Goal: Task Accomplishment & Management: Complete application form

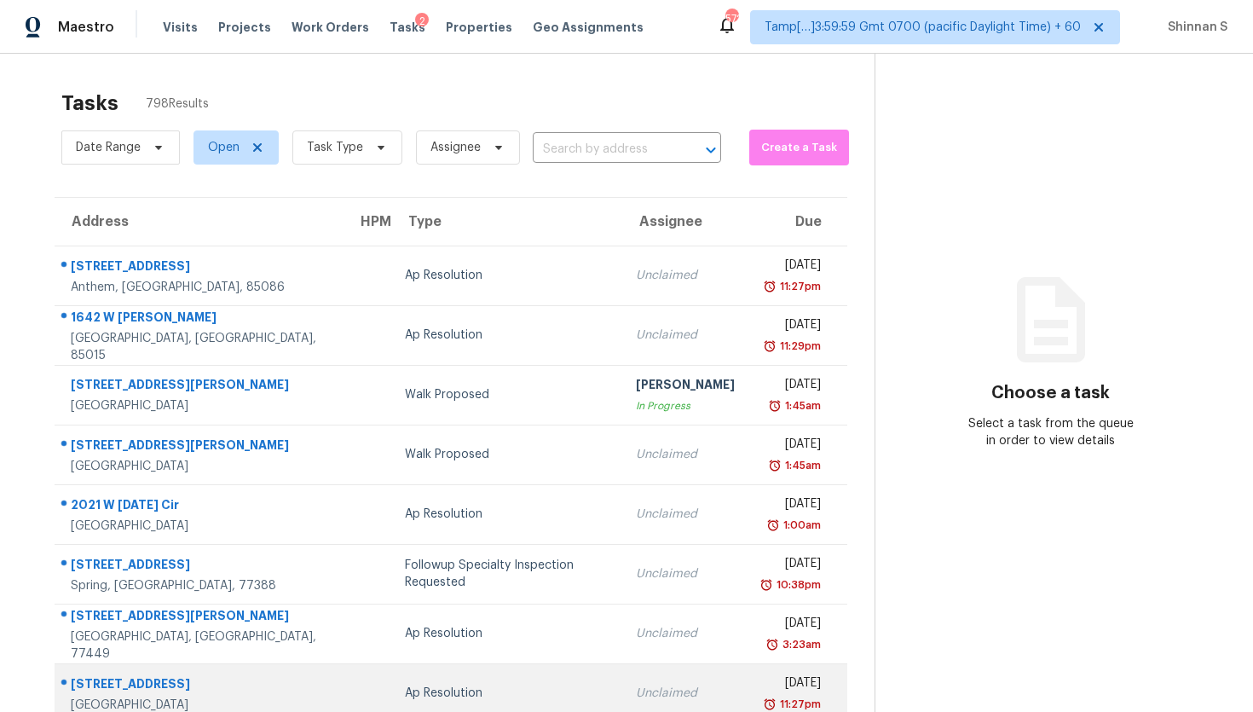
scroll to position [176, 0]
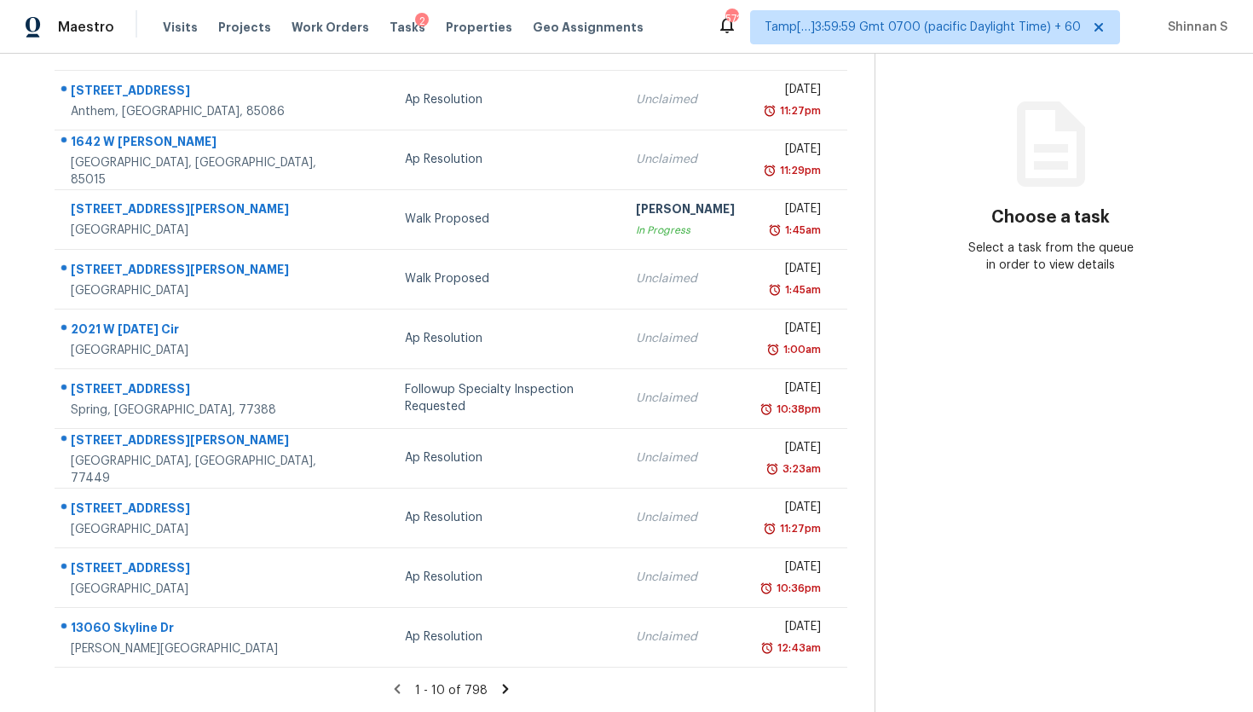
click at [502, 685] on icon at bounding box center [505, 688] width 6 height 9
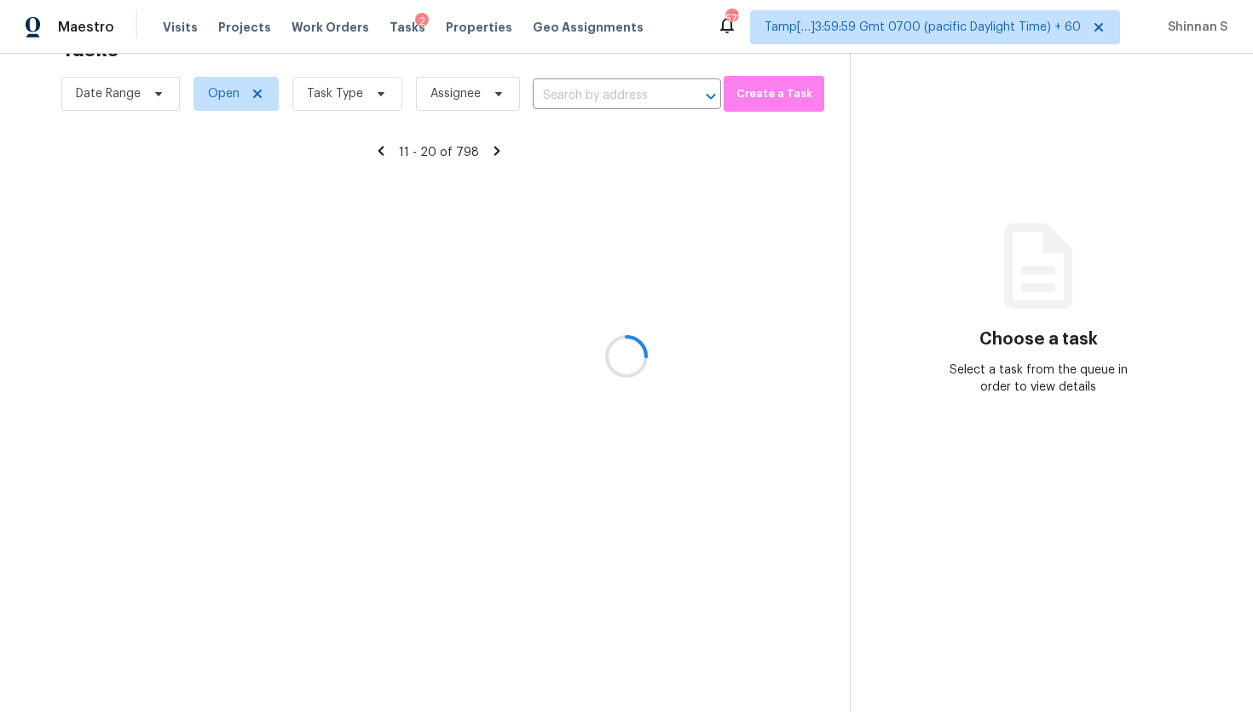
click at [349, 101] on div at bounding box center [626, 356] width 1253 height 712
click at [0, 177] on div at bounding box center [626, 356] width 1253 height 712
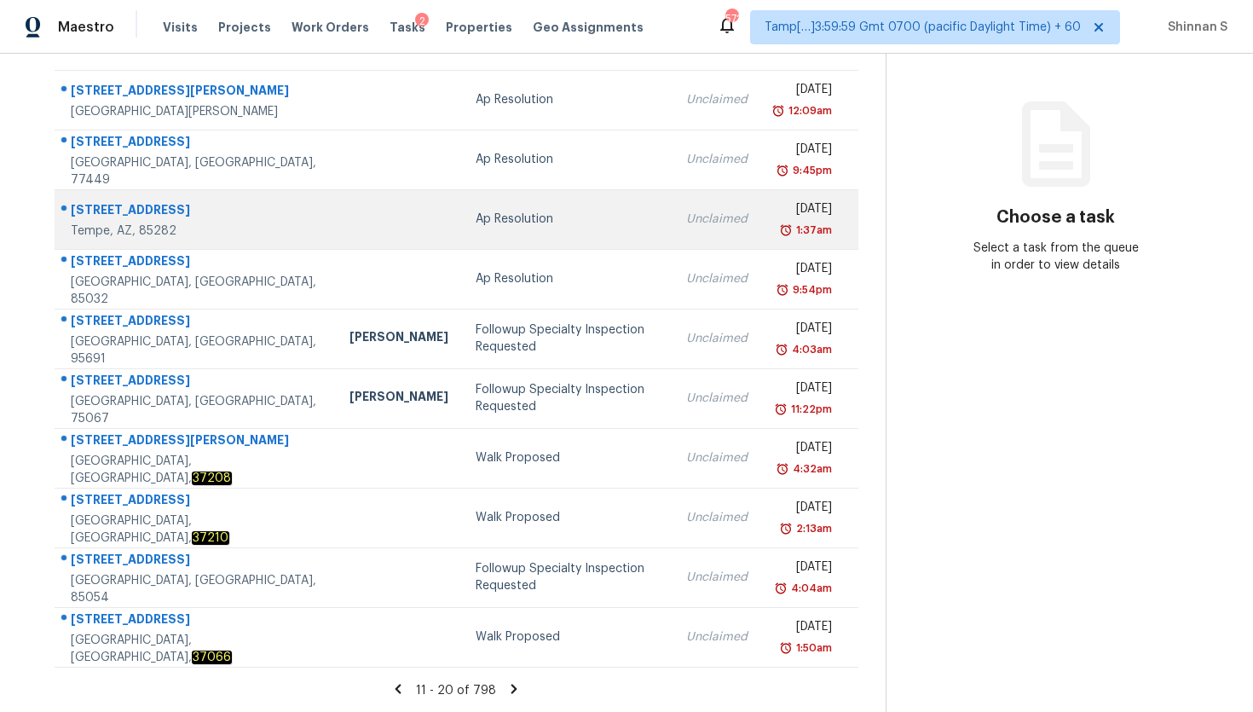
scroll to position [0, 0]
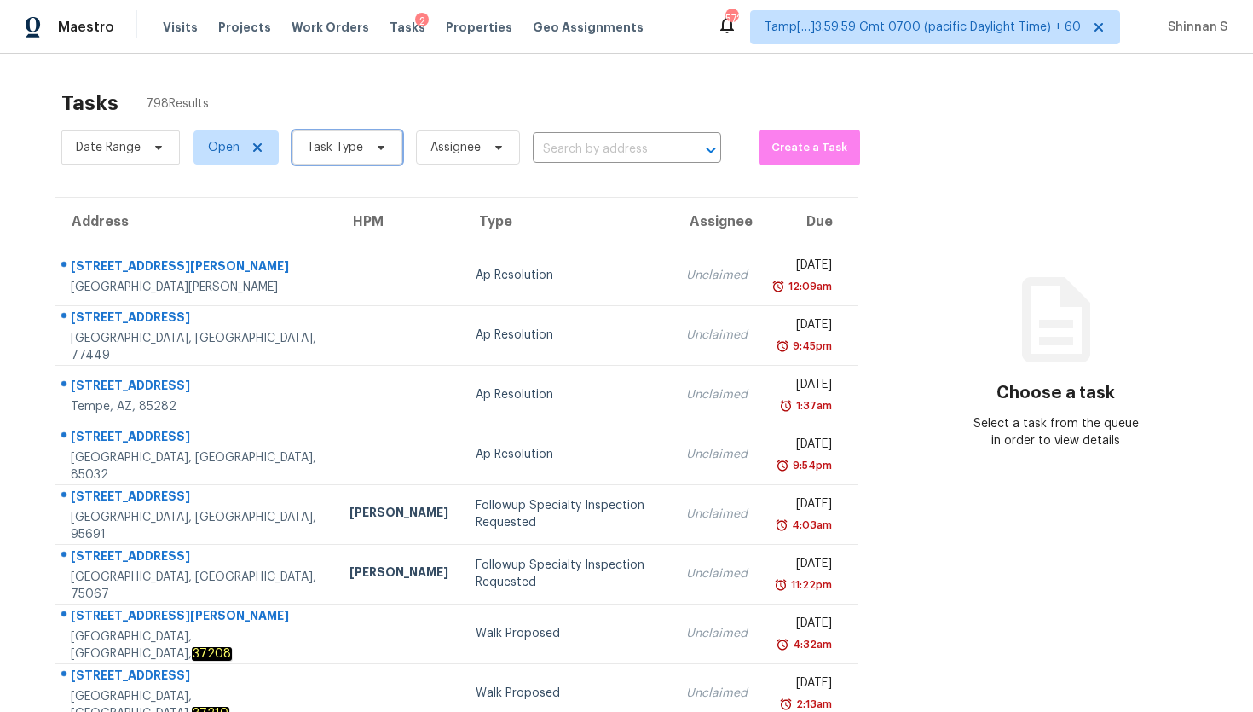
click at [372, 159] on span "Task Type" at bounding box center [347, 147] width 110 height 34
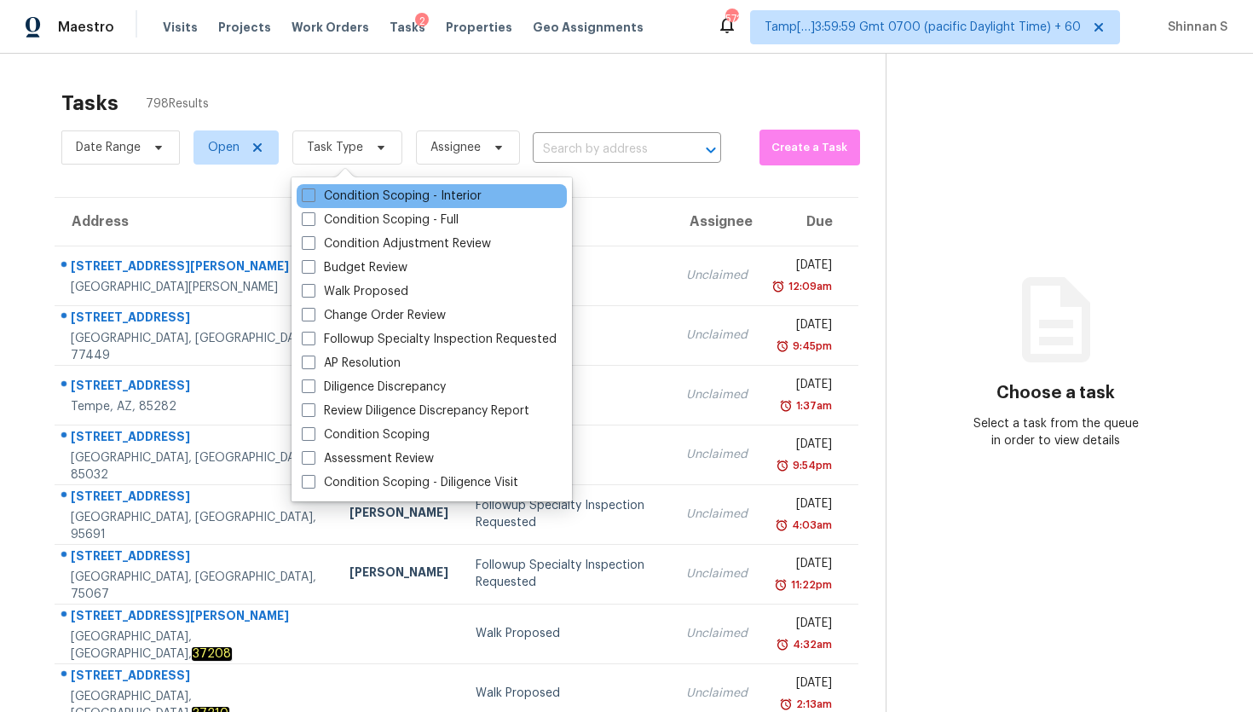
click at [381, 206] on div "Condition Scoping - Interior" at bounding box center [432, 196] width 270 height 24
click at [367, 193] on label "Condition Scoping - Interior" at bounding box center [392, 195] width 180 height 17
click at [313, 193] on input "Condition Scoping - Interior" at bounding box center [307, 192] width 11 height 11
checkbox input "true"
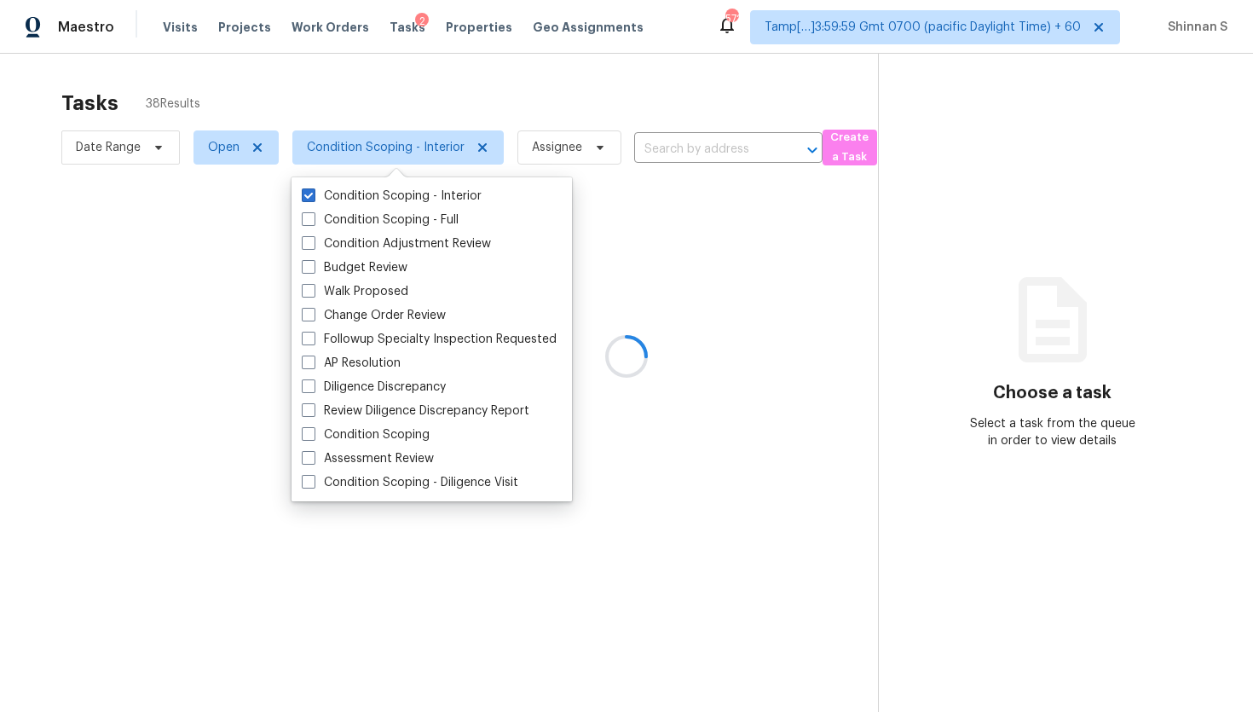
click at [22, 245] on div at bounding box center [626, 356] width 1253 height 712
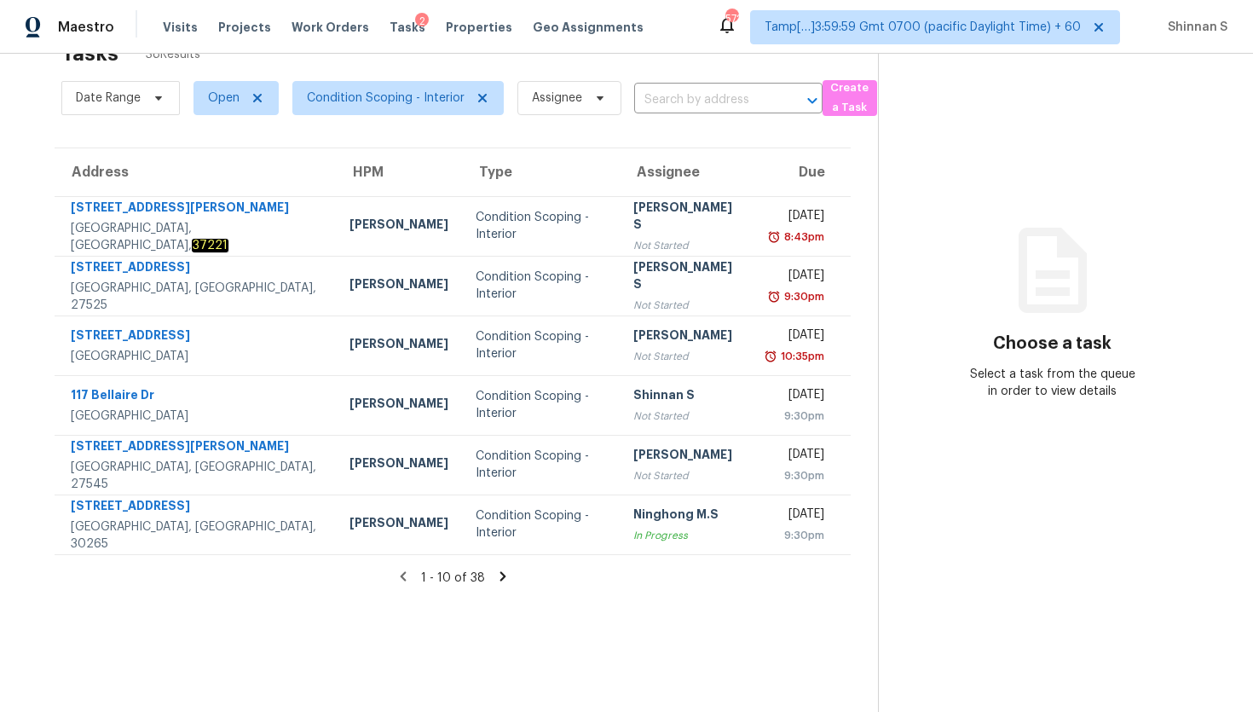
scroll to position [54, 0]
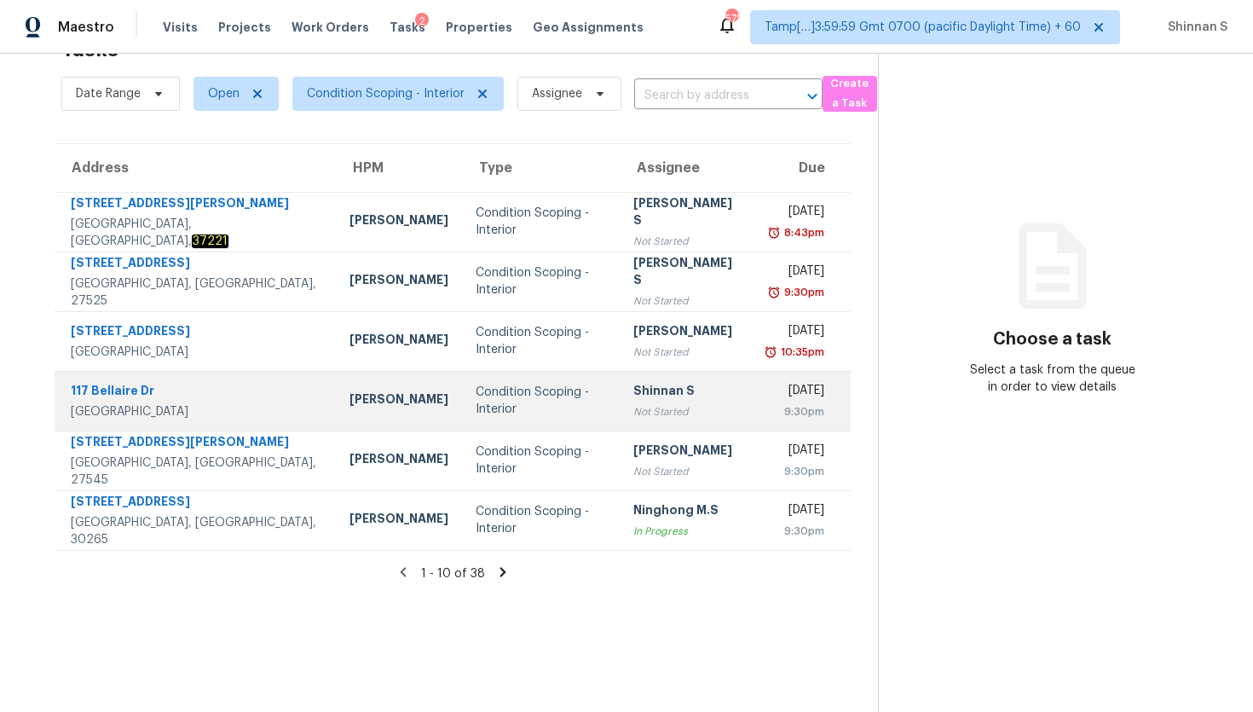
click at [633, 394] on div "Shinnan S" at bounding box center [686, 392] width 107 height 21
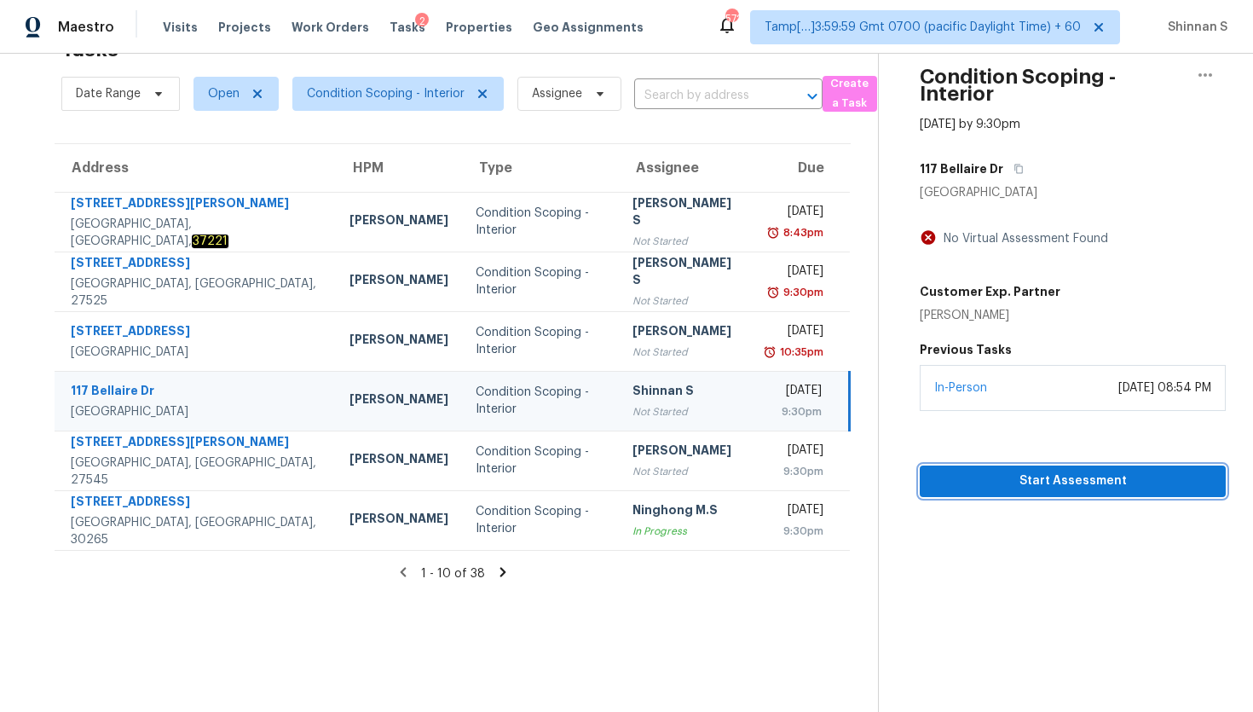
click at [1104, 488] on span "Start Assessment" at bounding box center [1072, 480] width 279 height 21
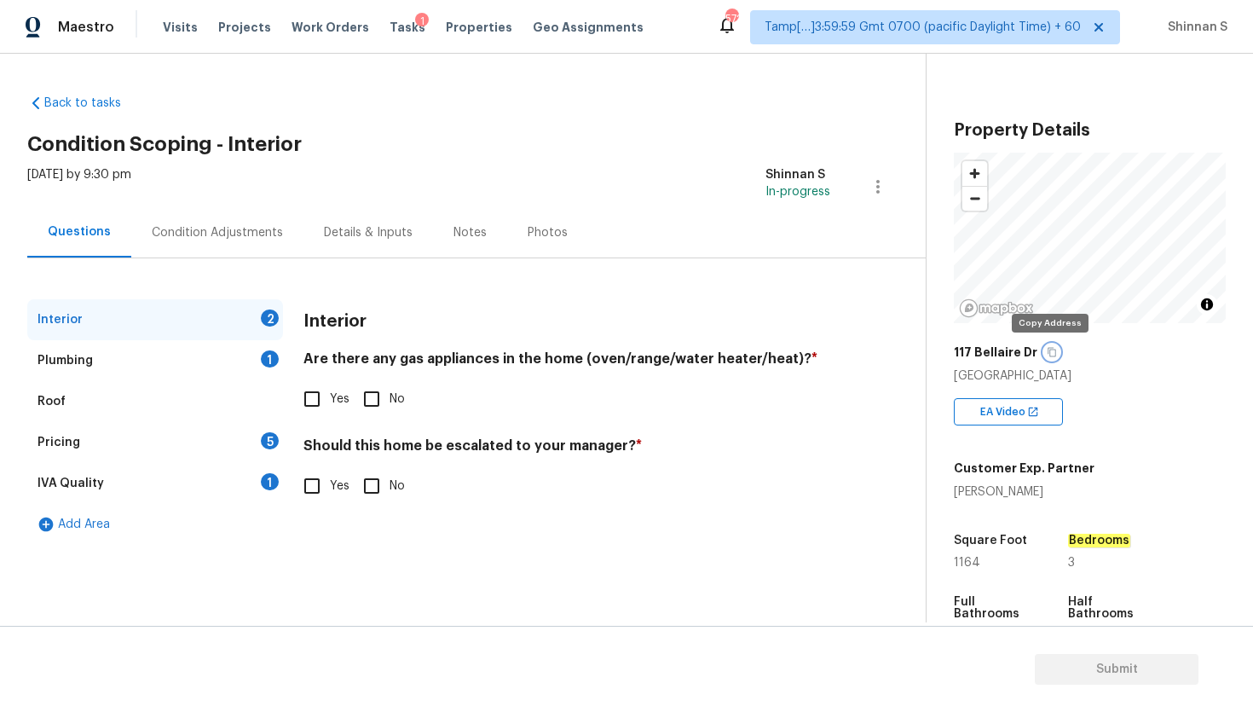
click at [1051, 352] on icon "button" at bounding box center [1052, 352] width 9 height 9
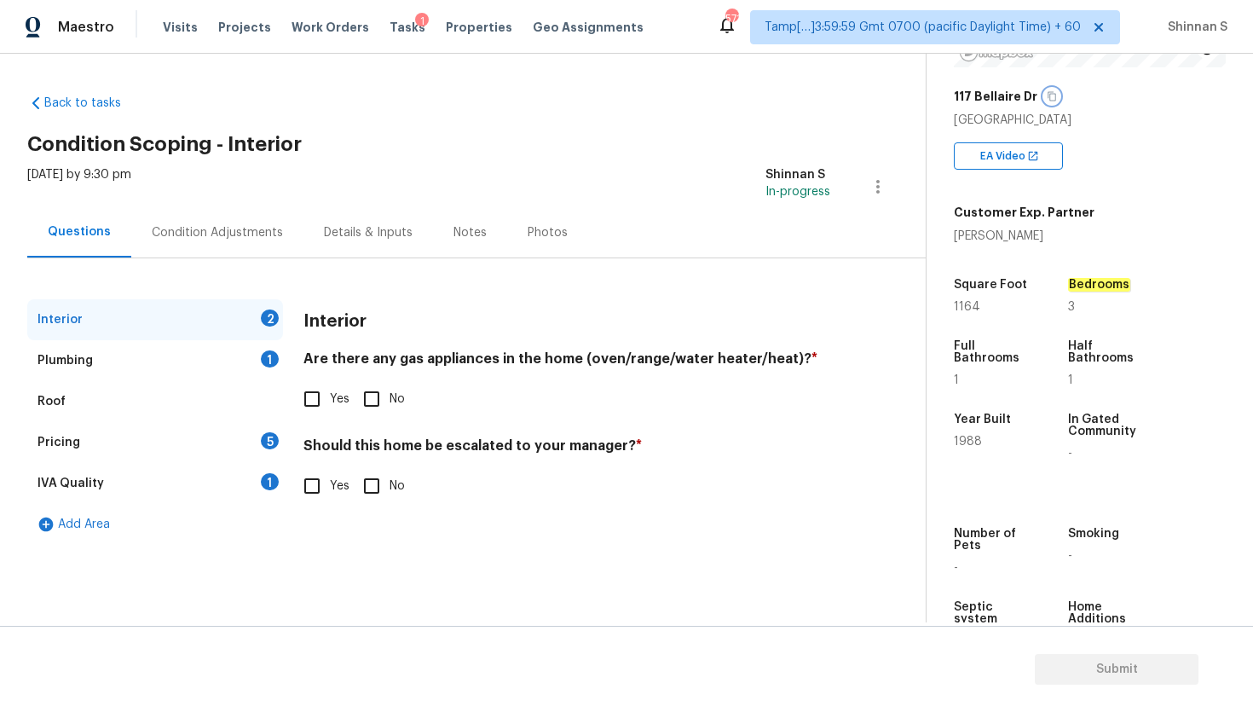
scroll to position [257, 0]
click at [372, 394] on input "No" at bounding box center [372, 399] width 36 height 36
checkbox input "true"
click at [461, 444] on h4 "Should this home be escalated to your manager? *" at bounding box center [566, 449] width 527 height 24
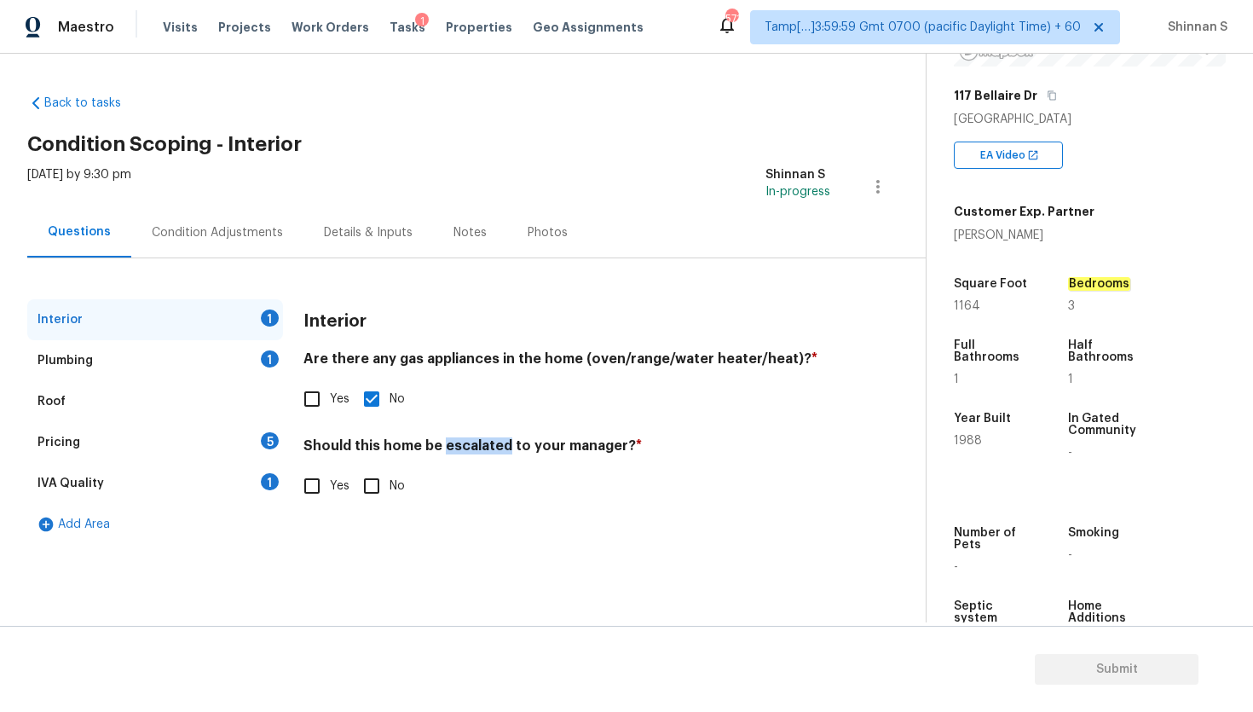
copy h4 "escalated"
click at [372, 481] on input "No" at bounding box center [372, 486] width 36 height 36
checkbox input "true"
click at [124, 366] on div "Plumbing 1" at bounding box center [155, 360] width 256 height 41
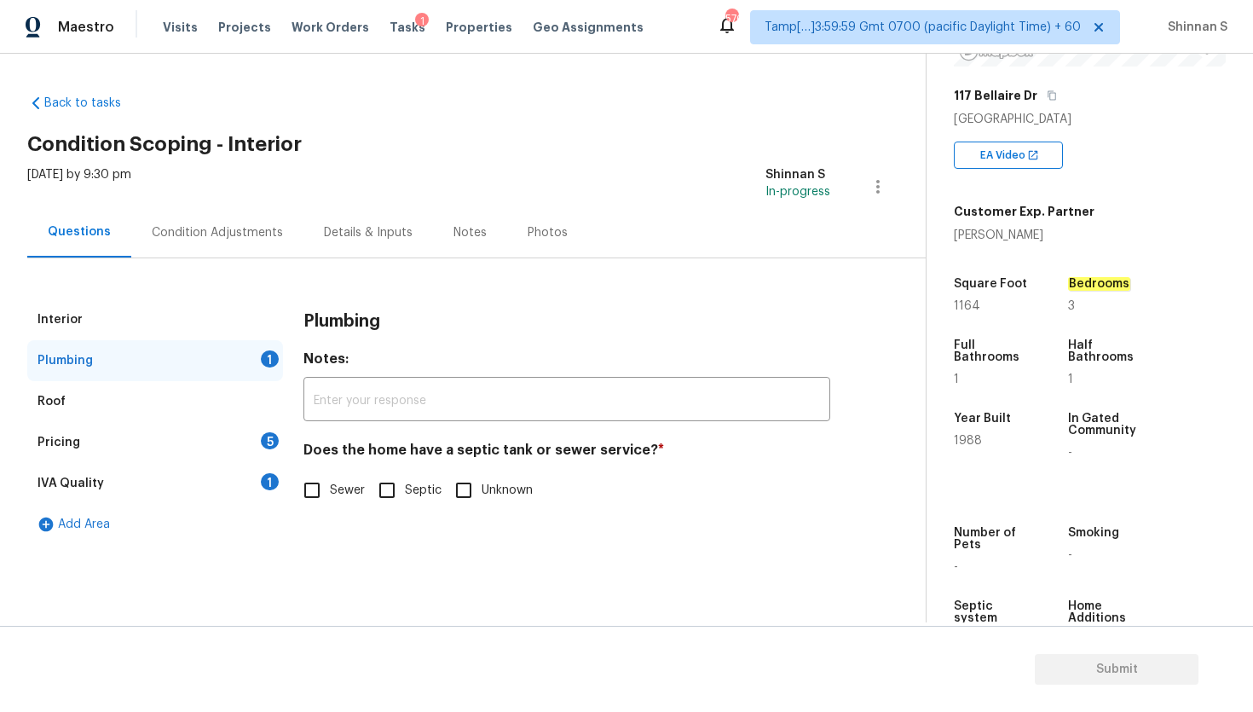
click at [563, 449] on h4 "Does the home have a septic tank or sewer service? *" at bounding box center [566, 453] width 527 height 24
copy h4 "sewer"
click at [315, 485] on input "Sewer" at bounding box center [312, 490] width 36 height 36
checkbox input "true"
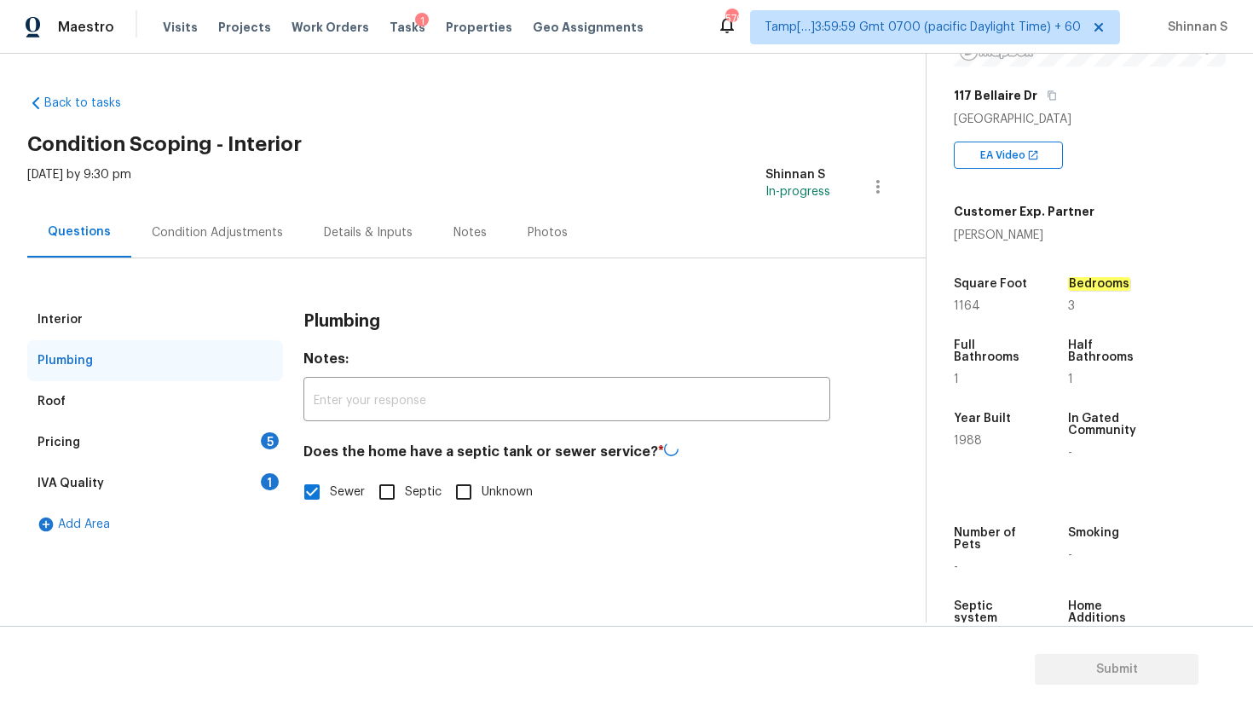
click at [186, 437] on div "Pricing 5" at bounding box center [155, 442] width 256 height 41
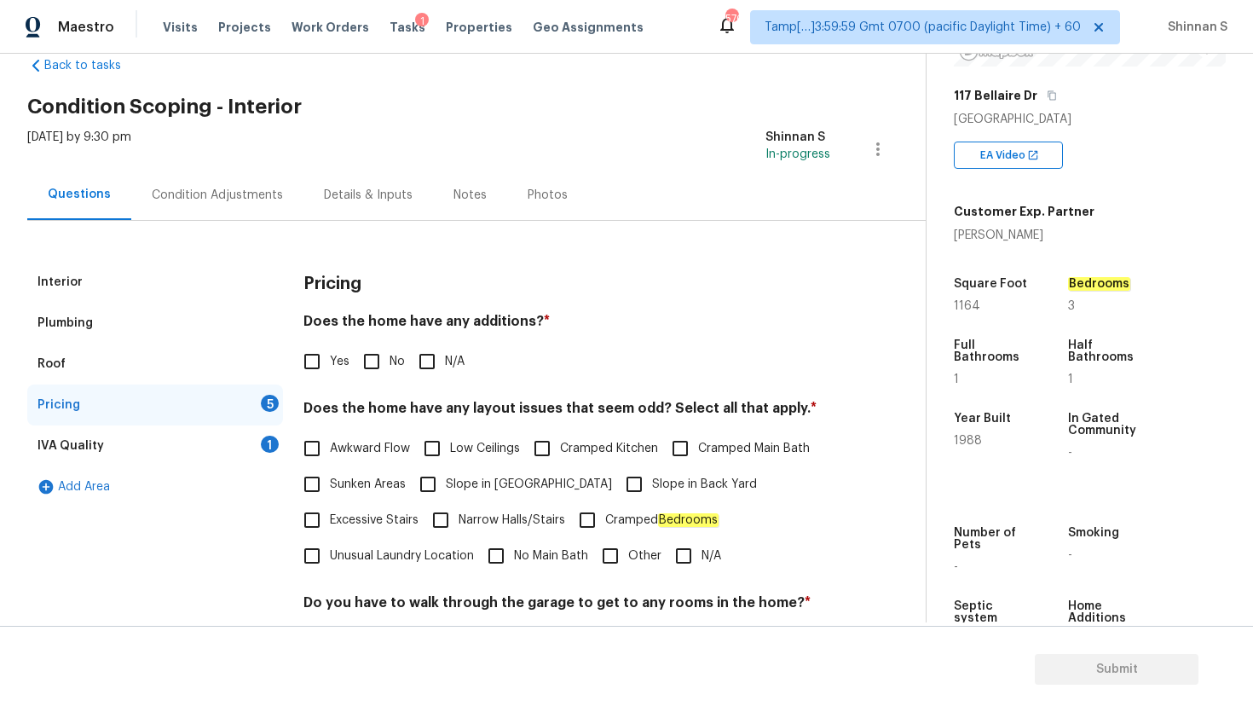
scroll to position [55, 0]
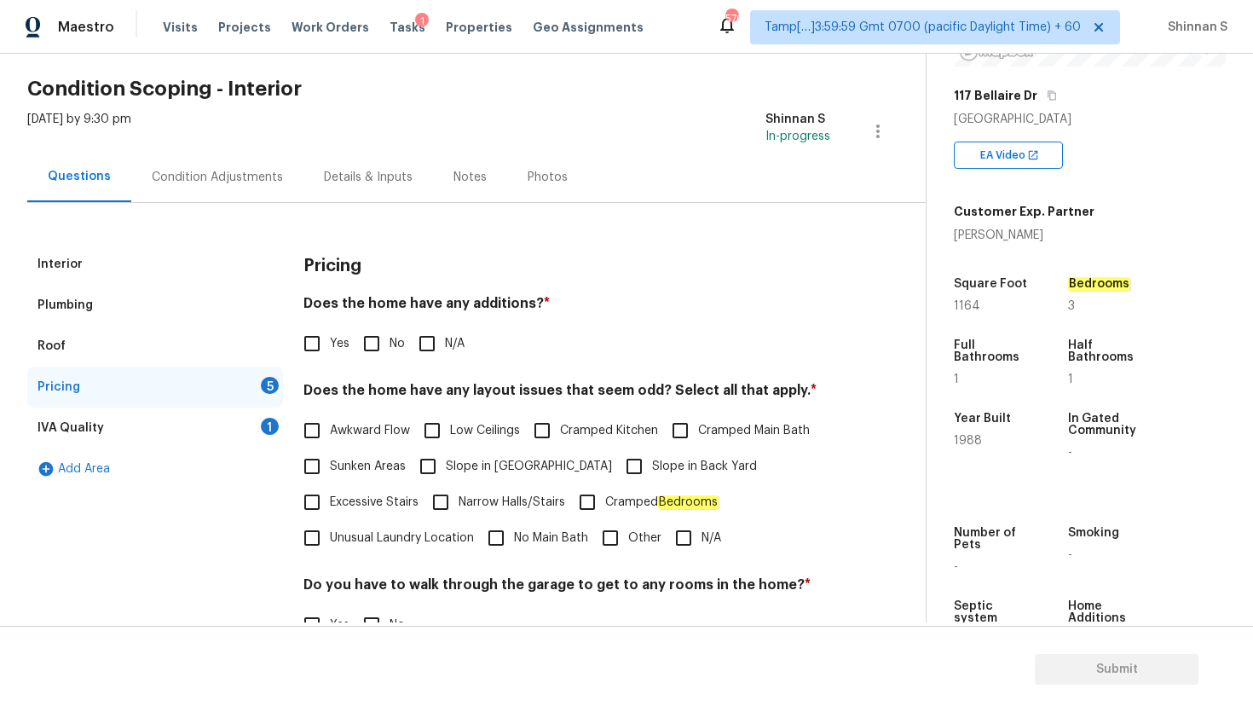
click at [496, 298] on h4 "Does the home have any additions? *" at bounding box center [566, 307] width 527 height 24
copy h4 "additions"
click at [324, 337] on input "Yes" at bounding box center [312, 344] width 36 height 36
checkbox input "true"
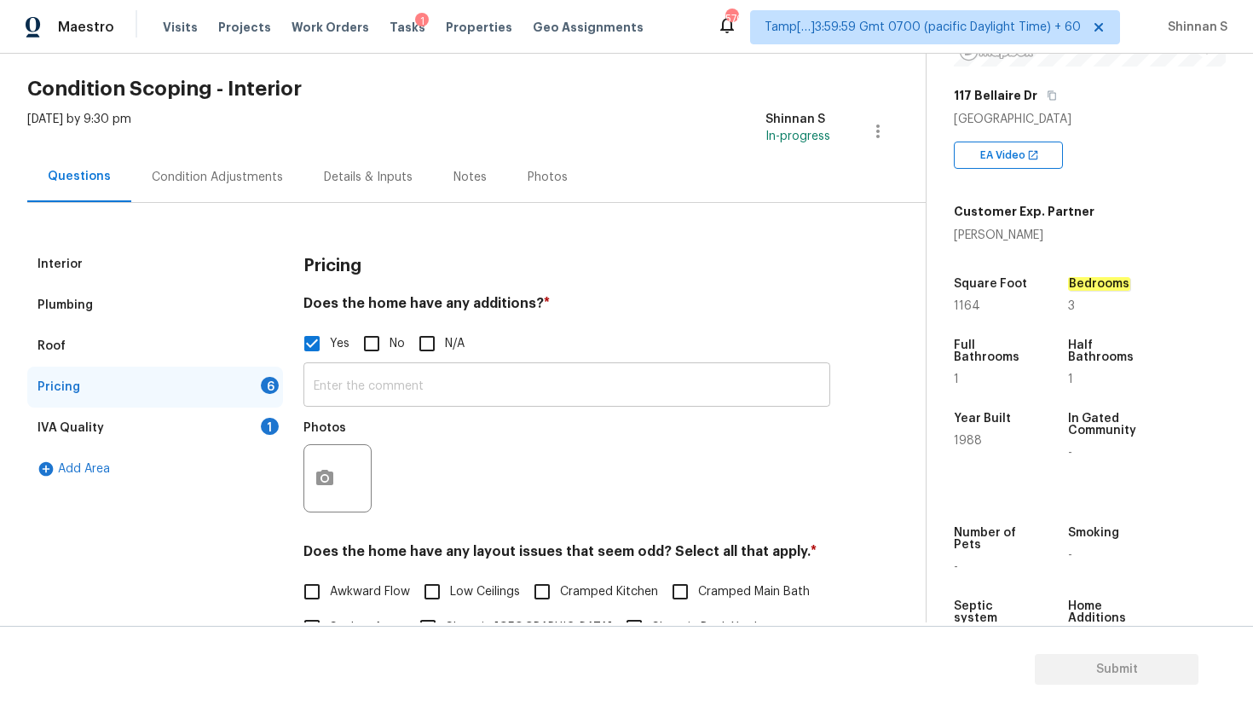
click at [552, 373] on input "text" at bounding box center [566, 386] width 527 height 40
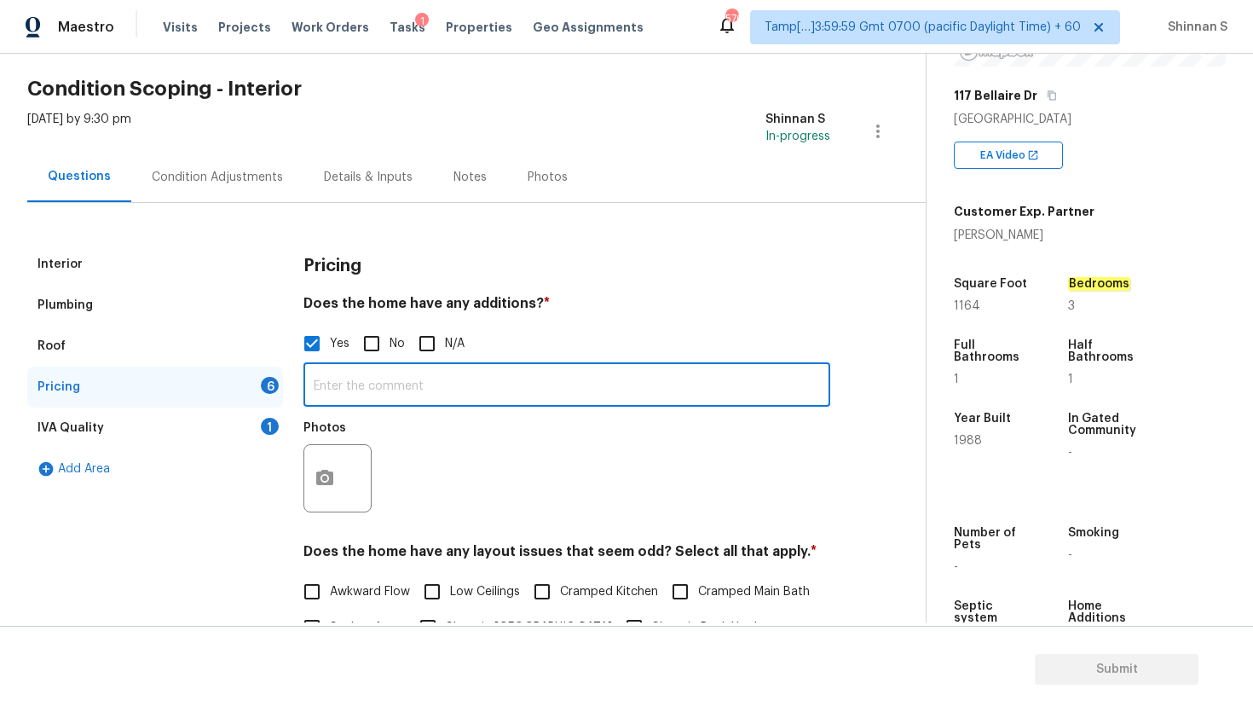
paste input "Enclosed/Covered Patio"
type input "Enclosed/Covered Patio"
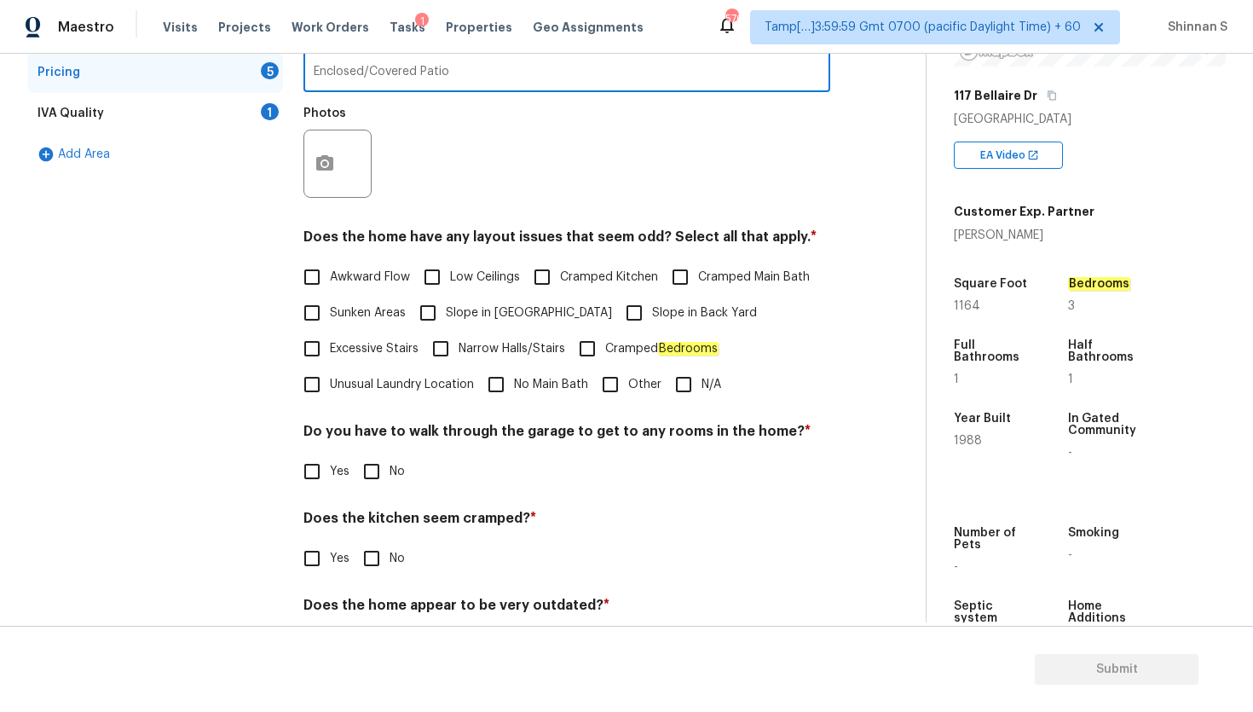
scroll to position [436, 0]
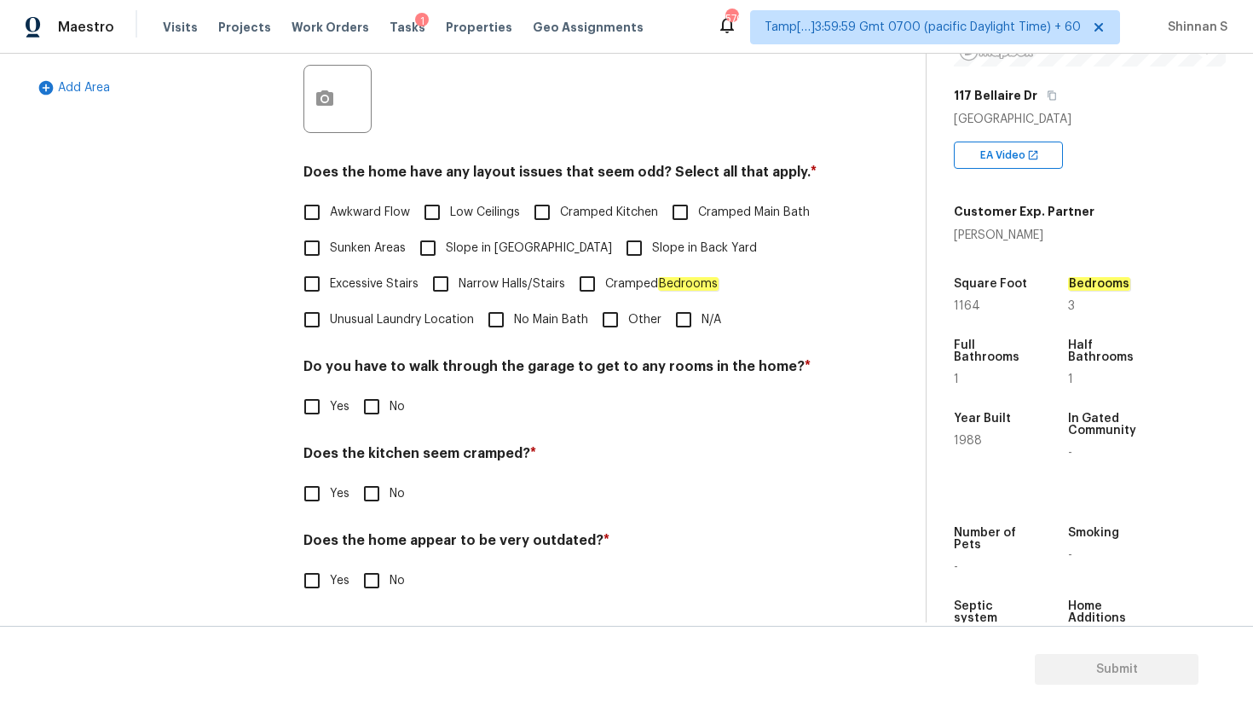
click at [637, 168] on h4 "Does the home have any layout issues that seem odd? Select all that apply. *" at bounding box center [566, 176] width 527 height 24
copy h4 "odd"
click at [319, 247] on input "Sunken Areas" at bounding box center [312, 246] width 36 height 36
checkbox input "true"
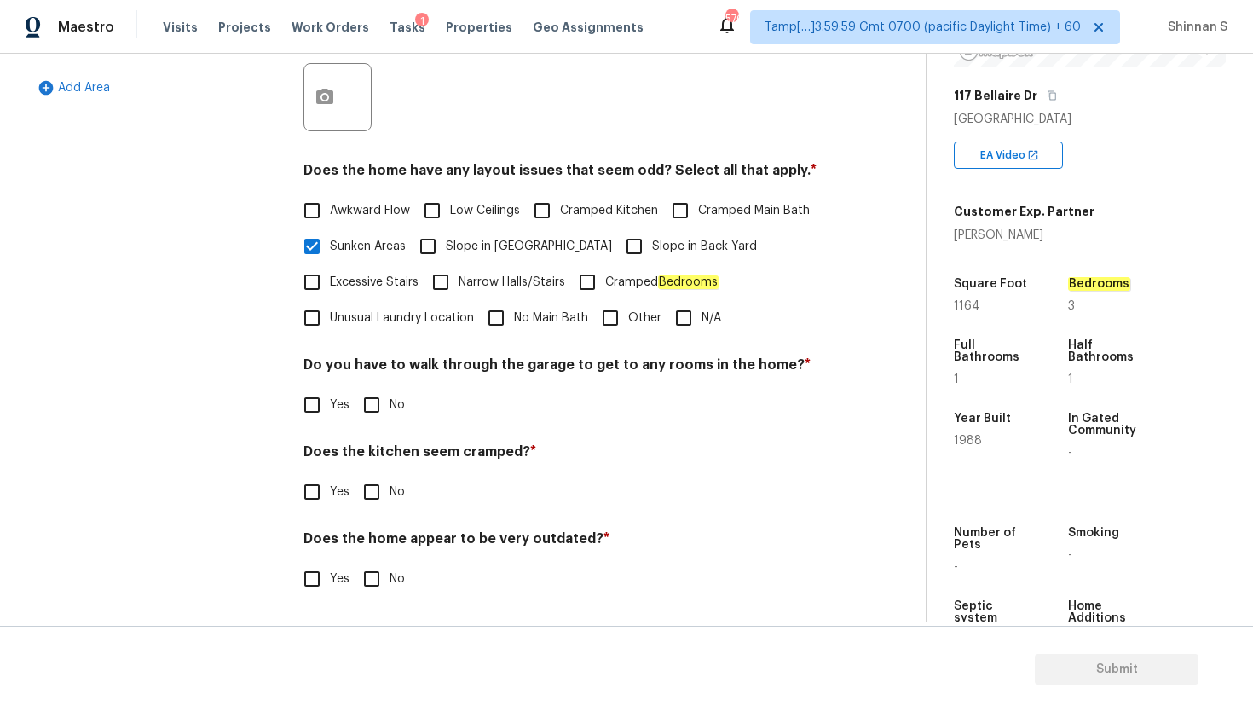
click at [473, 447] on h4 "Does the kitchen seem cramped? *" at bounding box center [566, 455] width 527 height 24
copy h4 "cramped"
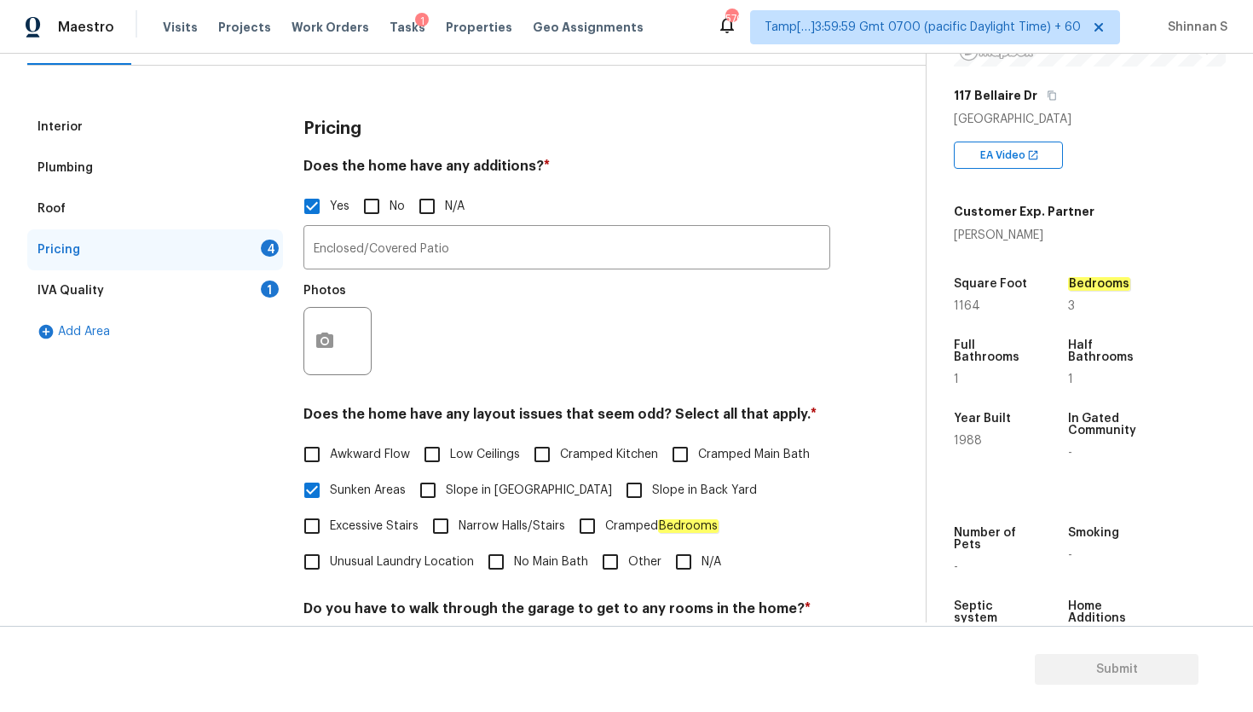
scroll to position [147, 0]
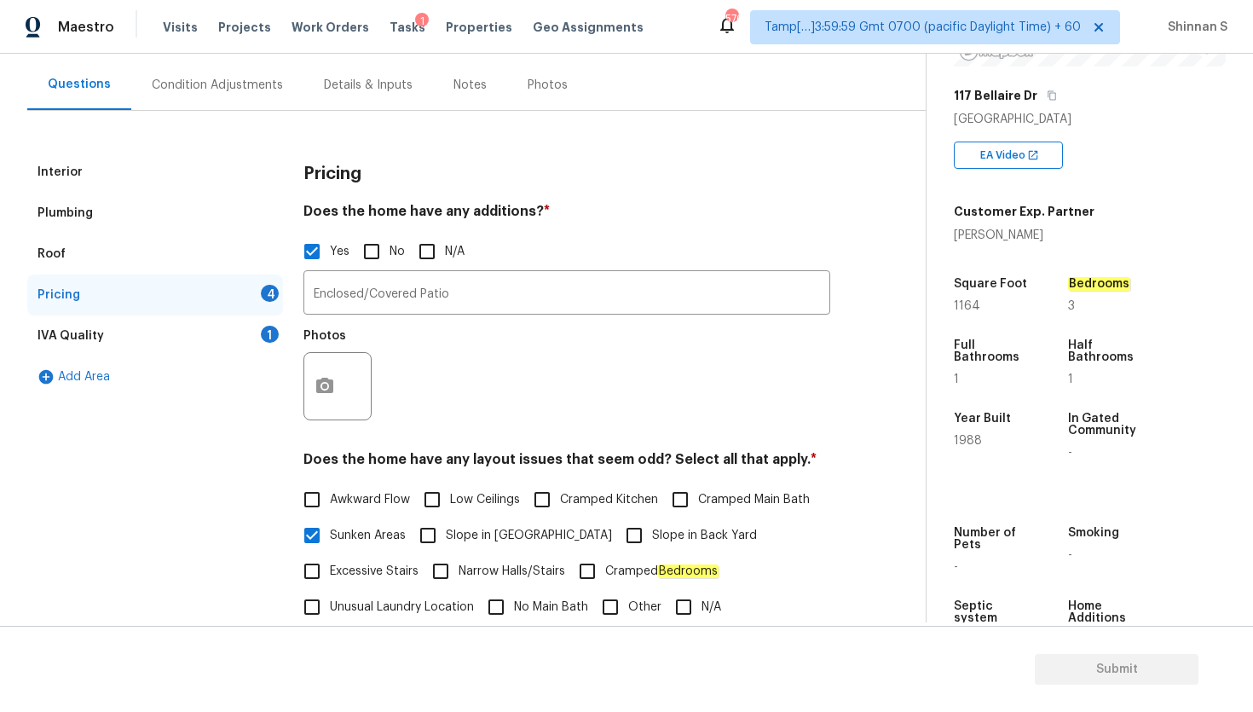
click at [113, 321] on div "IVA Quality 1" at bounding box center [155, 335] width 256 height 41
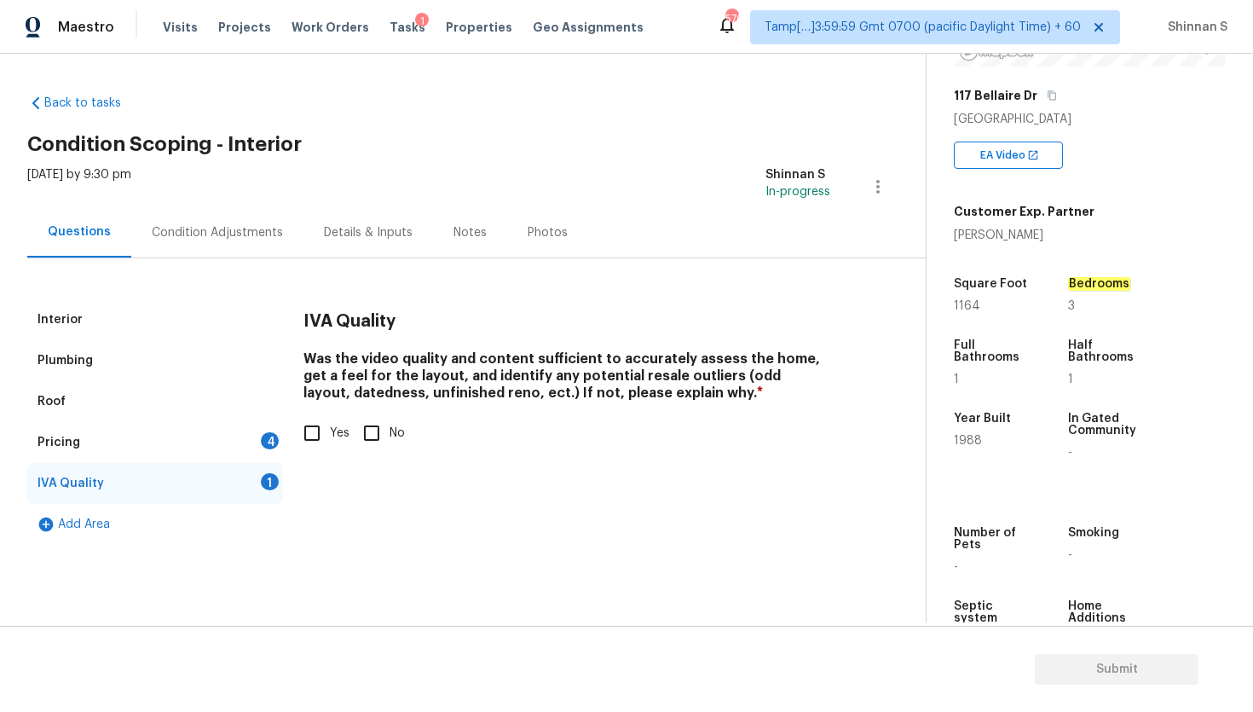
scroll to position [0, 0]
click at [300, 425] on input "Yes" at bounding box center [312, 433] width 36 height 36
checkbox input "true"
click at [162, 446] on div "Pricing 4" at bounding box center [155, 442] width 256 height 41
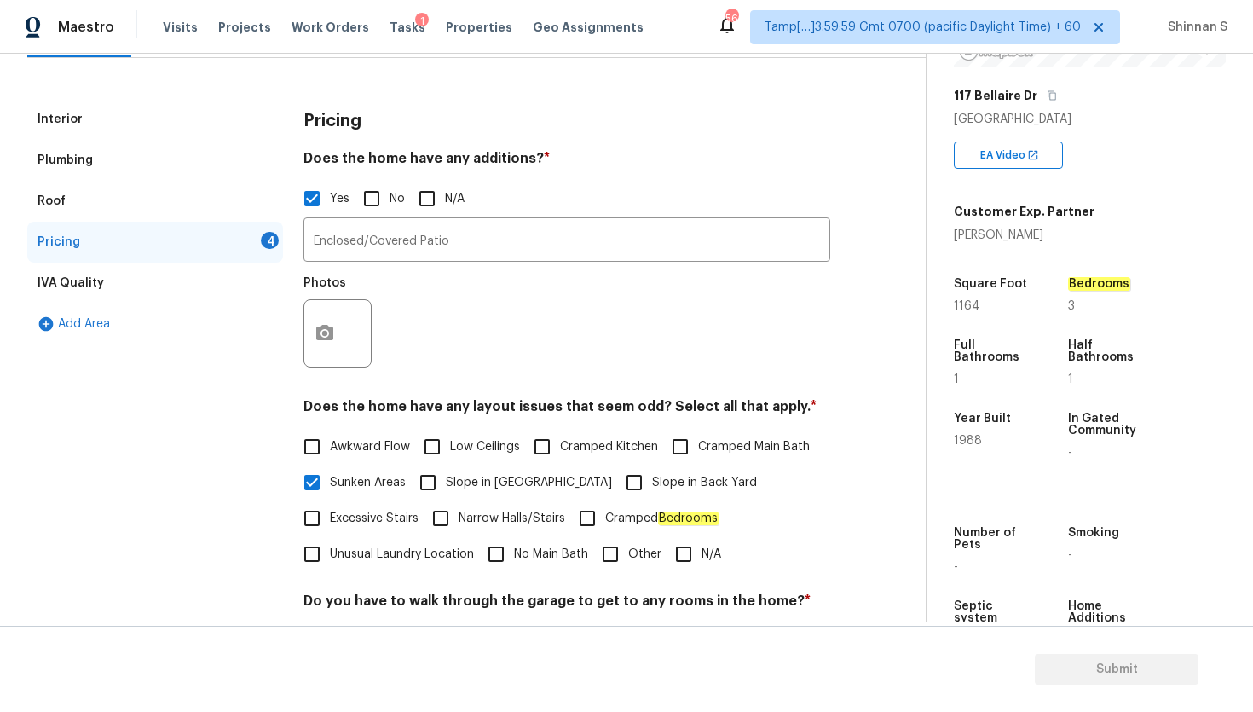
scroll to position [213, 0]
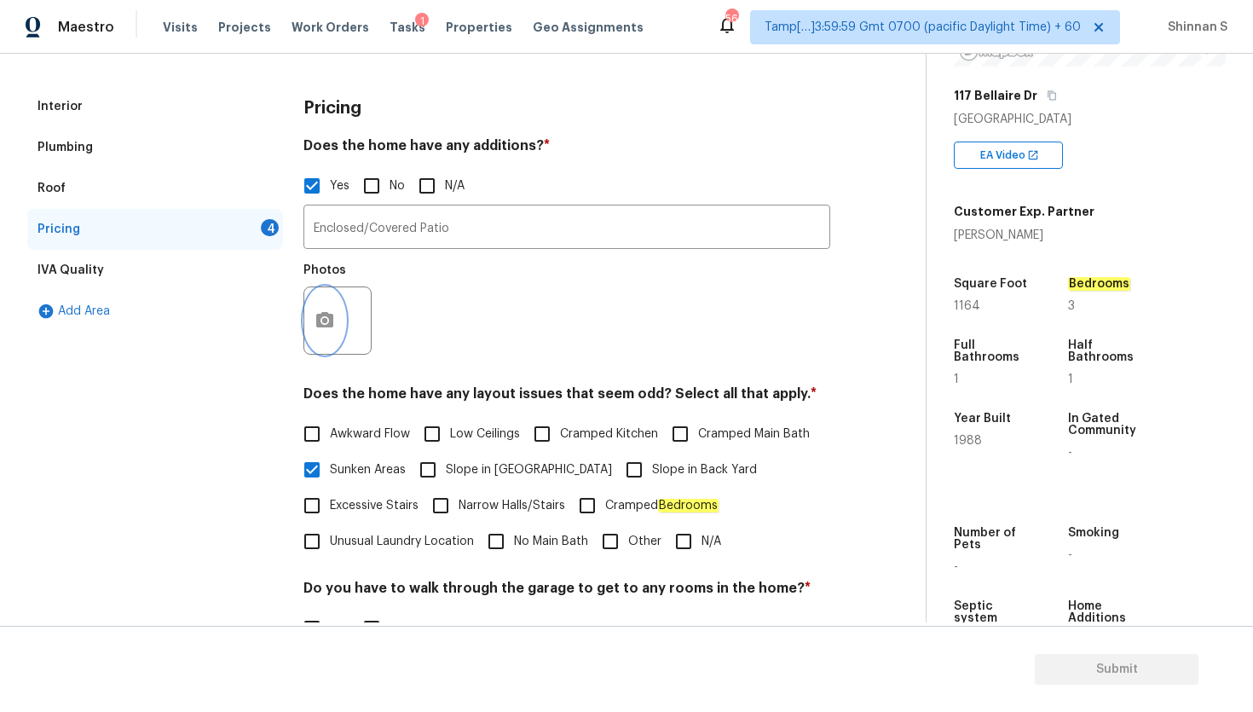
click at [336, 332] on button "button" at bounding box center [324, 320] width 41 height 66
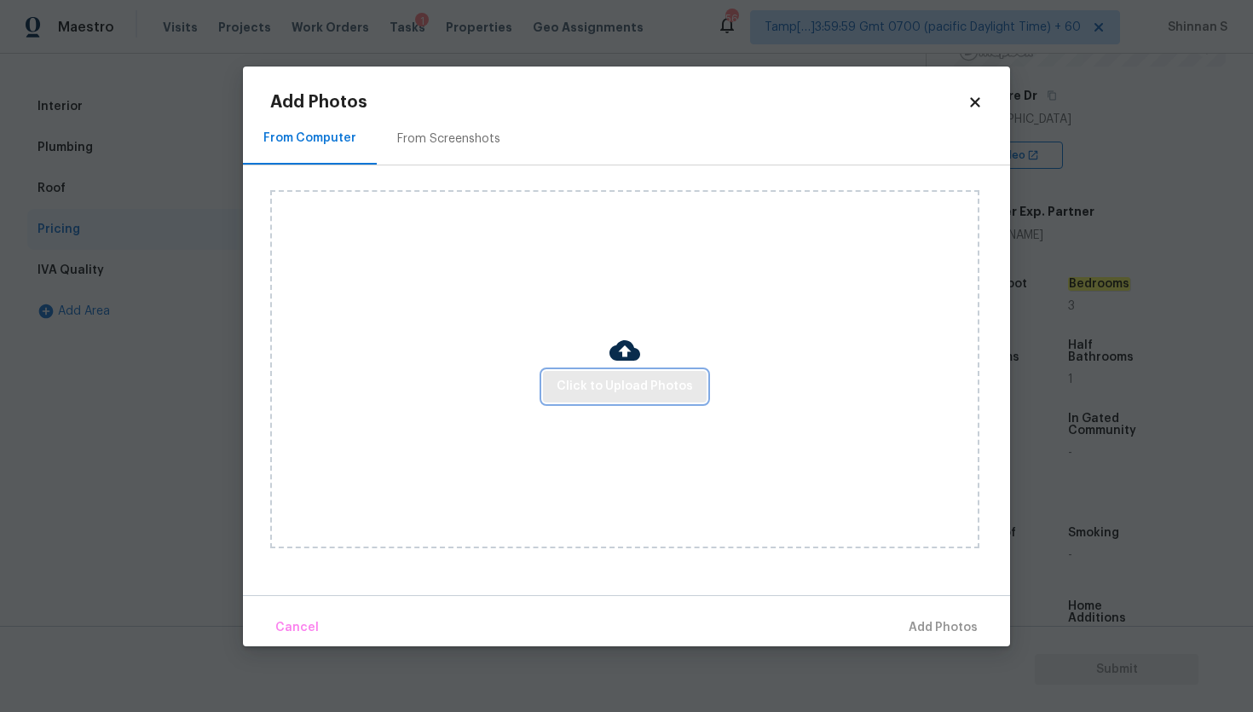
click at [596, 382] on span "Click to Upload Photos" at bounding box center [625, 386] width 136 height 21
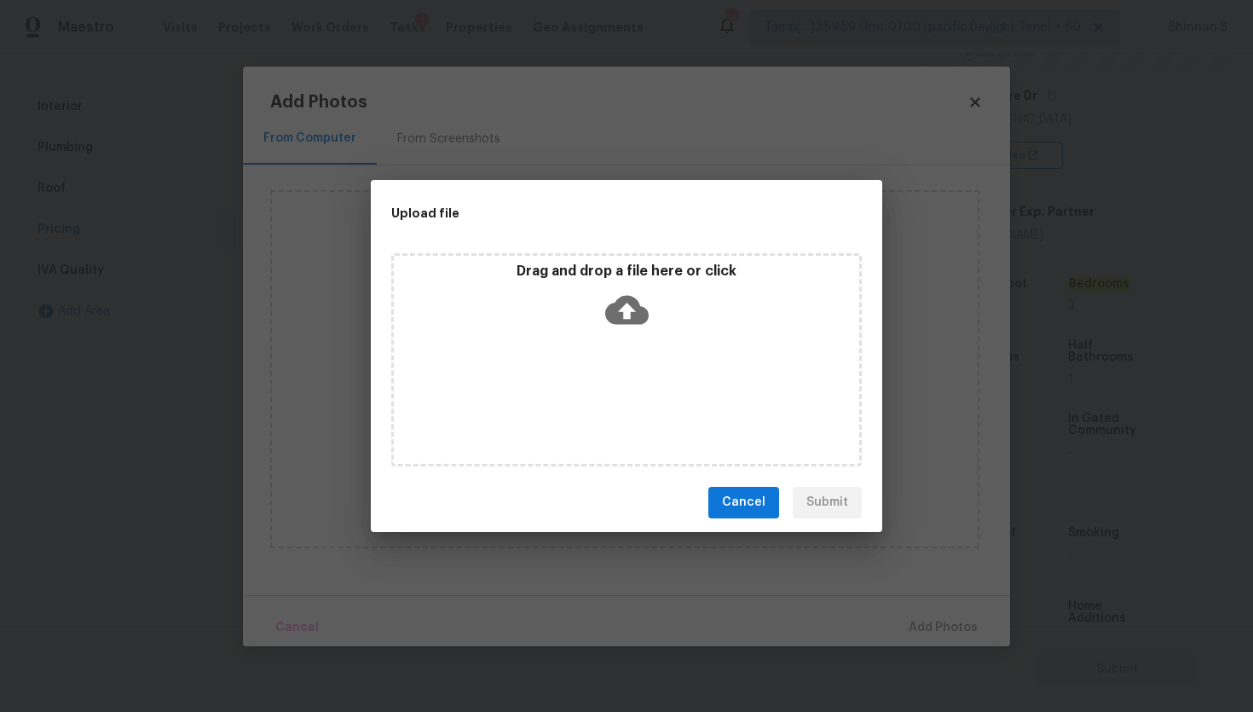
click at [624, 304] on icon at bounding box center [626, 309] width 43 height 43
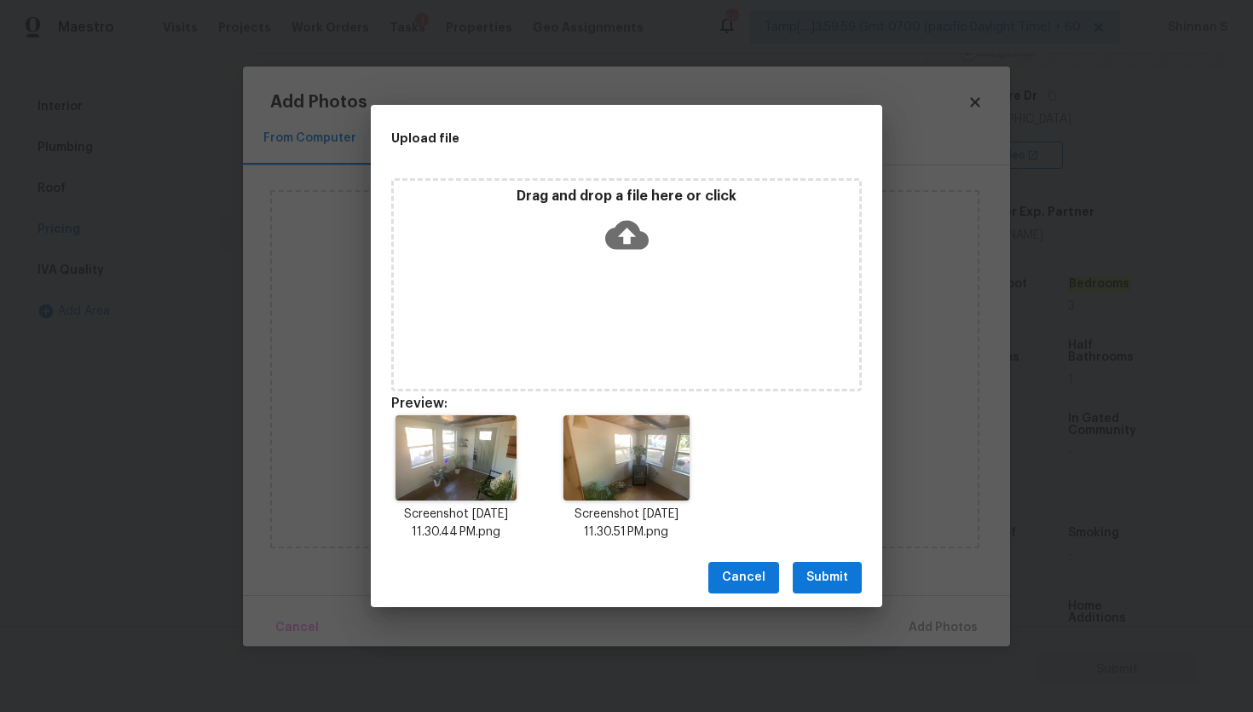
click at [828, 570] on span "Submit" at bounding box center [827, 577] width 42 height 21
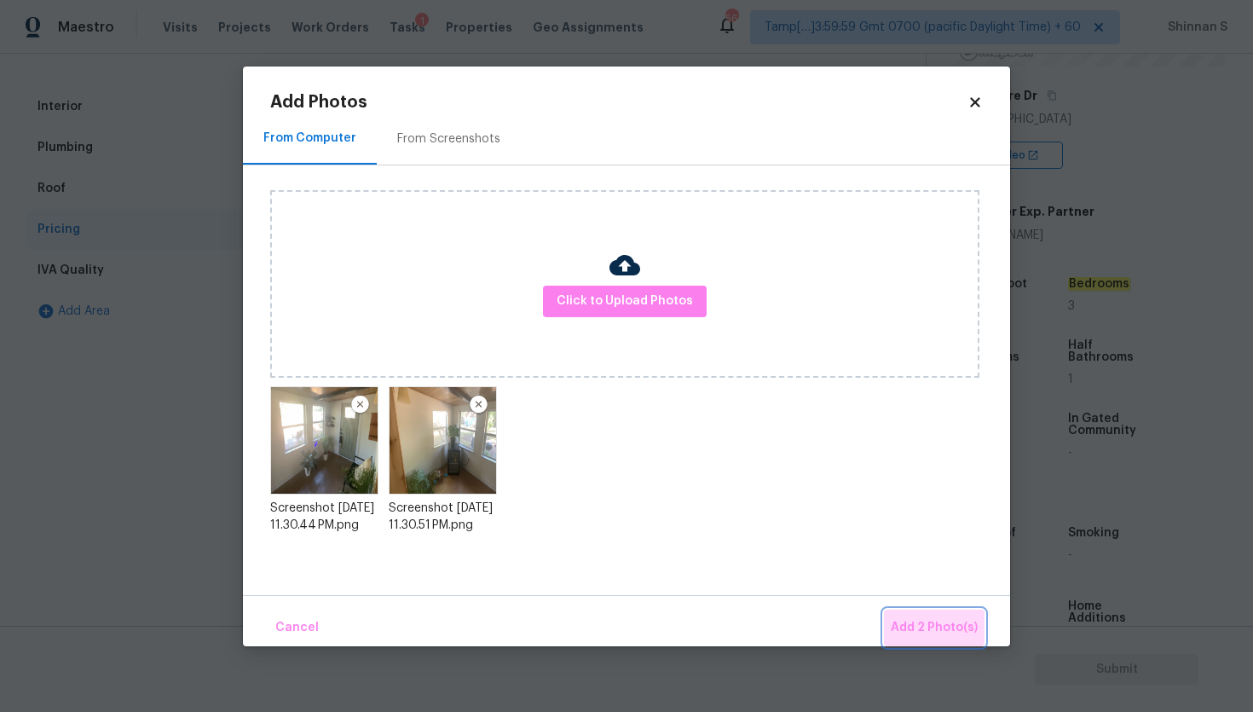
click at [959, 624] on span "Add 2 Photo(s)" at bounding box center [934, 627] width 87 height 21
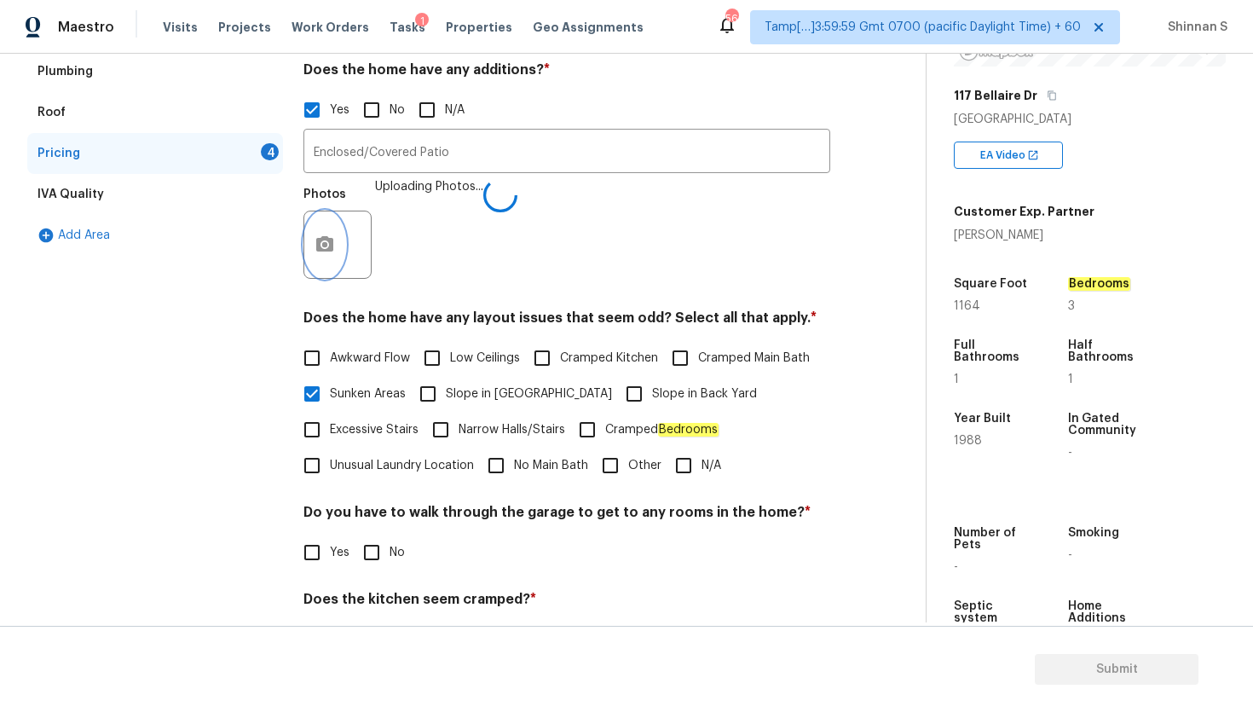
scroll to position [436, 0]
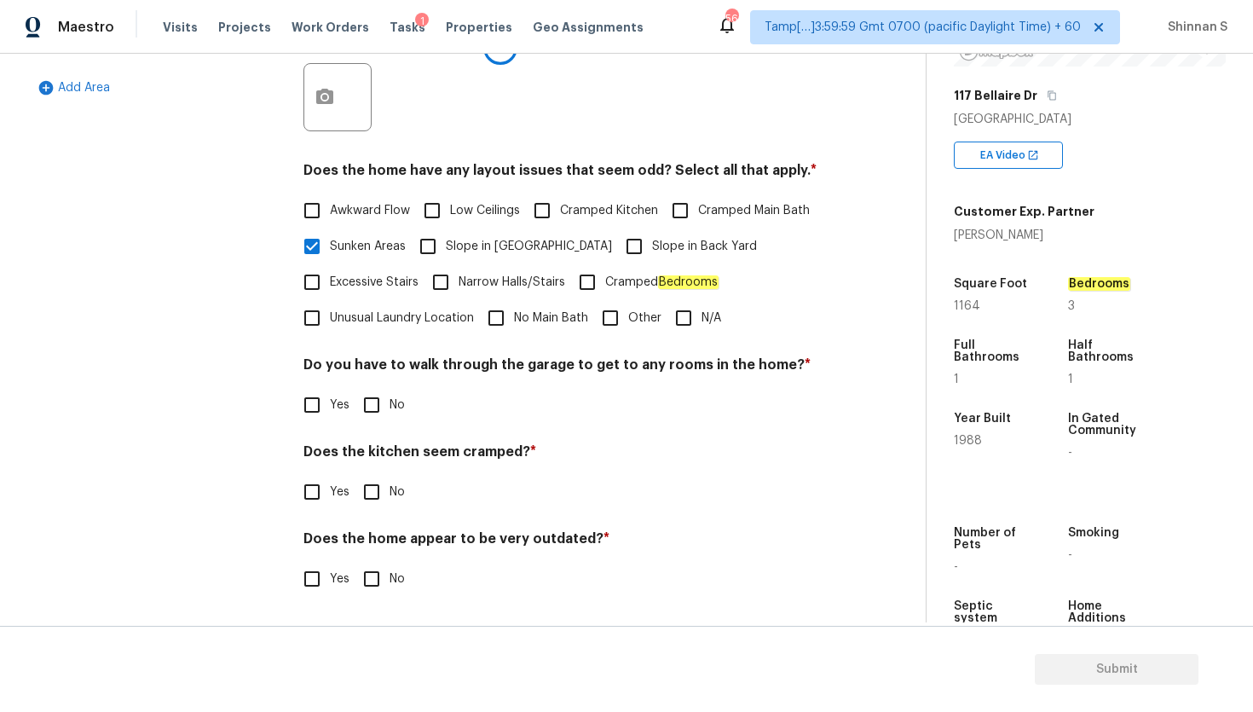
click at [382, 413] on input "No" at bounding box center [372, 405] width 36 height 36
checkbox input "true"
click at [372, 484] on input "No" at bounding box center [372, 492] width 36 height 36
checkbox input "true"
drag, startPoint x: 375, startPoint y: 577, endPoint x: 391, endPoint y: 568, distance: 18.7
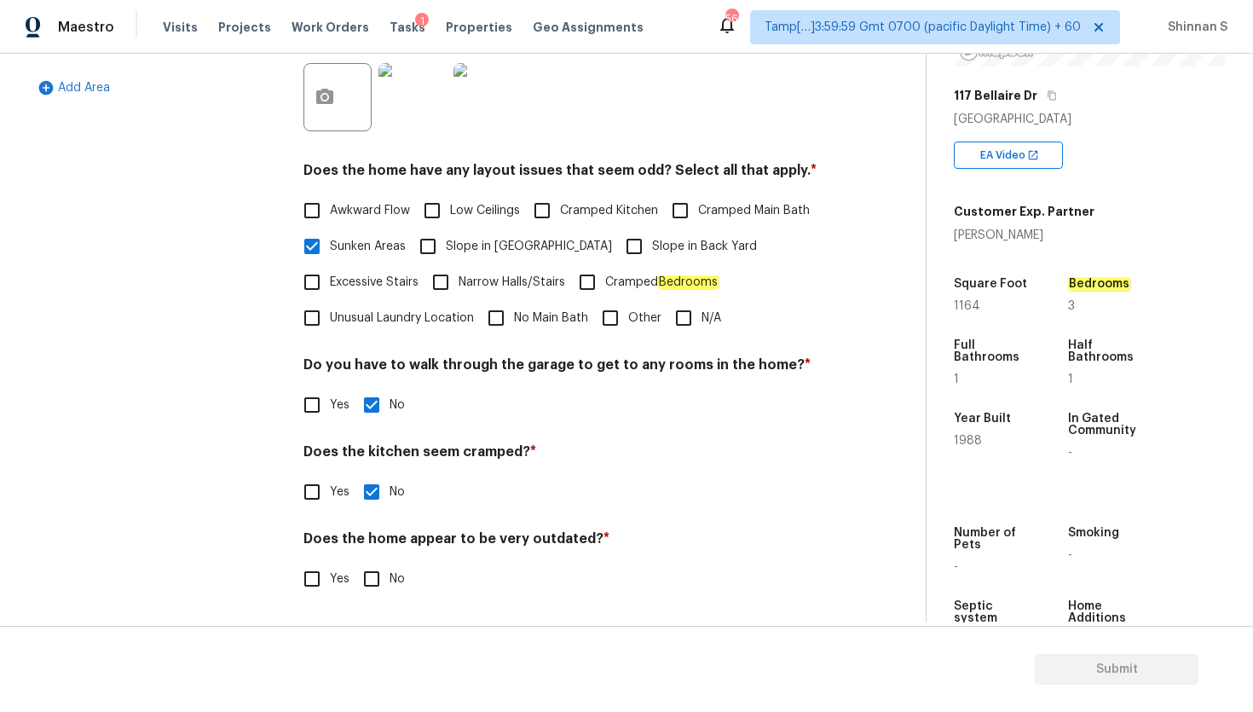
click at [375, 577] on input "No" at bounding box center [372, 579] width 36 height 36
checkbox input "true"
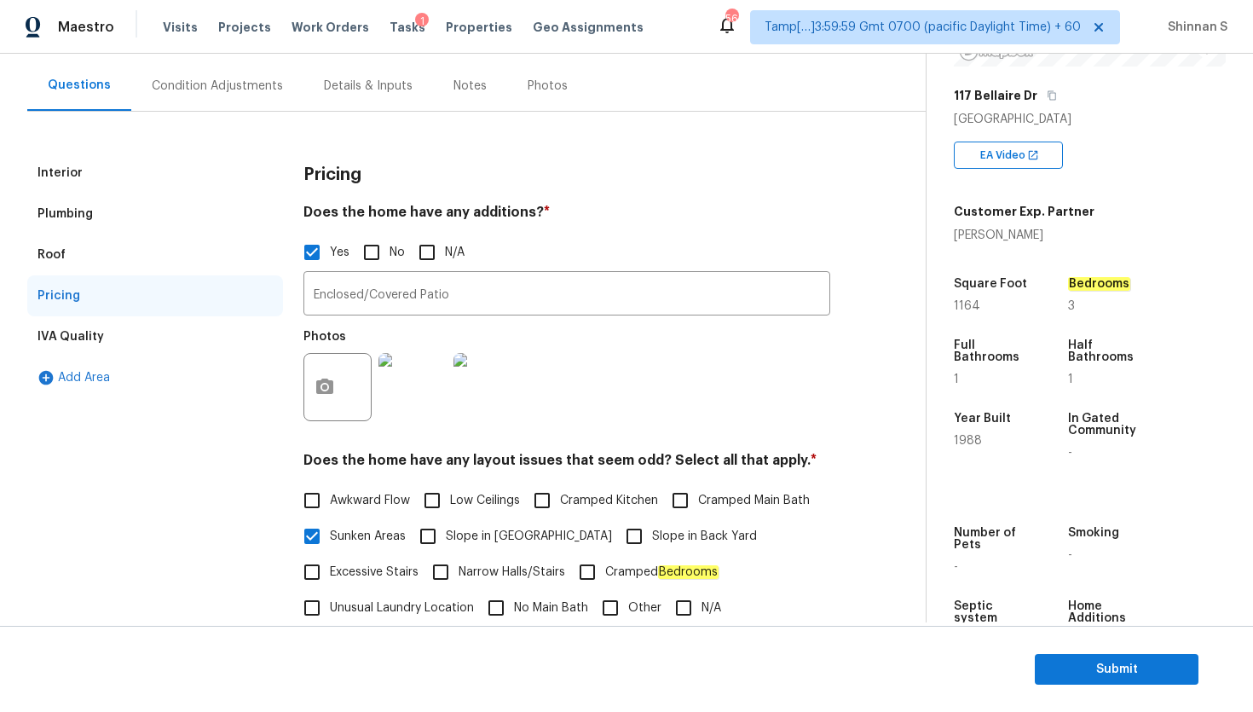
scroll to position [0, 0]
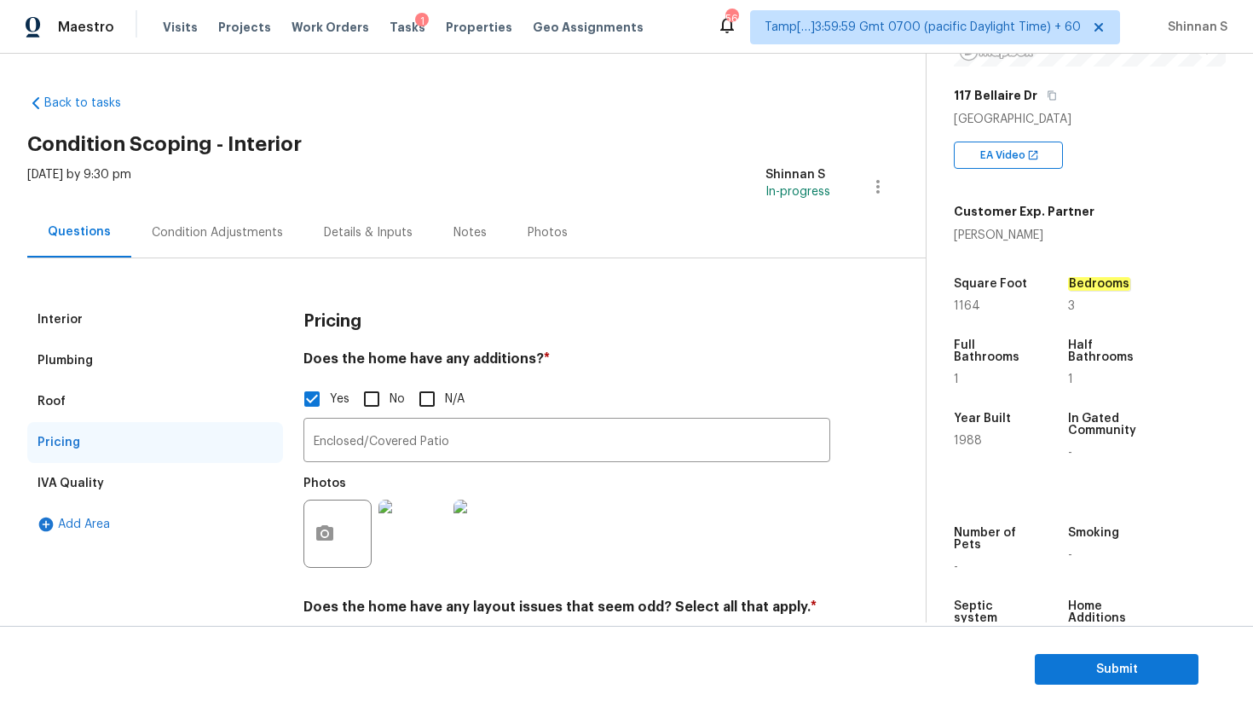
click at [220, 237] on div "Condition Adjustments" at bounding box center [217, 232] width 131 height 17
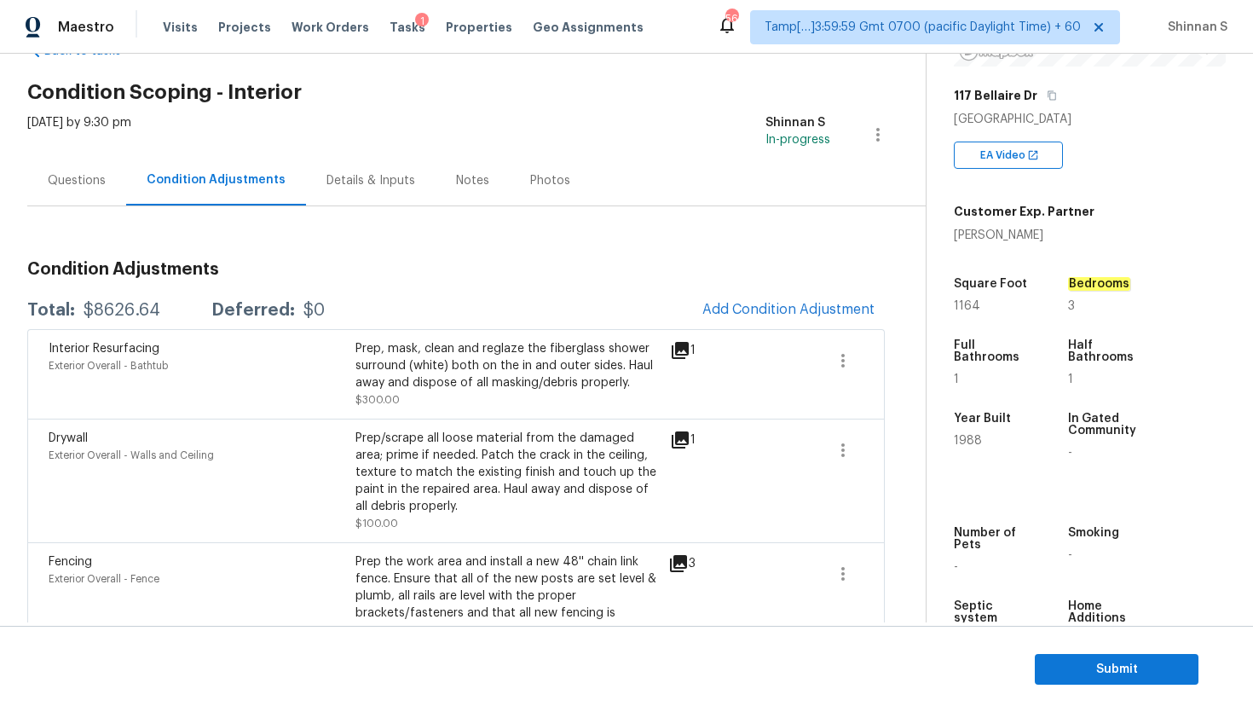
scroll to position [55, 0]
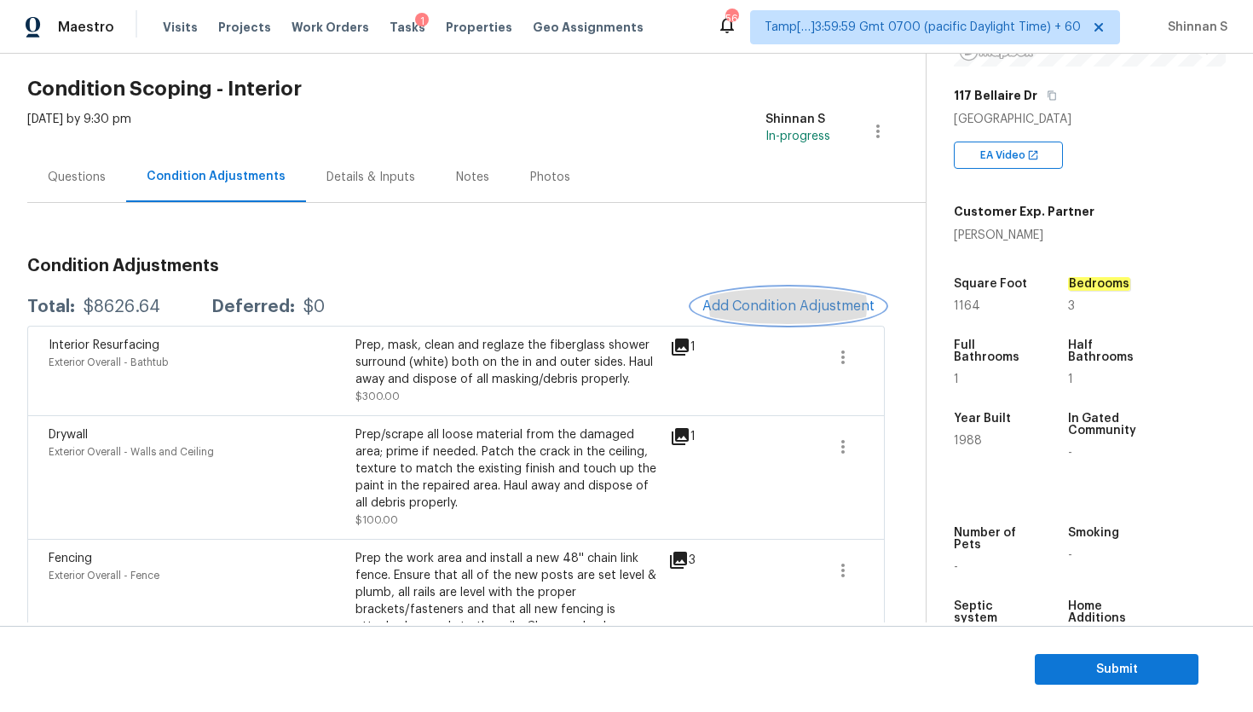
click at [753, 311] on span "Add Condition Adjustment" at bounding box center [788, 305] width 172 height 15
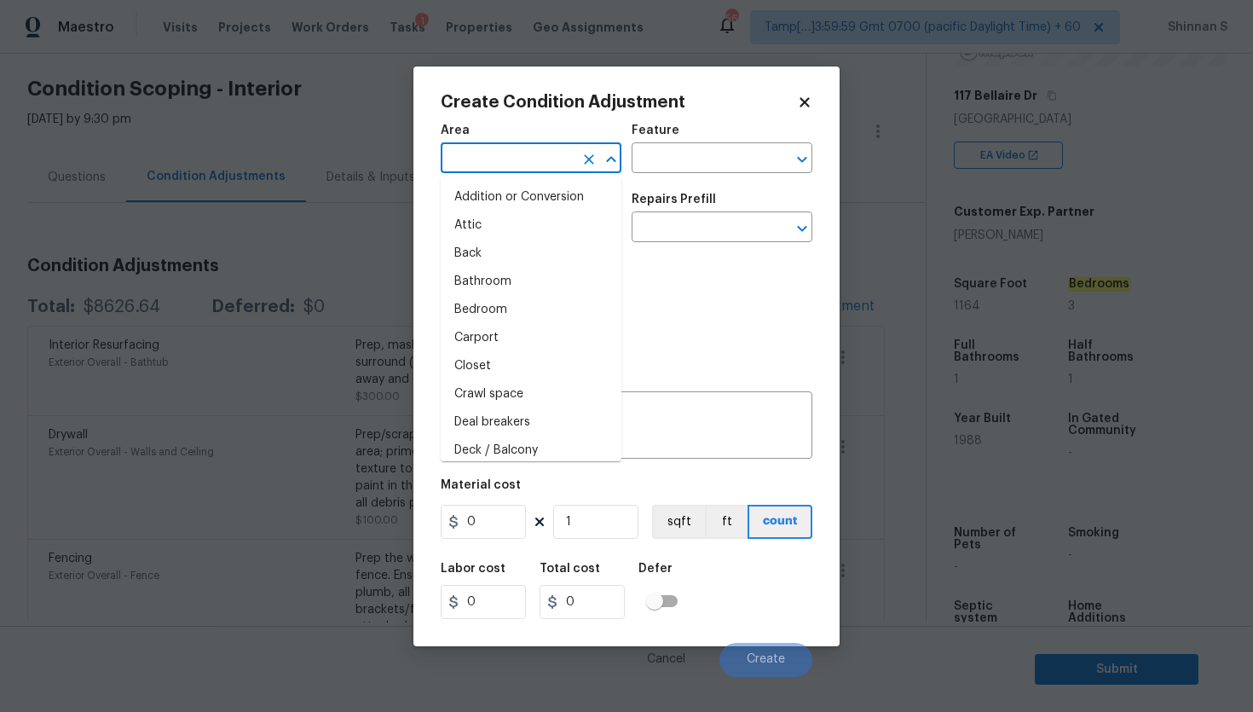
click at [558, 157] on input "text" at bounding box center [507, 160] width 133 height 26
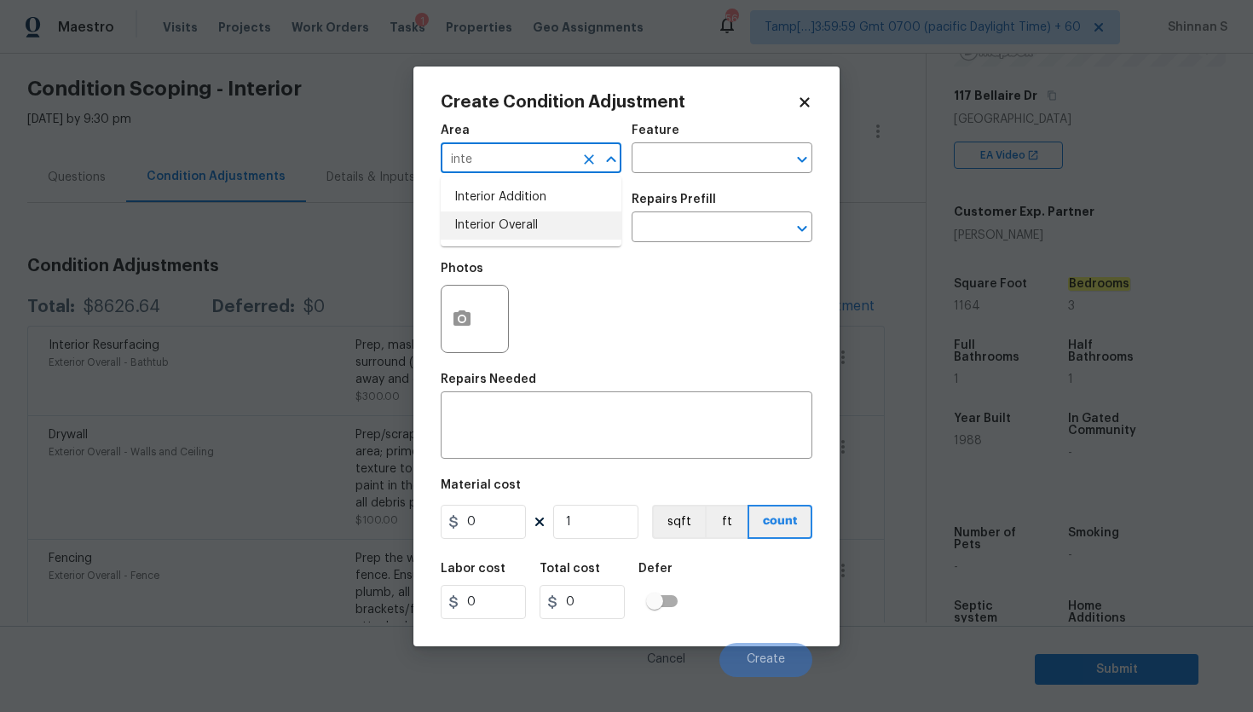
click at [582, 231] on li "Interior Overall" at bounding box center [531, 225] width 181 height 28
type input "Interior Overall"
click at [566, 236] on input "text" at bounding box center [507, 229] width 133 height 26
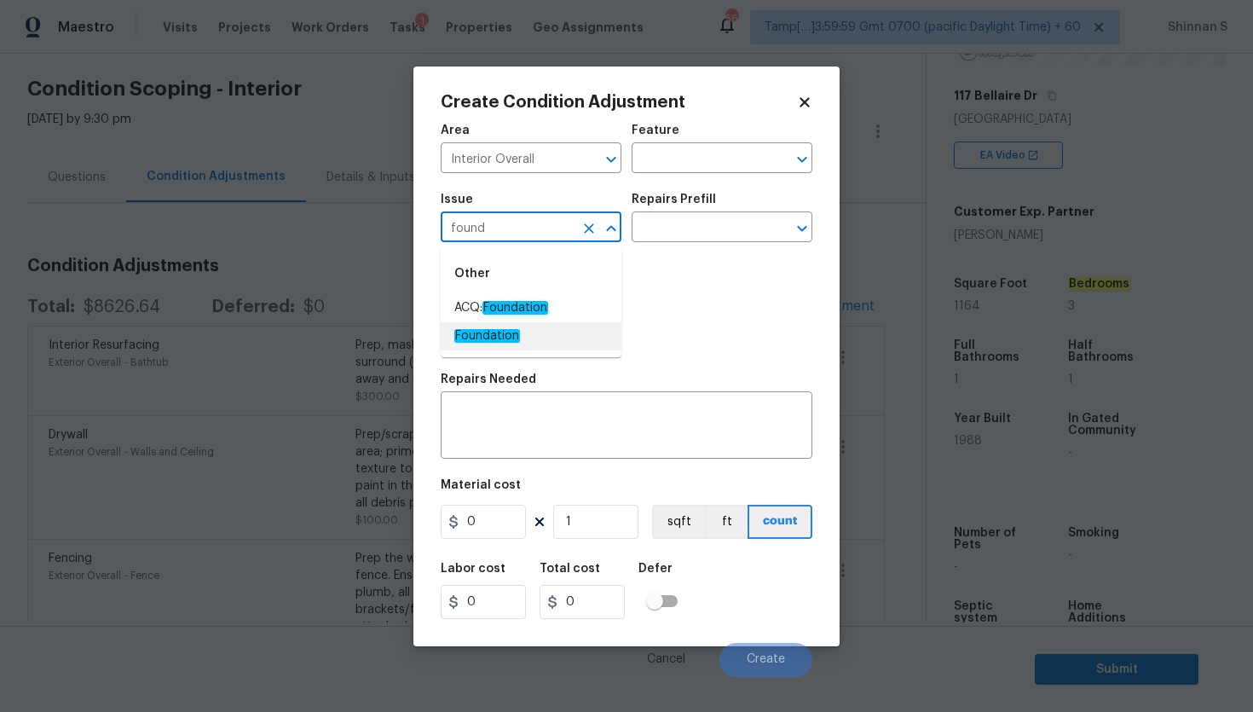
click at [509, 311] on em "Foundation" at bounding box center [515, 308] width 66 height 14
type input "ACQ: Foundation"
click at [689, 232] on input "text" at bounding box center [698, 229] width 133 height 26
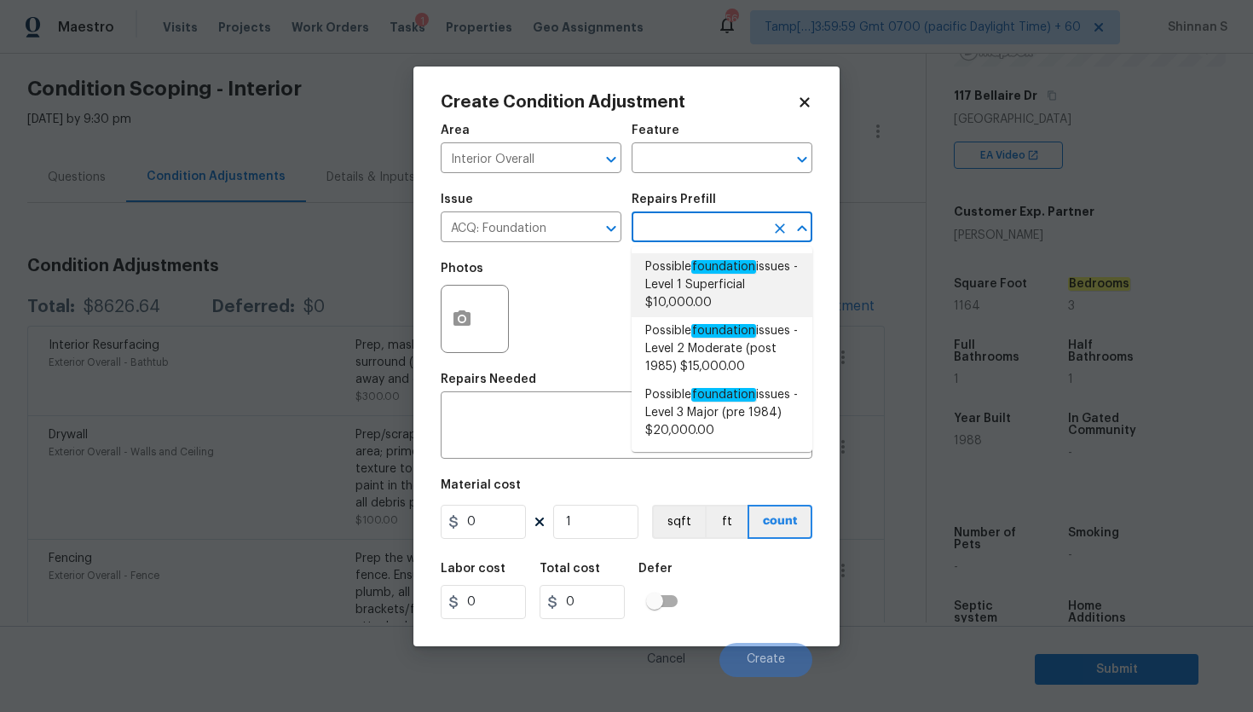
click at [711, 296] on span "Possible foundation issues - Level 1 Superficial $10,000.00" at bounding box center [721, 285] width 153 height 54
type input "Acquisition"
type textarea "Possible foundation issues - Level 1 - Superficial. Disclaimer: This is NOT a t…"
type input "10000"
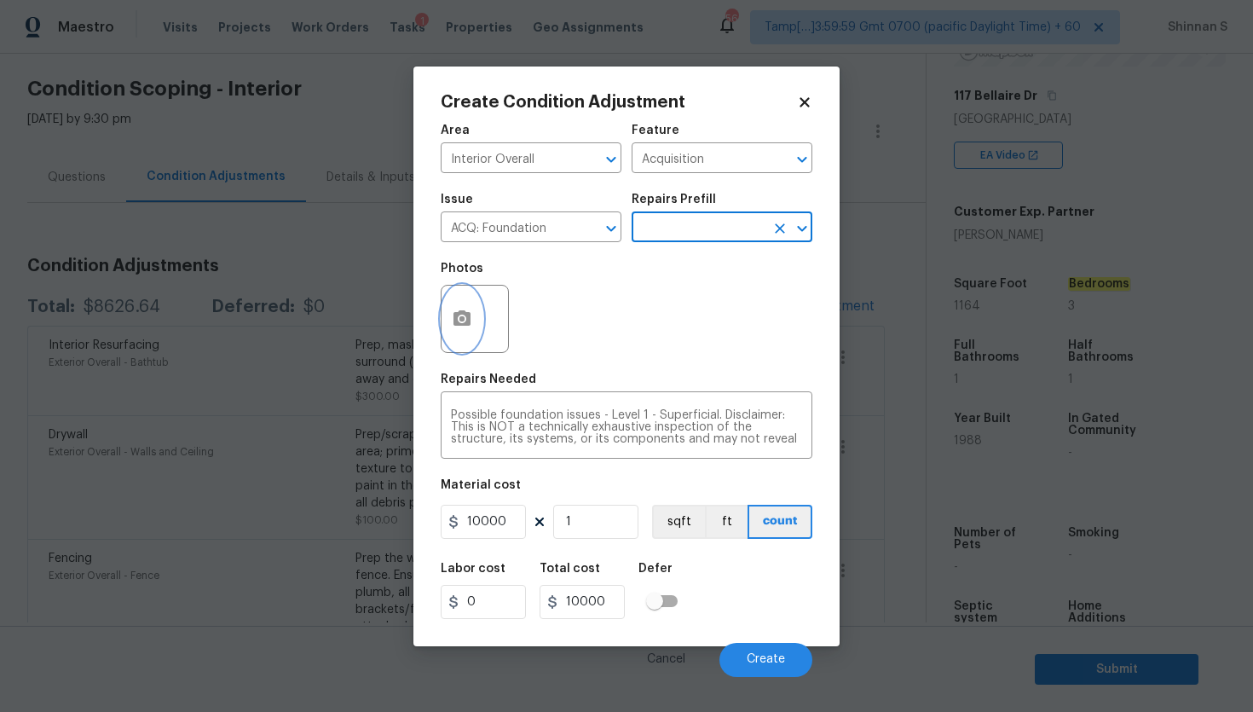
click at [464, 320] on icon "button" at bounding box center [461, 317] width 17 height 15
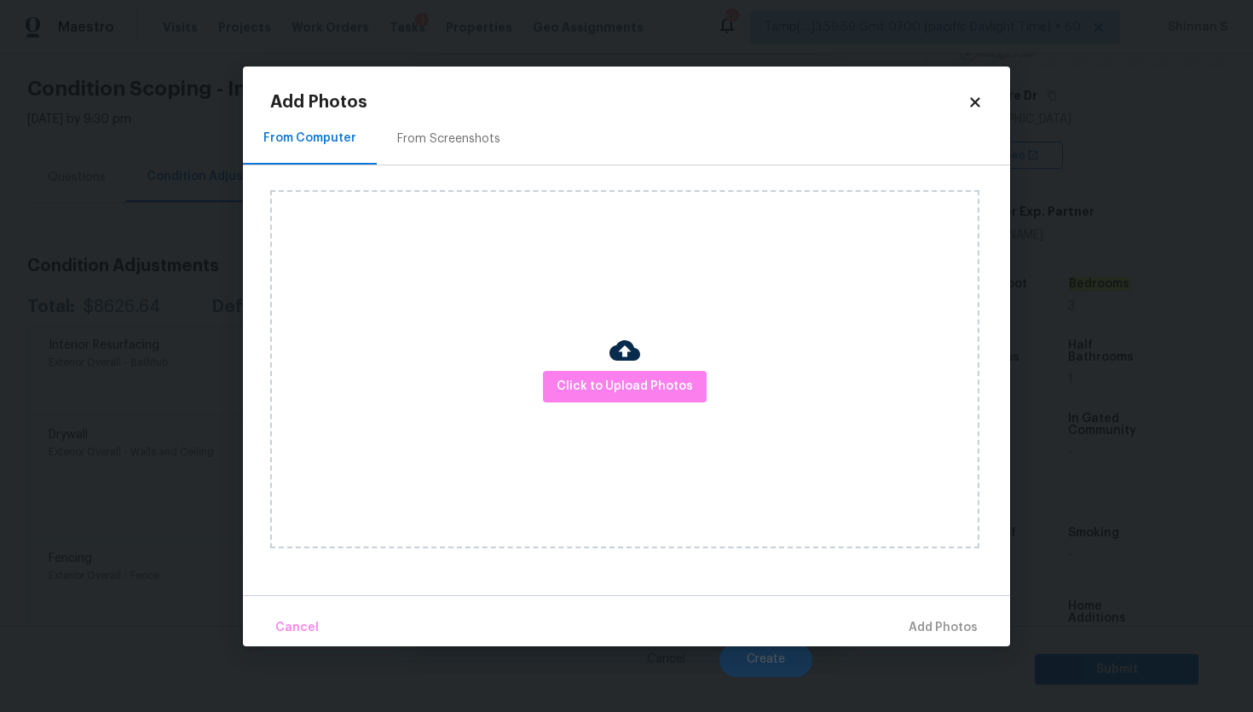
click at [972, 101] on icon at bounding box center [974, 102] width 15 height 15
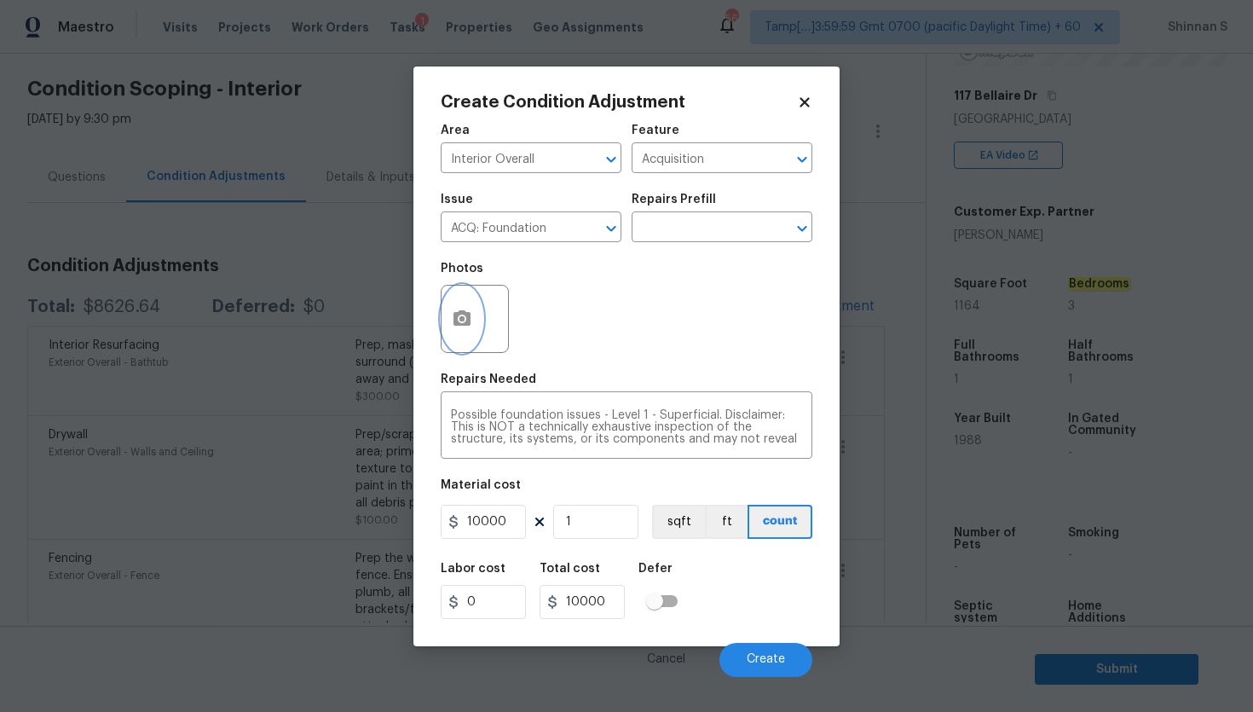
click at [453, 325] on icon "button" at bounding box center [462, 319] width 20 height 20
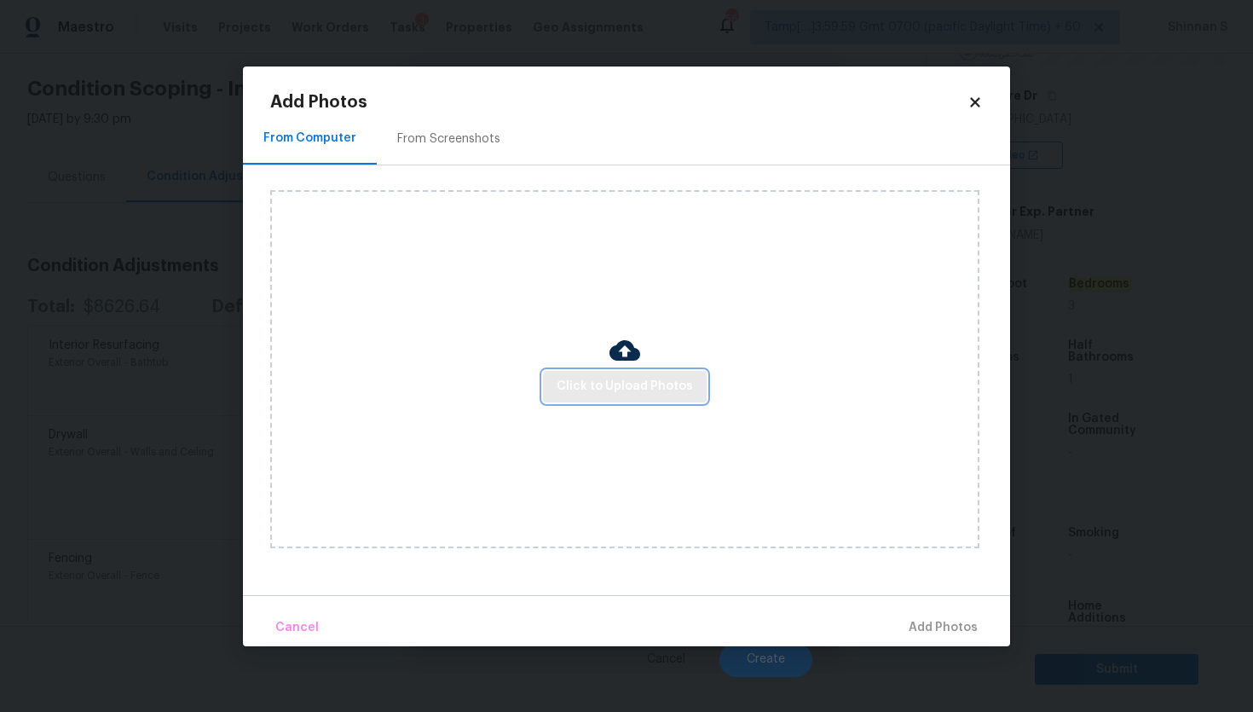
click at [625, 382] on span "Click to Upload Photos" at bounding box center [625, 386] width 136 height 21
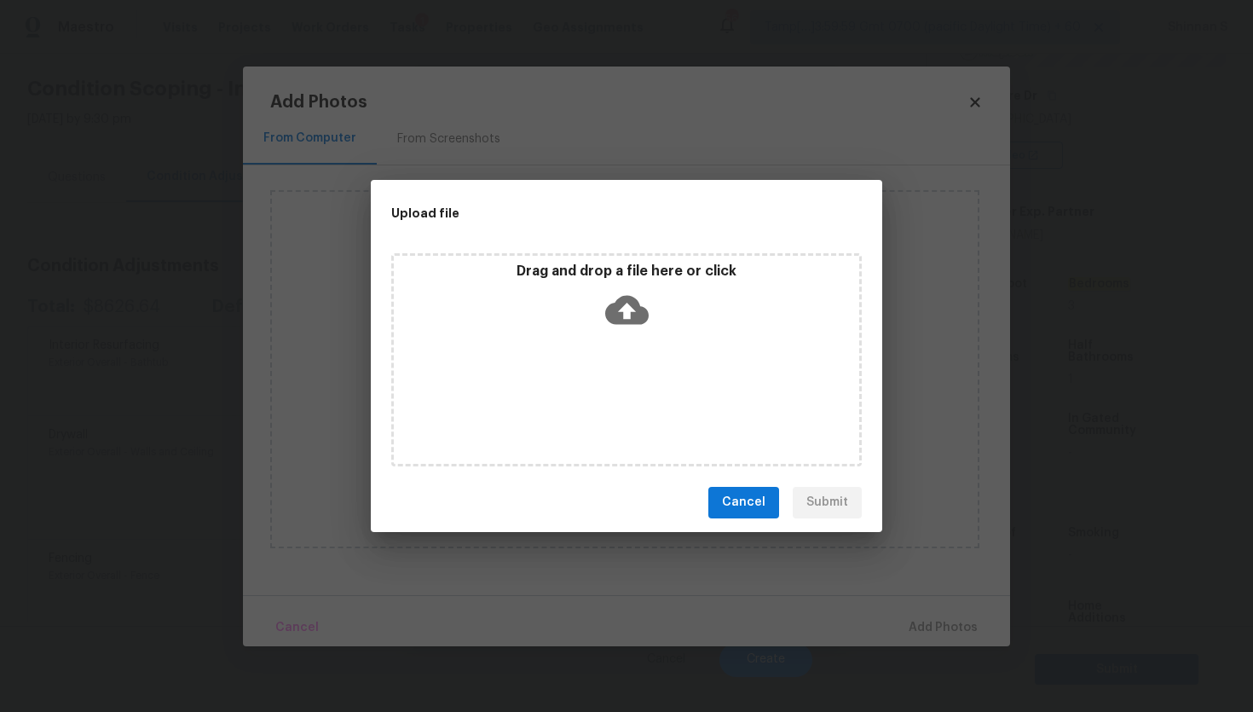
click at [624, 311] on icon at bounding box center [626, 309] width 43 height 43
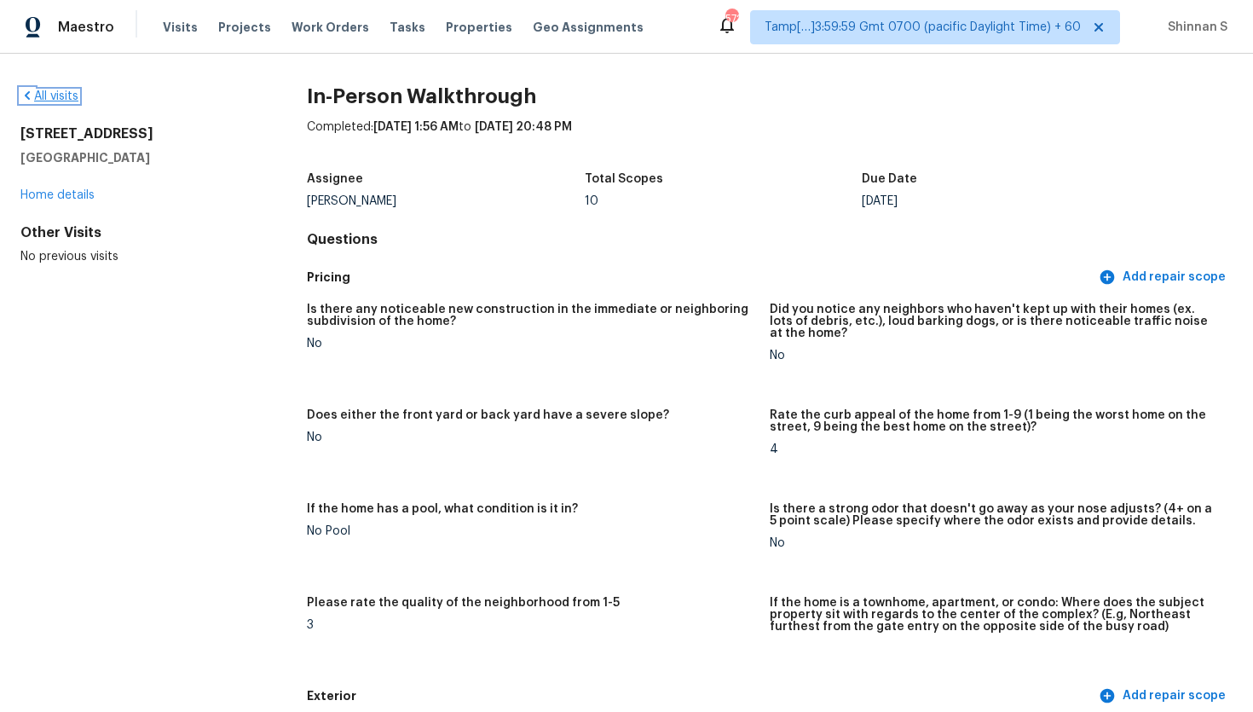
click at [53, 97] on link "All visits" at bounding box center [49, 96] width 58 height 12
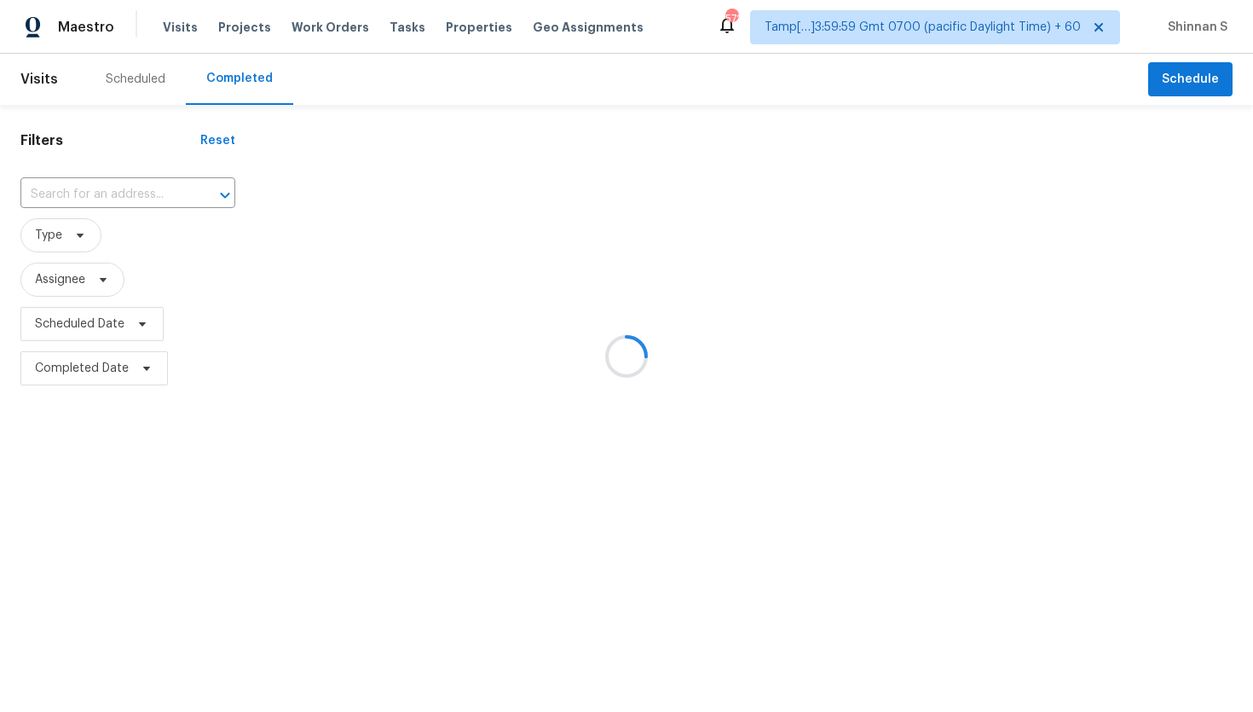
click at [93, 188] on div at bounding box center [626, 356] width 1253 height 712
click at [94, 188] on div at bounding box center [626, 356] width 1253 height 712
click at [94, 189] on div at bounding box center [626, 356] width 1253 height 712
click at [95, 193] on div at bounding box center [626, 356] width 1253 height 712
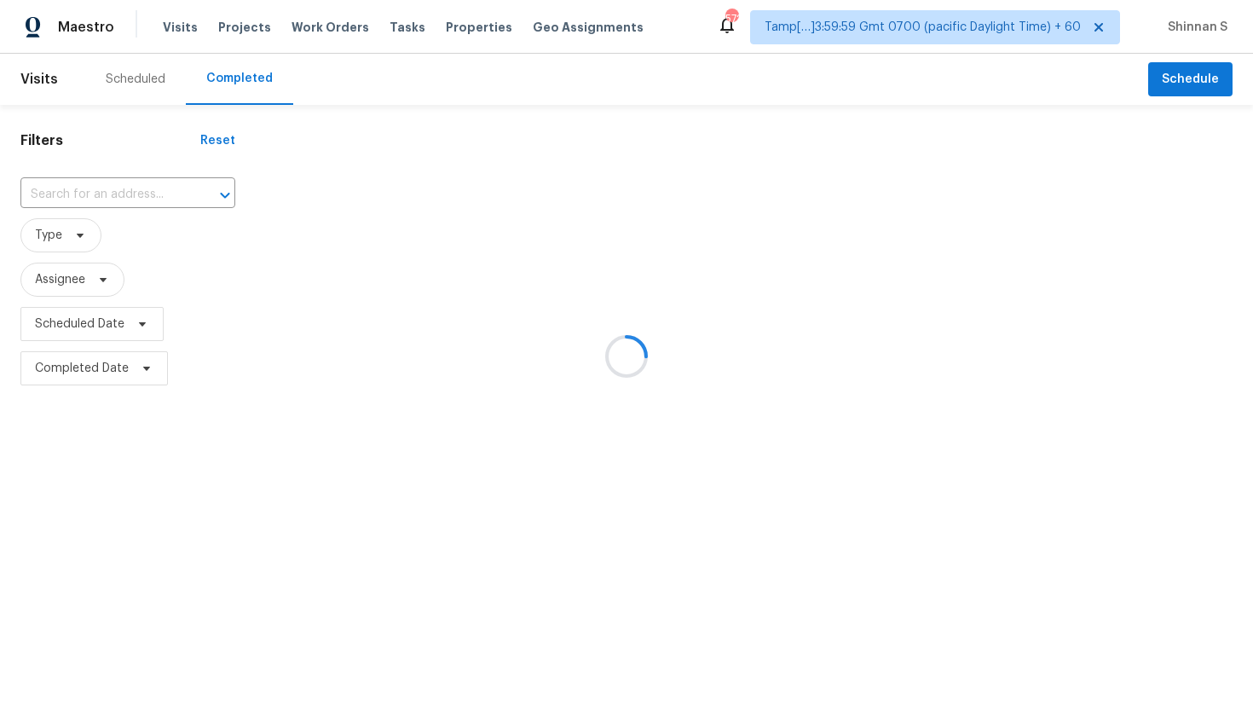
click at [95, 193] on div at bounding box center [626, 356] width 1253 height 712
click at [94, 193] on div at bounding box center [626, 356] width 1253 height 712
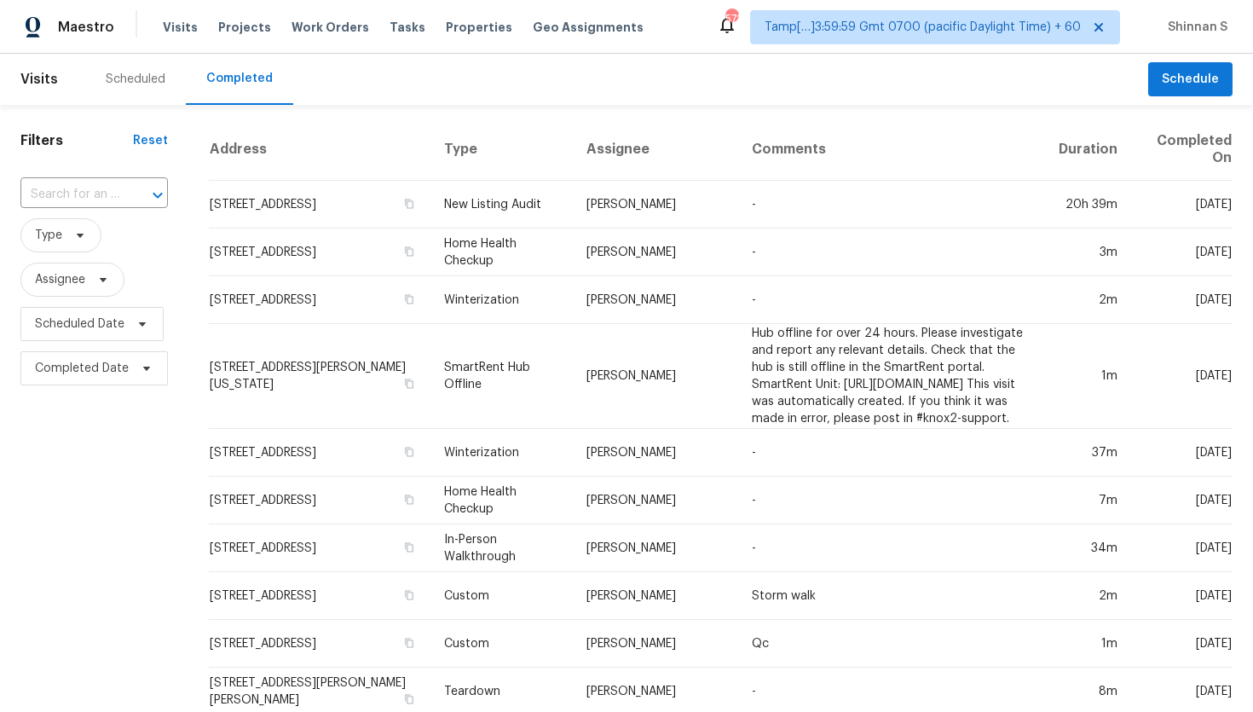
click at [94, 193] on input "text" at bounding box center [70, 195] width 100 height 26
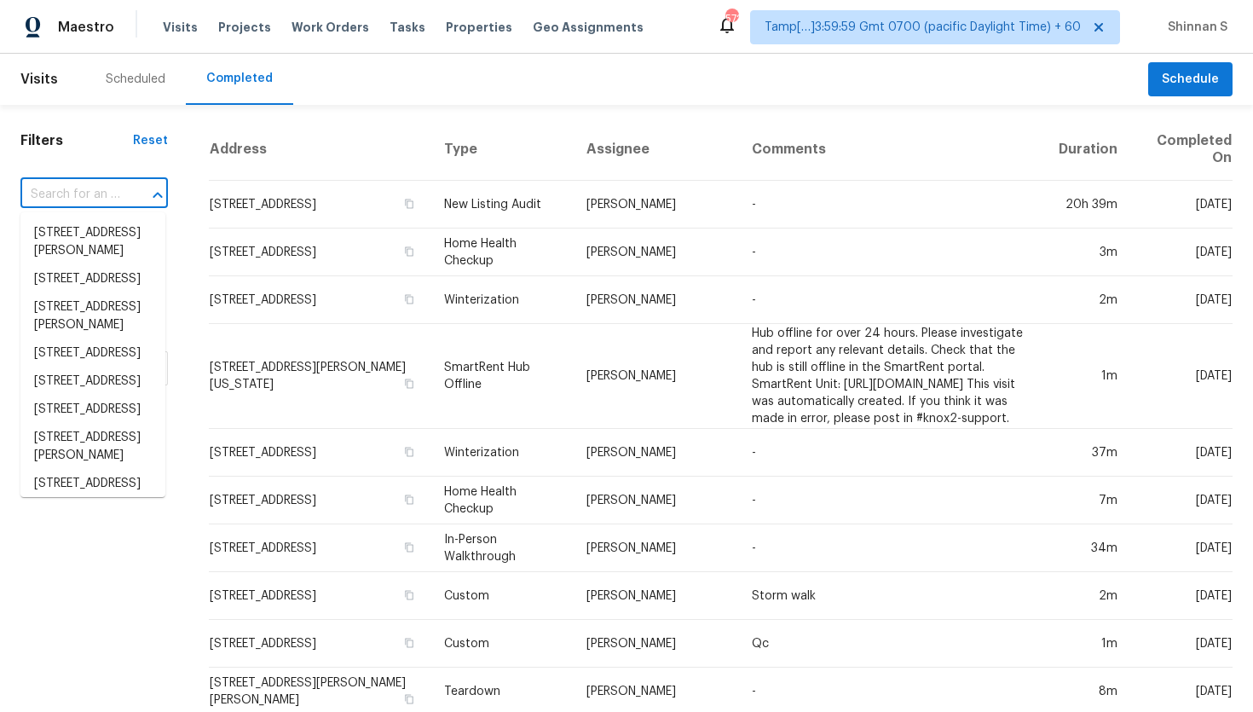
paste input "117 Bellaire Dr, Denton, TX 76209"
type input "117 Bellaire Dr, Denton, TX 76209"
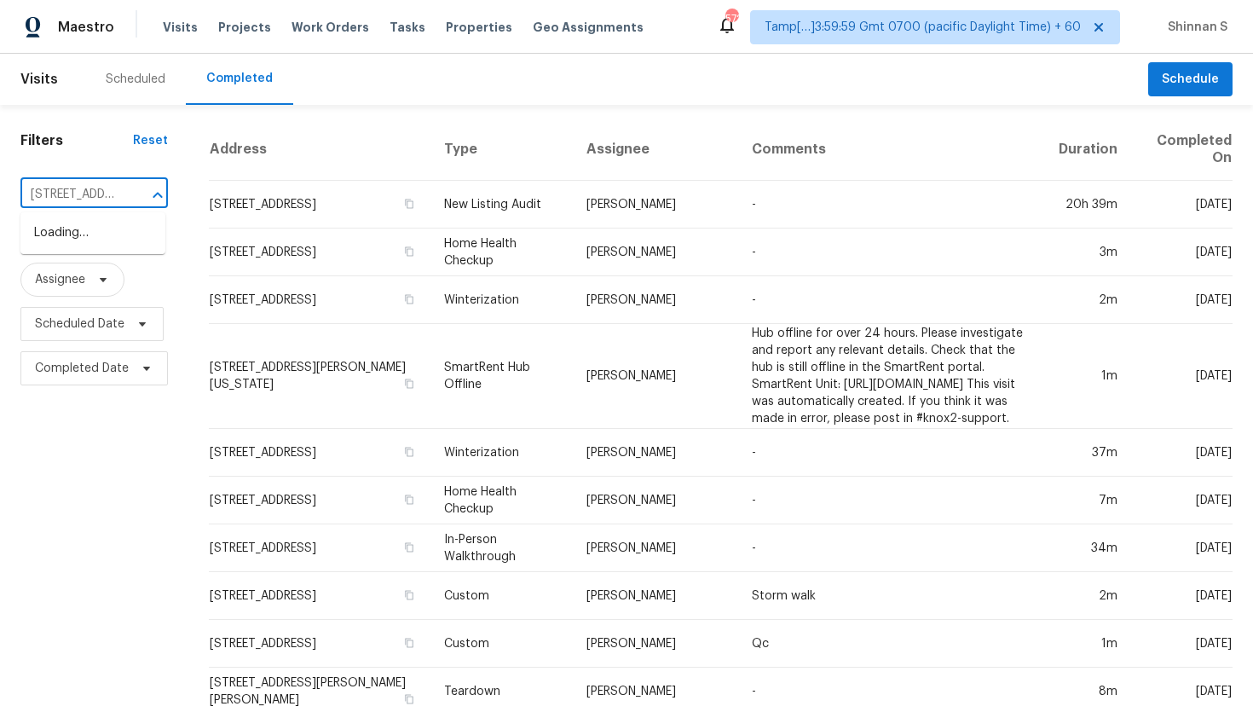
scroll to position [0, 95]
click at [78, 238] on li "117 Bellaire Dr, Denton, TX 76209" at bounding box center [92, 233] width 145 height 28
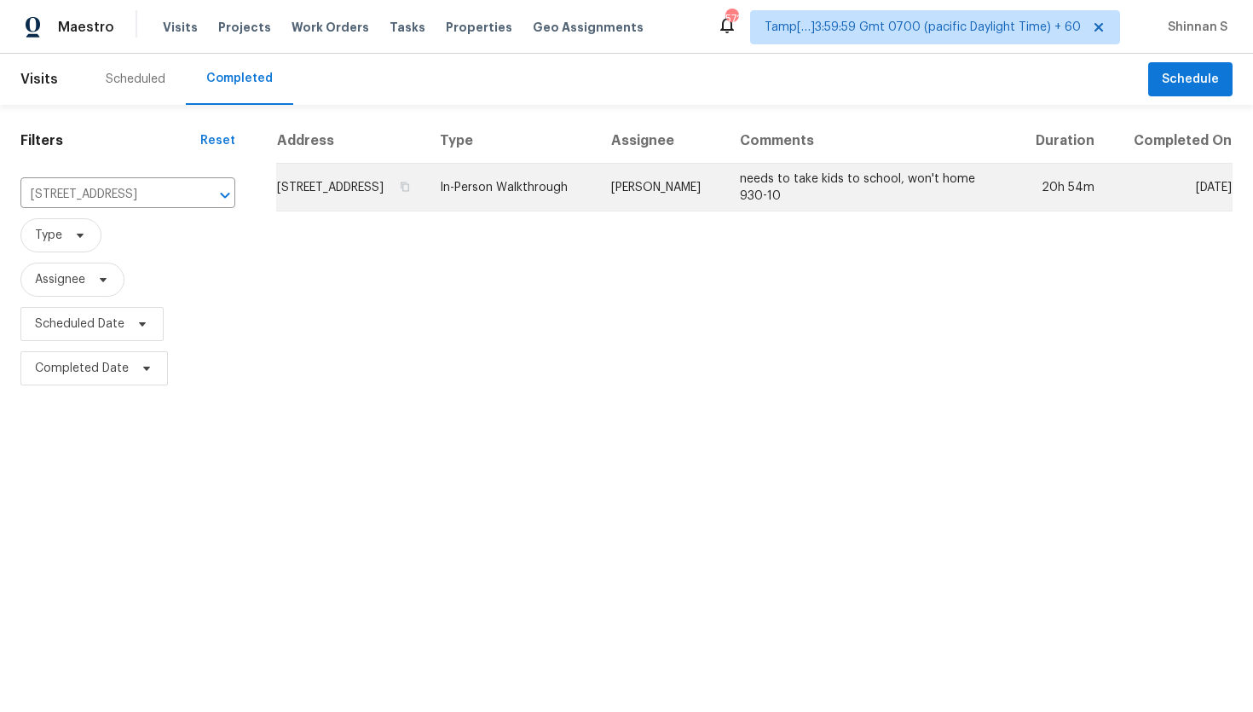
click at [784, 199] on td "needs to take kids to school, won't home 930-10" at bounding box center [869, 188] width 287 height 48
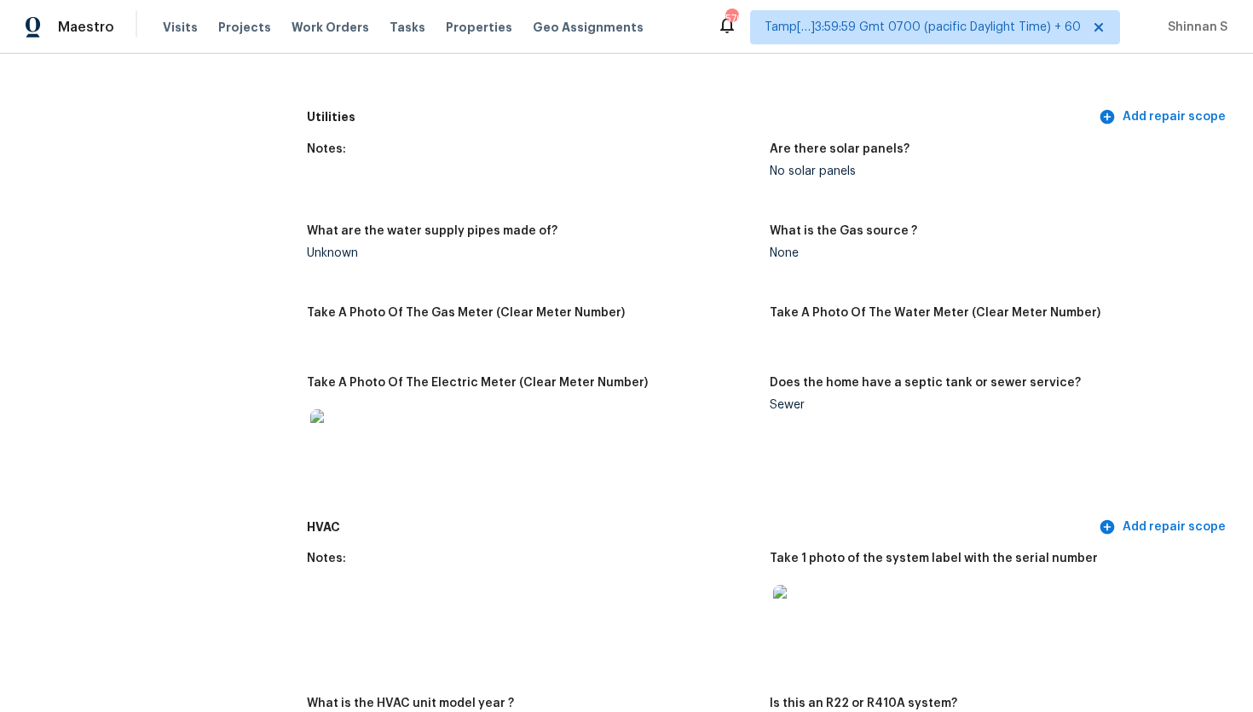
scroll to position [3592, 0]
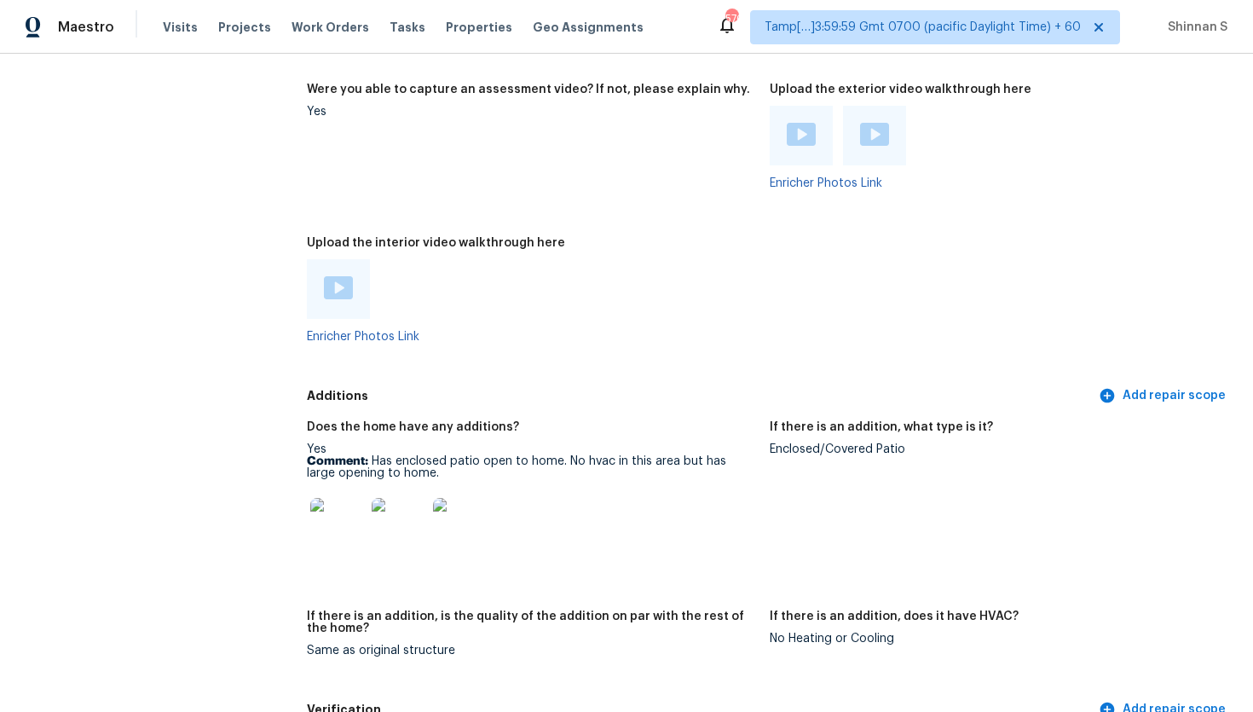
click at [787, 443] on div "Enclosed/Covered Patio" at bounding box center [994, 449] width 449 height 12
copy div "Enclosed/Covered Patio"
click at [349, 516] on img at bounding box center [337, 525] width 55 height 55
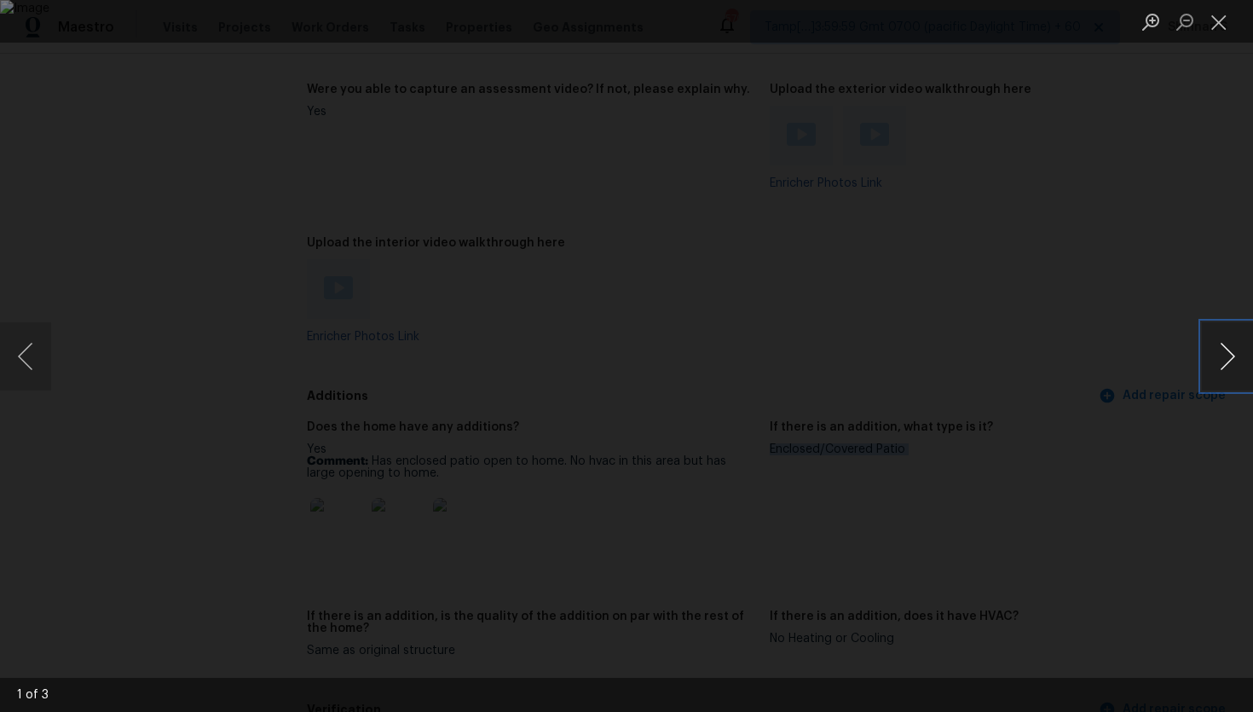
click at [1232, 372] on button "Next image" at bounding box center [1227, 356] width 51 height 68
click at [1231, 366] on button "Next image" at bounding box center [1227, 356] width 51 height 68
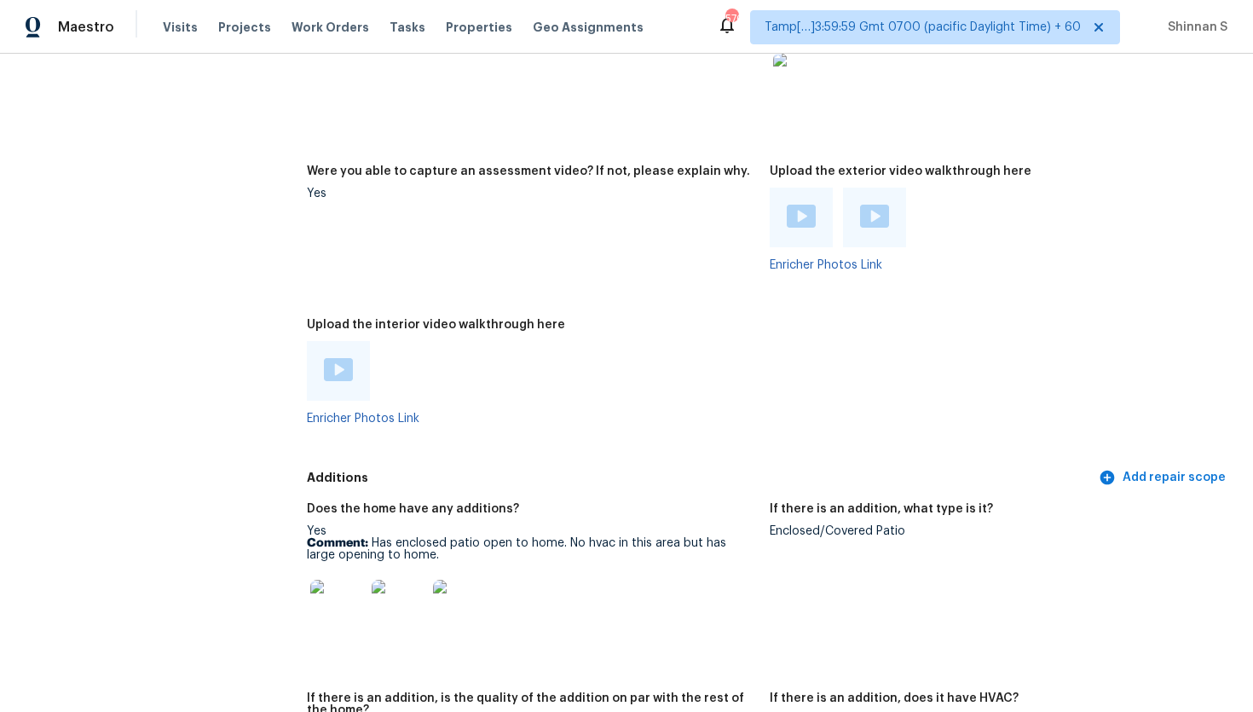
scroll to position [3492, 0]
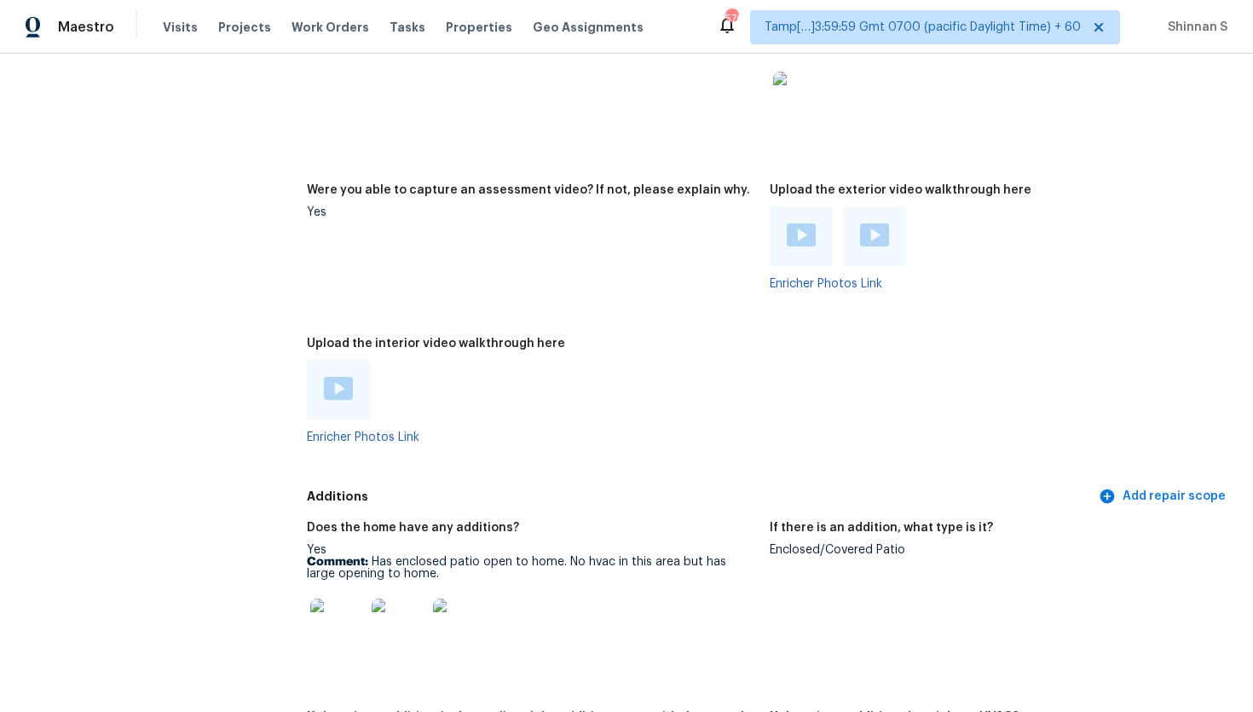
click at [344, 377] on img at bounding box center [338, 388] width 29 height 23
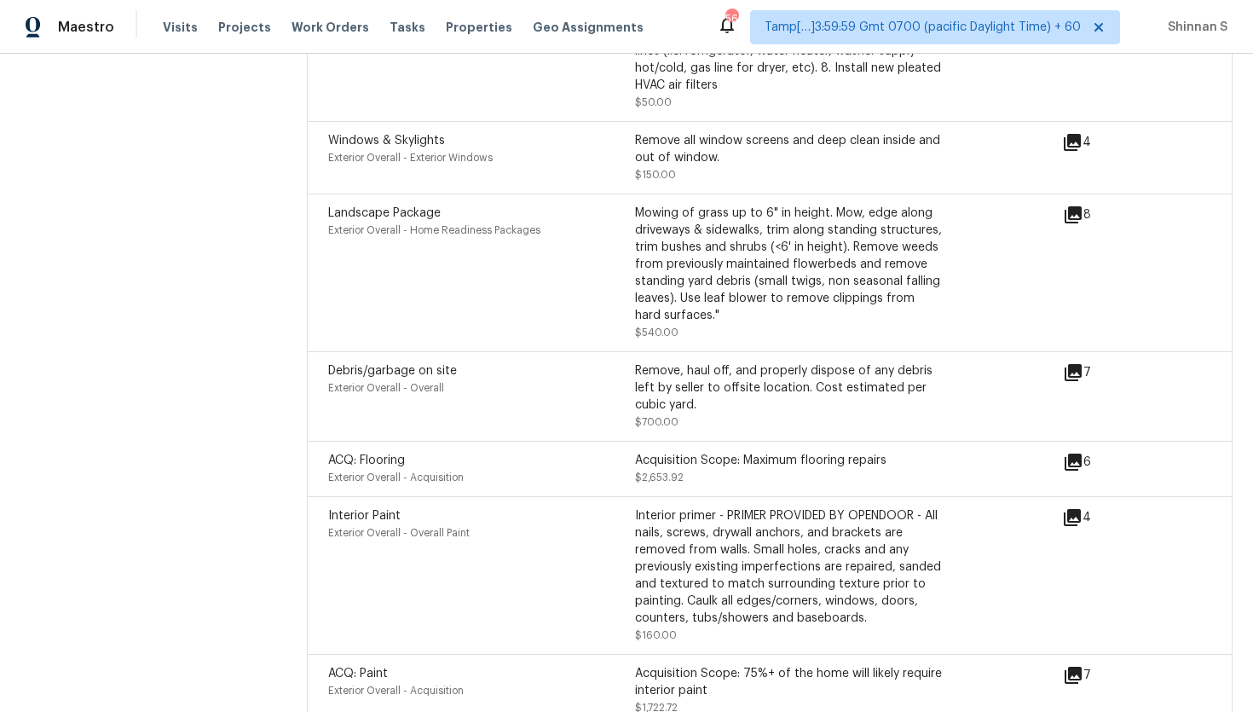
scroll to position [5556, 0]
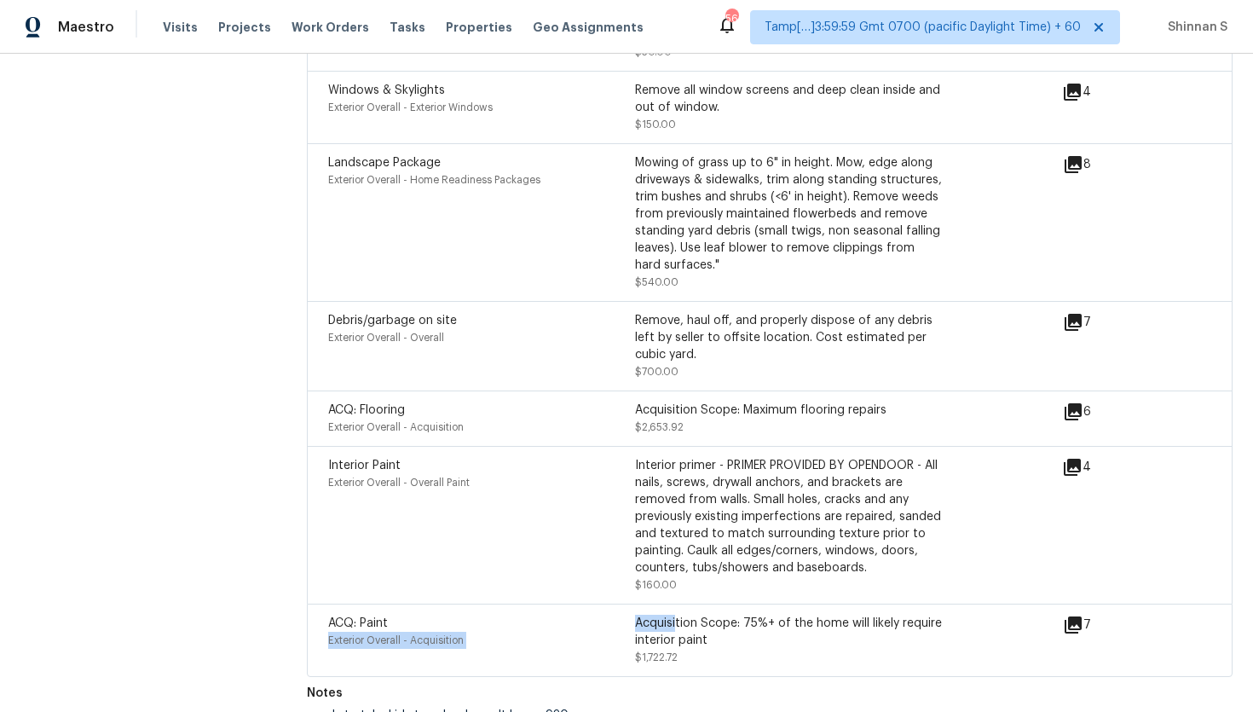
drag, startPoint x: 632, startPoint y: 599, endPoint x: 676, endPoint y: 609, distance: 45.5
click at [676, 614] on div "ACQ: Paint Exterior Overall - Acquisition Acquisition Scope: 75%+ of the home w…" at bounding box center [635, 639] width 614 height 51
click at [676, 614] on div "Acquisition Scope: 75%+ of the home will likely require interior paint" at bounding box center [788, 631] width 307 height 34
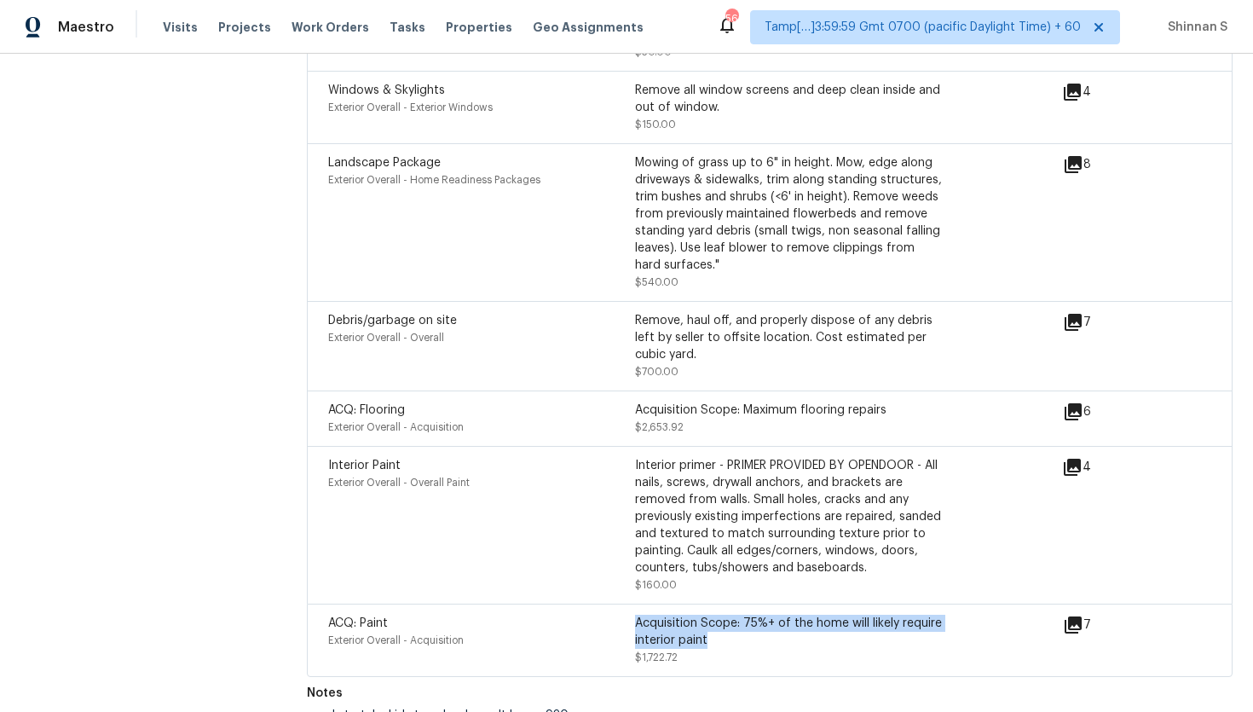
drag, startPoint x: 632, startPoint y: 623, endPoint x: 718, endPoint y: 623, distance: 85.2
click at [718, 623] on div "ACQ: Paint Exterior Overall - Acquisition Acquisition Scope: 75%+ of the home w…" at bounding box center [635, 639] width 614 height 51
click at [718, 623] on div "Acquisition Scope: 75%+ of the home will likely require interior paint" at bounding box center [788, 631] width 307 height 34
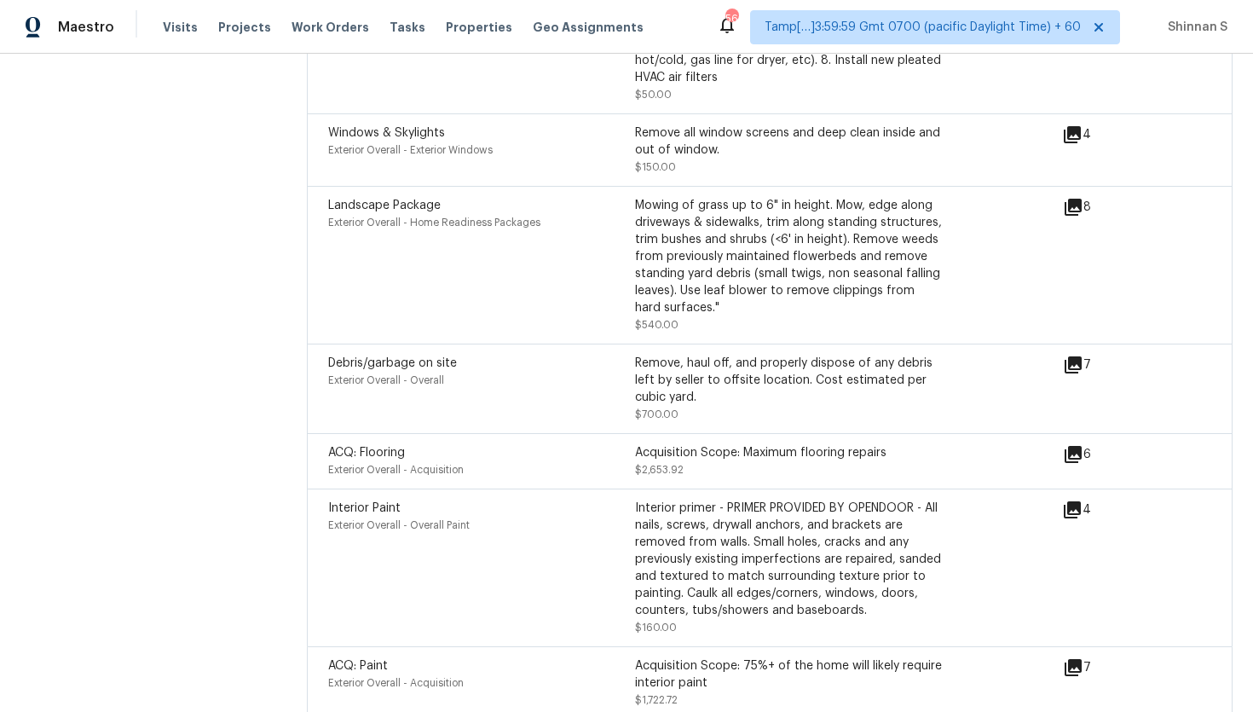
scroll to position [5506, 0]
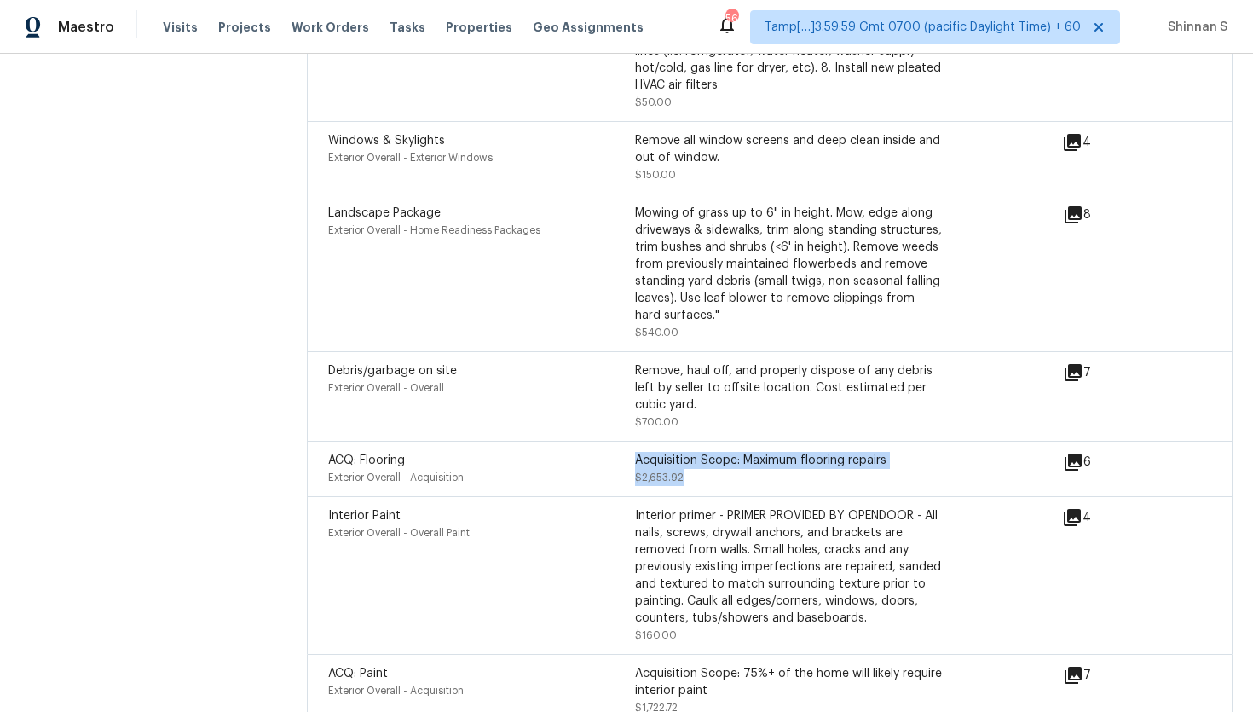
drag, startPoint x: 635, startPoint y: 439, endPoint x: 689, endPoint y: 463, distance: 58.8
click at [689, 463] on div "Acquisition Scope: Maximum flooring repairs $2,653.92" at bounding box center [788, 469] width 307 height 34
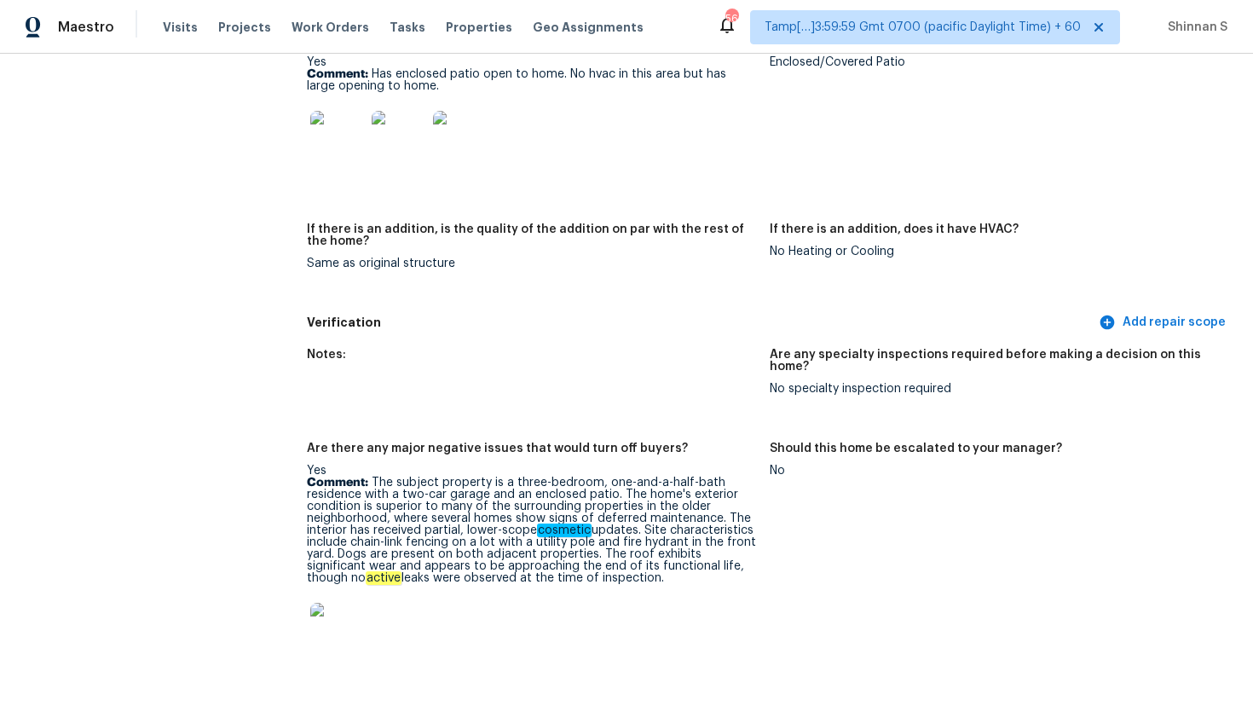
scroll to position [3977, 0]
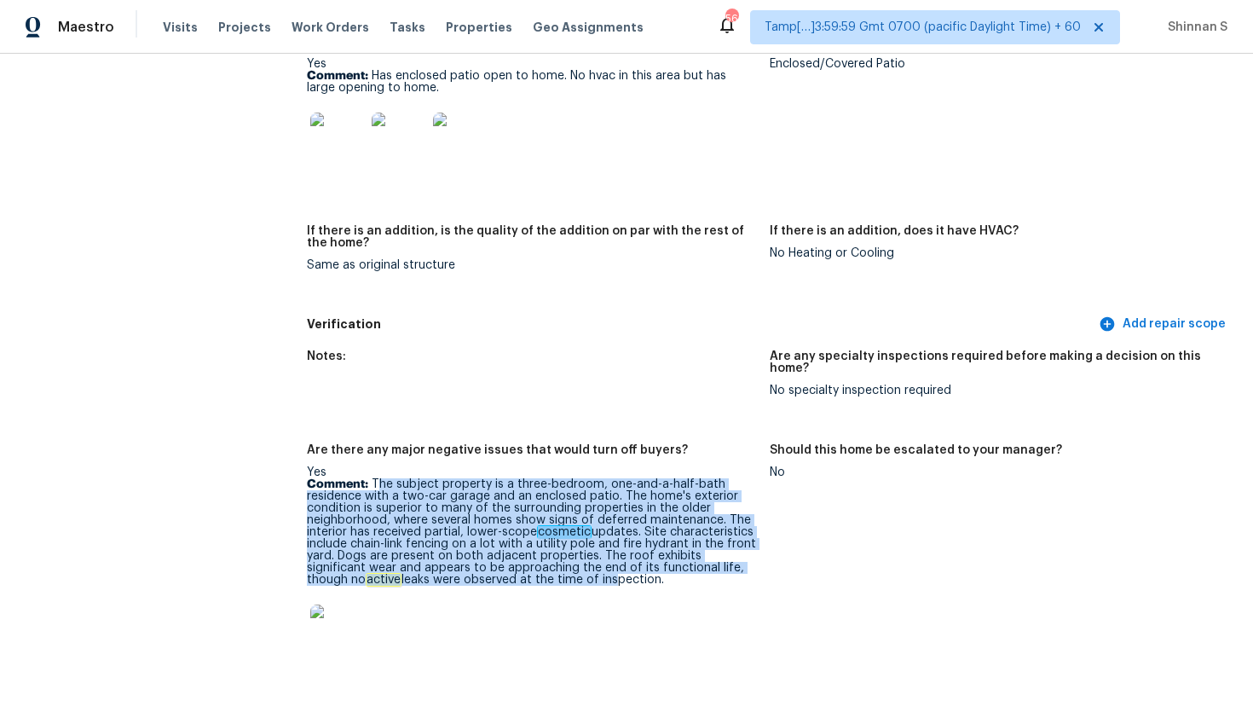
drag, startPoint x: 378, startPoint y: 458, endPoint x: 548, endPoint y: 551, distance: 193.8
click at [548, 551] on p "Comment: The subject property is a three-bedroom, one-and-a-half-bath residence…" at bounding box center [531, 531] width 449 height 107
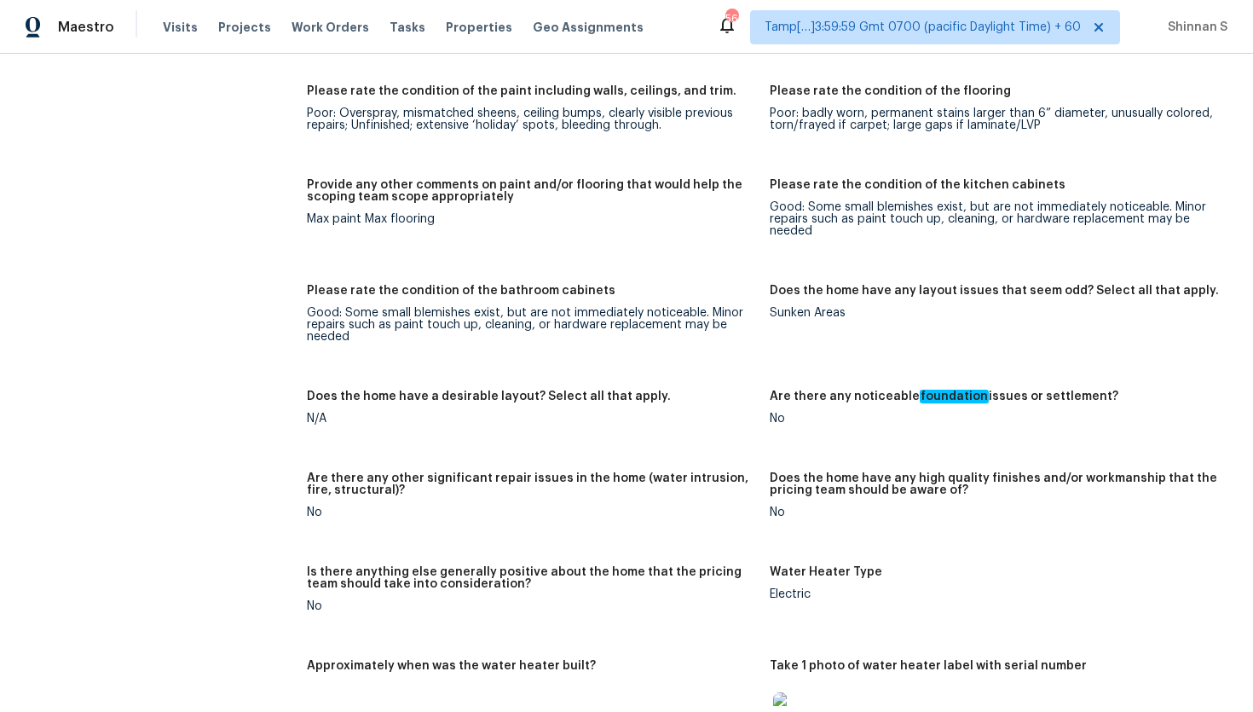
scroll to position [2875, 0]
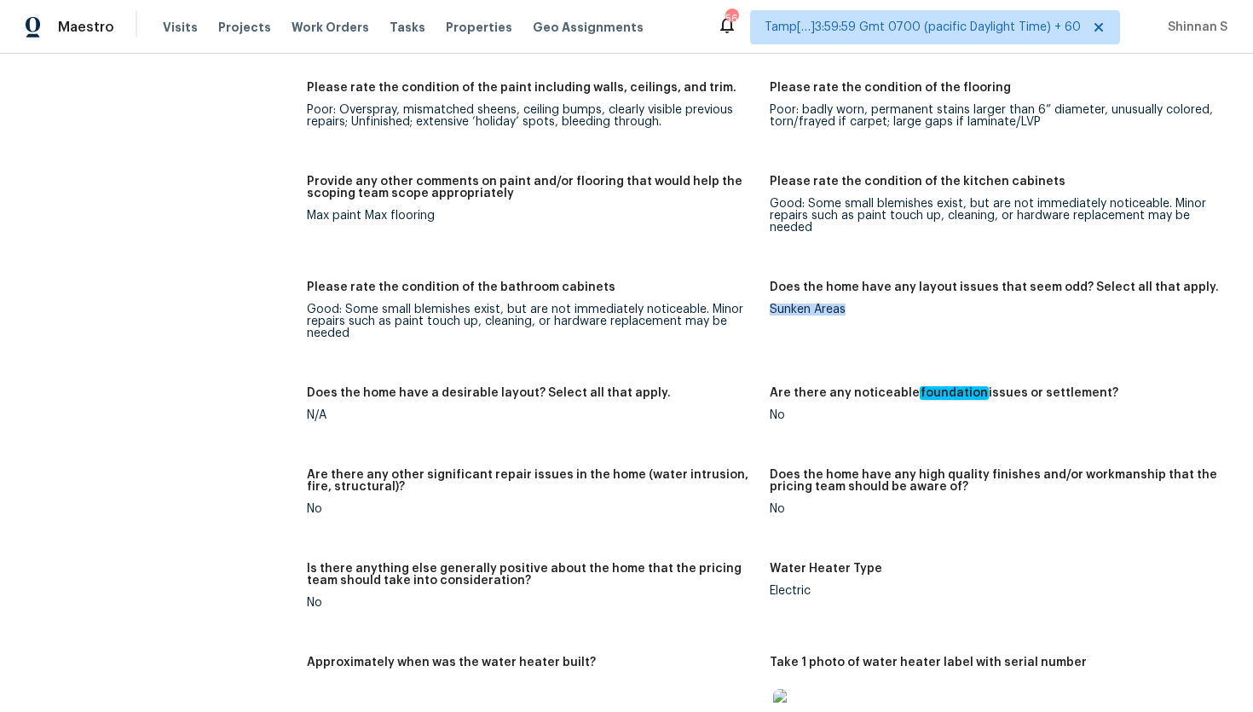
drag, startPoint x: 770, startPoint y: 302, endPoint x: 856, endPoint y: 301, distance: 86.1
click at [856, 303] on div "Sunken Areas" at bounding box center [994, 309] width 449 height 12
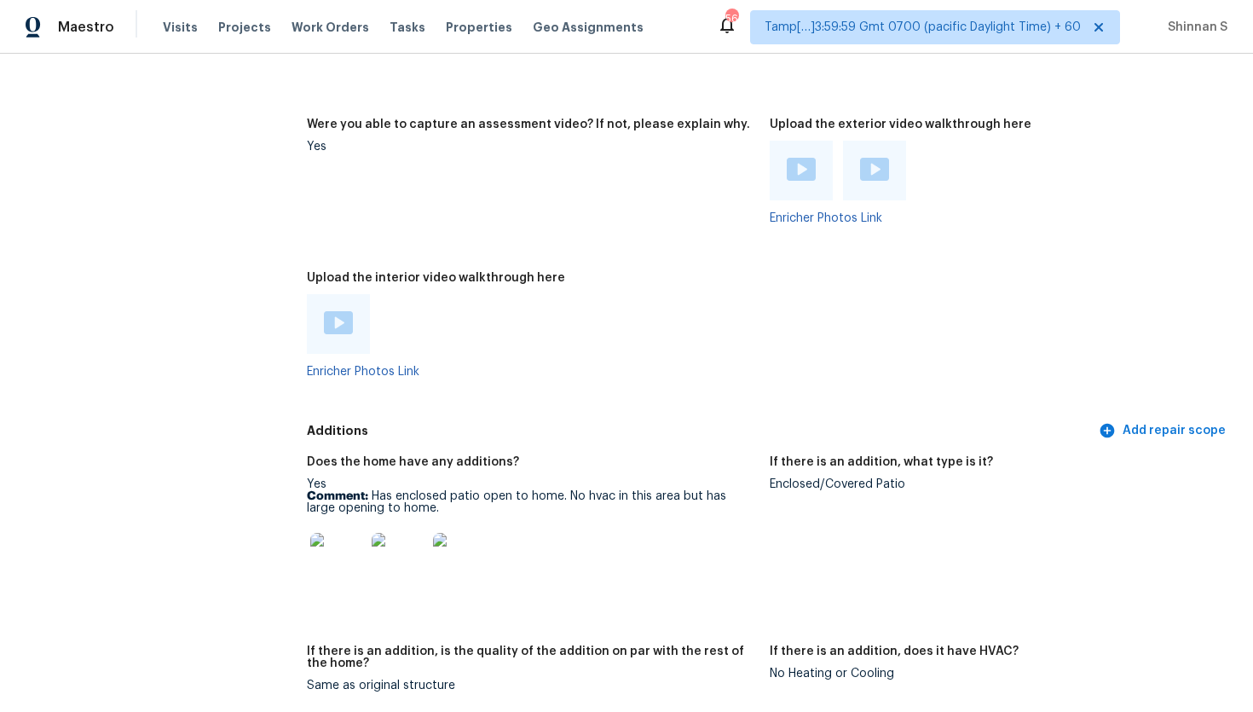
scroll to position [3568, 0]
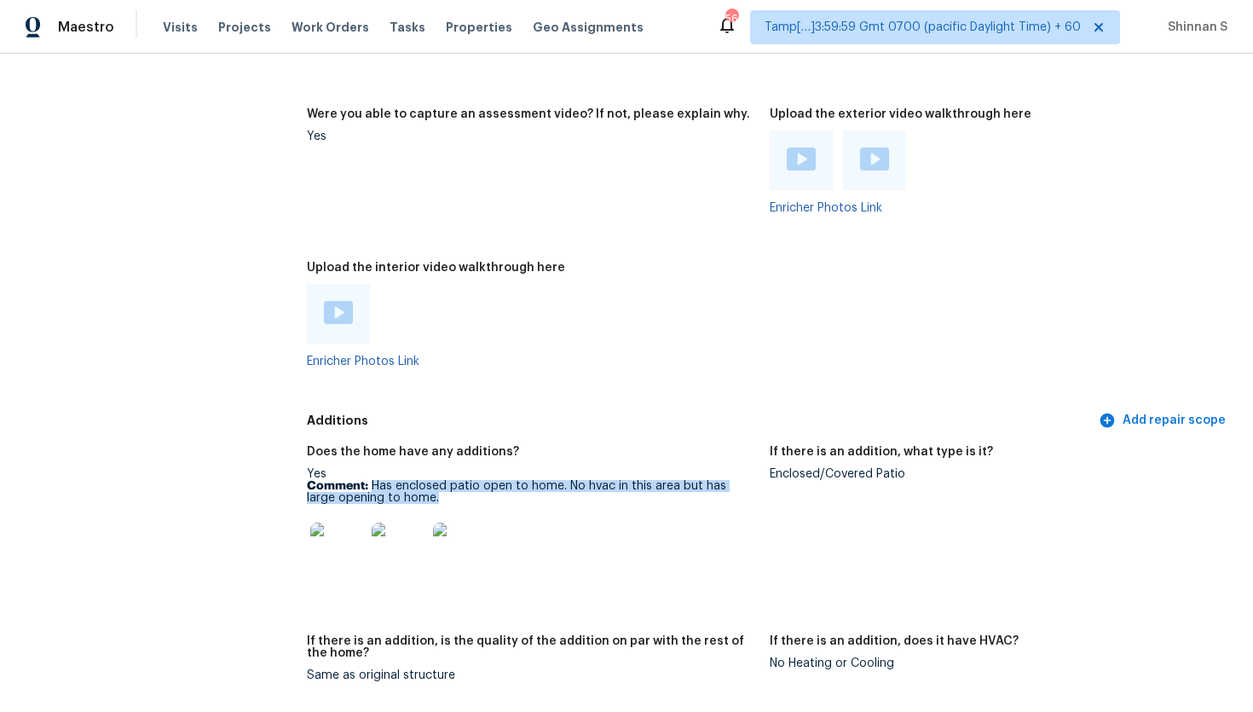
drag, startPoint x: 372, startPoint y: 472, endPoint x: 419, endPoint y: 484, distance: 48.4
click at [419, 484] on p "Comment: Has enclosed patio open to home. No hvac in this area but has large op…" at bounding box center [531, 492] width 449 height 24
click at [771, 468] on div "Enclosed/Covered Patio" at bounding box center [994, 474] width 449 height 12
click at [622, 491] on p "Comment: Has enclosed patio open to home. No hvac in this area but has large op…" at bounding box center [531, 492] width 449 height 24
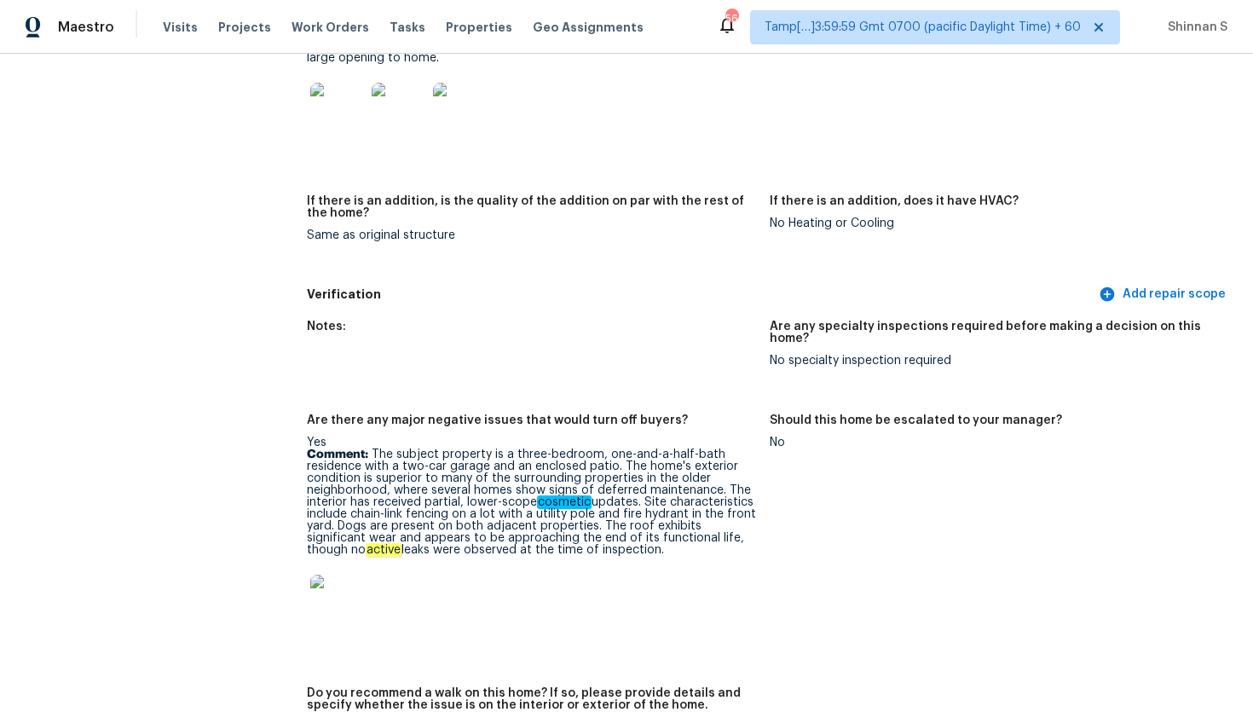
scroll to position [4020, 0]
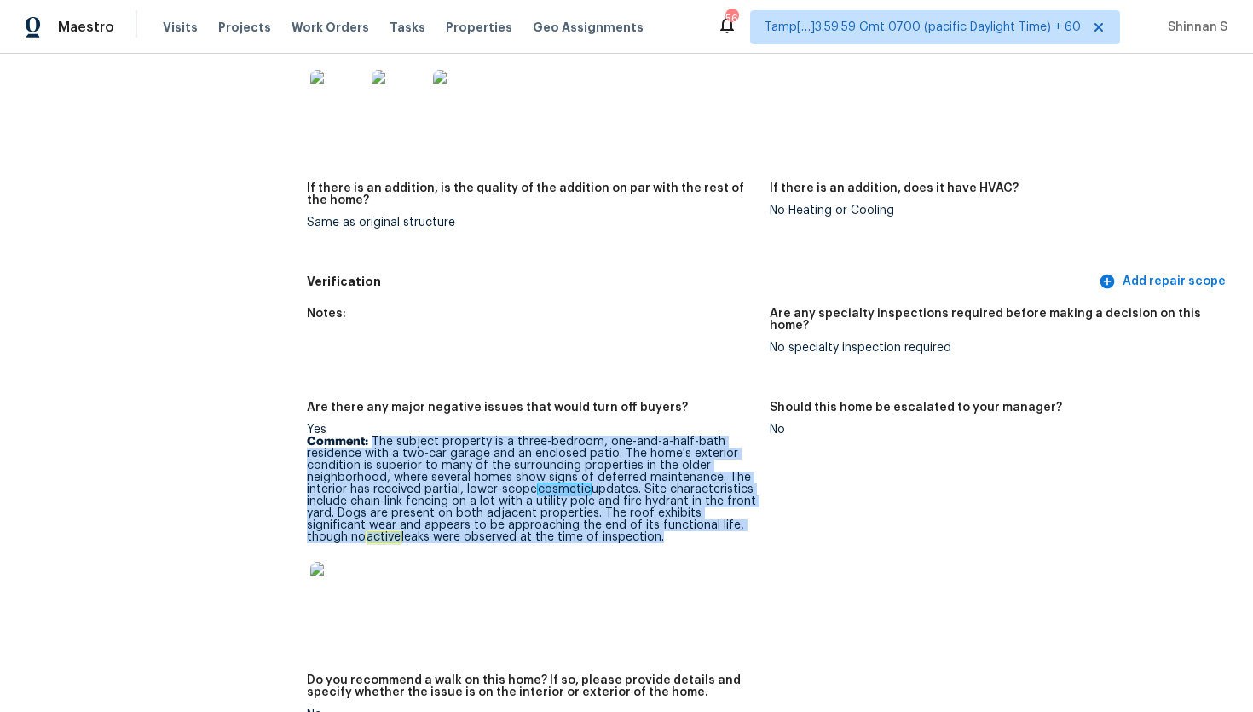
drag, startPoint x: 372, startPoint y: 418, endPoint x: 631, endPoint y: 529, distance: 281.3
click at [631, 529] on div "Yes Comment: The subject property is a three-bedroom, one-and-a-half-bath resid…" at bounding box center [531, 525] width 449 height 203
click at [664, 494] on p "Comment: The subject property is a three-bedroom, one-and-a-half-bath residence…" at bounding box center [531, 489] width 449 height 107
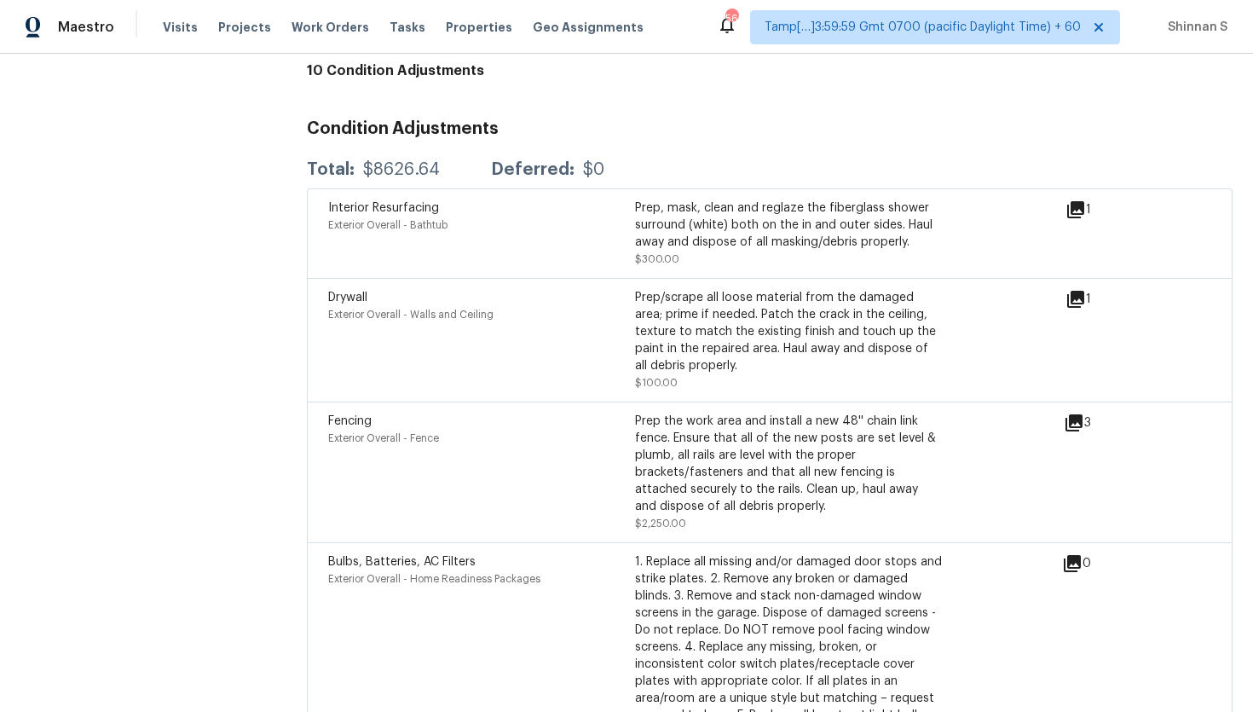
scroll to position [4692, 0]
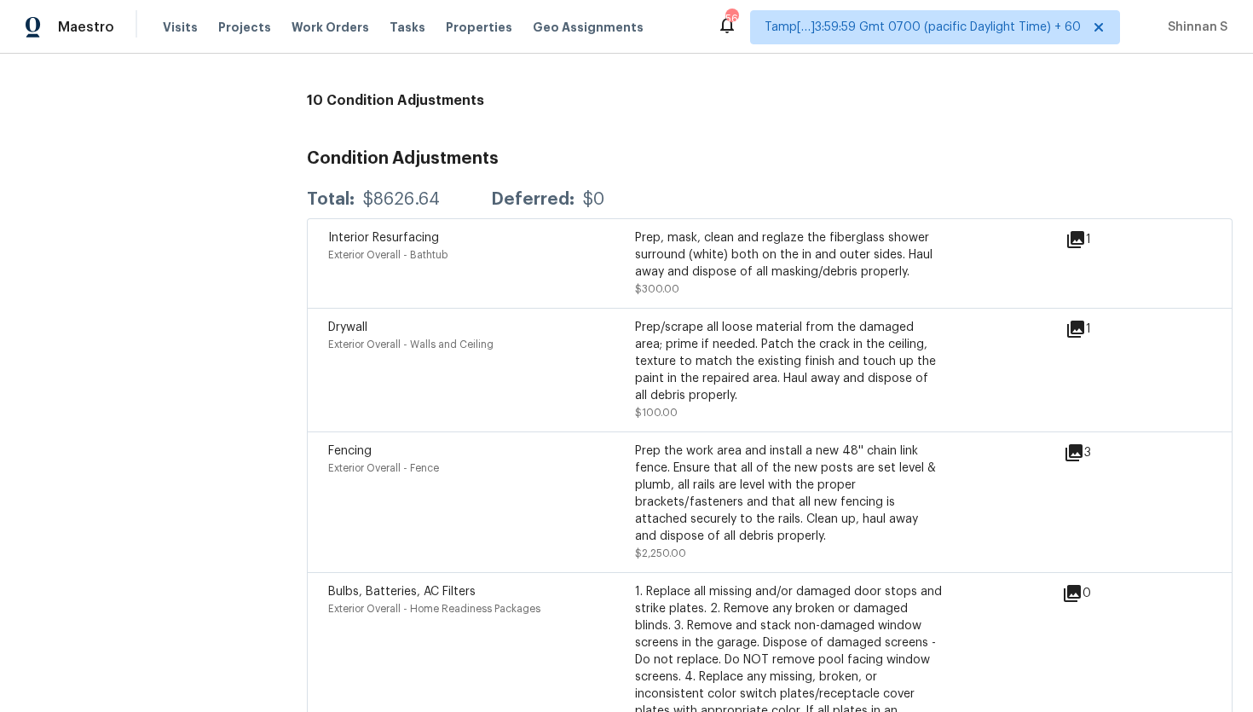
click at [1085, 229] on icon at bounding box center [1075, 239] width 20 height 20
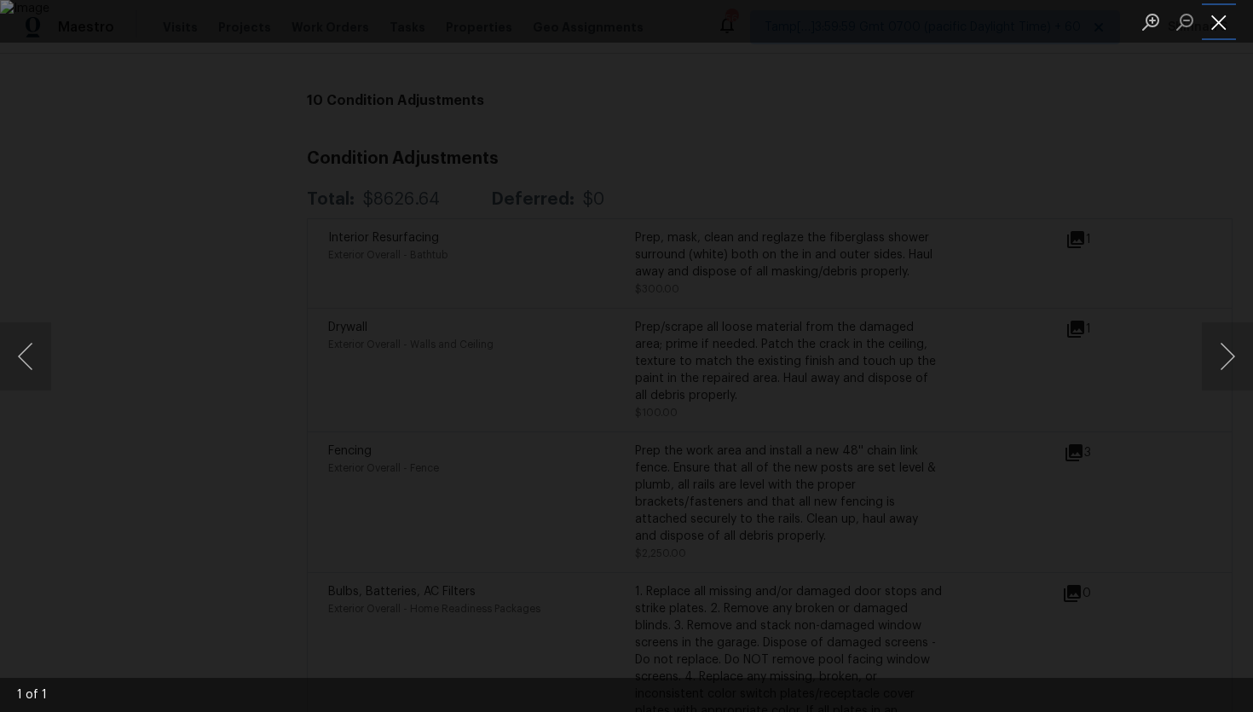
click at [1226, 27] on button "Close lightbox" at bounding box center [1219, 22] width 34 height 30
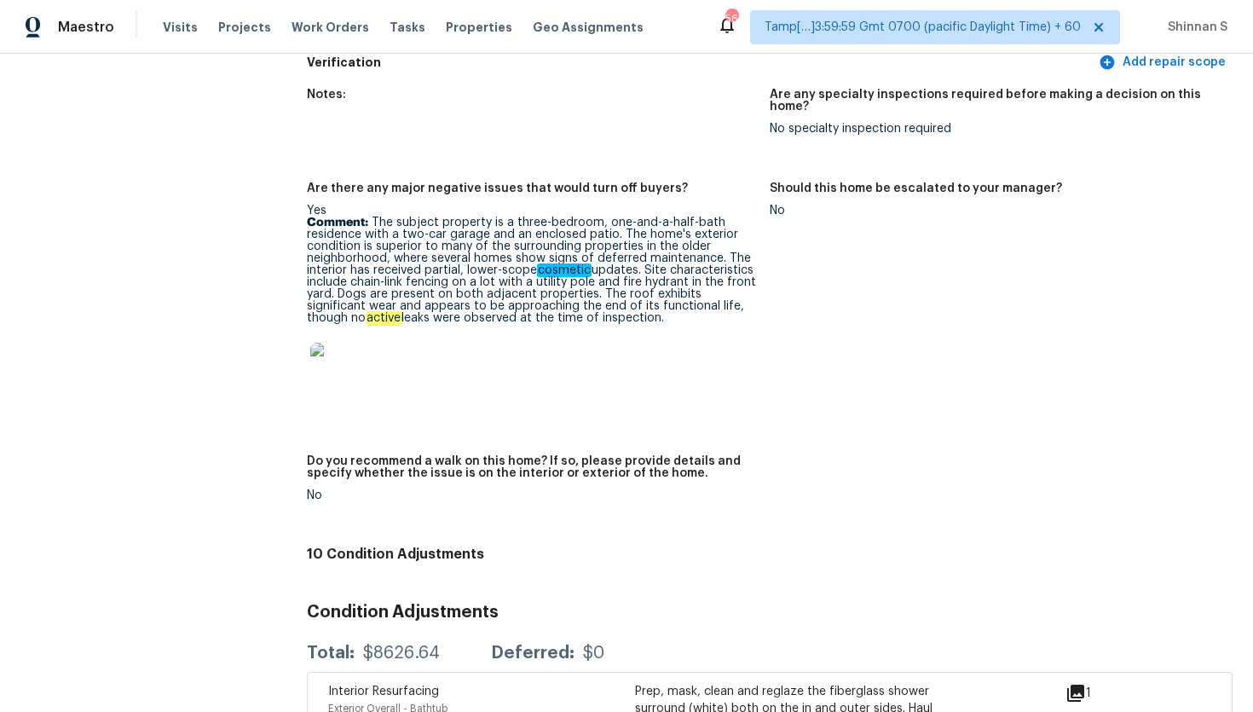
scroll to position [4226, 0]
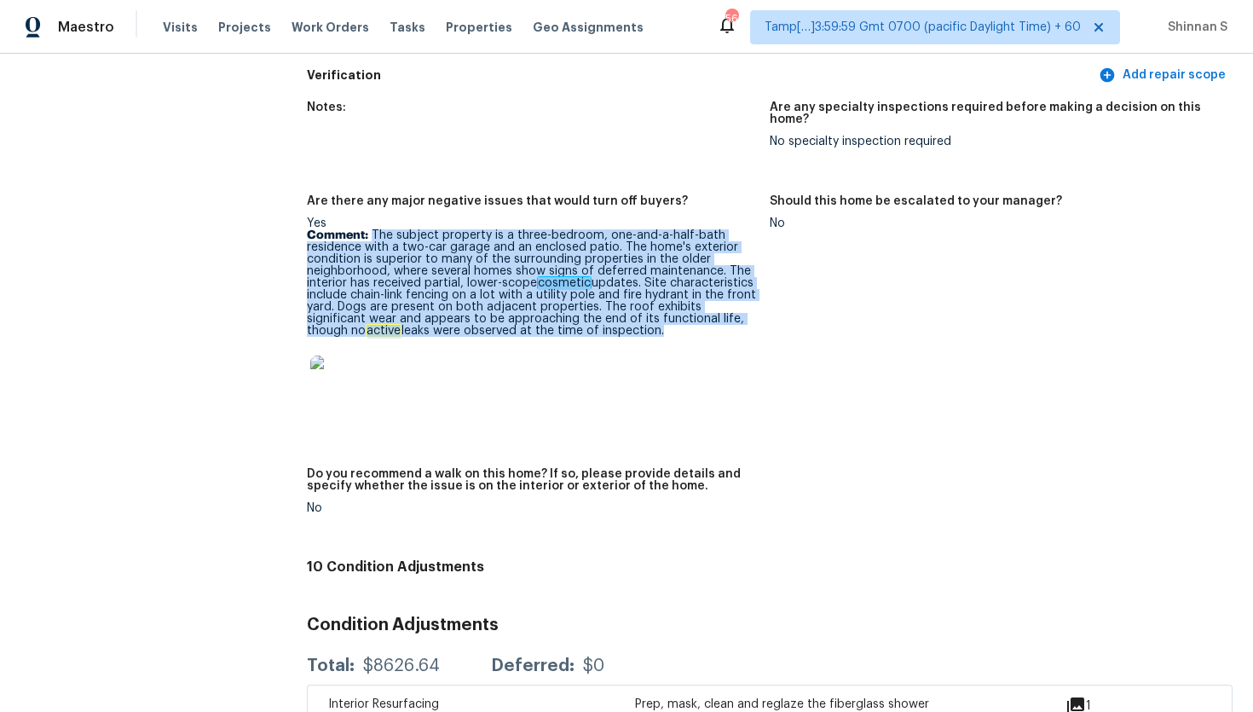
drag, startPoint x: 370, startPoint y: 205, endPoint x: 582, endPoint y: 324, distance: 243.0
click at [583, 325] on div "Yes Comment: The subject property is a three-bedroom, one-and-a-half-bath resid…" at bounding box center [531, 318] width 449 height 203
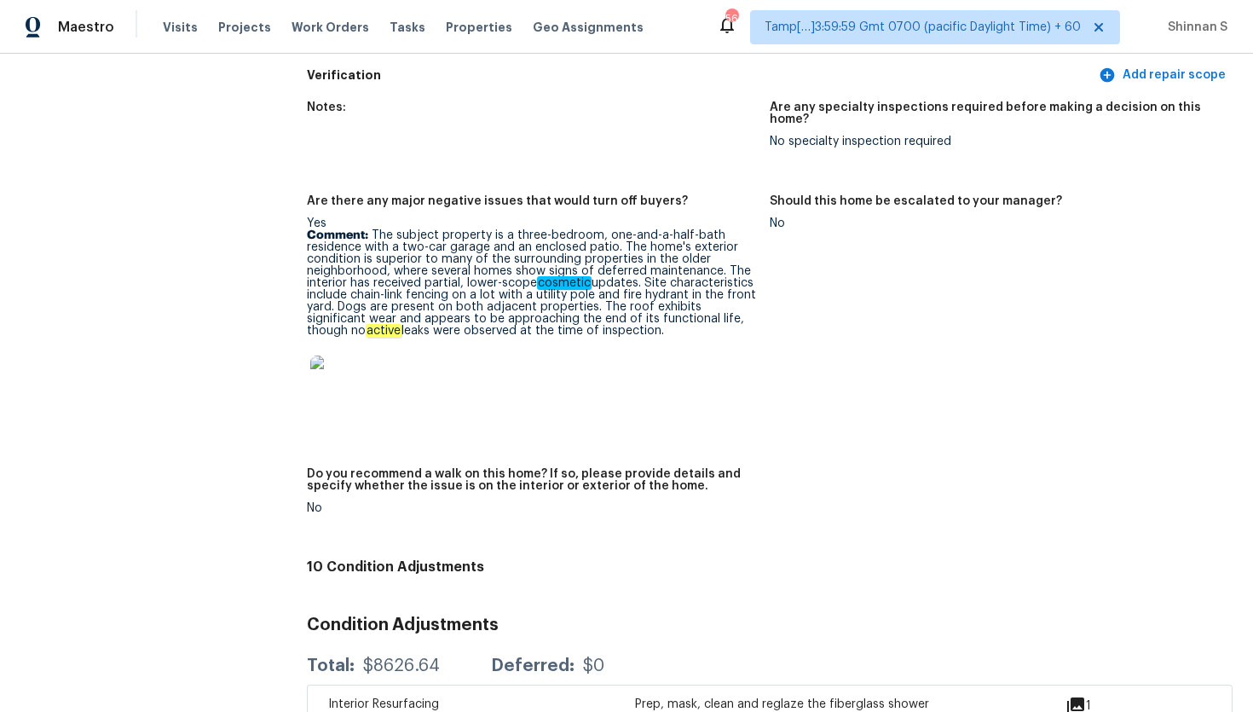
click at [778, 342] on figure "Should this home be escalated to your manager? No" at bounding box center [1001, 321] width 463 height 252
drag, startPoint x: 602, startPoint y: 281, endPoint x: 672, endPoint y: 297, distance: 72.4
click at [672, 297] on p "Comment: The subject property is a three-bedroom, one-and-a-half-bath residence…" at bounding box center [531, 282] width 449 height 107
click at [597, 315] on div "Yes Comment: The subject property is a three-bedroom, one-and-a-half-bath resid…" at bounding box center [531, 318] width 449 height 203
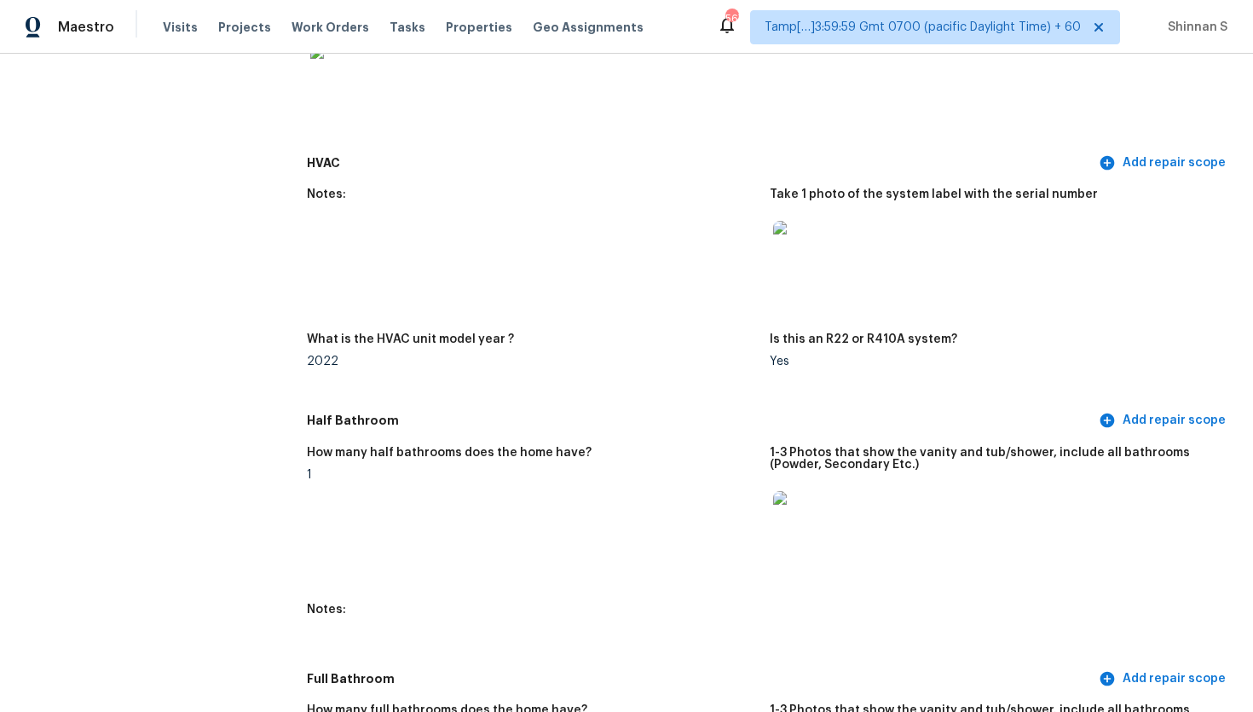
scroll to position [3592, 0]
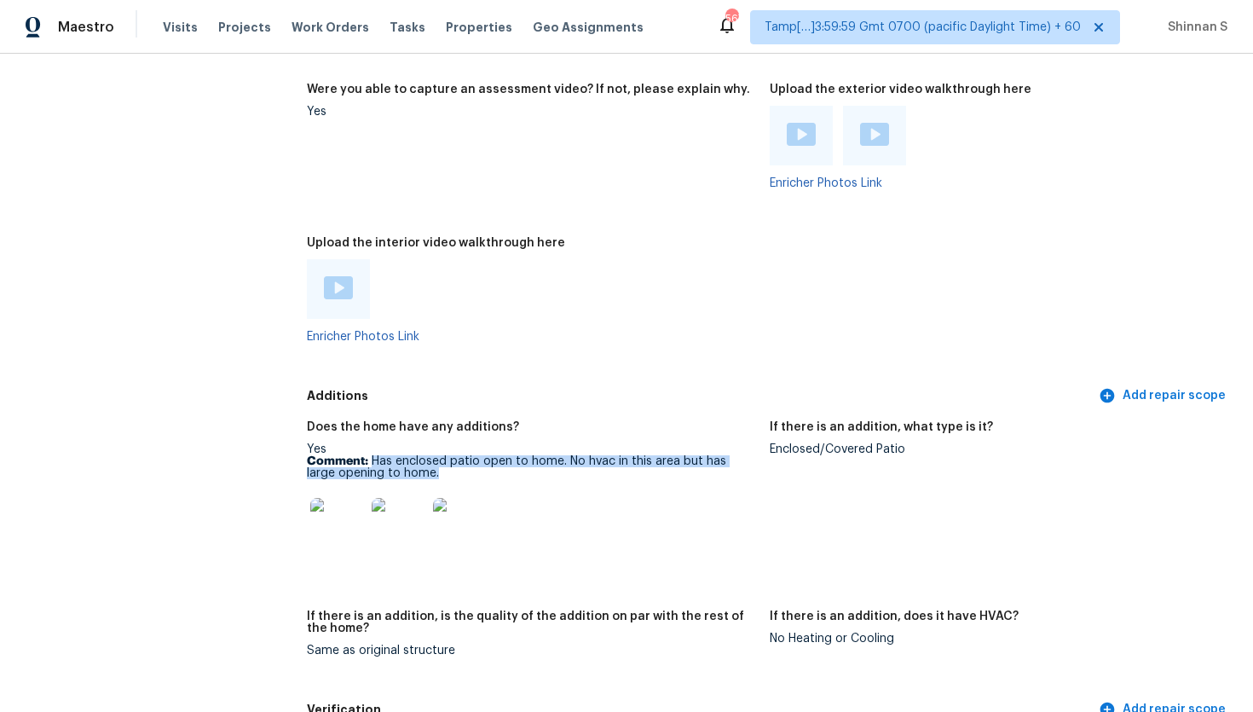
drag, startPoint x: 370, startPoint y: 447, endPoint x: 424, endPoint y: 459, distance: 55.8
click at [424, 459] on p "Comment: Has enclosed patio open to home. No hvac in this area but has large op…" at bounding box center [531, 467] width 449 height 24
copy p "Has enclosed patio open to home. No hvac in this area but has large opening to …"
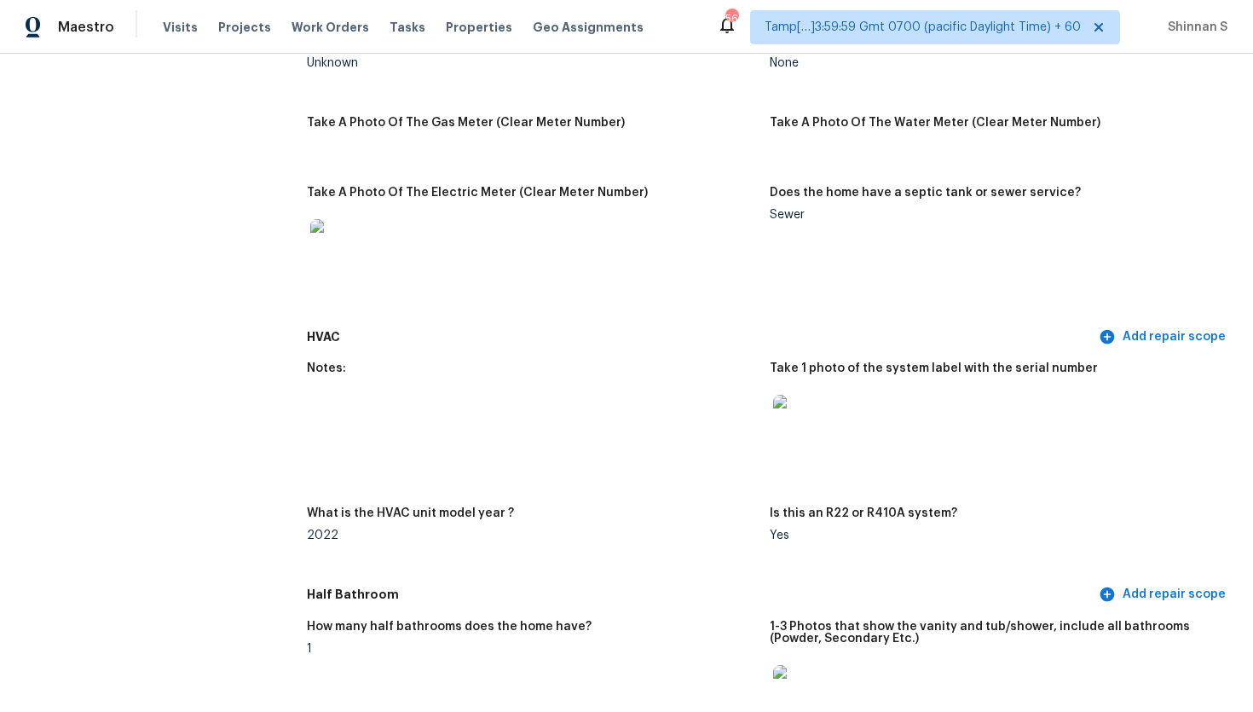
scroll to position [0, 0]
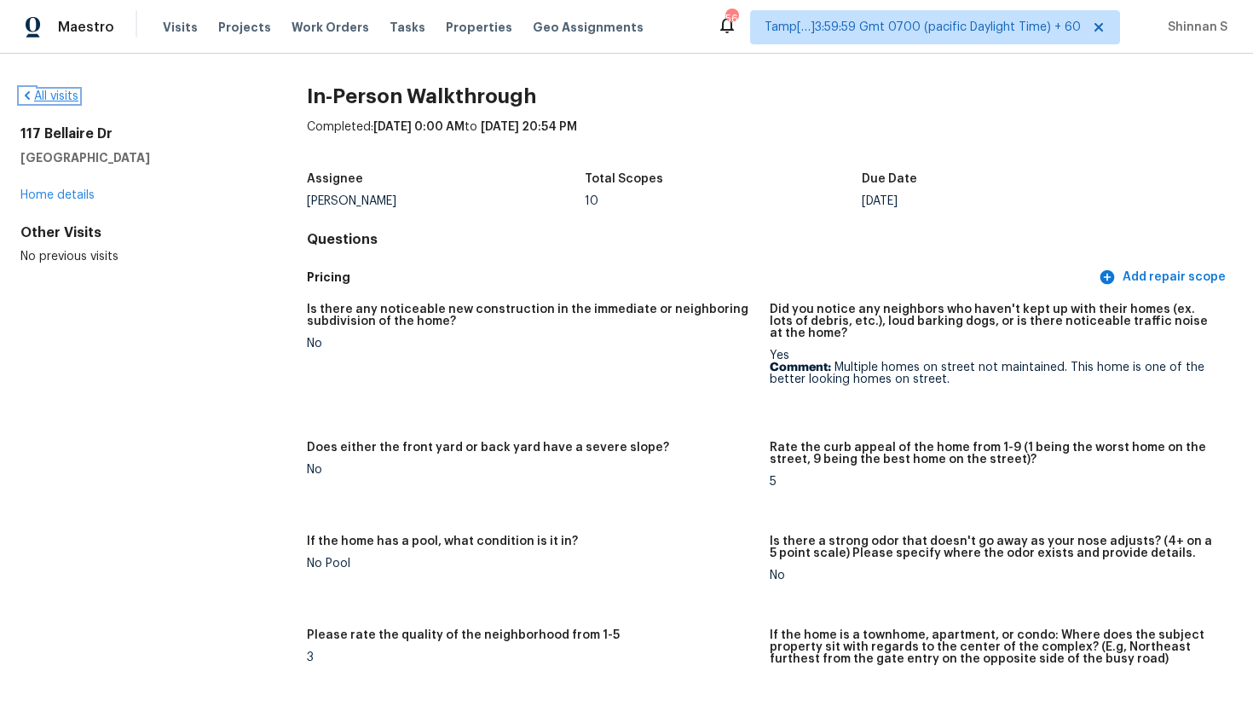
click at [43, 100] on link "All visits" at bounding box center [49, 96] width 58 height 12
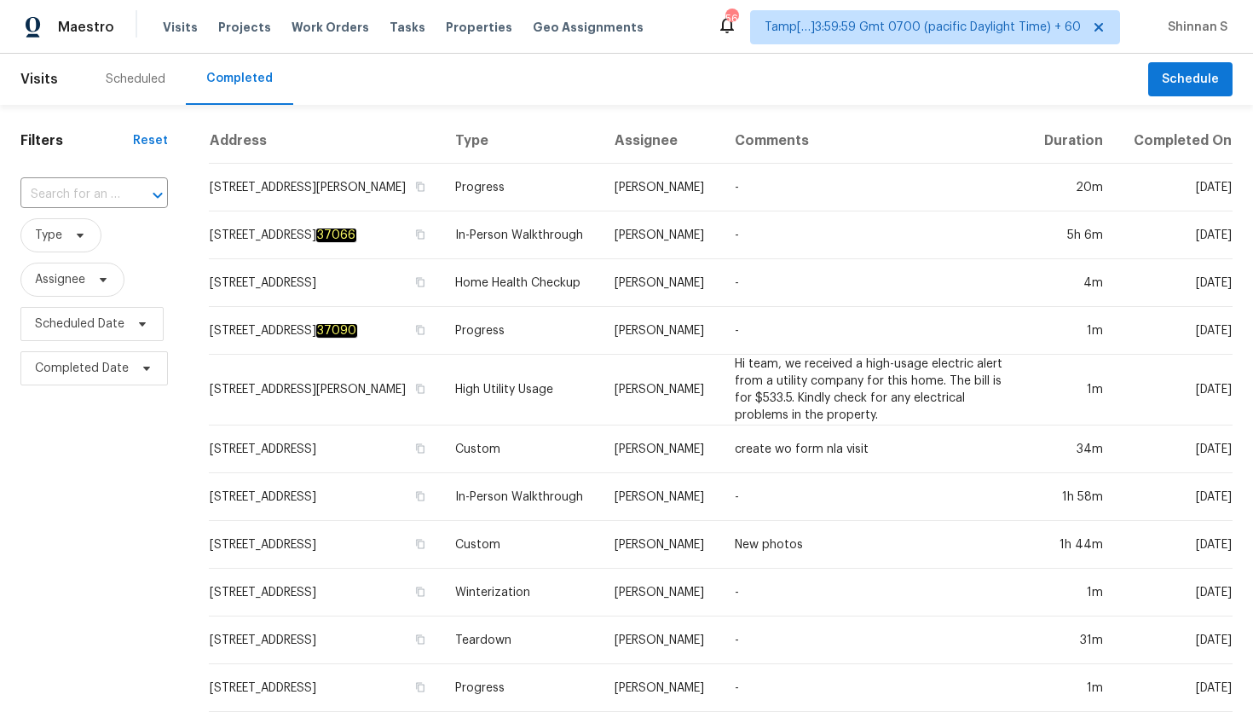
click at [133, 202] on div at bounding box center [146, 195] width 44 height 24
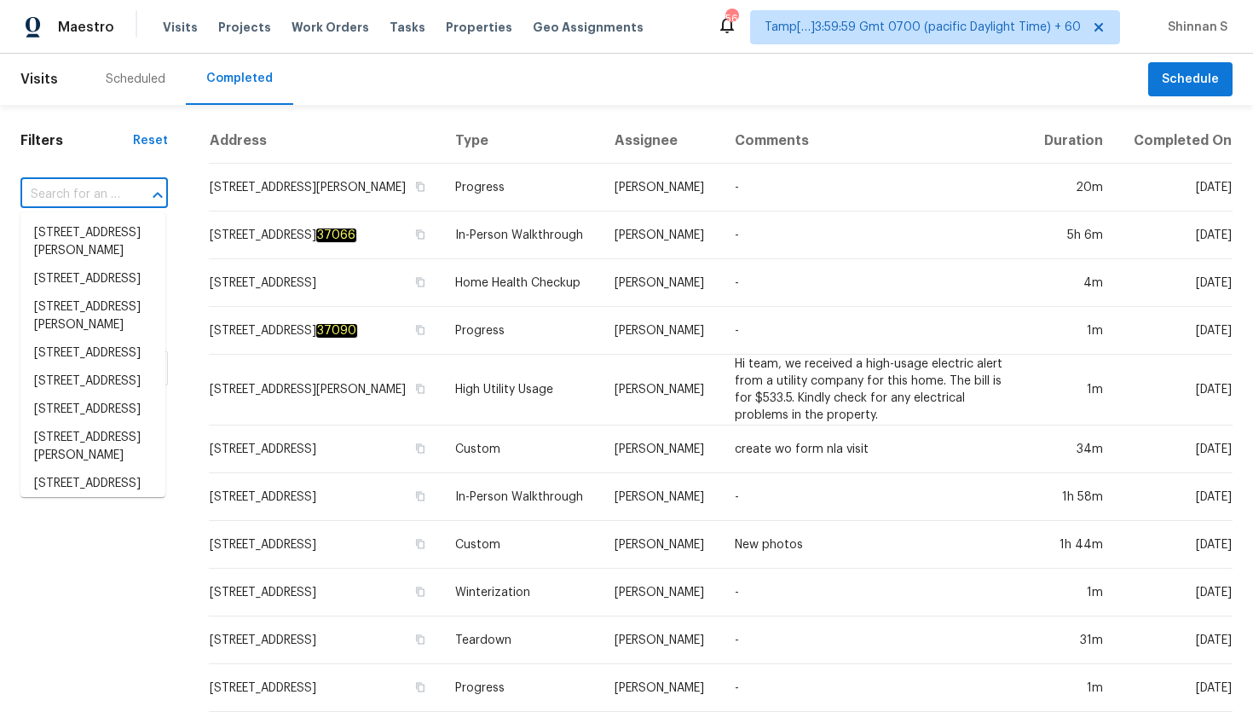
paste input "1207 Gaby Ln, Knightdale, NC 27545"
type input "1207 Gaby Ln, Knightdale, NC 27545"
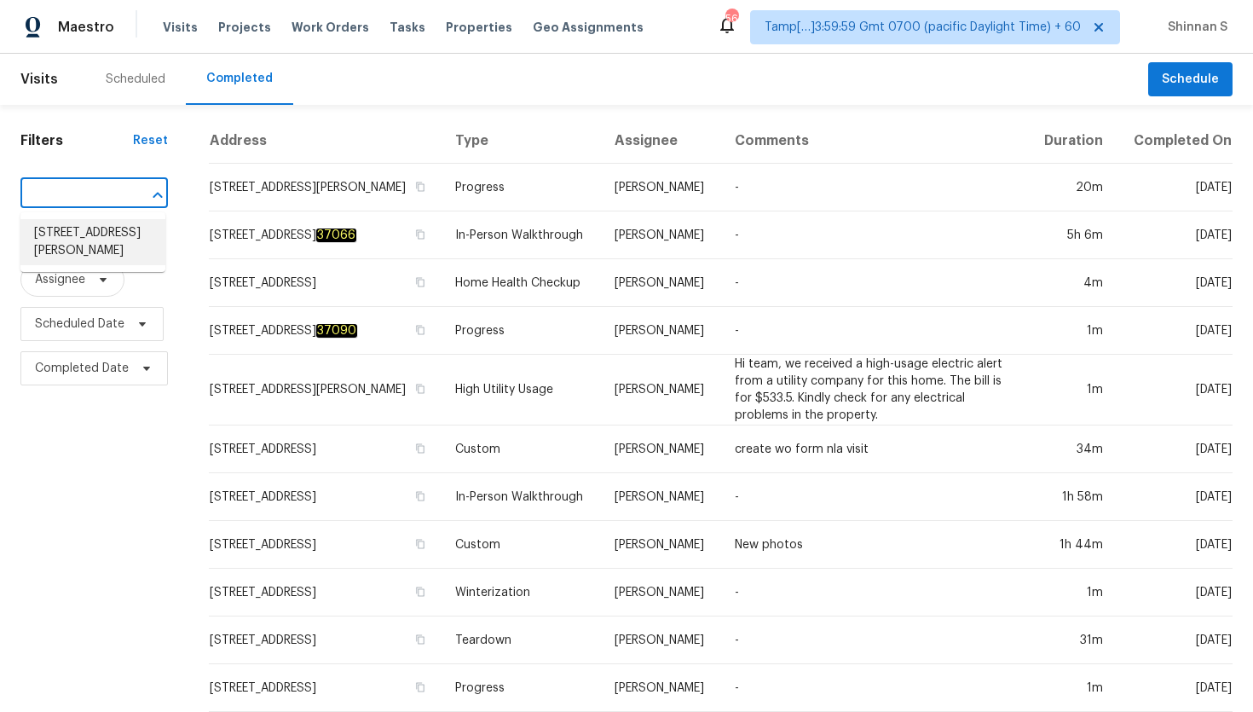
click at [89, 234] on li "1207 Gaby Ln, Knightdale, NC 27545" at bounding box center [92, 242] width 145 height 46
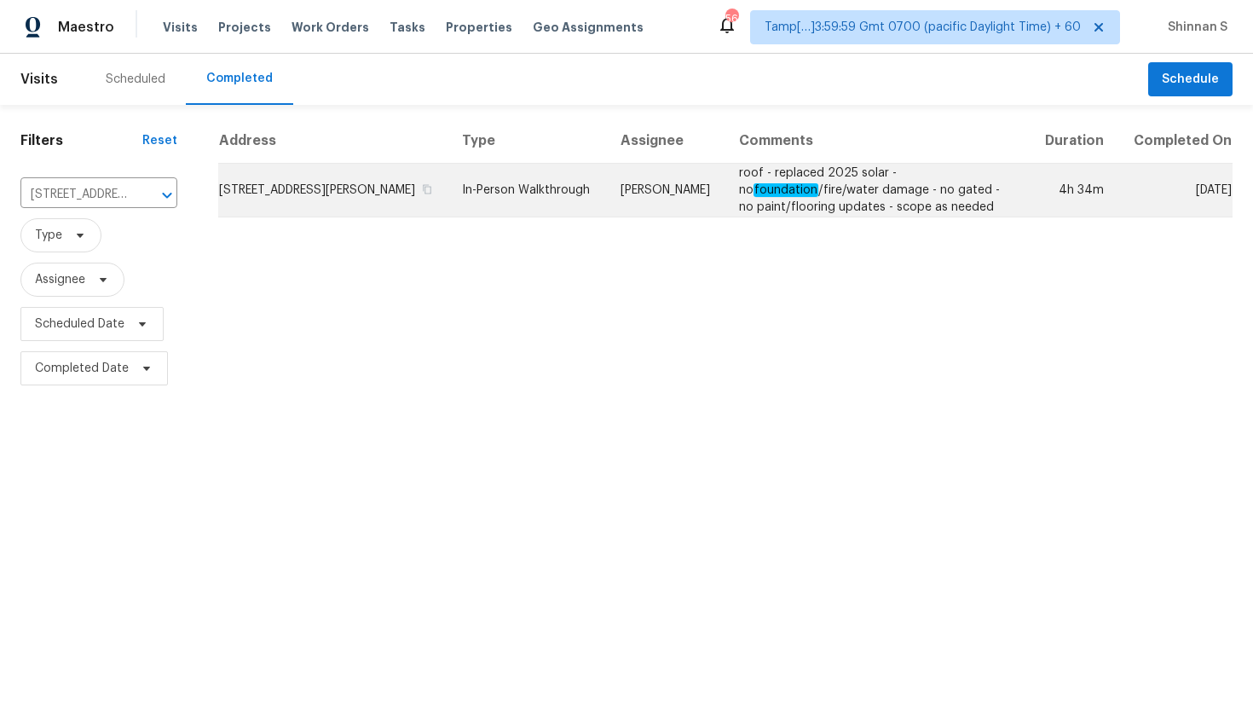
click at [482, 170] on td "In-Person Walkthrough" at bounding box center [527, 191] width 159 height 54
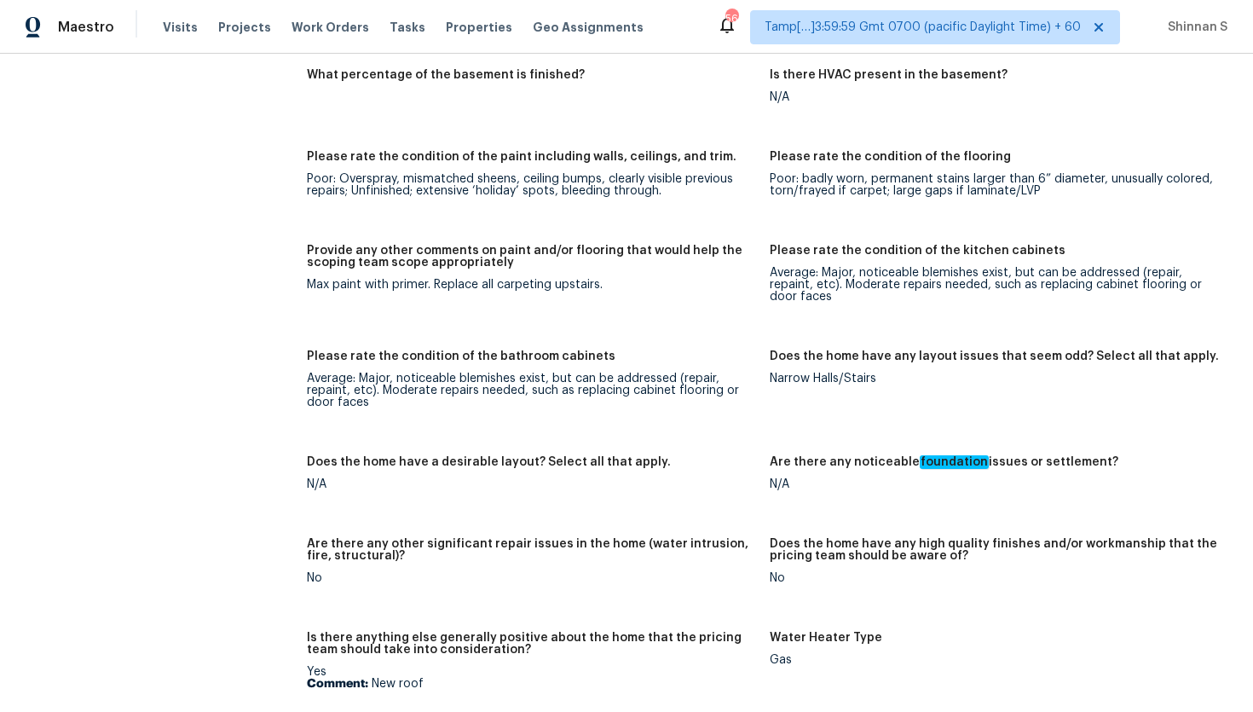
scroll to position [3054, 0]
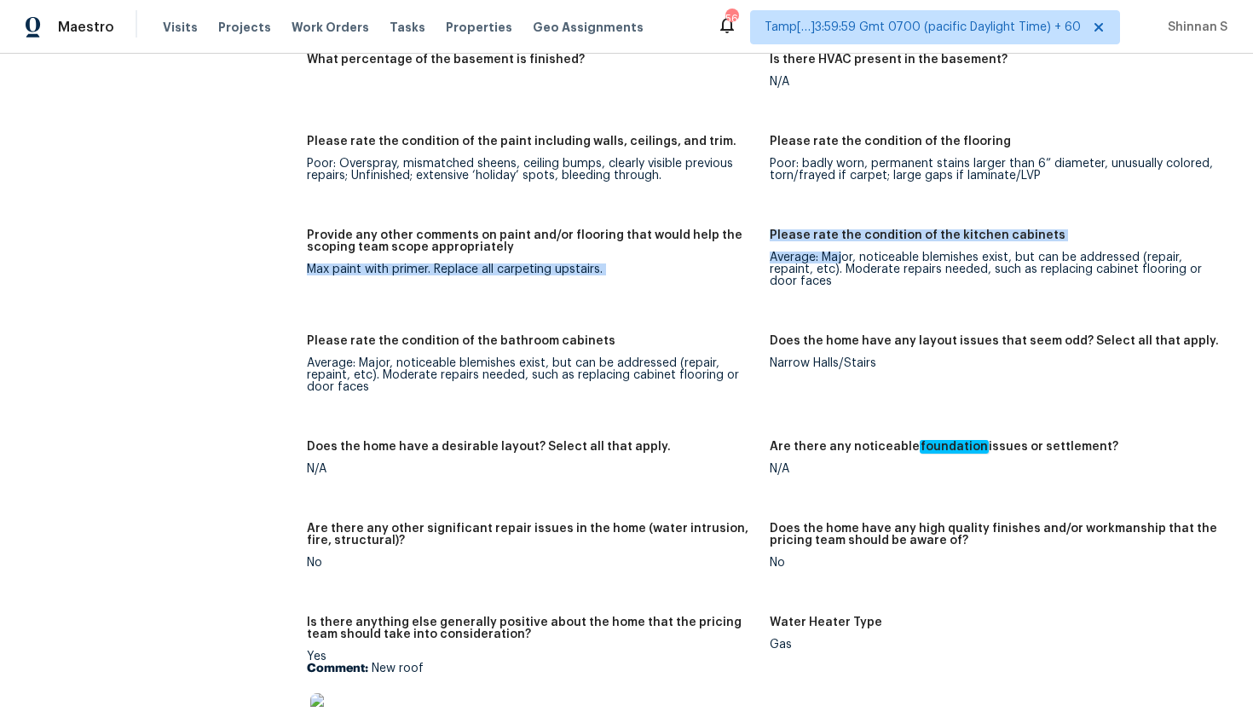
drag, startPoint x: 769, startPoint y: 246, endPoint x: 842, endPoint y: 246, distance: 73.3
click at [842, 246] on div "Notes: Home has nice wood floors throughout downstairs. Kitchen shows wear on c…" at bounding box center [770, 381] width 926 height 1732
click at [842, 251] on div "Average: Major, noticeable blemishes exist, but can be addressed (repair, repai…" at bounding box center [994, 269] width 449 height 36
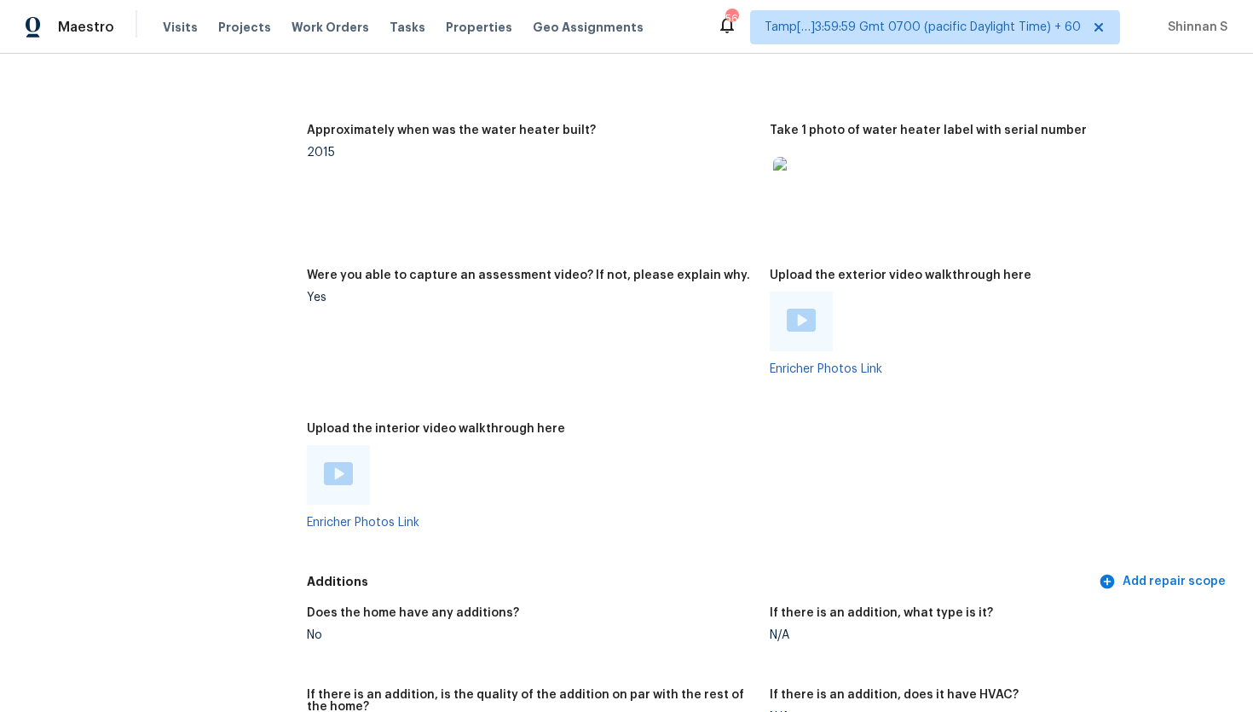
scroll to position [3700, 0]
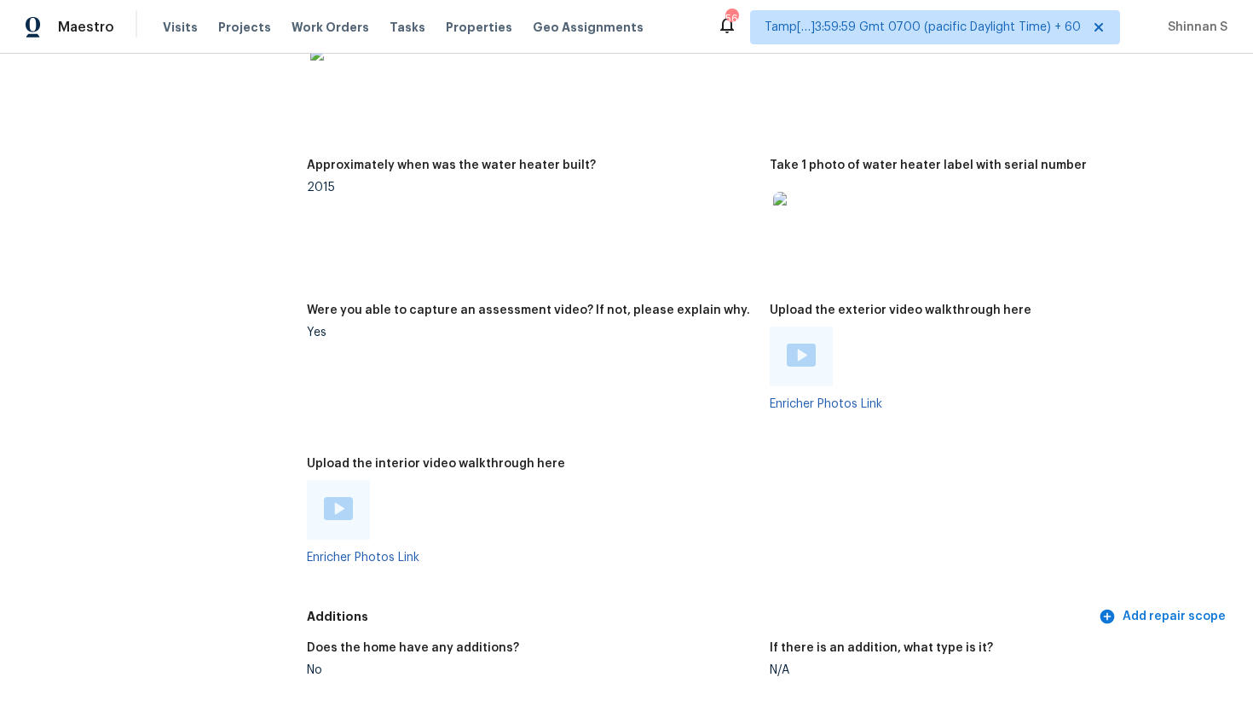
click at [337, 499] on img at bounding box center [338, 508] width 29 height 23
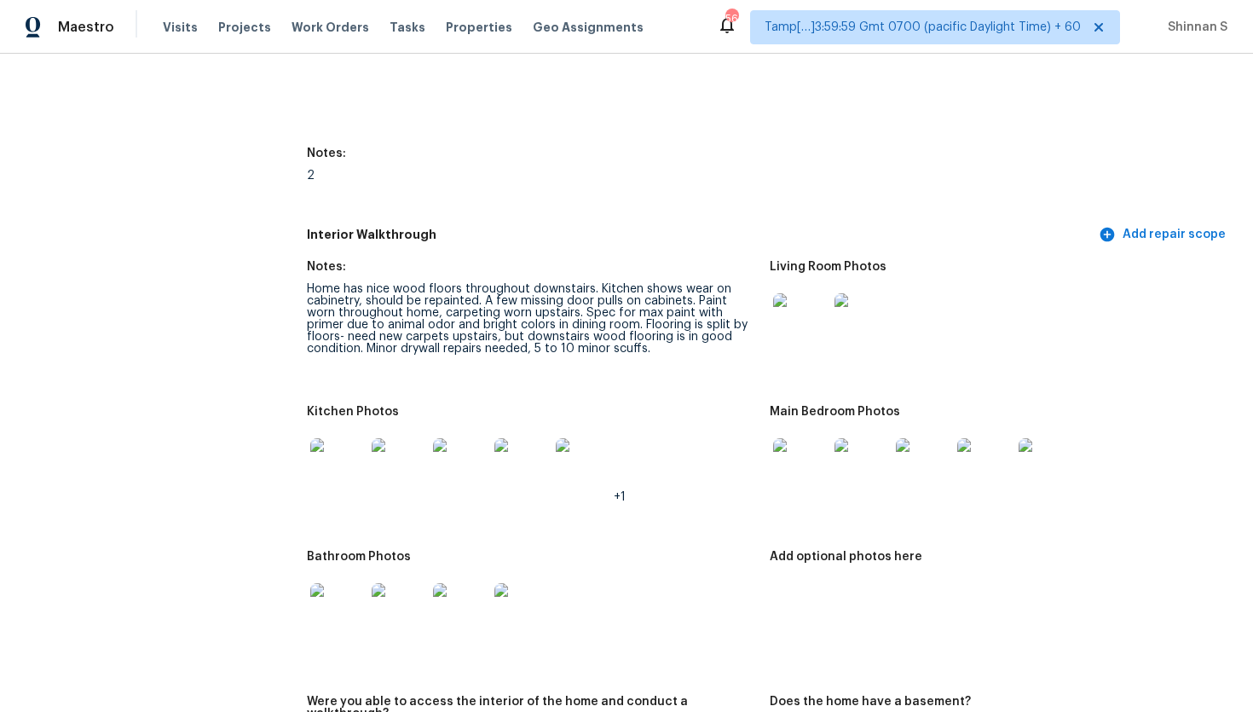
scroll to position [2290, 0]
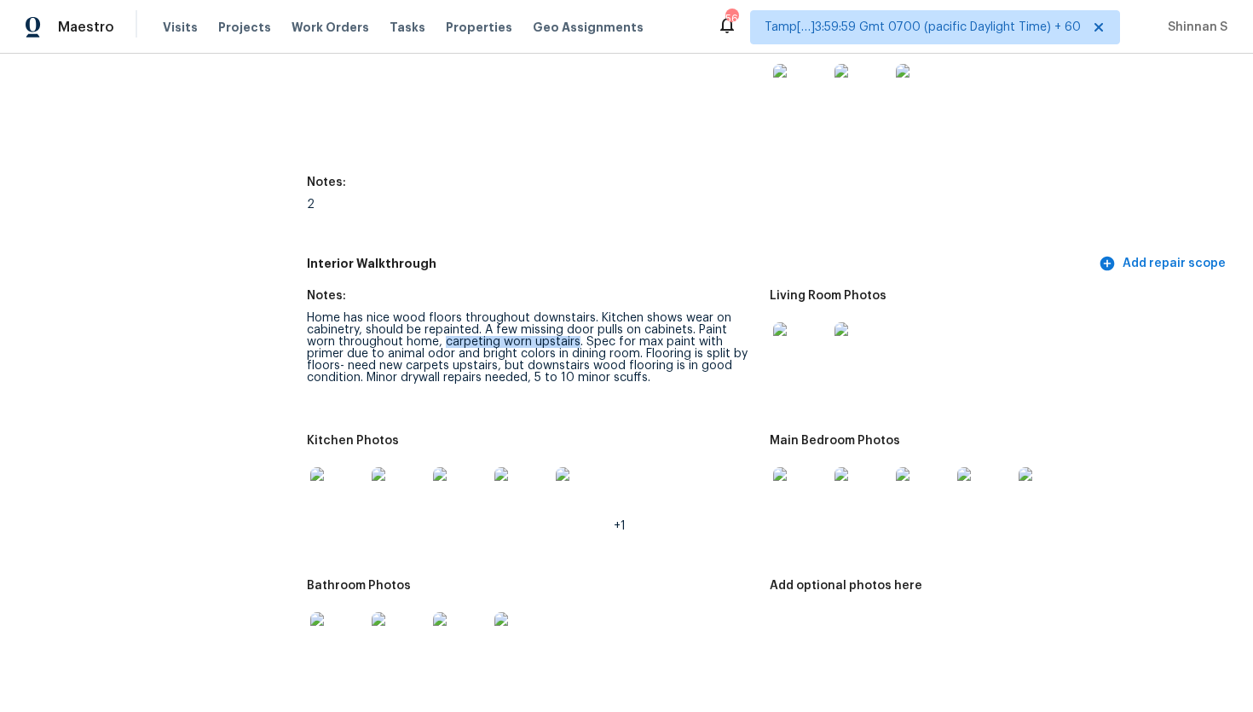
drag, startPoint x: 412, startPoint y: 343, endPoint x: 544, endPoint y: 335, distance: 132.3
click at [544, 336] on div "Home has nice wood floors throughout downstairs. Kitchen shows wear on cabinetr…" at bounding box center [531, 348] width 449 height 72
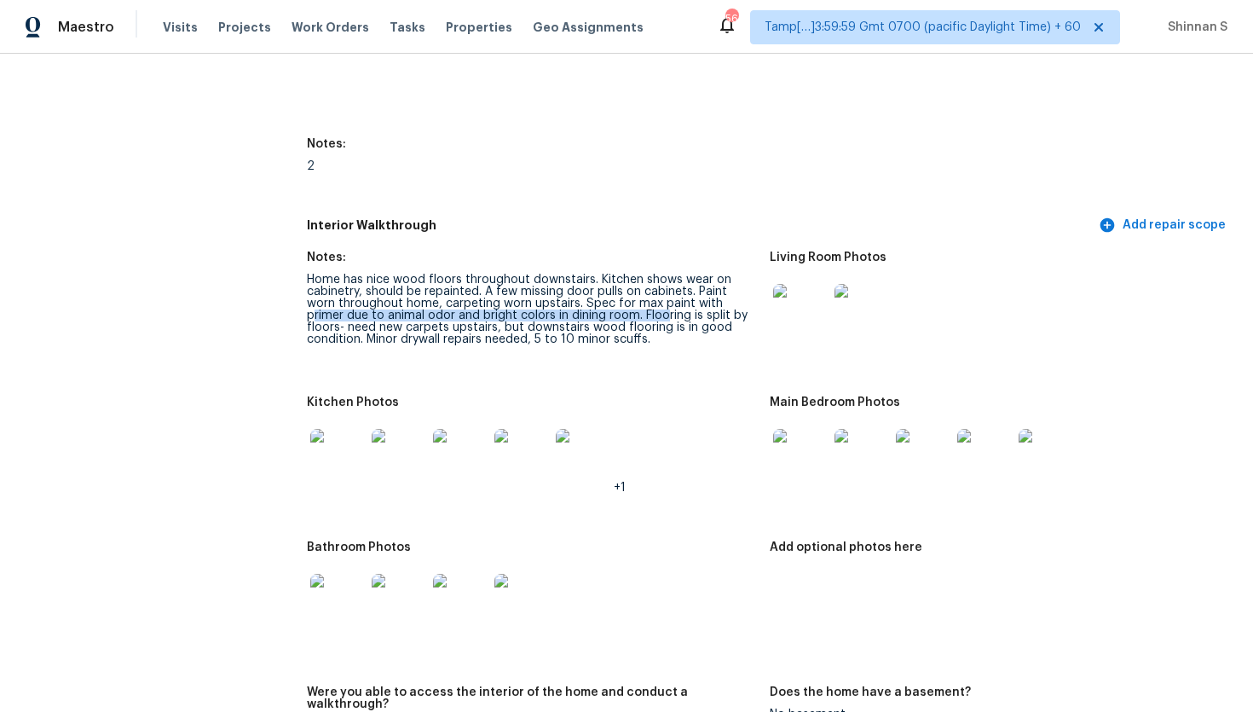
drag, startPoint x: 603, startPoint y: 309, endPoint x: 692, endPoint y: 297, distance: 90.3
click at [692, 297] on div "Home has nice wood floors throughout downstairs. Kitchen shows wear on cabinetr…" at bounding box center [531, 310] width 449 height 72
drag, startPoint x: 577, startPoint y: 315, endPoint x: 426, endPoint y: 328, distance: 151.4
click at [426, 328] on div "Home has nice wood floors throughout downstairs. Kitchen shows wear on cabinetr…" at bounding box center [531, 310] width 449 height 72
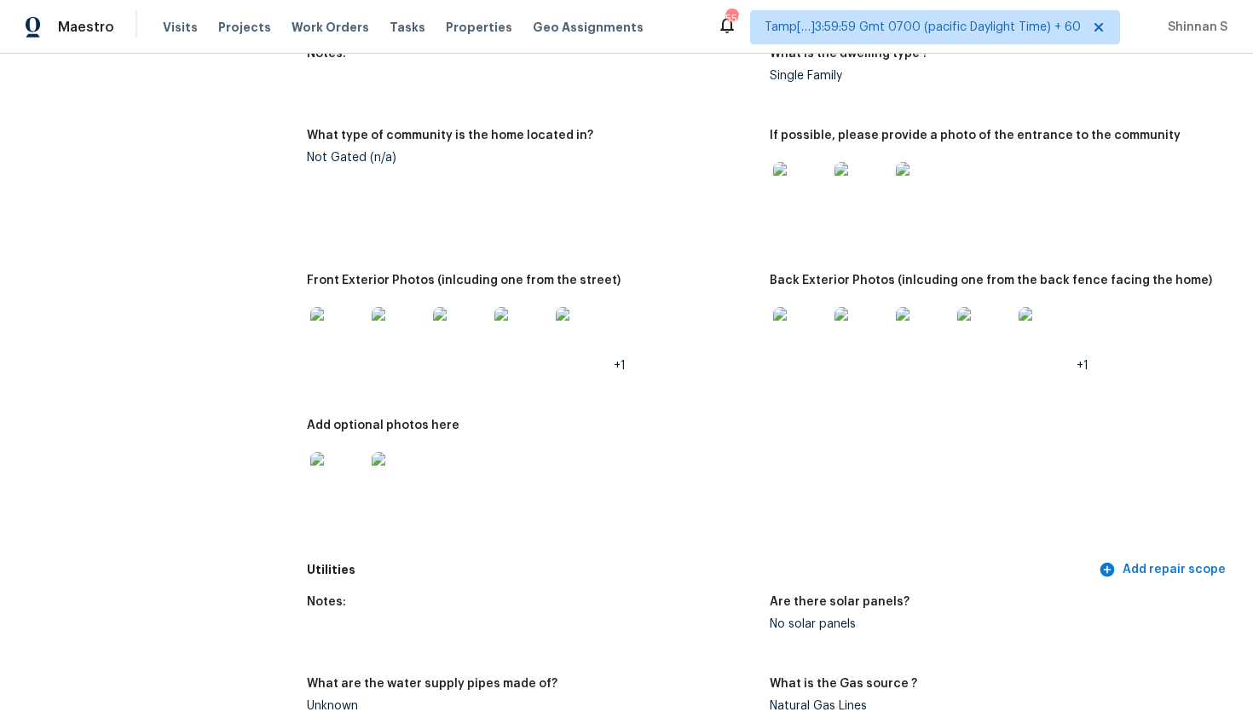
scroll to position [707, 0]
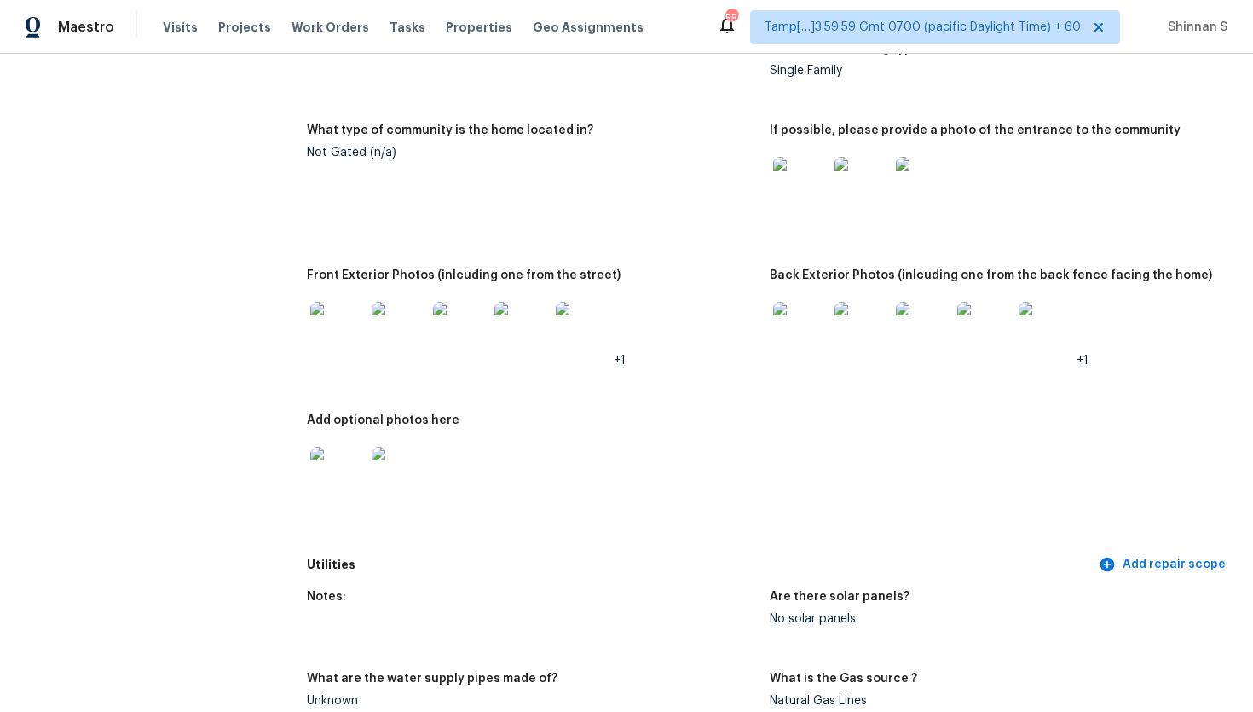
click at [337, 327] on img at bounding box center [337, 329] width 55 height 55
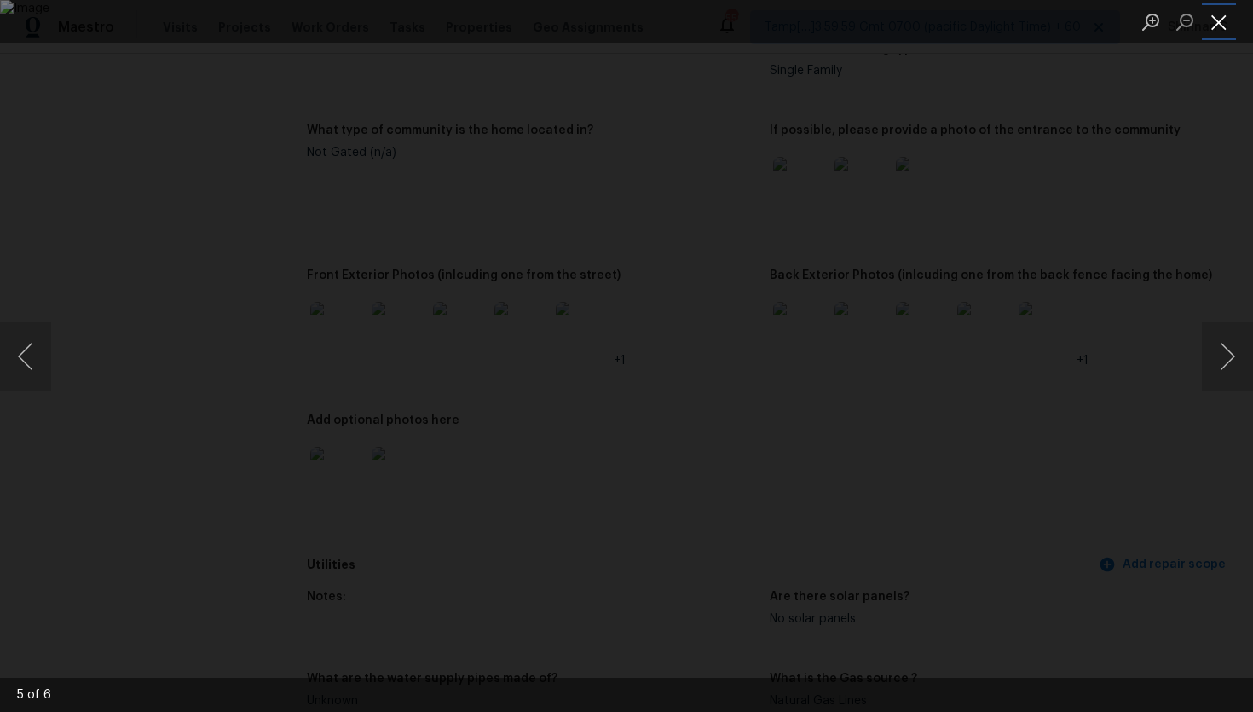
click at [1213, 20] on button "Close lightbox" at bounding box center [1219, 22] width 34 height 30
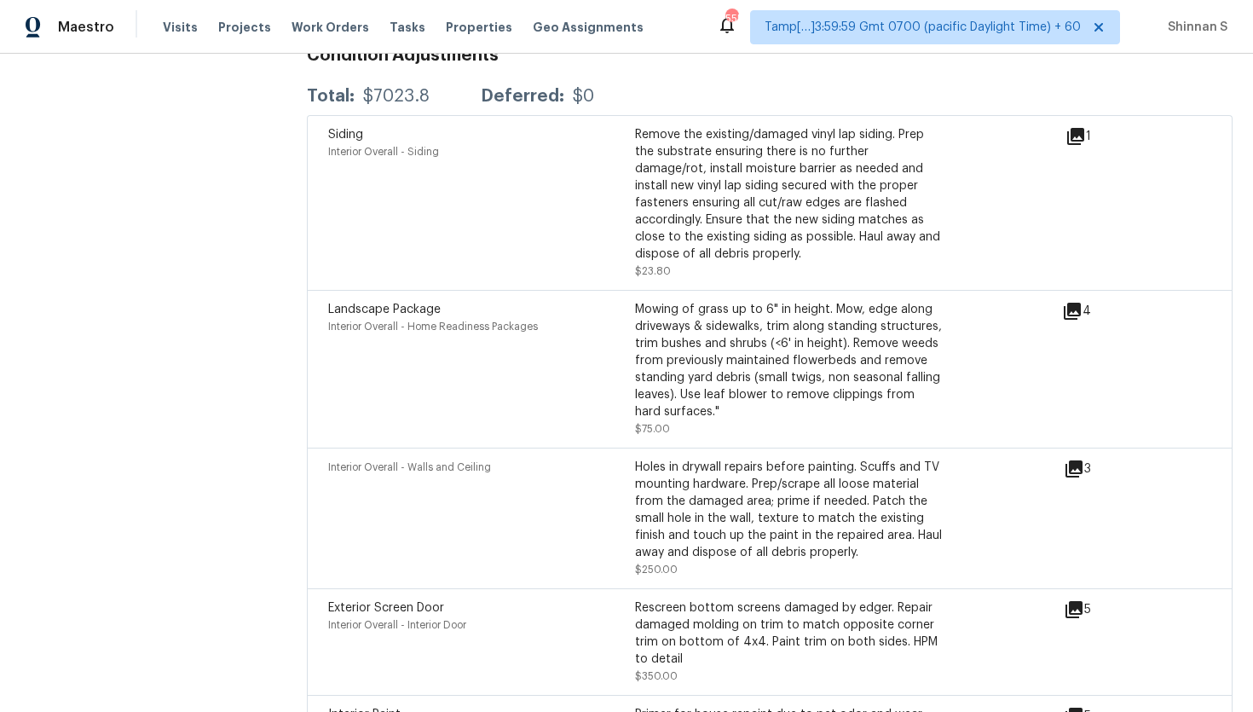
scroll to position [4908, 0]
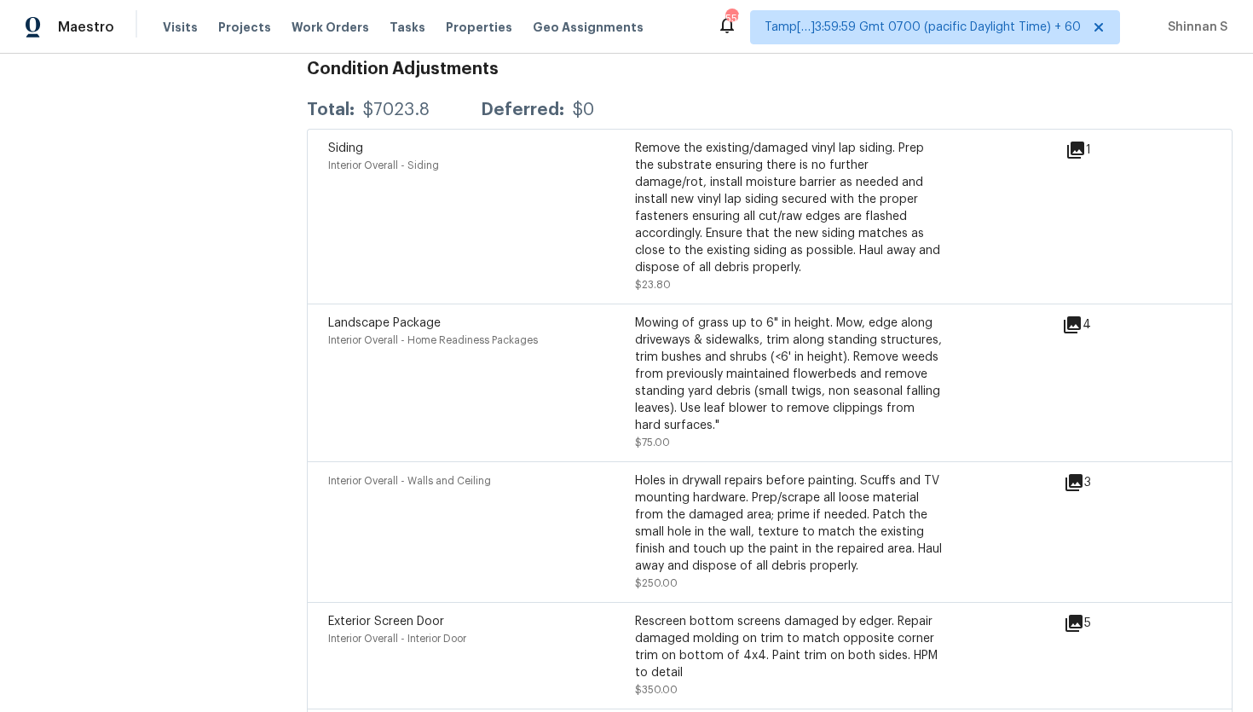
click at [1068, 474] on icon at bounding box center [1073, 482] width 17 height 17
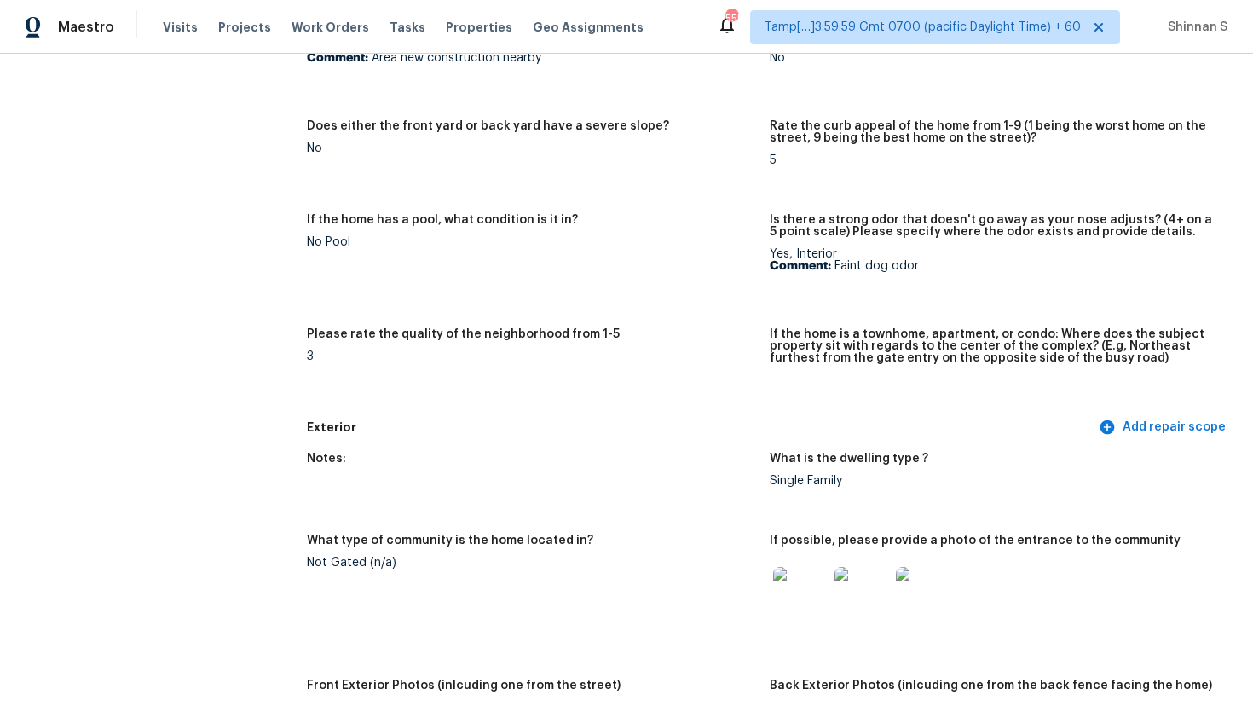
scroll to position [0, 0]
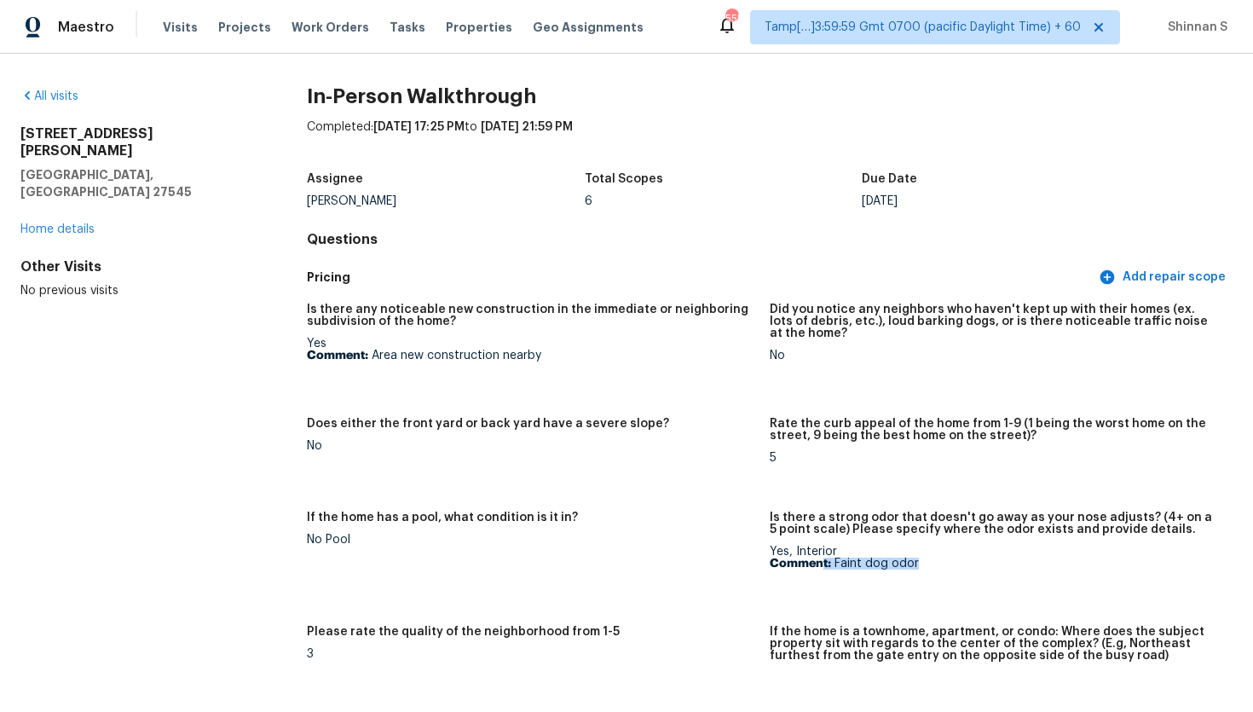
drag, startPoint x: 823, startPoint y: 563, endPoint x: 939, endPoint y: 563, distance: 115.9
click at [939, 563] on p "Comment: Faint dog odor" at bounding box center [994, 563] width 449 height 12
click at [640, 556] on figure "If the home has a pool, what condition is it in? No Pool" at bounding box center [538, 558] width 463 height 94
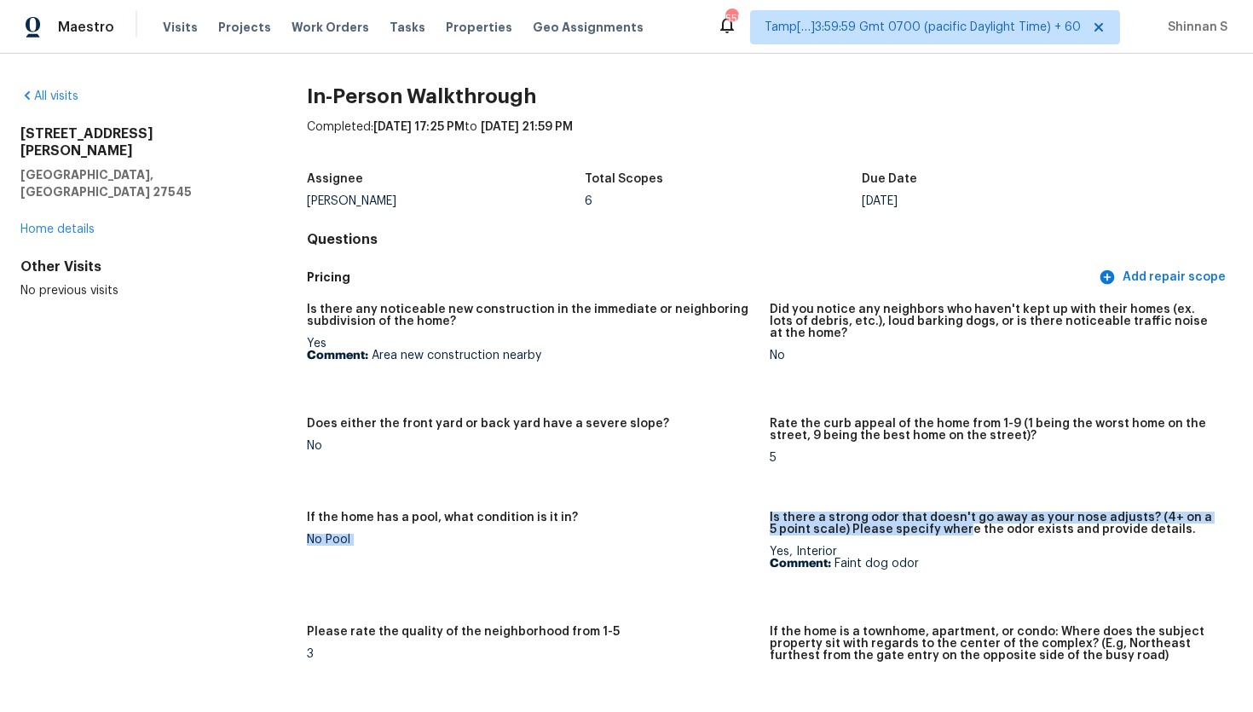
drag, startPoint x: 767, startPoint y: 511, endPoint x: 952, endPoint y: 534, distance: 186.4
click at [952, 534] on div "Is there any noticeable new construction in the immediate or neighboring subdiv…" at bounding box center [770, 501] width 926 height 416
click at [839, 549] on div "Yes, Interior Comment: Faint dog odor" at bounding box center [994, 557] width 449 height 24
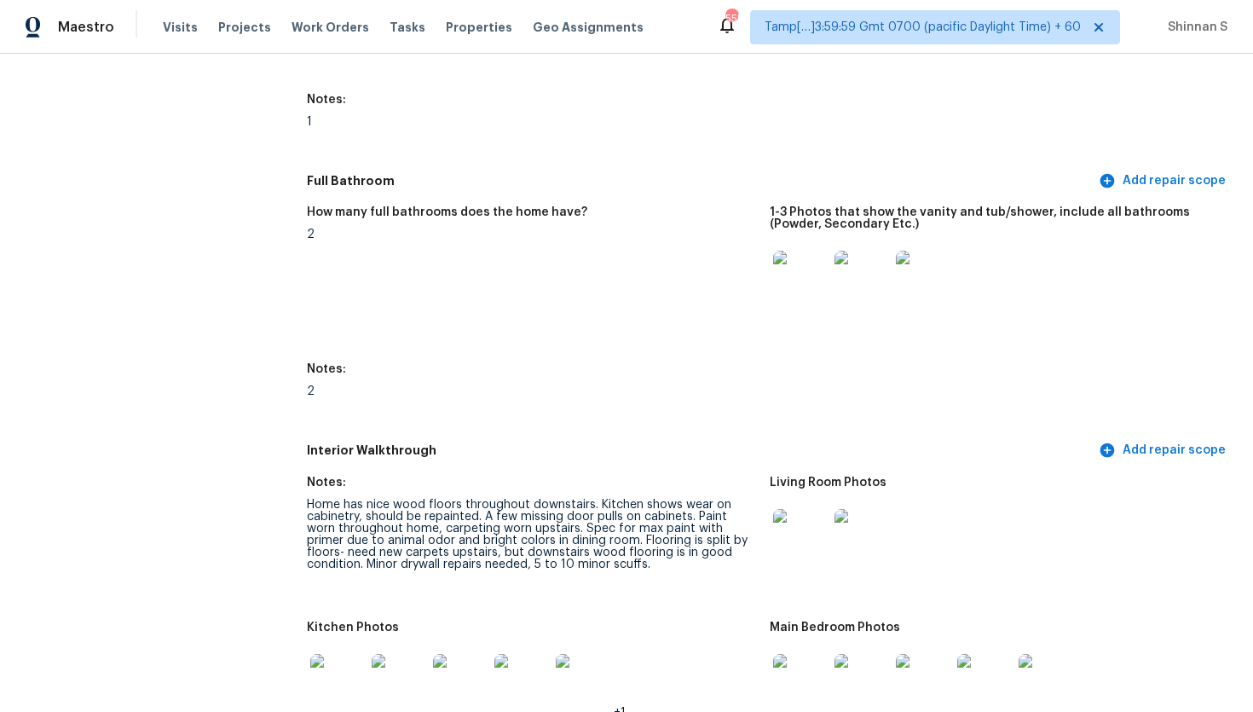
scroll to position [2108, 0]
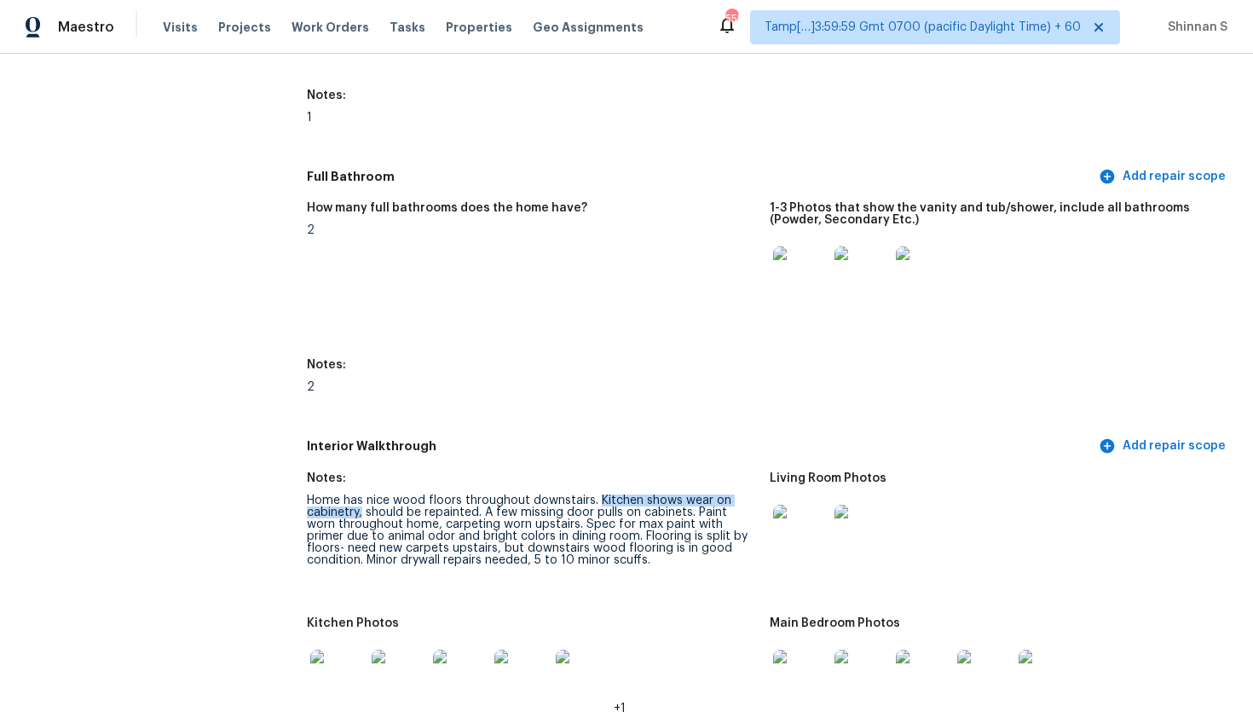
drag, startPoint x: 595, startPoint y: 499, endPoint x: 363, endPoint y: 514, distance: 232.3
click at [363, 514] on div "Home has nice wood floors throughout downstairs. Kitchen shows wear on cabinetr…" at bounding box center [531, 530] width 449 height 72
click at [505, 509] on div "Home has nice wood floors throughout downstairs. Kitchen shows wear on cabinetr…" at bounding box center [531, 530] width 449 height 72
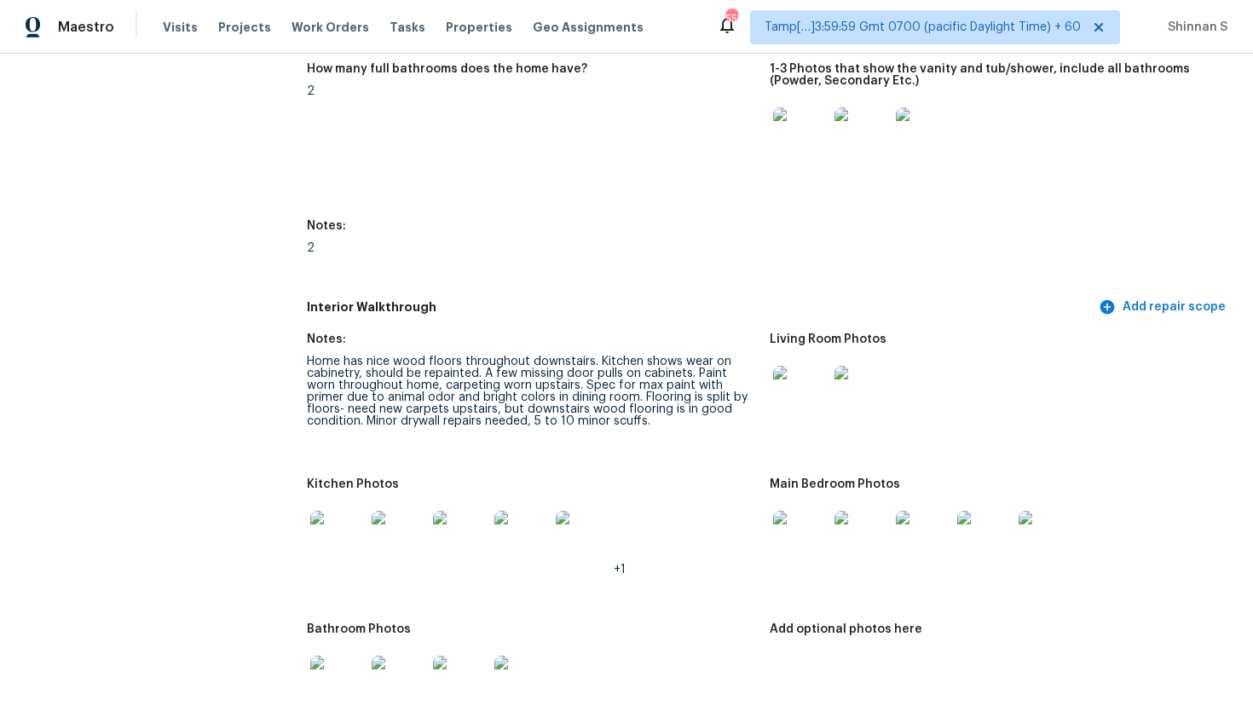
scroll to position [2277, 0]
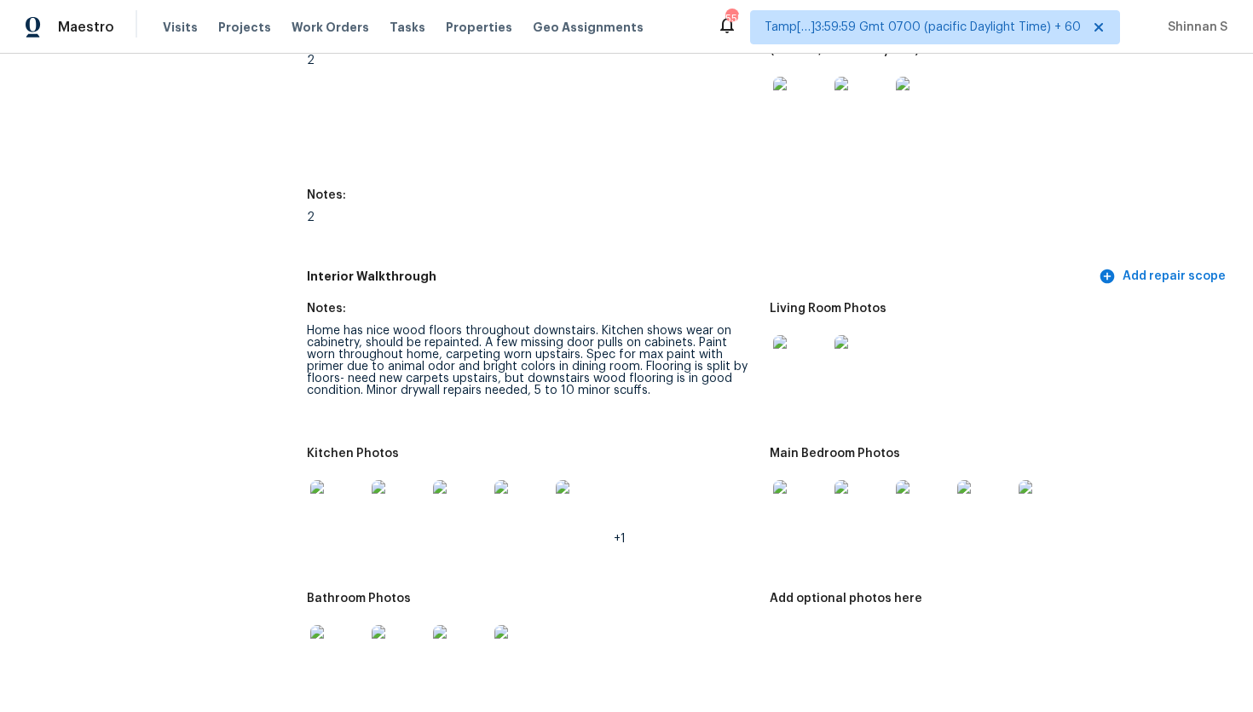
click at [327, 510] on img at bounding box center [337, 507] width 55 height 55
drag, startPoint x: 482, startPoint y: 340, endPoint x: 692, endPoint y: 343, distance: 209.7
click at [692, 343] on div "Home has nice wood floors throughout downstairs. Kitchen shows wear on cabinetr…" at bounding box center [531, 361] width 449 height 72
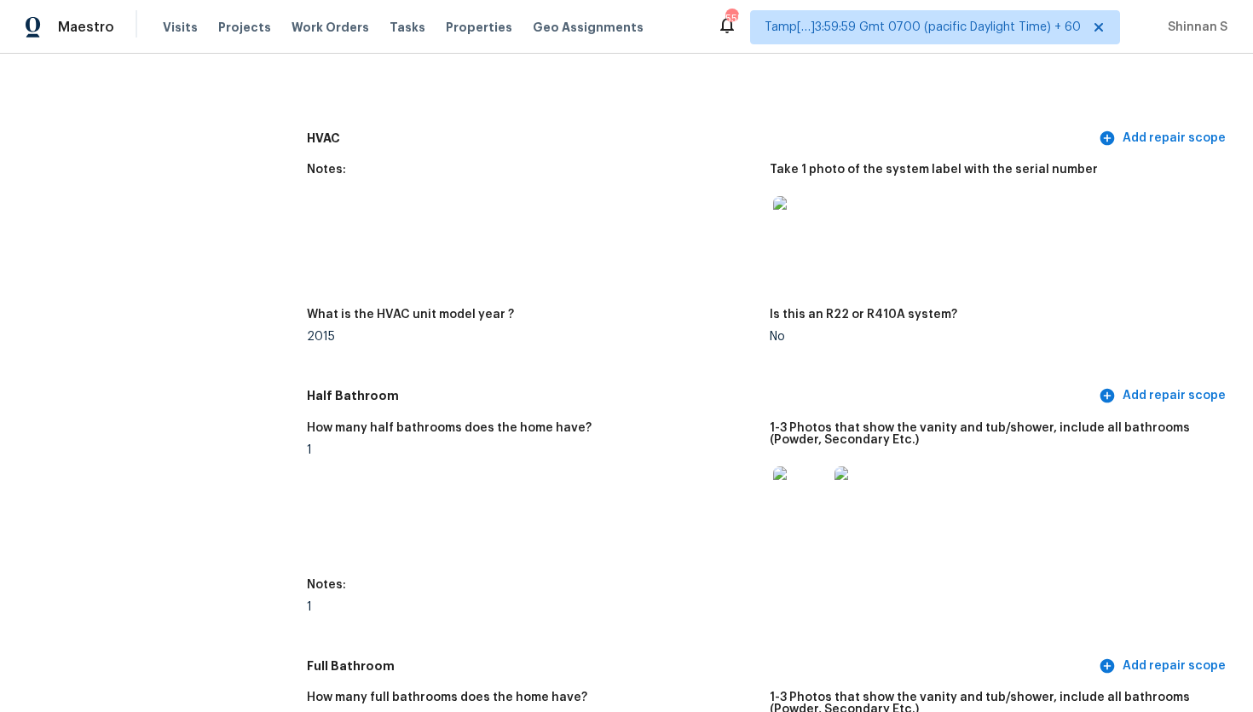
scroll to position [0, 0]
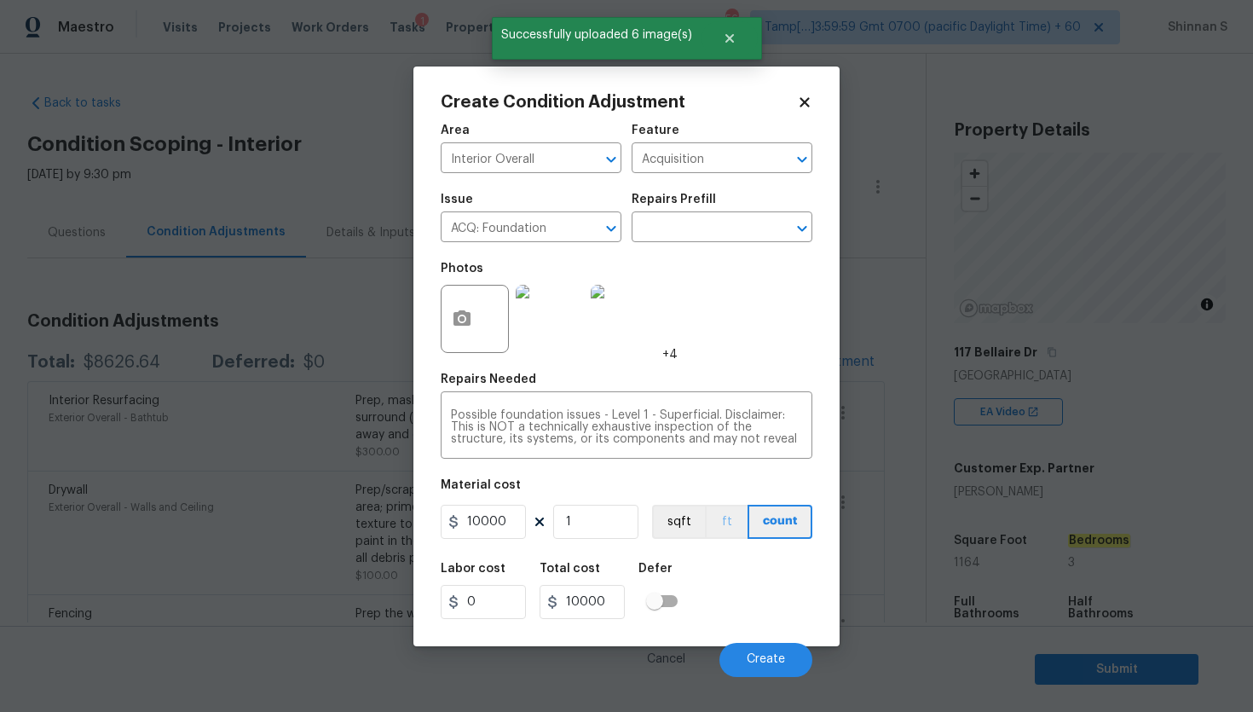
scroll to position [257, 0]
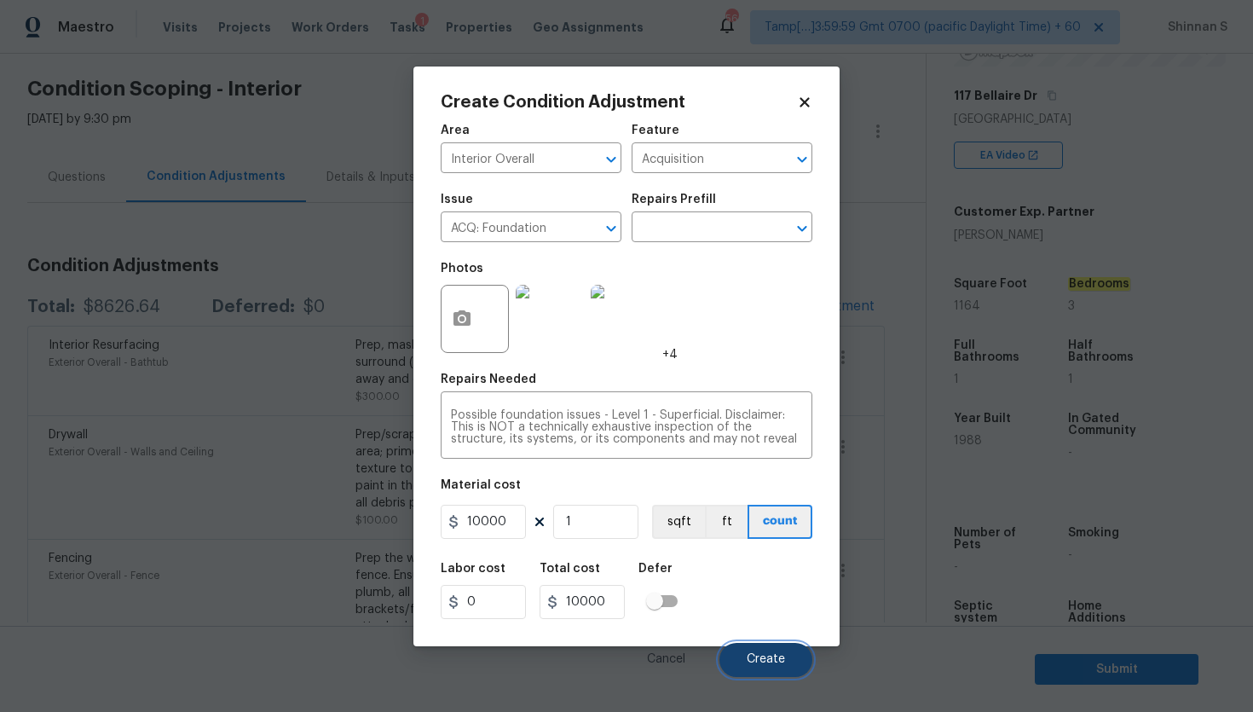
click at [759, 655] on span "Create" at bounding box center [766, 659] width 38 height 13
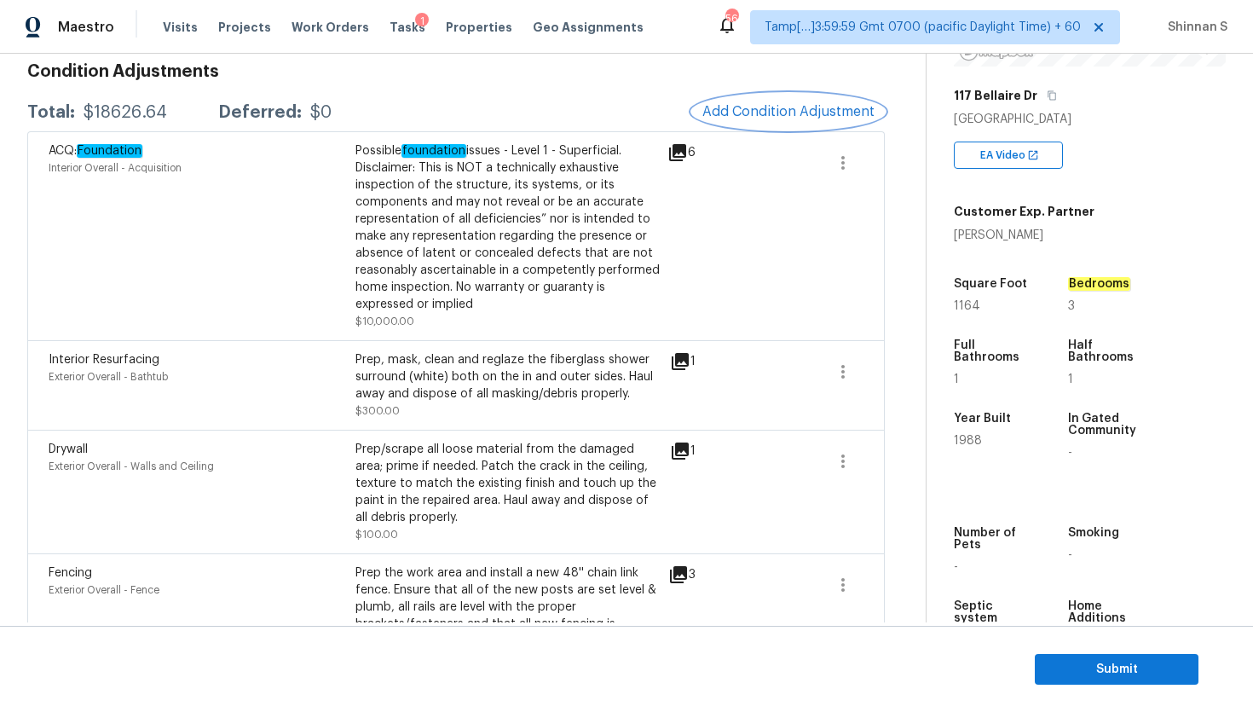
scroll to position [222, 0]
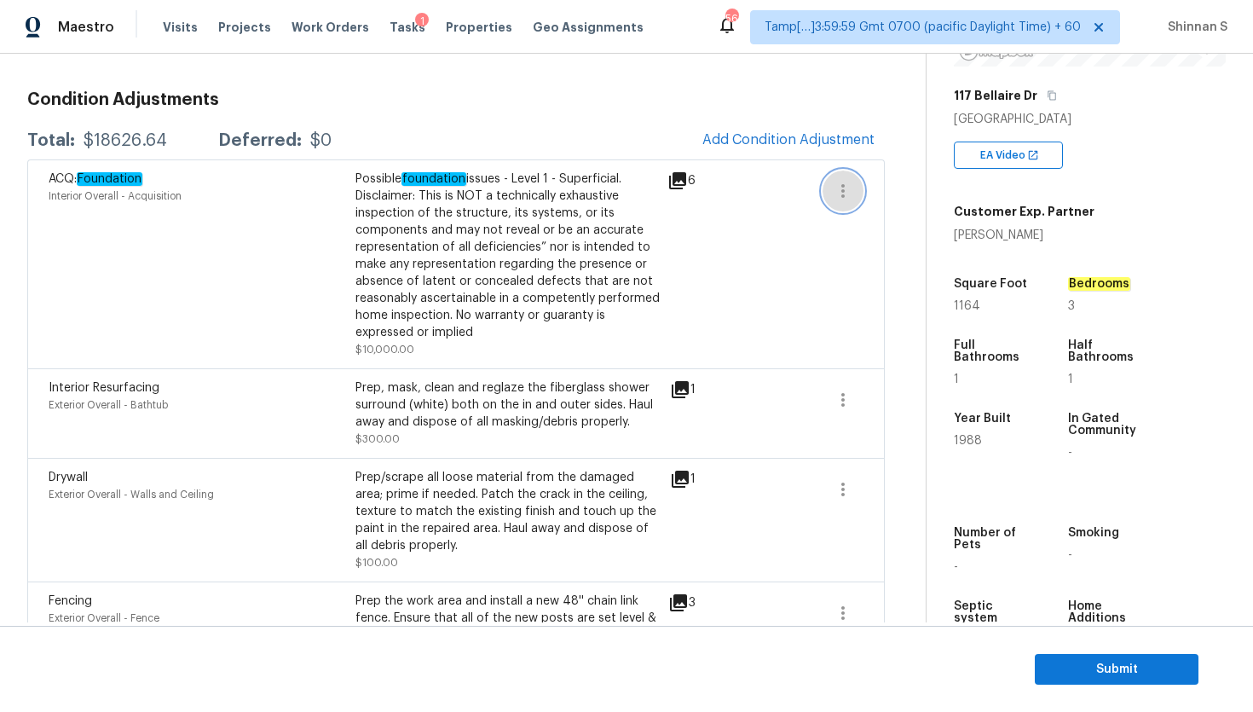
click at [838, 187] on icon "button" at bounding box center [843, 191] width 20 height 20
click at [897, 192] on div "Edit" at bounding box center [940, 187] width 133 height 17
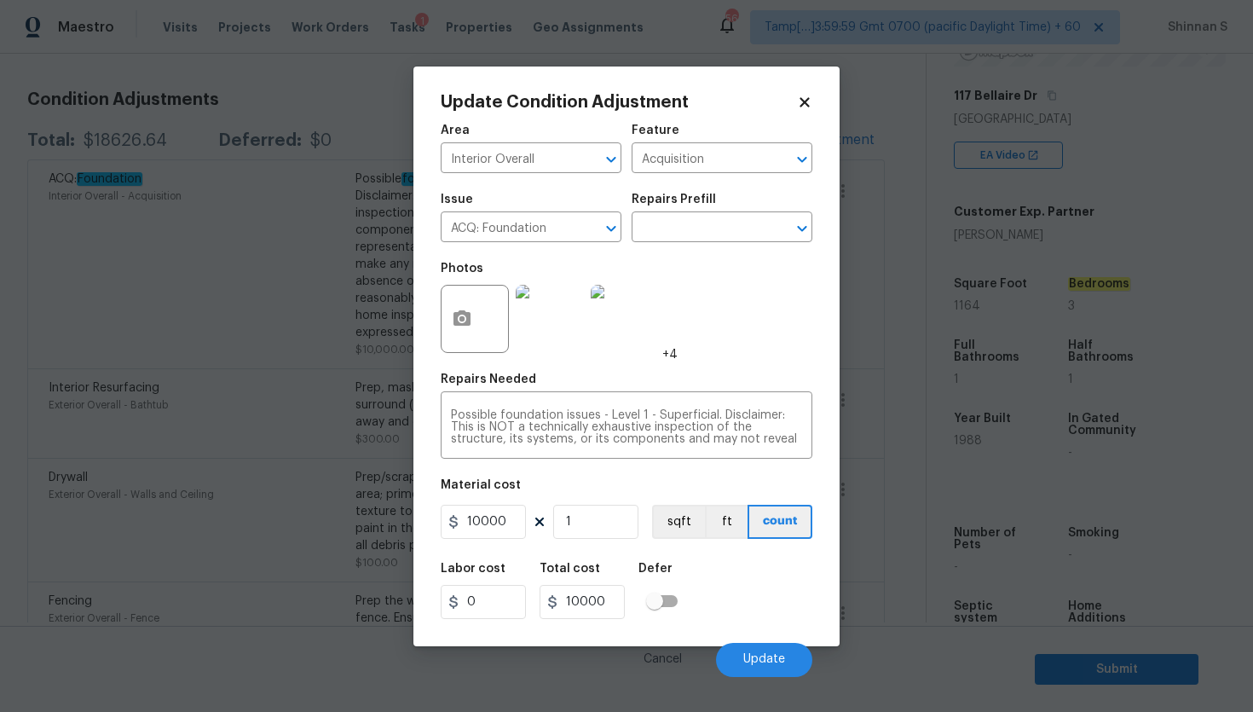
click at [567, 326] on img at bounding box center [550, 319] width 68 height 68
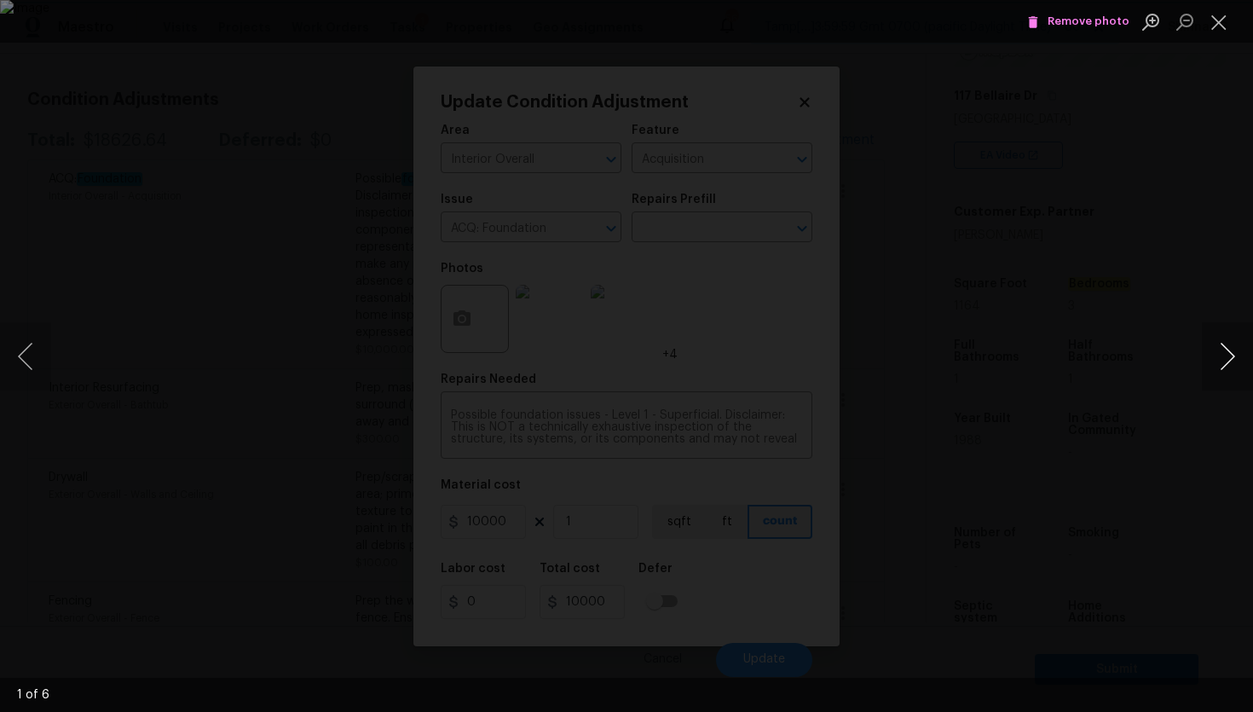
click at [1222, 349] on button "Next image" at bounding box center [1227, 356] width 51 height 68
click at [21, 348] on button "Previous image" at bounding box center [25, 356] width 51 height 68
click at [1078, 30] on span "Remove photo" at bounding box center [1078, 22] width 102 height 20
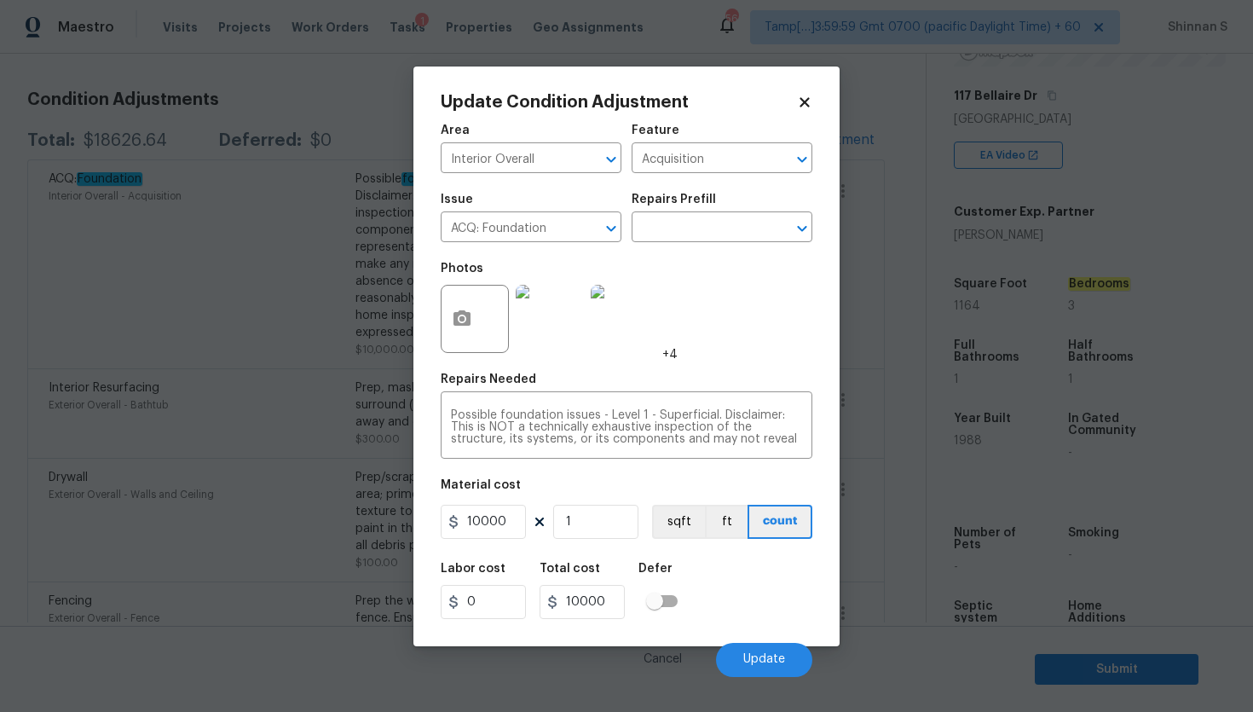
click at [557, 321] on img at bounding box center [550, 319] width 68 height 68
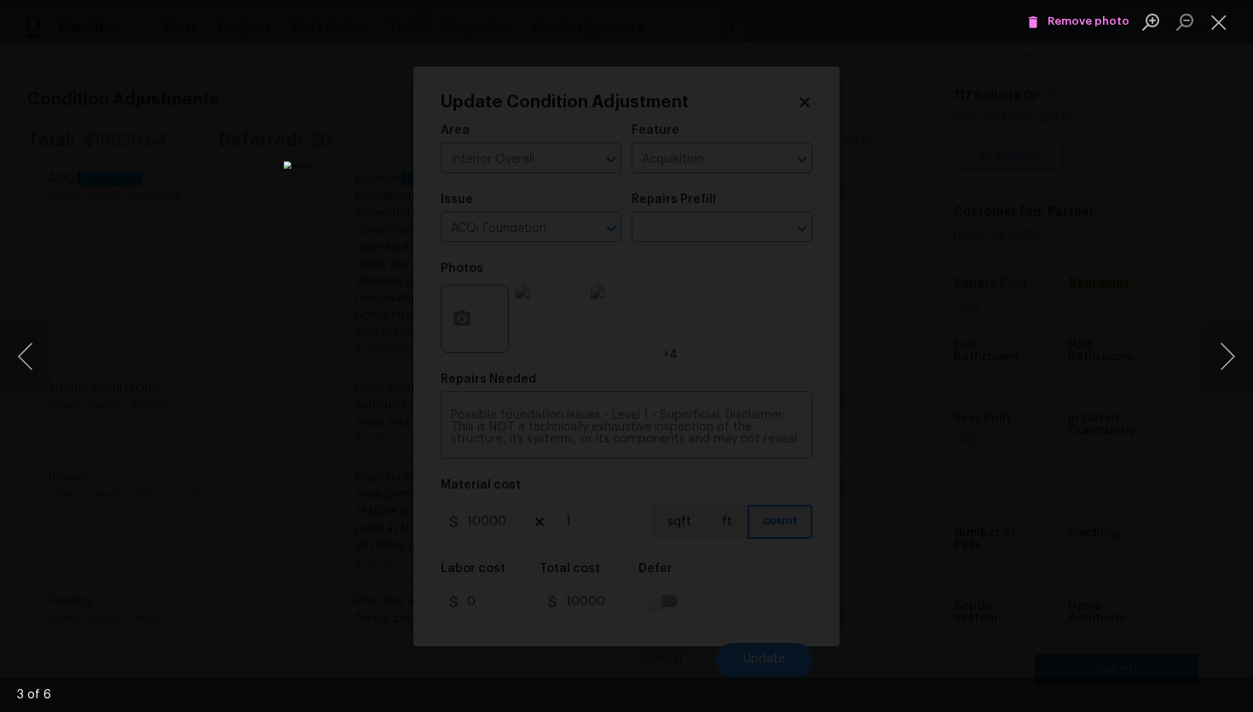
click at [1064, 28] on span "Remove photo" at bounding box center [1078, 22] width 102 height 20
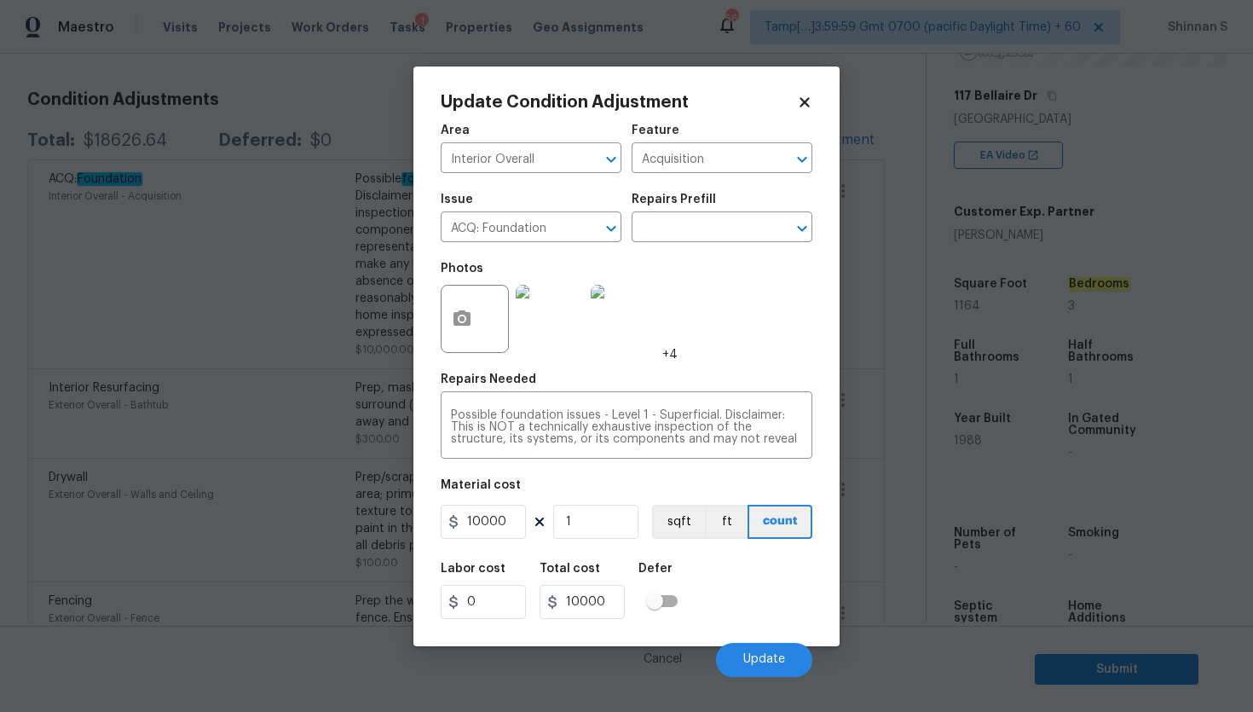
click at [596, 327] on img at bounding box center [625, 319] width 68 height 68
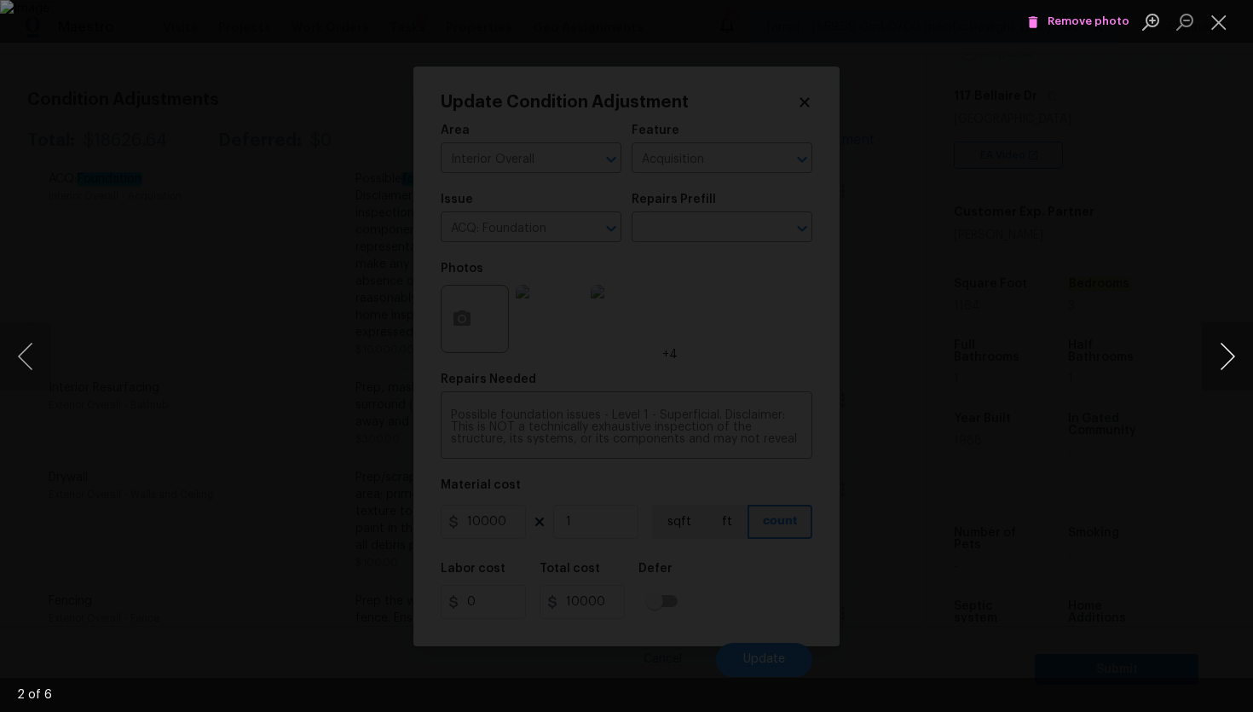
click at [1240, 357] on button "Next image" at bounding box center [1227, 356] width 51 height 68
click at [1240, 358] on button "Next image" at bounding box center [1227, 356] width 51 height 68
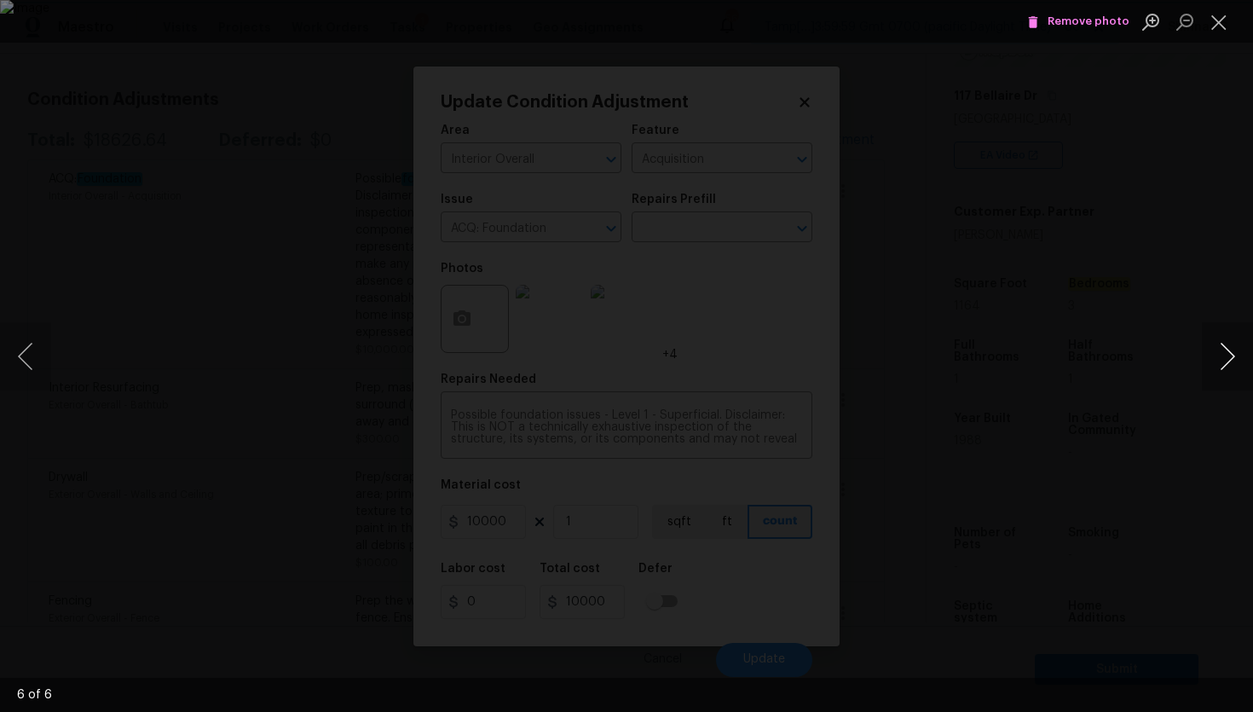
click at [1240, 358] on button "Next image" at bounding box center [1227, 356] width 51 height 68
click at [1218, 30] on button "Close lightbox" at bounding box center [1219, 22] width 34 height 30
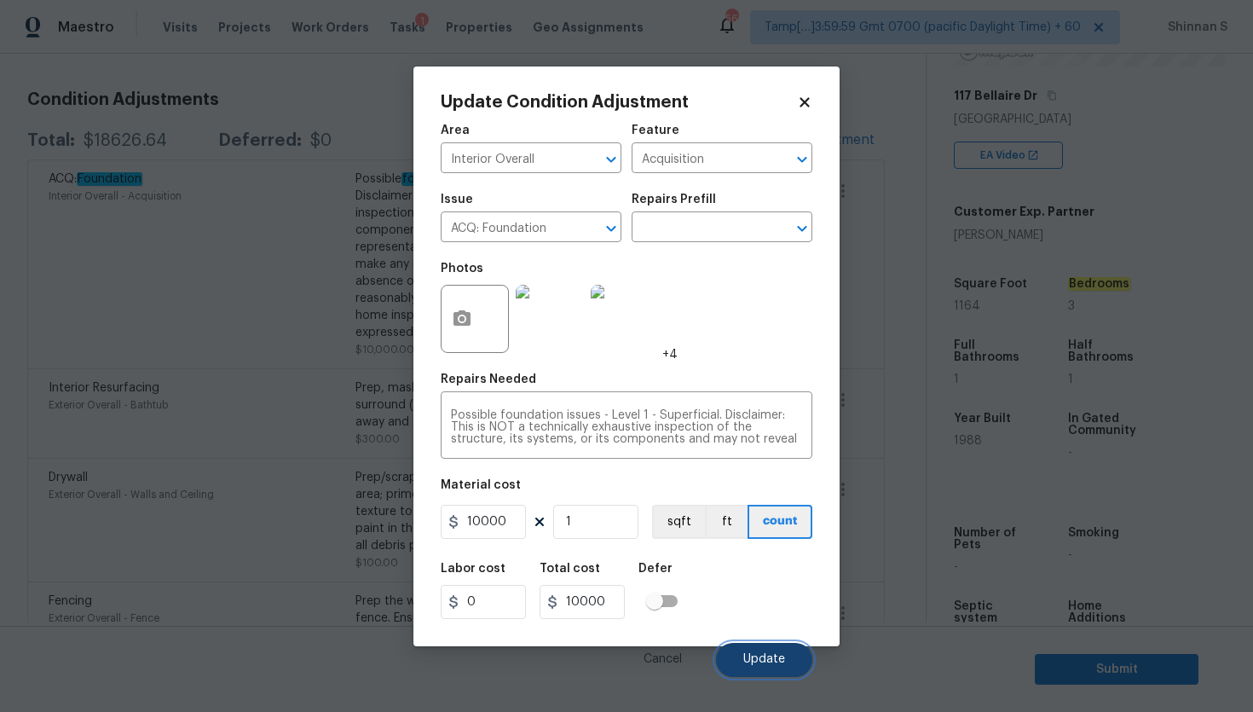
click at [748, 654] on span "Update" at bounding box center [764, 659] width 42 height 13
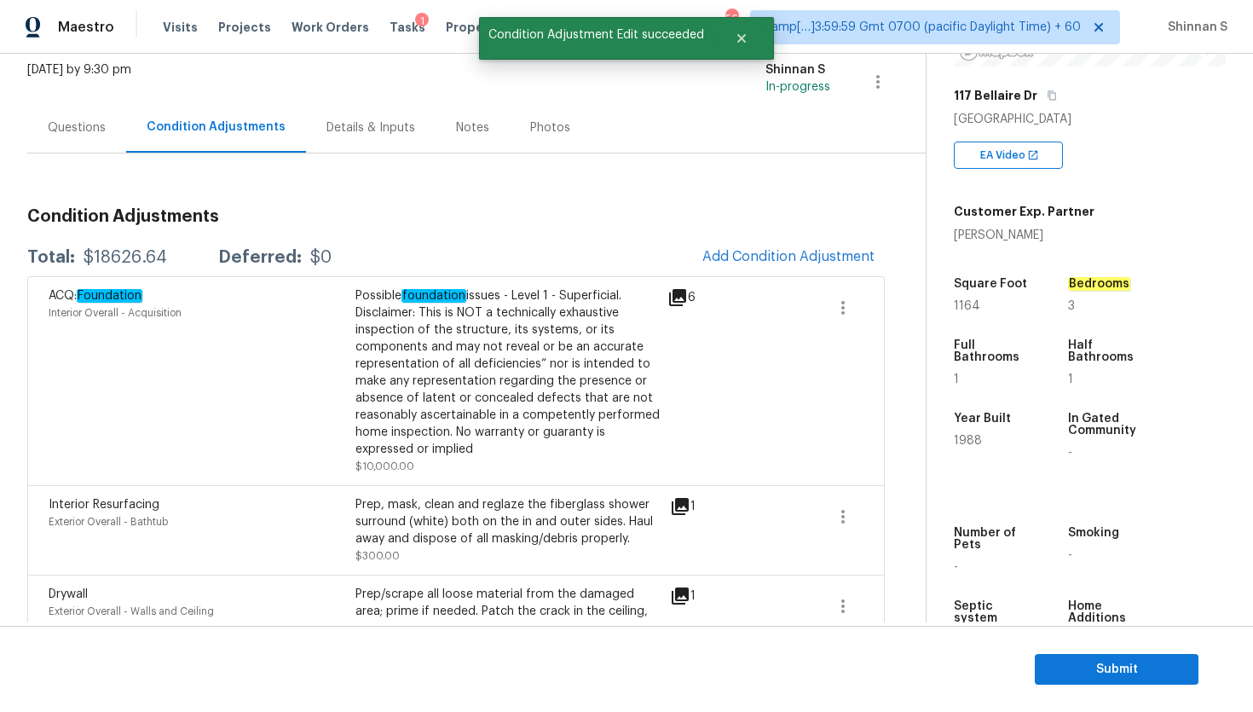
scroll to position [0, 0]
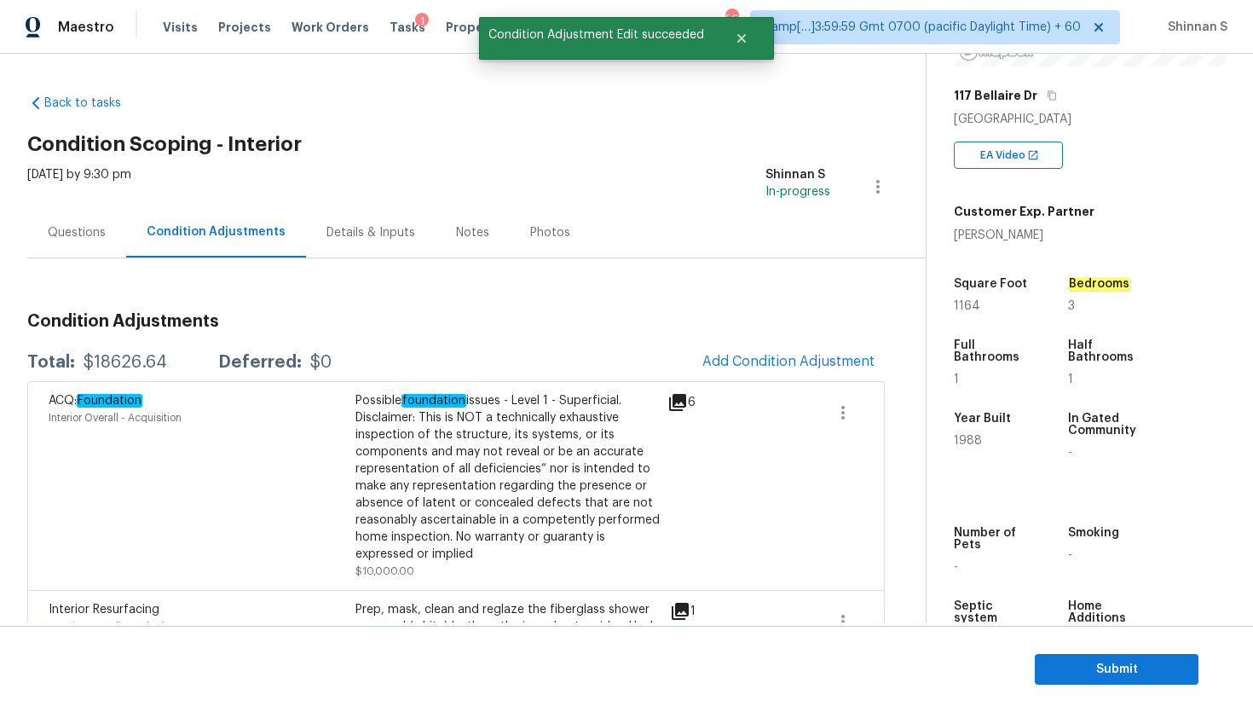
click at [90, 237] on div "Questions" at bounding box center [77, 232] width 58 height 17
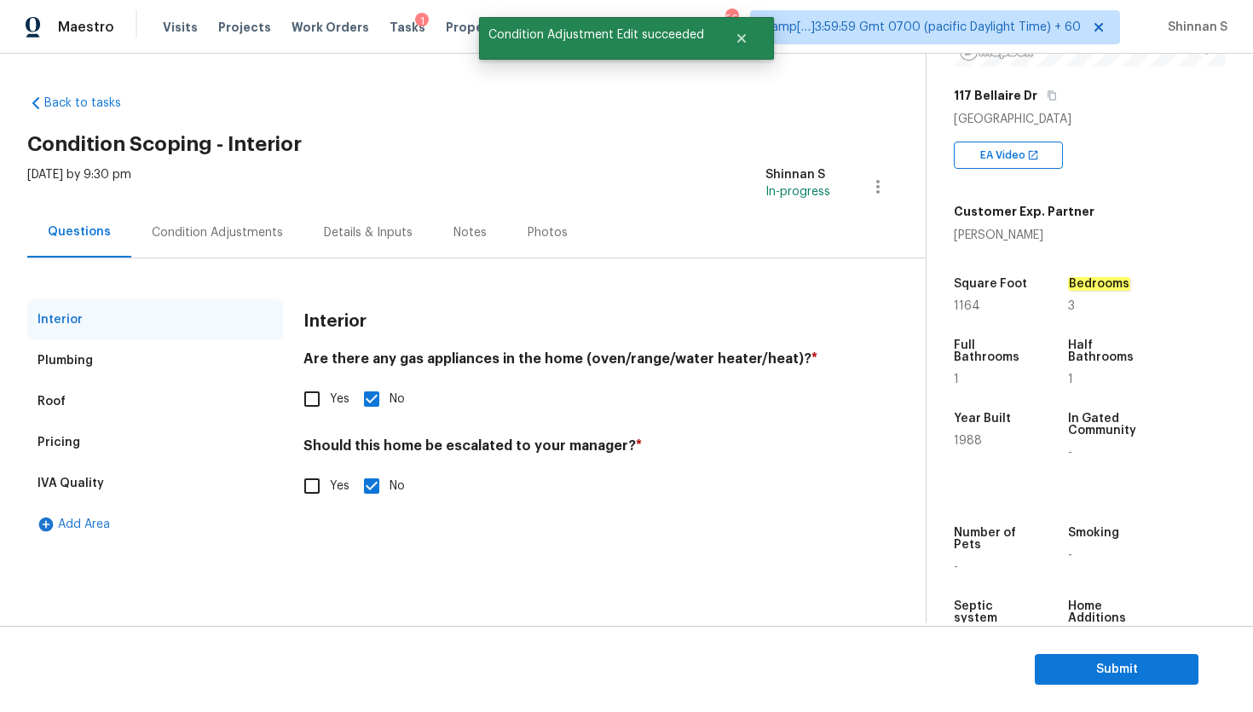
click at [85, 441] on div "Pricing" at bounding box center [155, 442] width 256 height 41
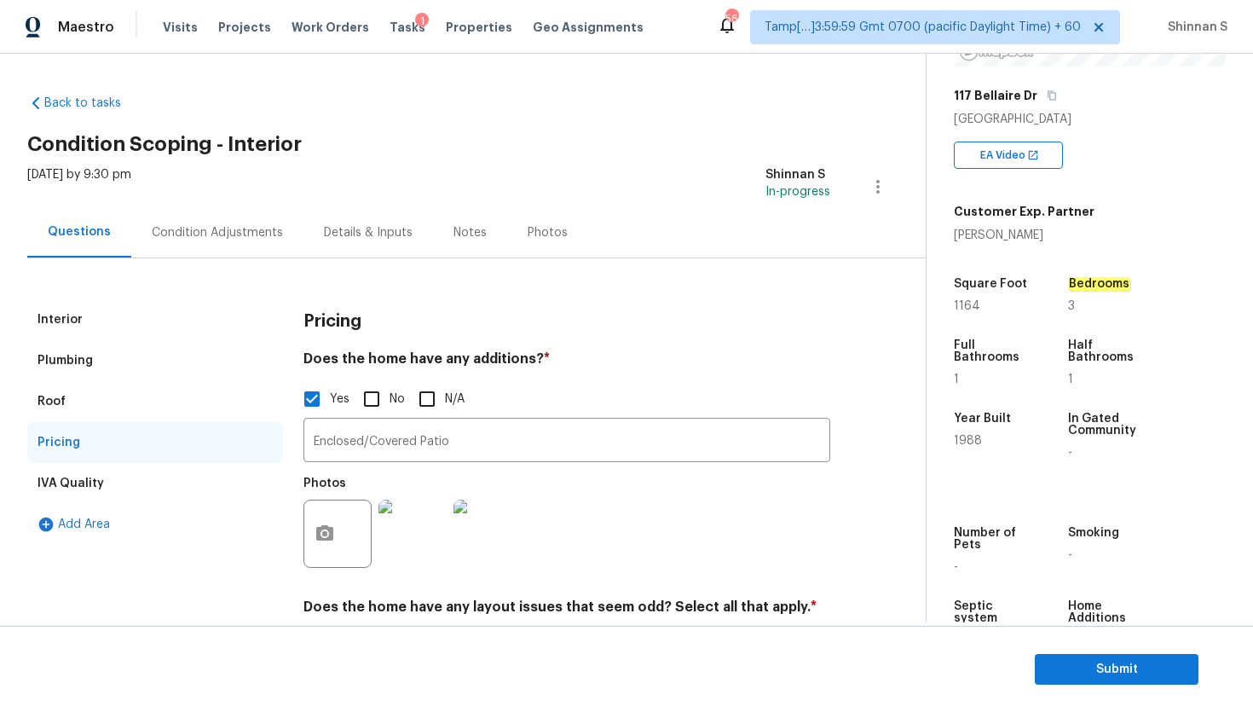
click at [144, 395] on div "Roof" at bounding box center [155, 401] width 256 height 41
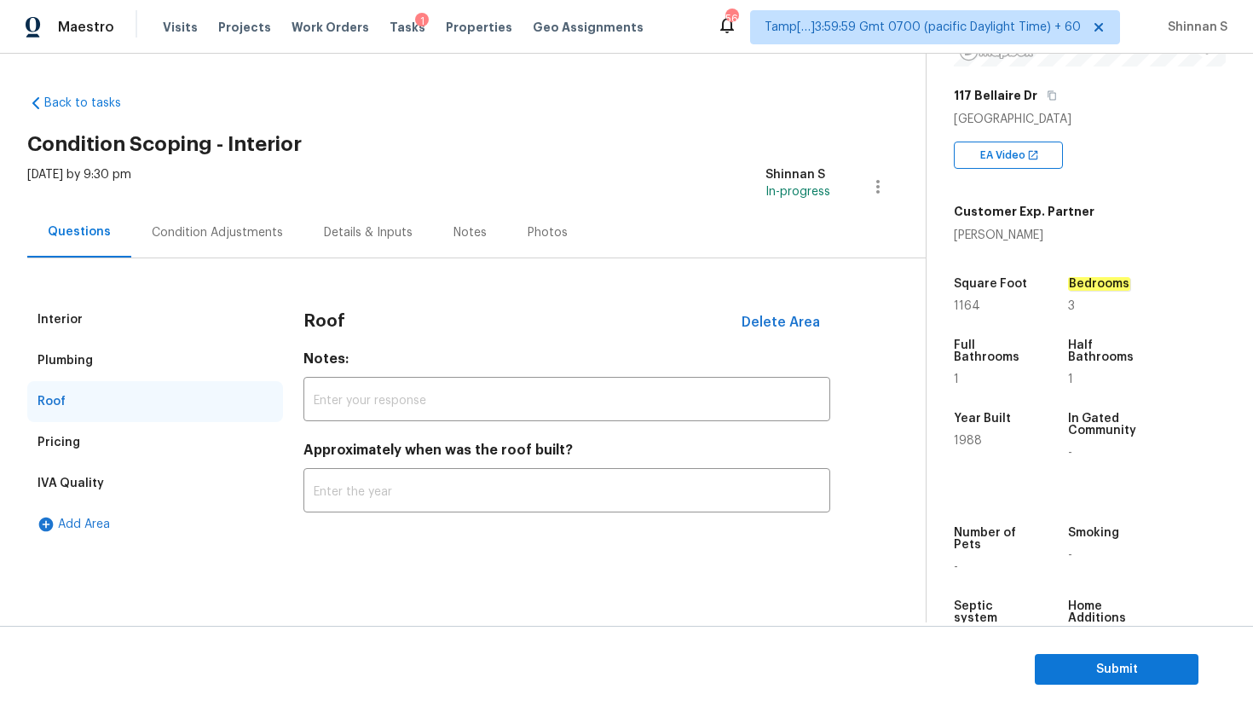
click at [141, 372] on div "Plumbing" at bounding box center [155, 360] width 256 height 41
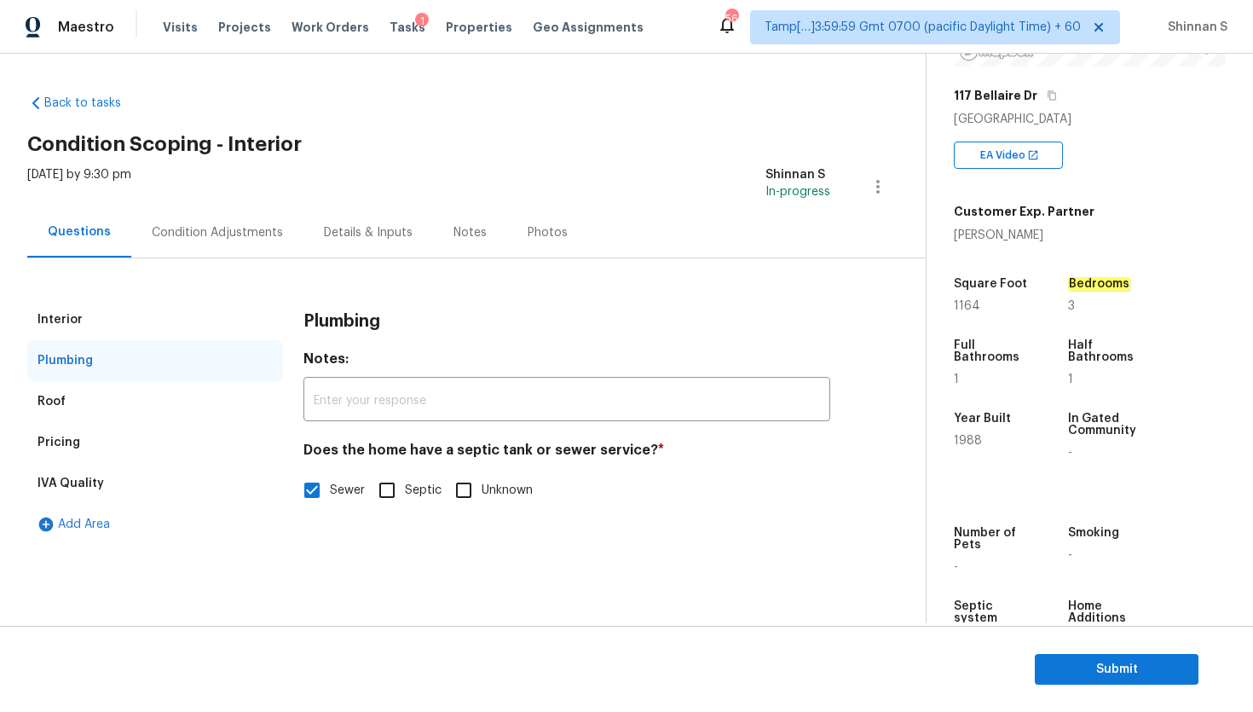
click at [126, 438] on div "Pricing" at bounding box center [155, 442] width 256 height 41
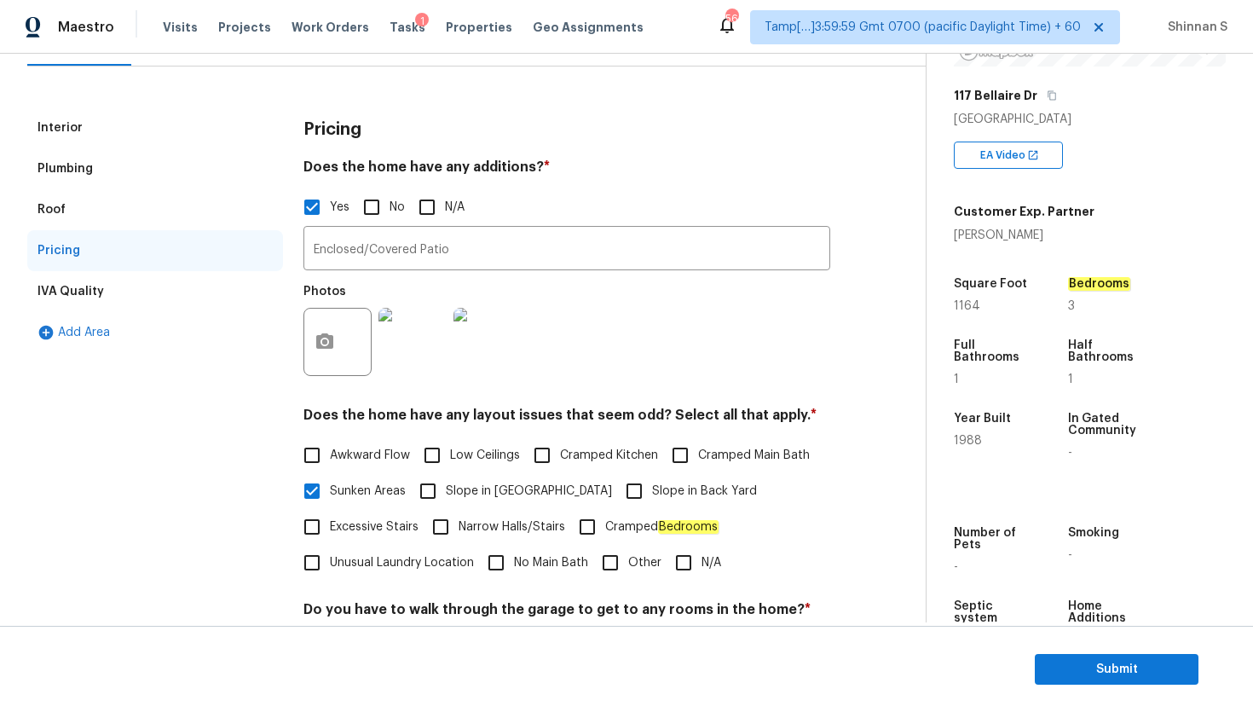
scroll to position [263, 0]
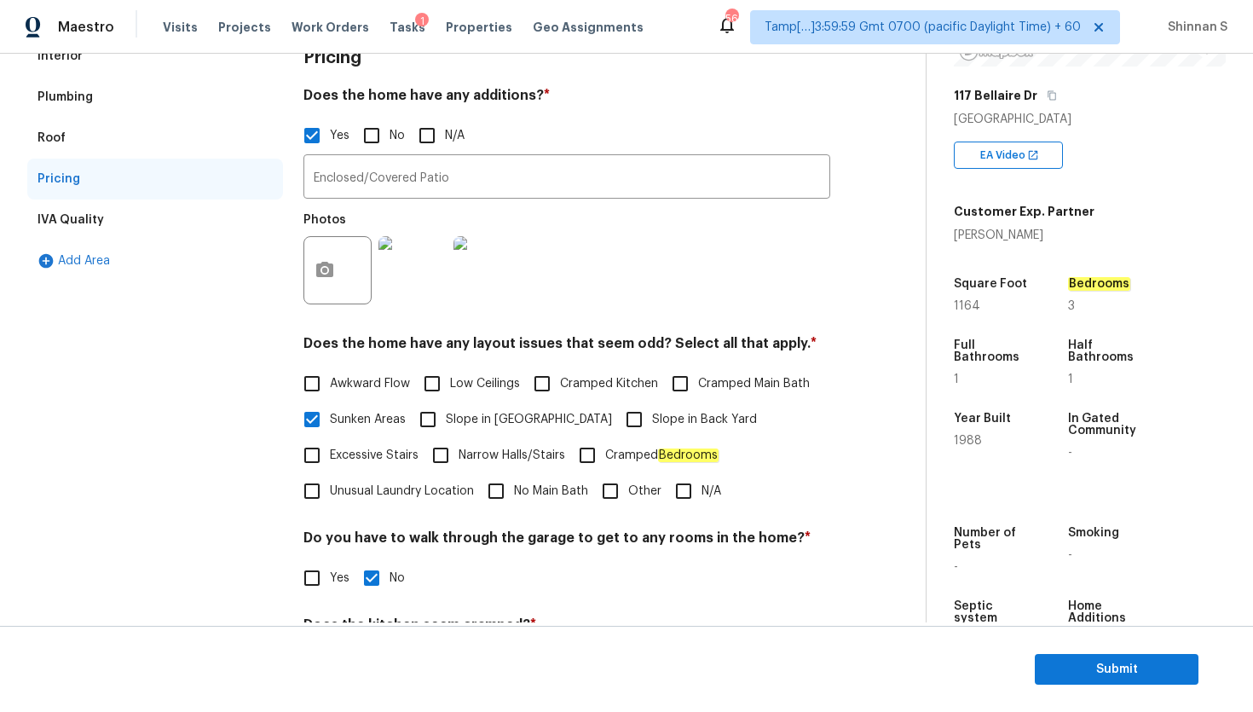
click at [136, 88] on div "Plumbing" at bounding box center [155, 97] width 256 height 41
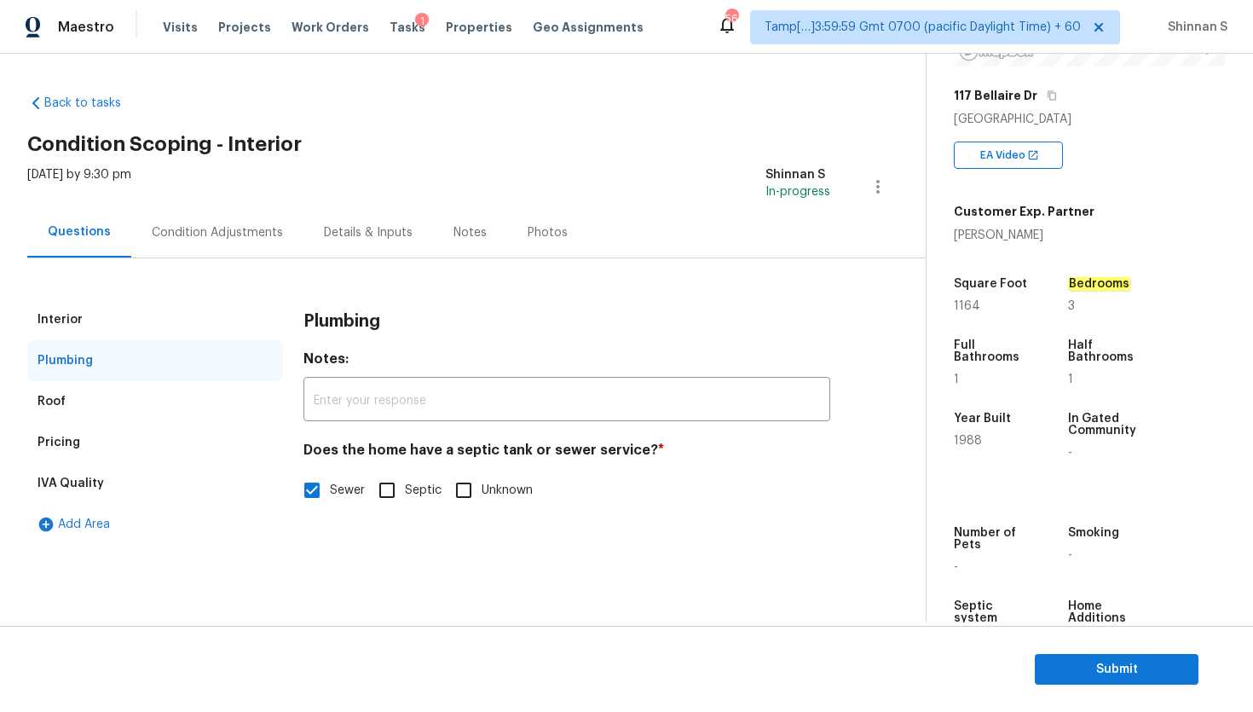
scroll to position [0, 0]
click at [106, 311] on div "Interior" at bounding box center [155, 319] width 256 height 41
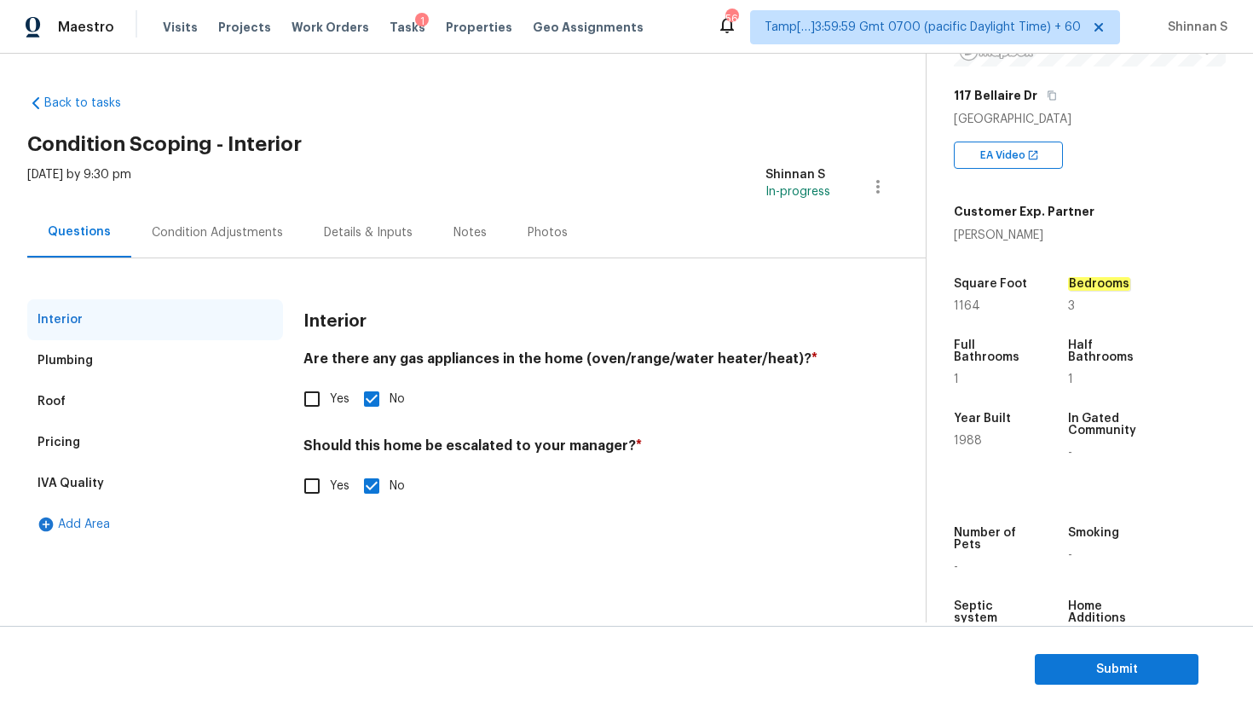
click at [314, 482] on input "Yes" at bounding box center [312, 486] width 36 height 36
checkbox input "true"
checkbox input "false"
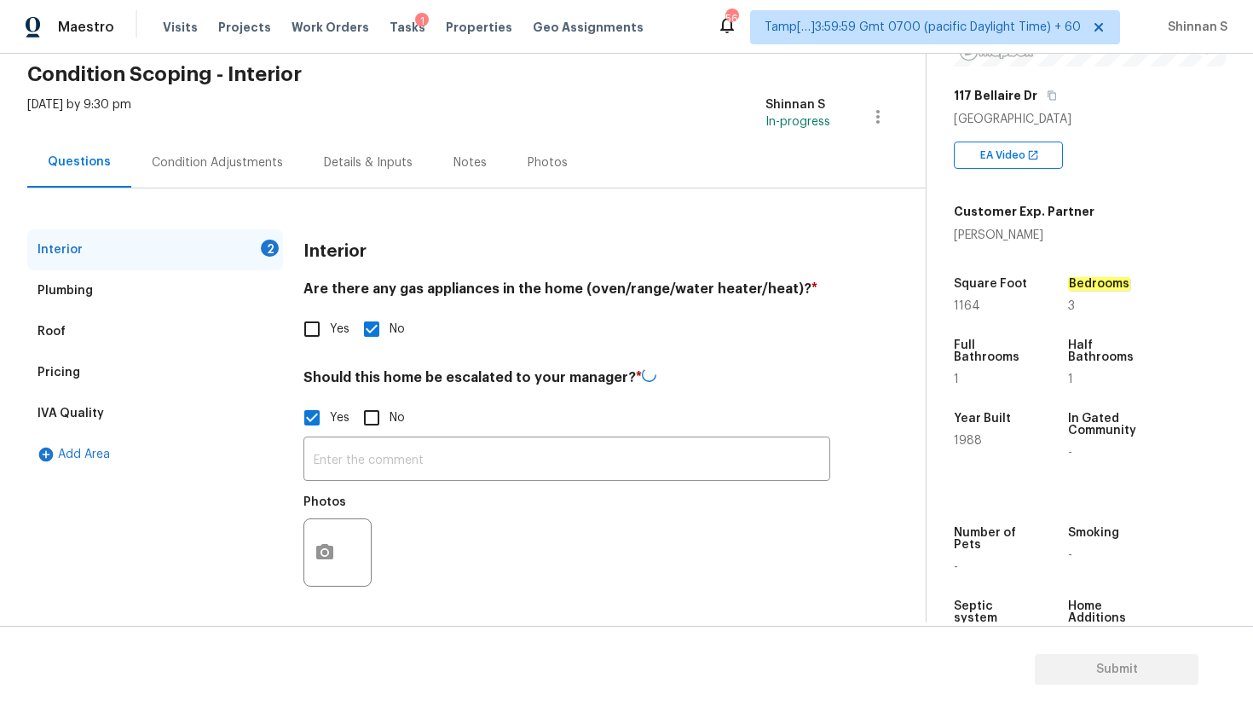
scroll to position [68, 0]
click at [505, 463] on input "text" at bounding box center [566, 461] width 527 height 40
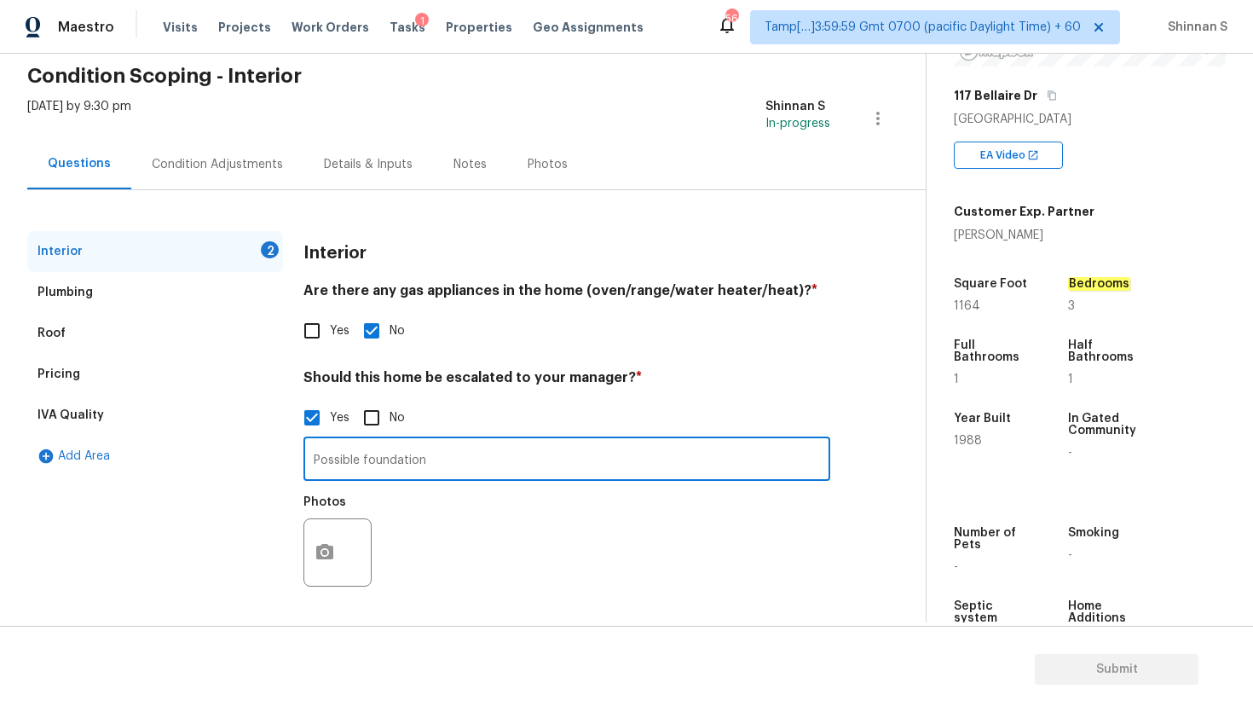
type input "Possible foundation"
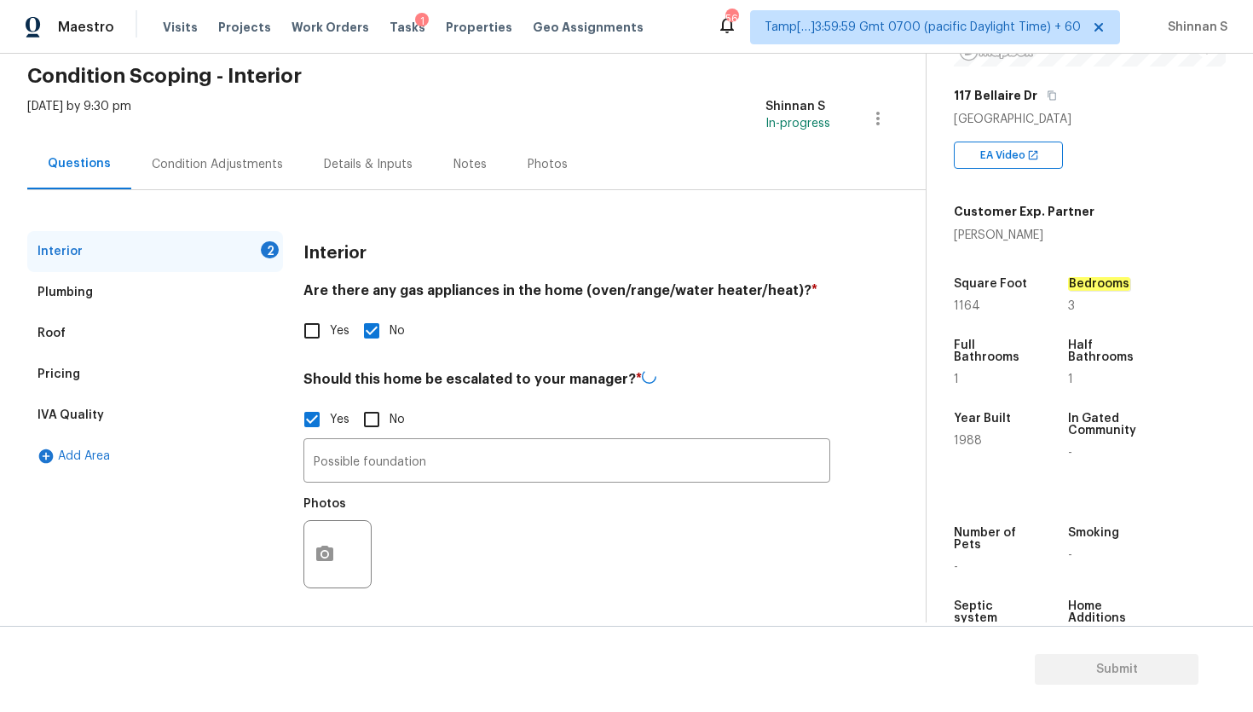
click at [259, 163] on div "Condition Adjustments" at bounding box center [217, 164] width 131 height 17
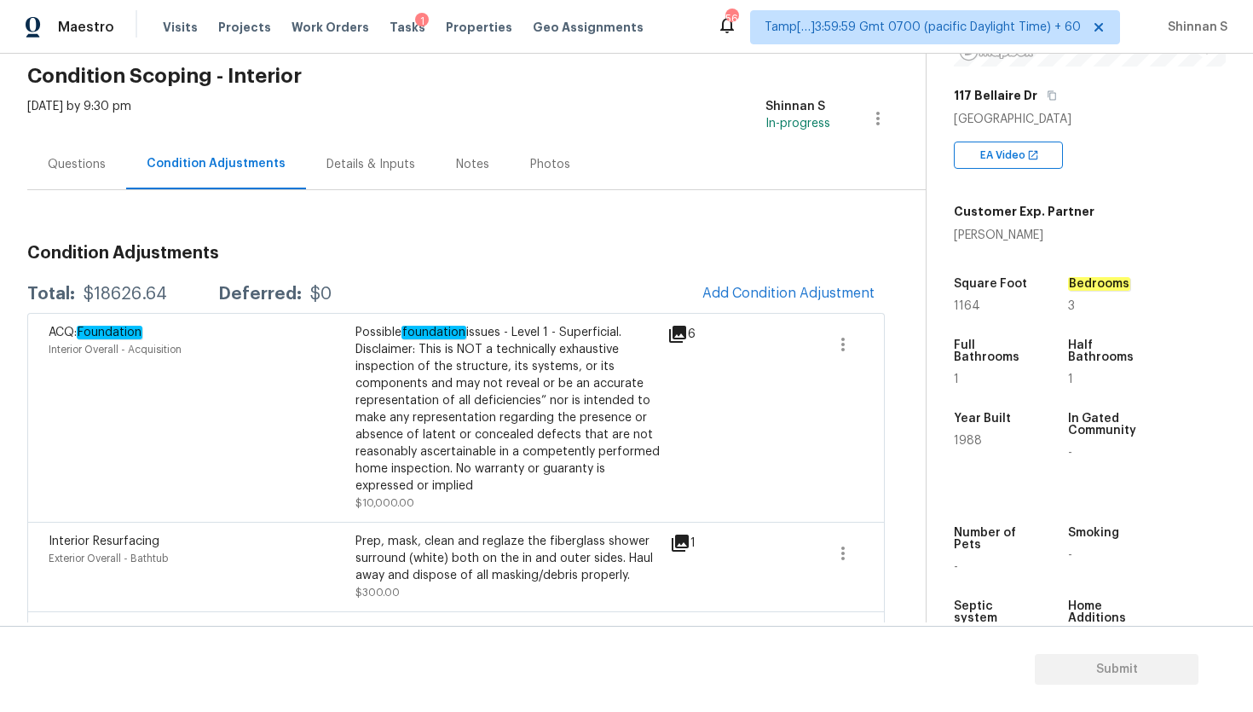
click at [86, 165] on div "Questions" at bounding box center [77, 164] width 58 height 17
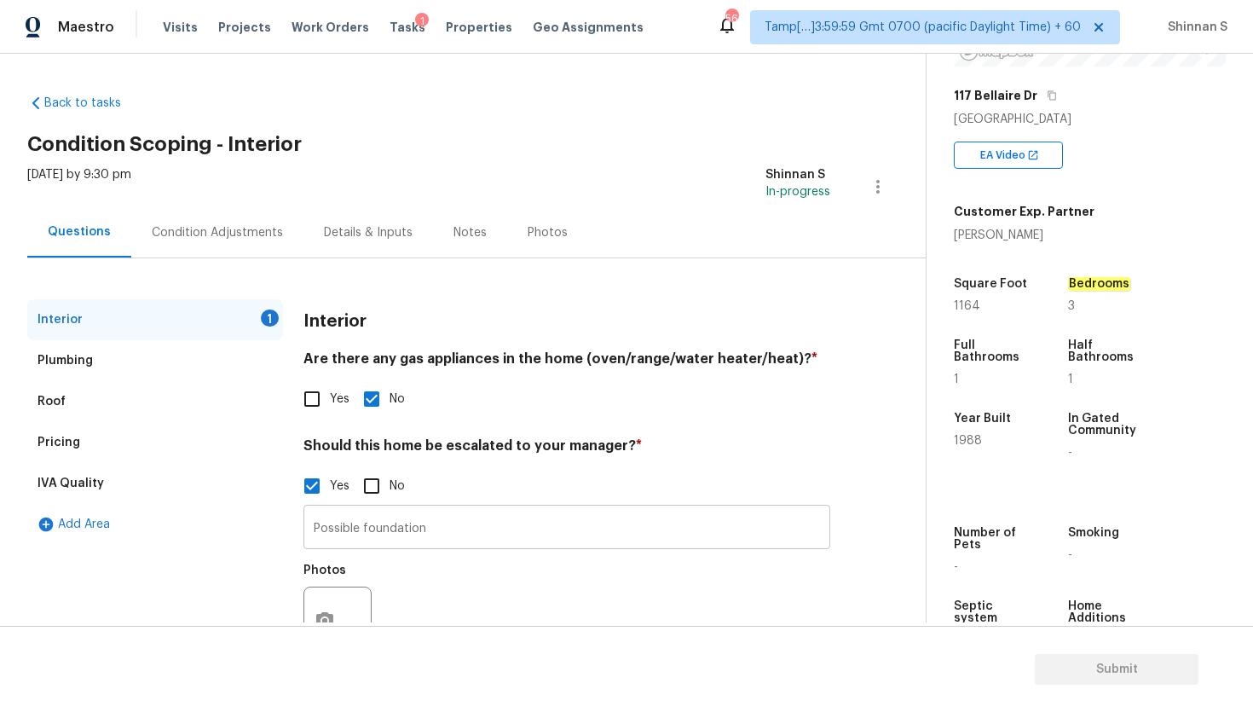
click at [471, 521] on input "Possible foundation" at bounding box center [566, 529] width 527 height 40
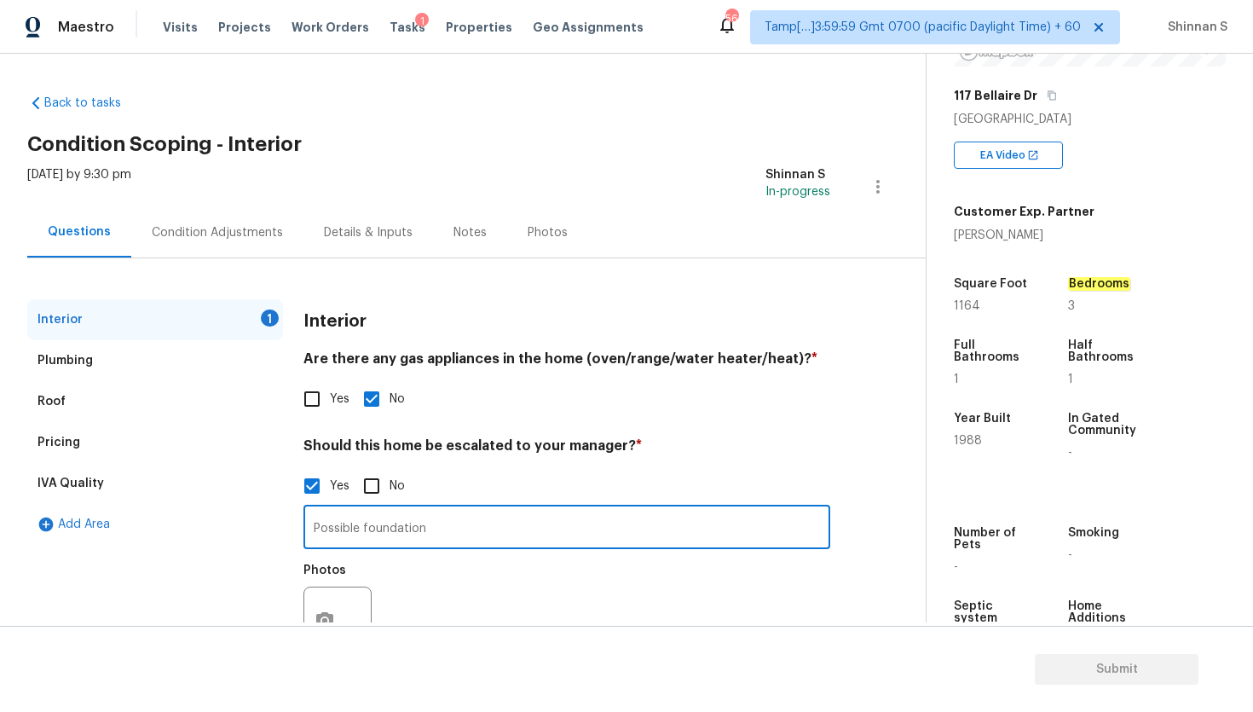
click at [471, 521] on input "Possible foundation" at bounding box center [566, 529] width 527 height 40
click at [472, 530] on input "Possible foundation" at bounding box center [566, 529] width 527 height 40
click at [644, 539] on input "Possible foundation issues in the garage & half bath. Can be found in the inter…" at bounding box center [566, 529] width 527 height 40
click at [652, 528] on input "Possible foundation issues in the garage & half bath. Can be found in the inter…" at bounding box center [566, 529] width 527 height 40
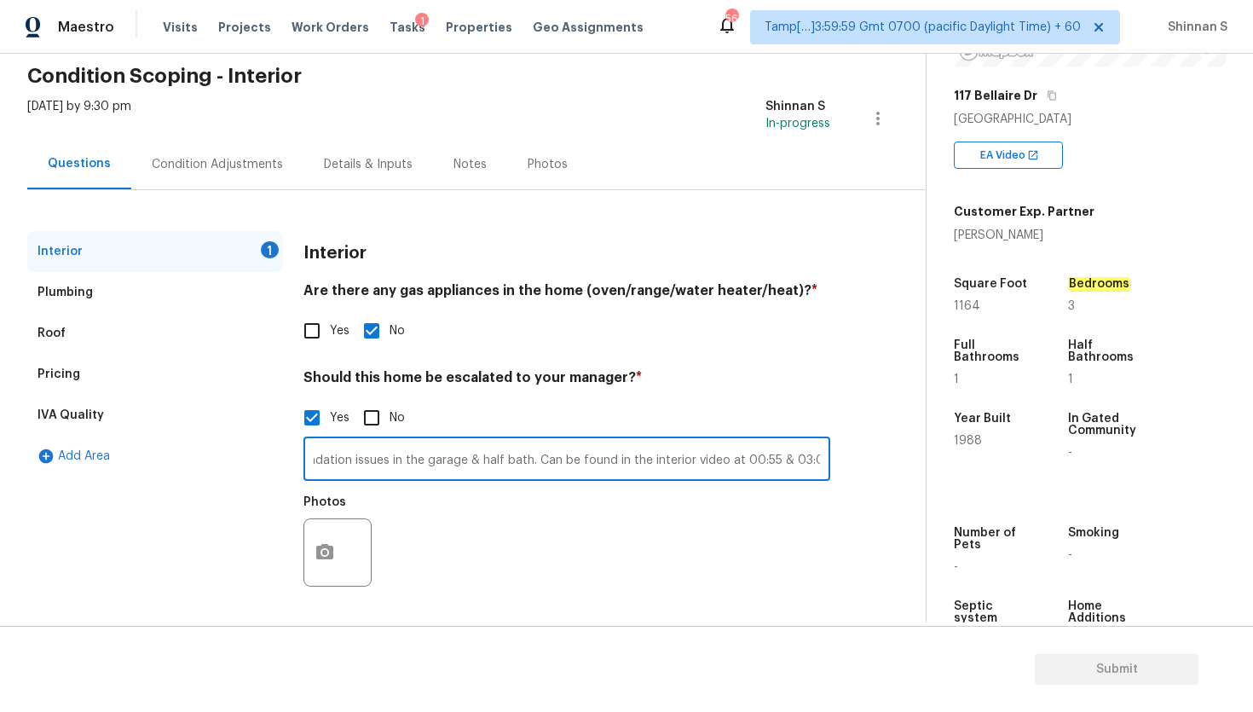
type input "Possible foundation issues in the garage & half bath. Can be found in the inter…"
click at [329, 554] on icon "button" at bounding box center [324, 551] width 17 height 15
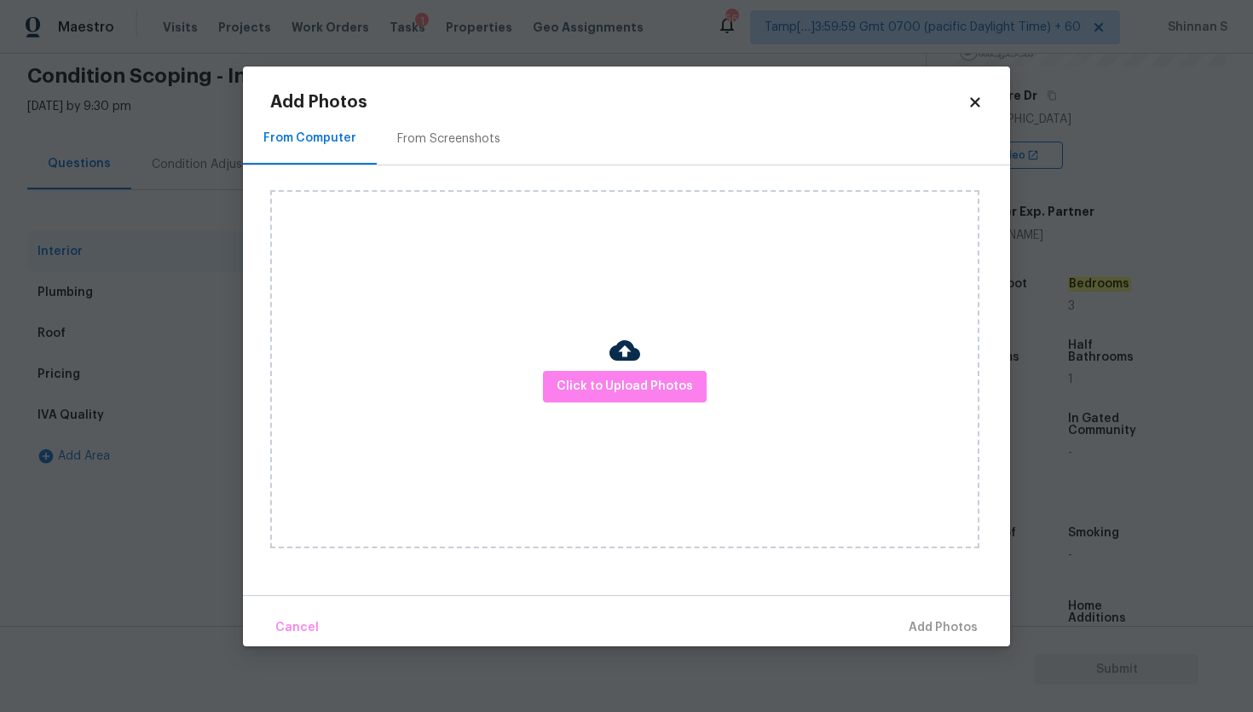
scroll to position [0, 0]
click at [650, 372] on button "Click to Upload Photos" at bounding box center [625, 387] width 164 height 32
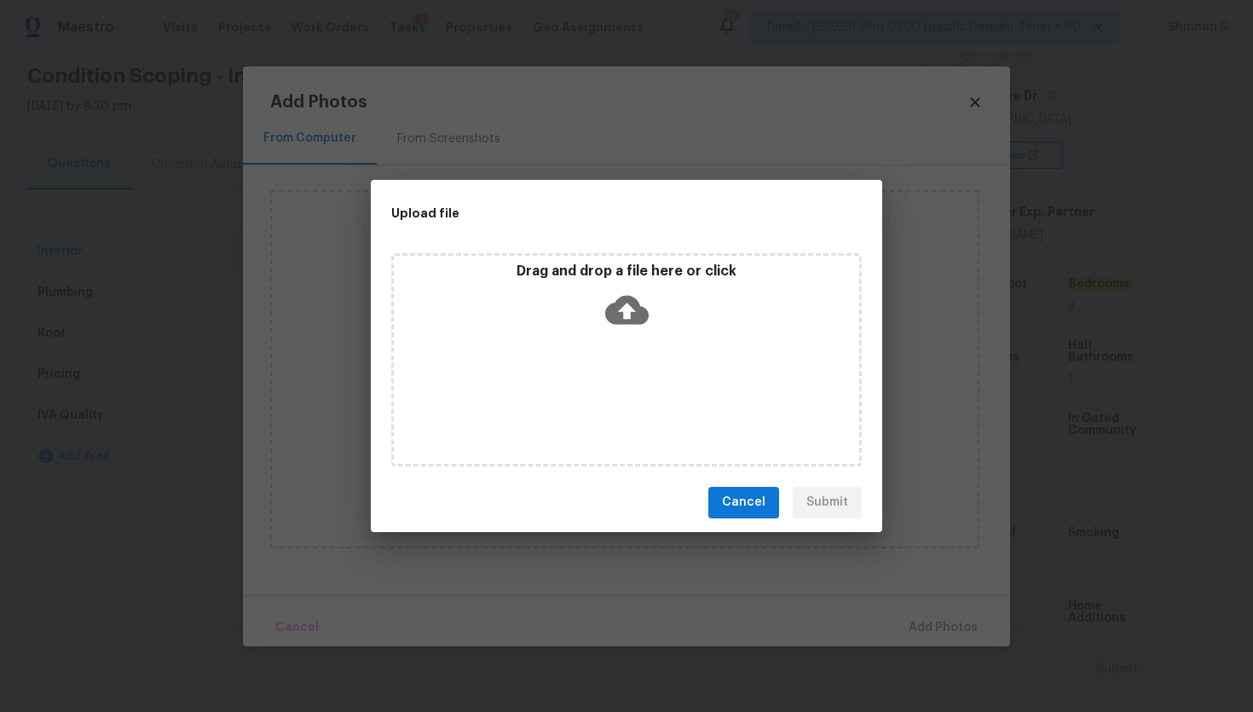
click at [625, 313] on icon at bounding box center [626, 309] width 43 height 43
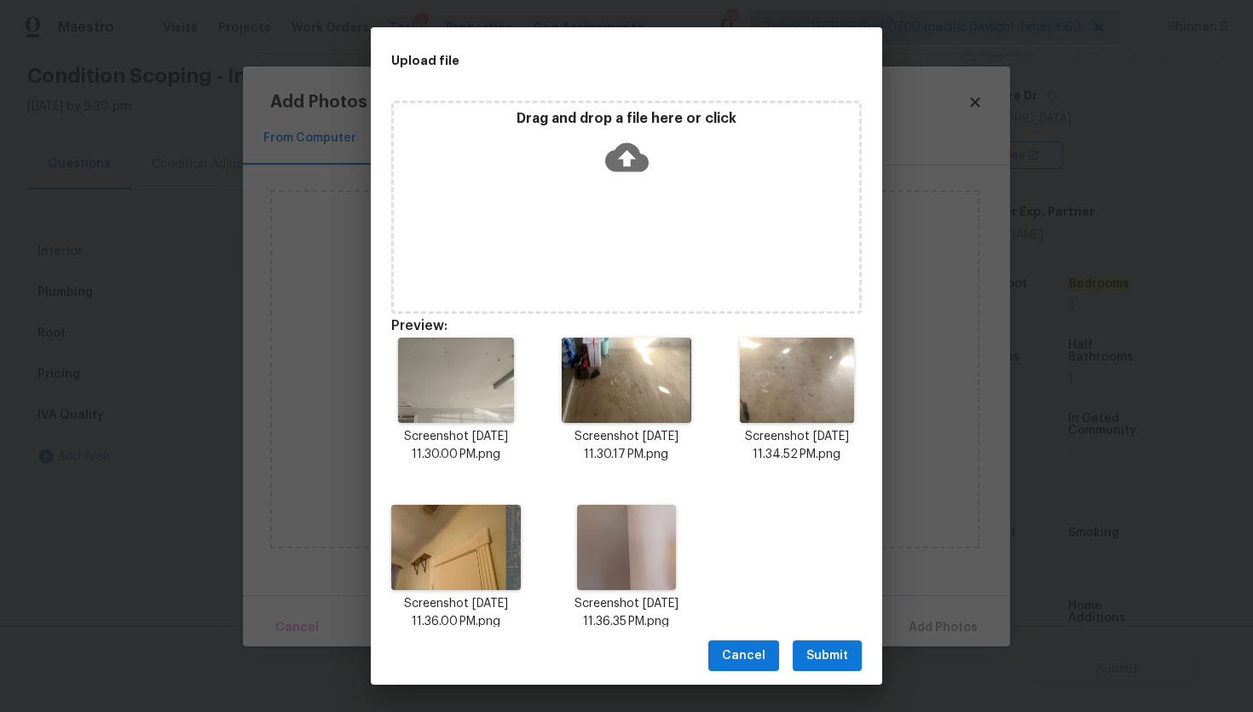
click at [816, 650] on span "Submit" at bounding box center [827, 655] width 42 height 21
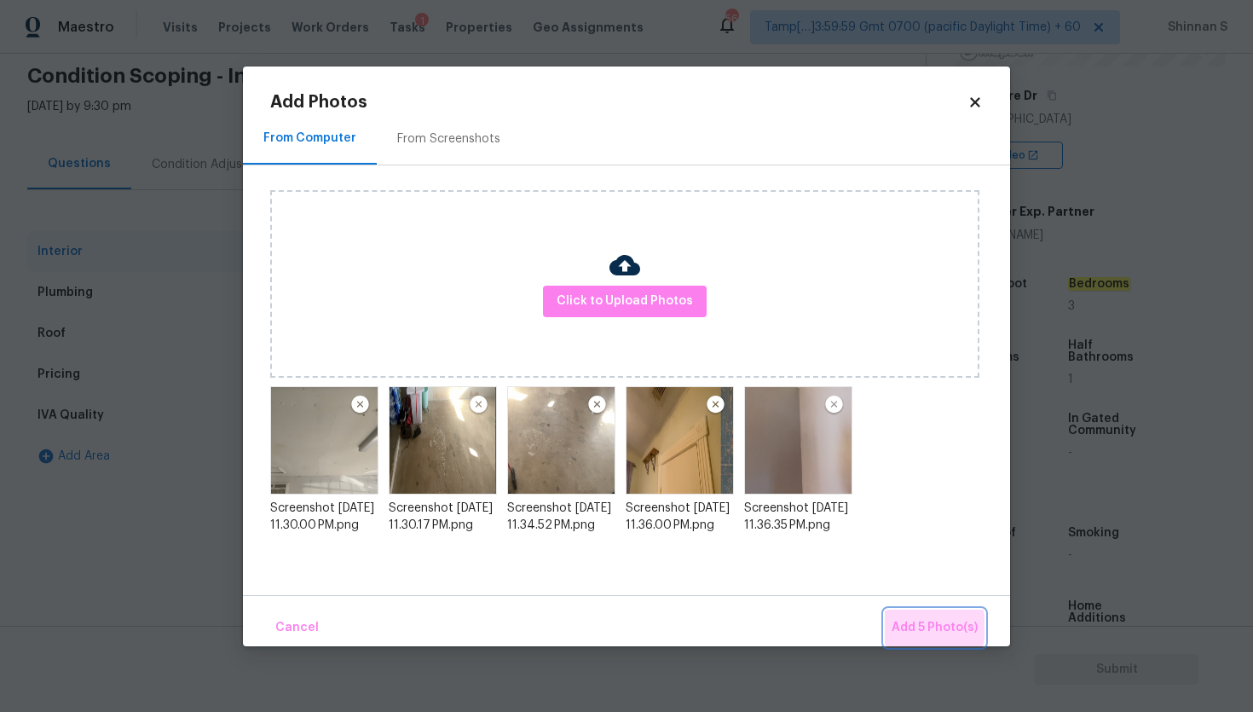
click at [908, 626] on span "Add 5 Photo(s)" at bounding box center [934, 627] width 86 height 21
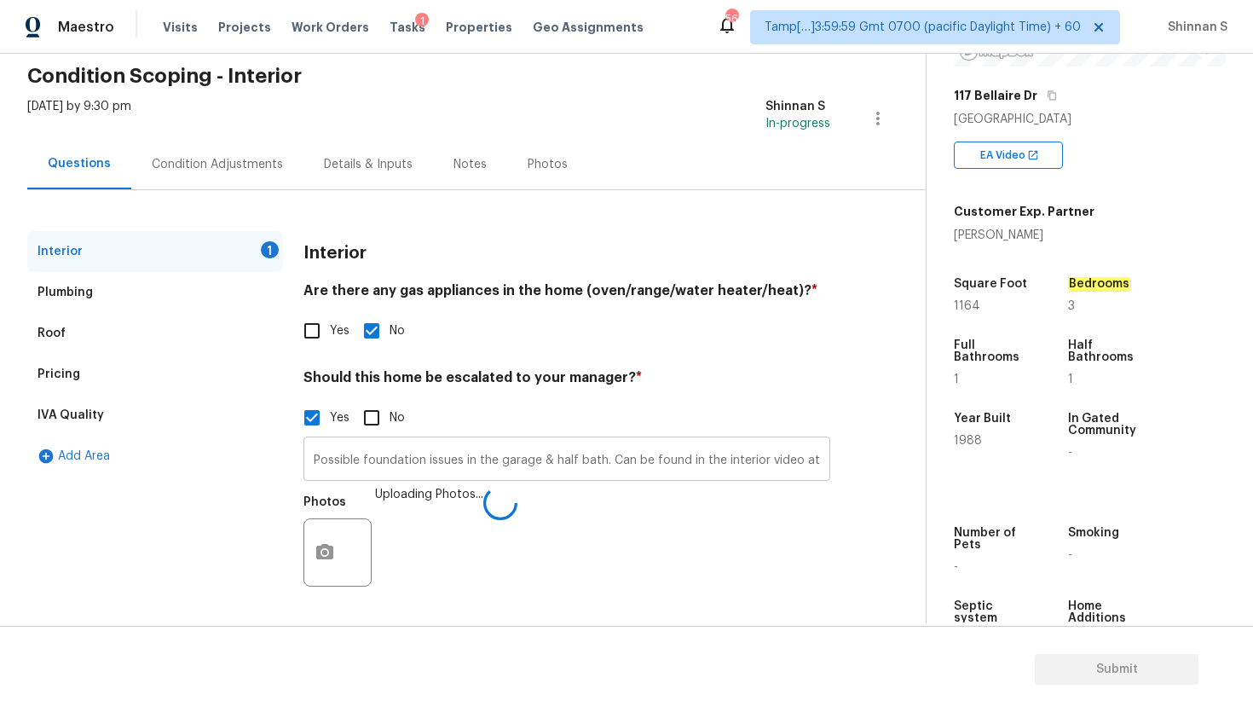
click at [546, 470] on input "Possible foundation issues in the garage & half bath. Can be found in the inter…" at bounding box center [566, 461] width 527 height 40
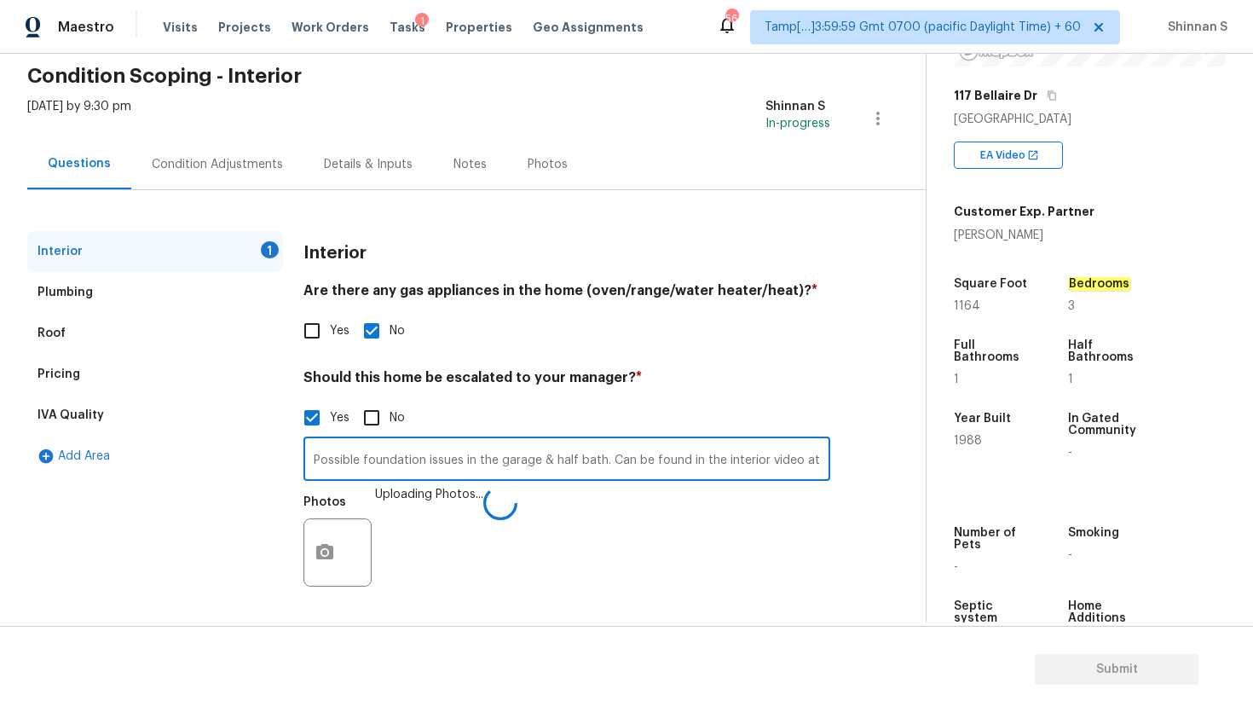
click at [546, 470] on input "Possible foundation issues in the garage & half bath. Can be found in the inter…" at bounding box center [566, 461] width 527 height 40
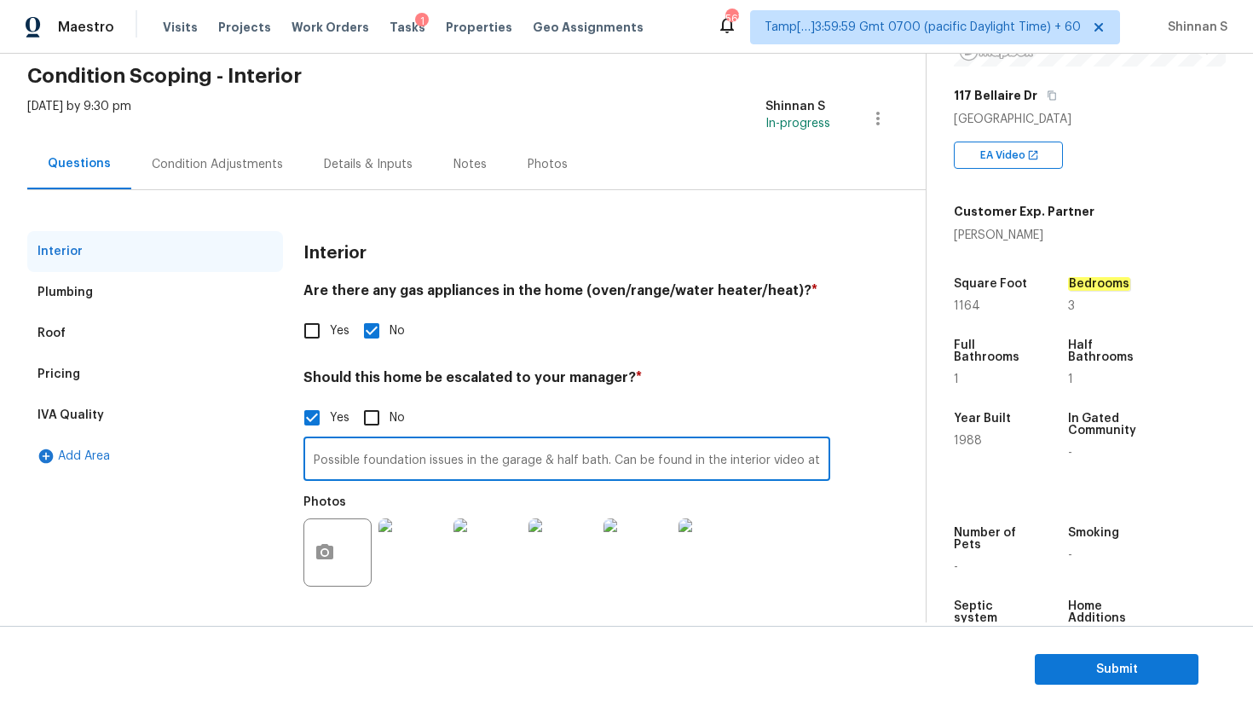
click at [243, 566] on div "Interior Plumbing Roof Pricing IVA Quality Add Area" at bounding box center [155, 424] width 256 height 386
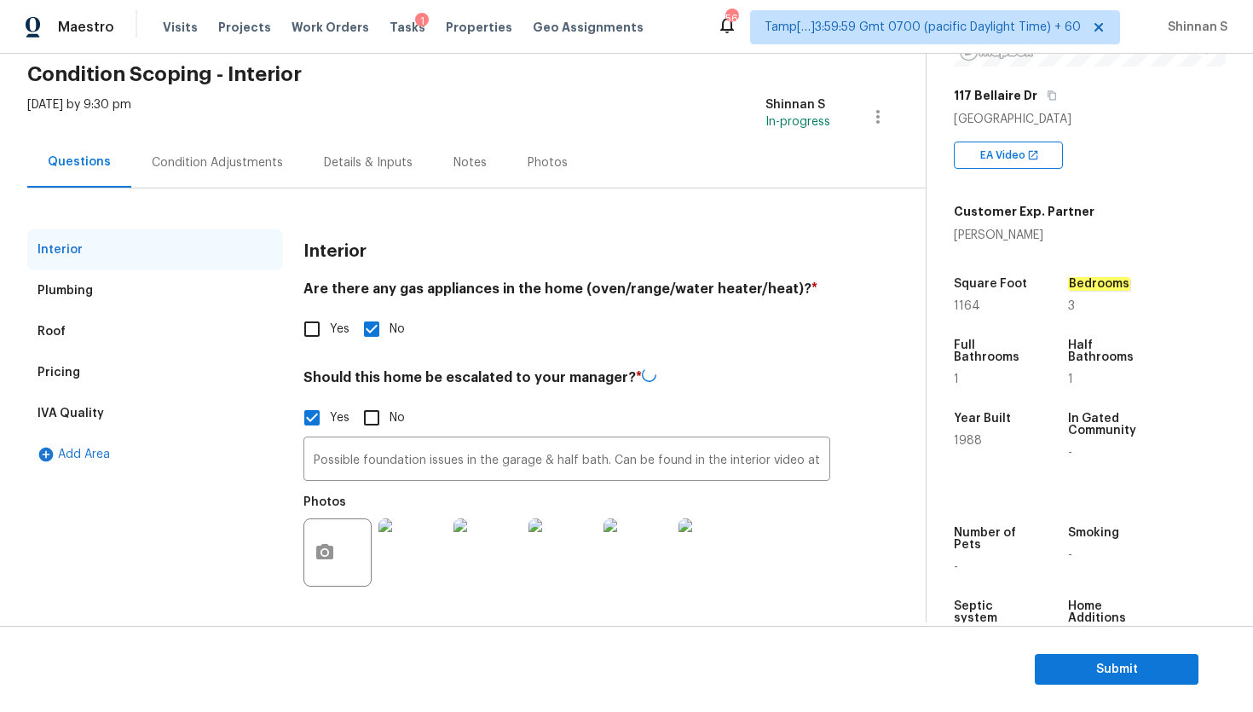
scroll to position [68, 0]
click at [66, 302] on div "Plumbing" at bounding box center [155, 292] width 256 height 41
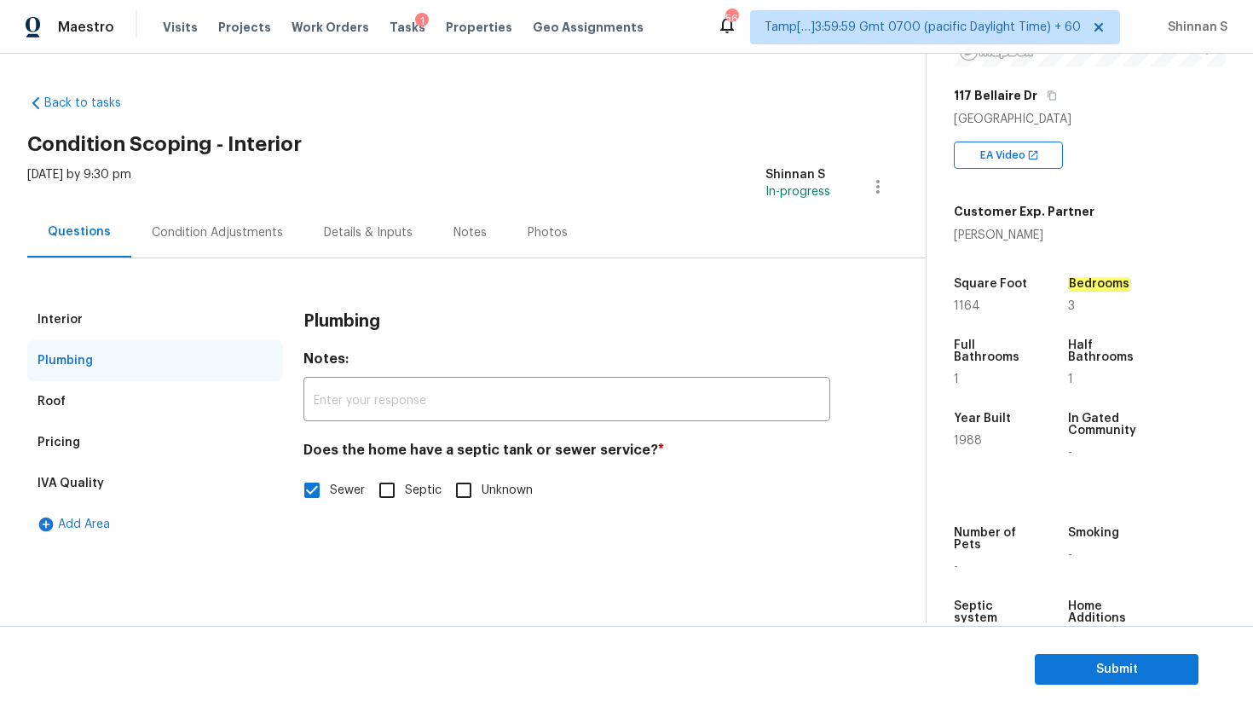
click at [80, 432] on div "Pricing" at bounding box center [155, 442] width 256 height 41
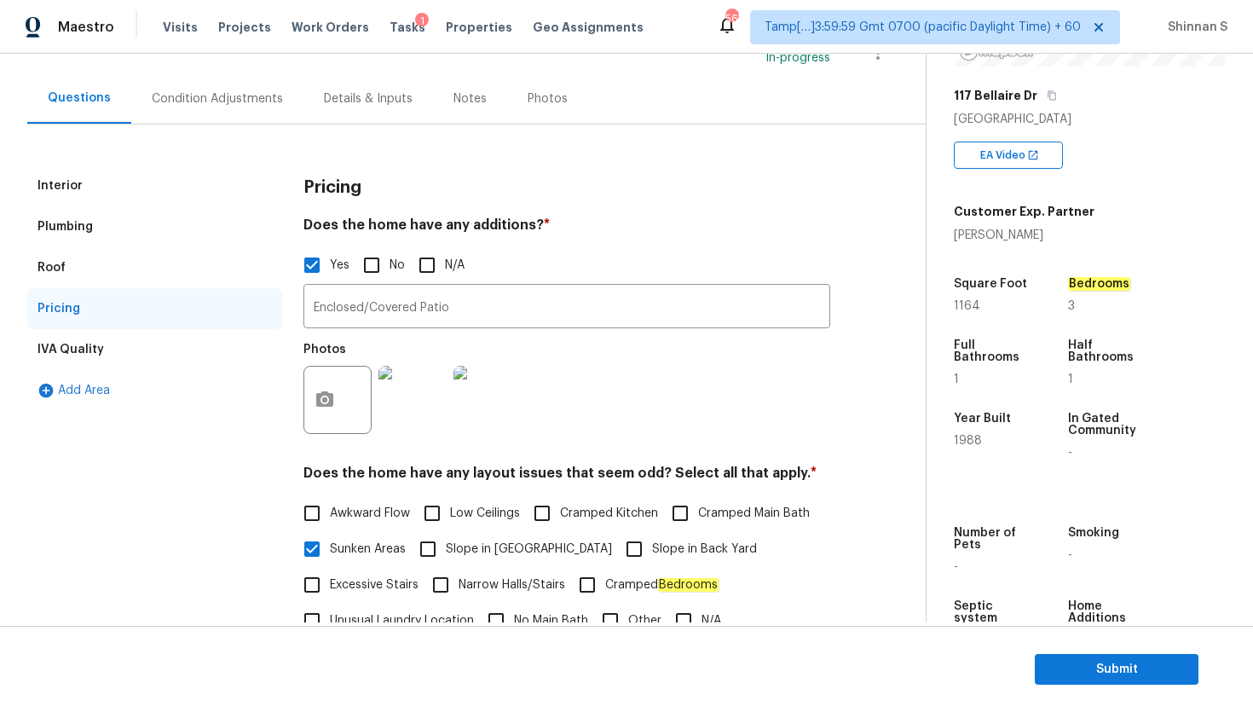
scroll to position [167, 0]
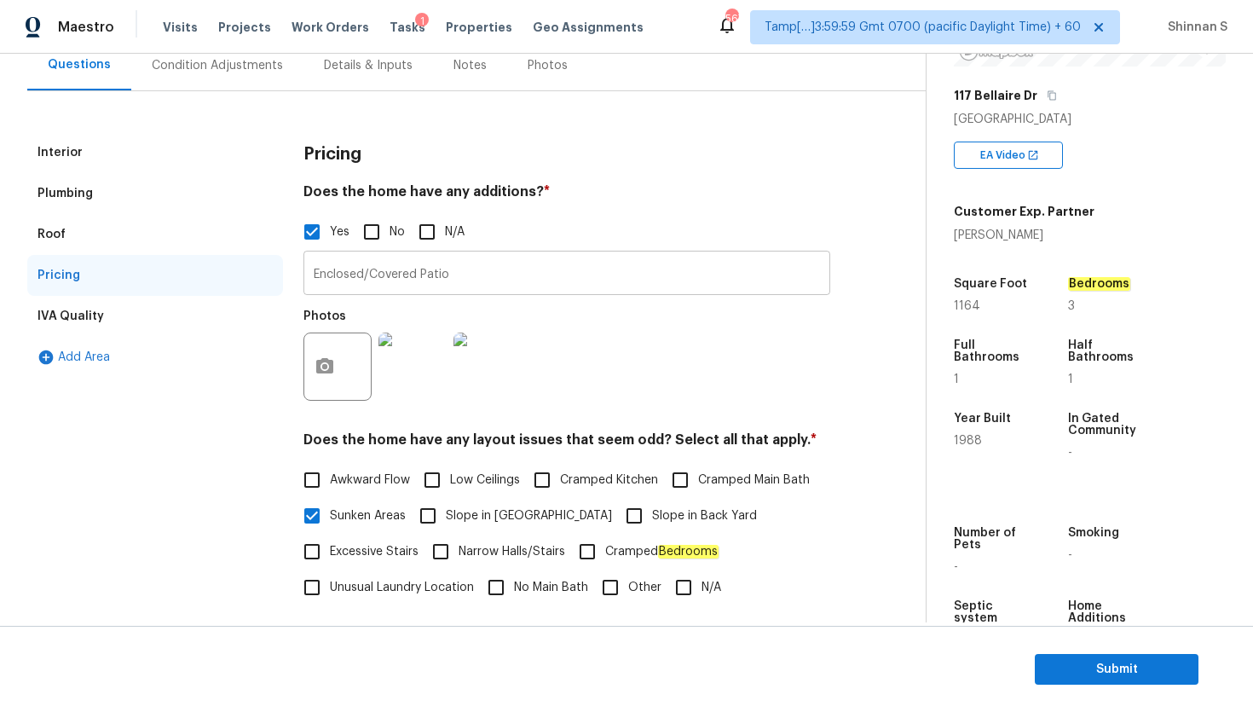
click at [457, 279] on input "Enclosed/Covered Patio" at bounding box center [566, 275] width 527 height 40
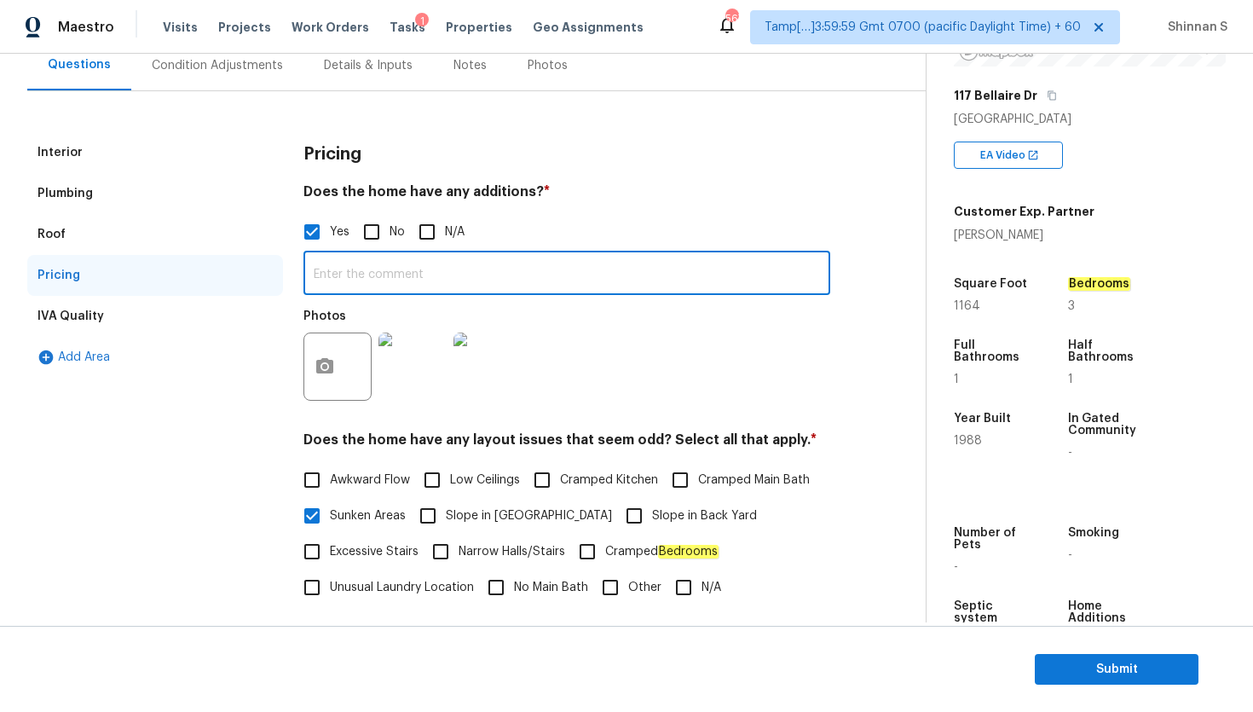
paste input "Has enclosed patio open to home. No hvac in this area but has large opening to …"
type input "Has enclosed patio open to home. No hvac in this area but has large opening to …"
click at [635, 184] on h4 "Does the home have any additions? *" at bounding box center [566, 195] width 527 height 24
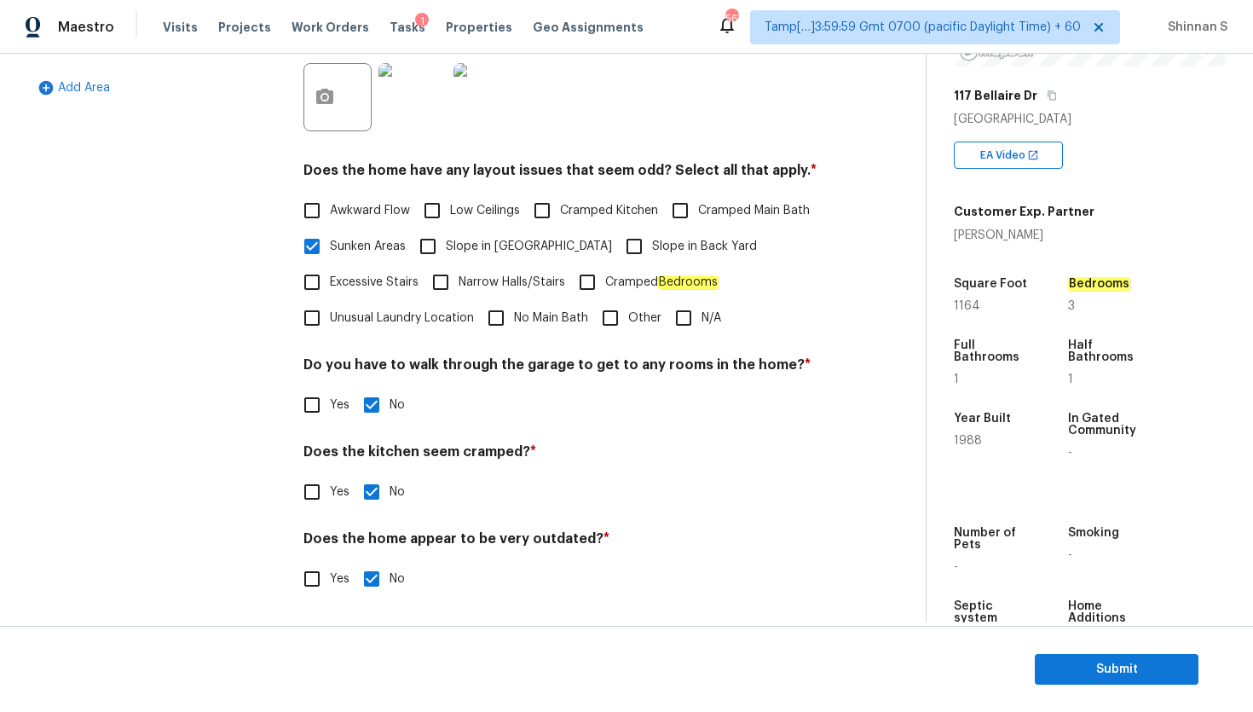
scroll to position [0, 0]
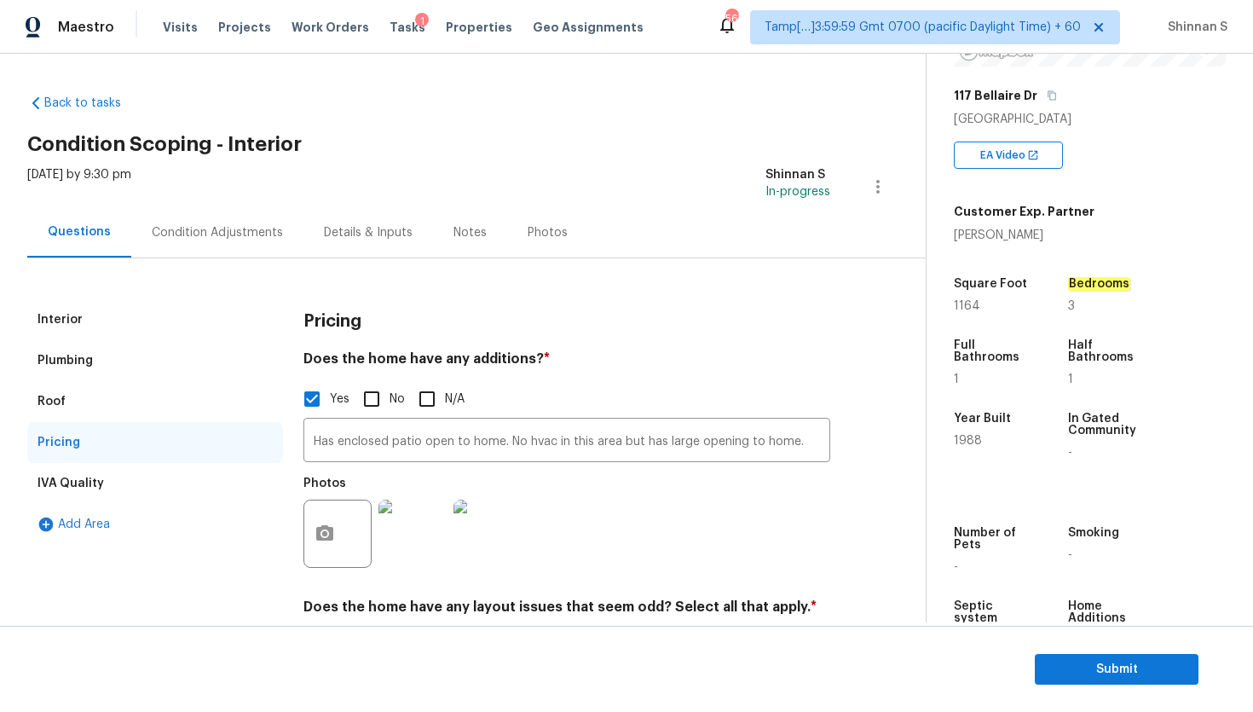
click at [972, 439] on span "1988" at bounding box center [968, 441] width 28 height 12
copy span "1988"
click at [248, 252] on div "Condition Adjustments" at bounding box center [217, 232] width 172 height 50
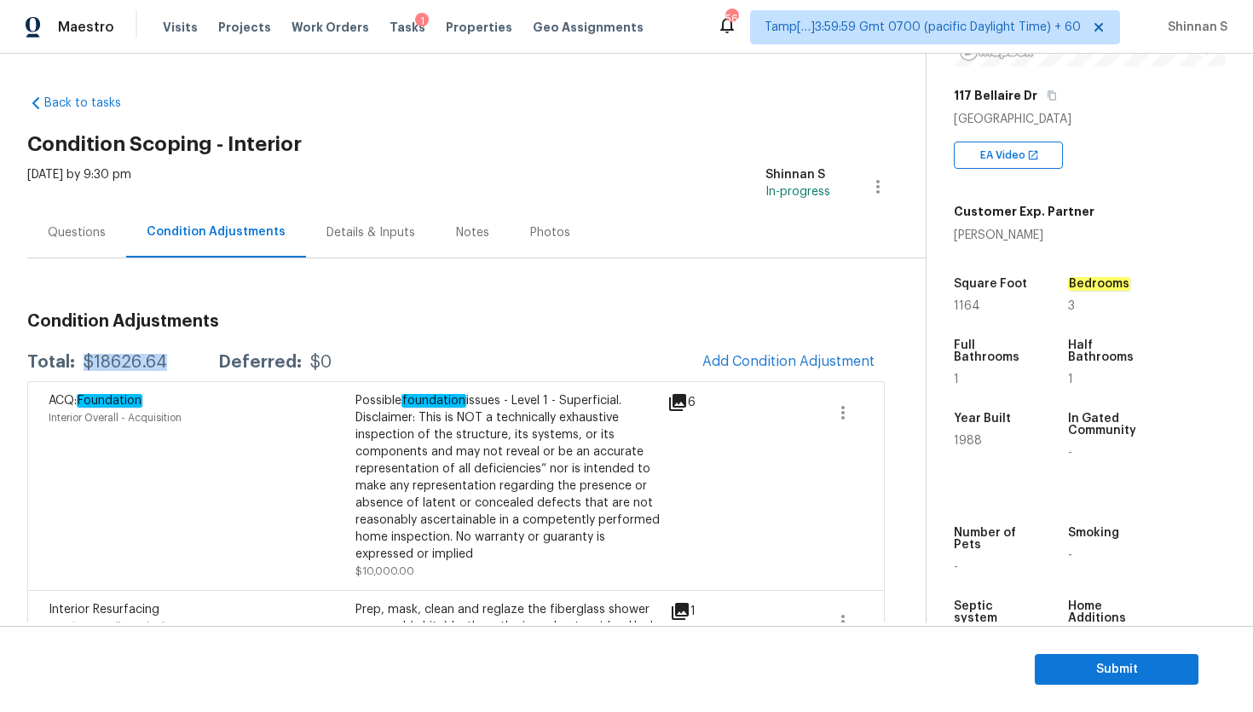
drag, startPoint x: 81, startPoint y: 361, endPoint x: 161, endPoint y: 361, distance: 80.1
click at [161, 361] on div "$18626.64" at bounding box center [126, 362] width 84 height 17
copy div "$18626.64"
click at [1135, 671] on span "Submit" at bounding box center [1116, 669] width 136 height 21
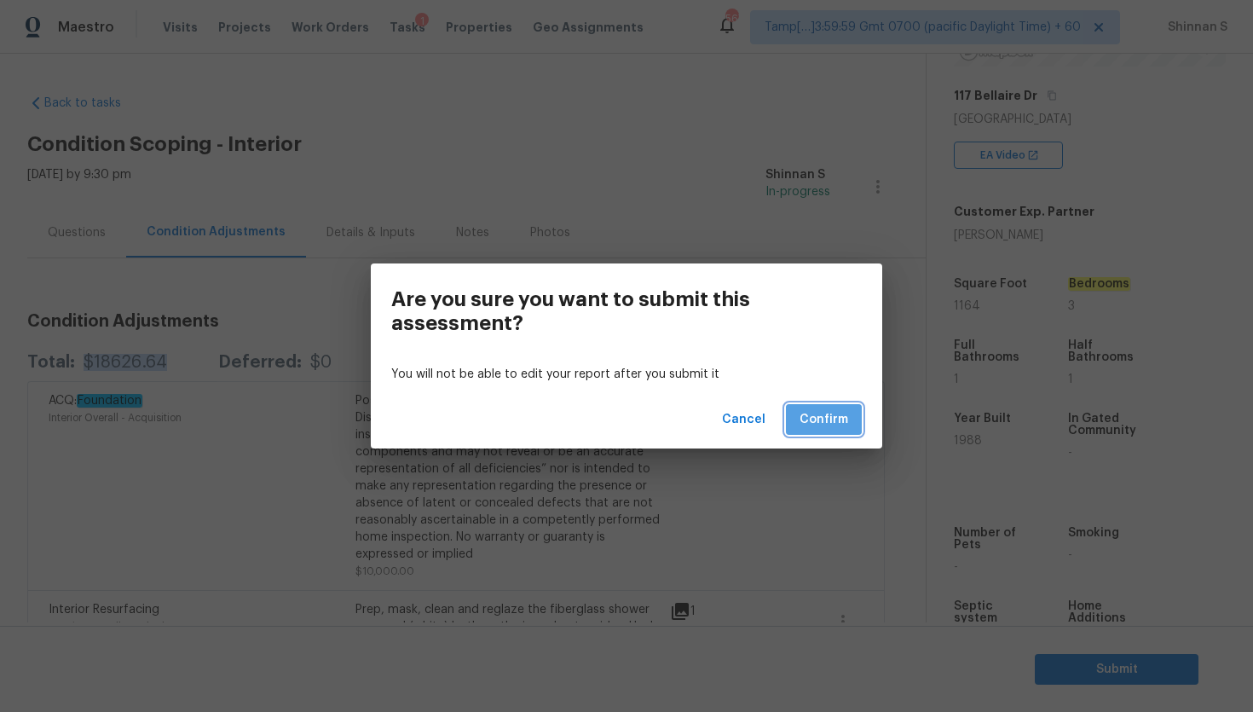
click at [821, 421] on span "Confirm" at bounding box center [823, 419] width 49 height 21
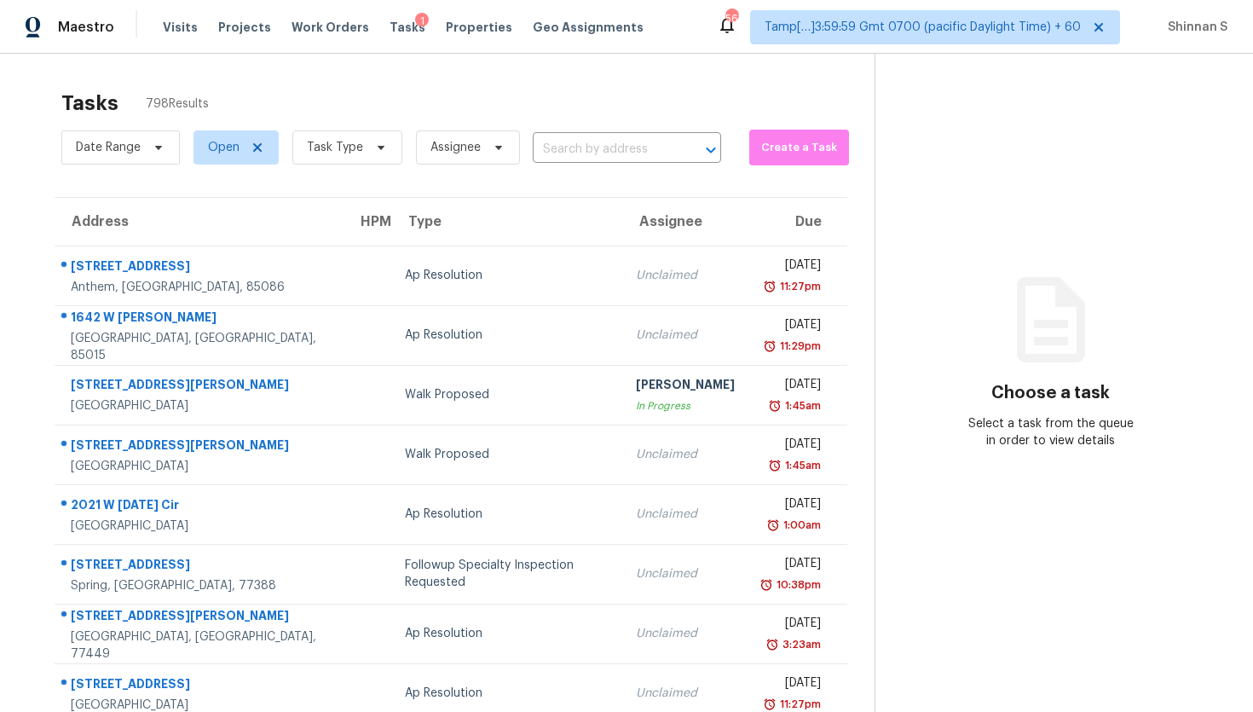
click at [366, 176] on section "Tasks 798 Results Date Range Open Task Type Assignee ​ Create a Task Address HP…" at bounding box center [450, 484] width 847 height 807
click at [366, 166] on span "Task Type" at bounding box center [341, 147] width 124 height 44
click at [363, 145] on span "Task Type" at bounding box center [347, 147] width 110 height 34
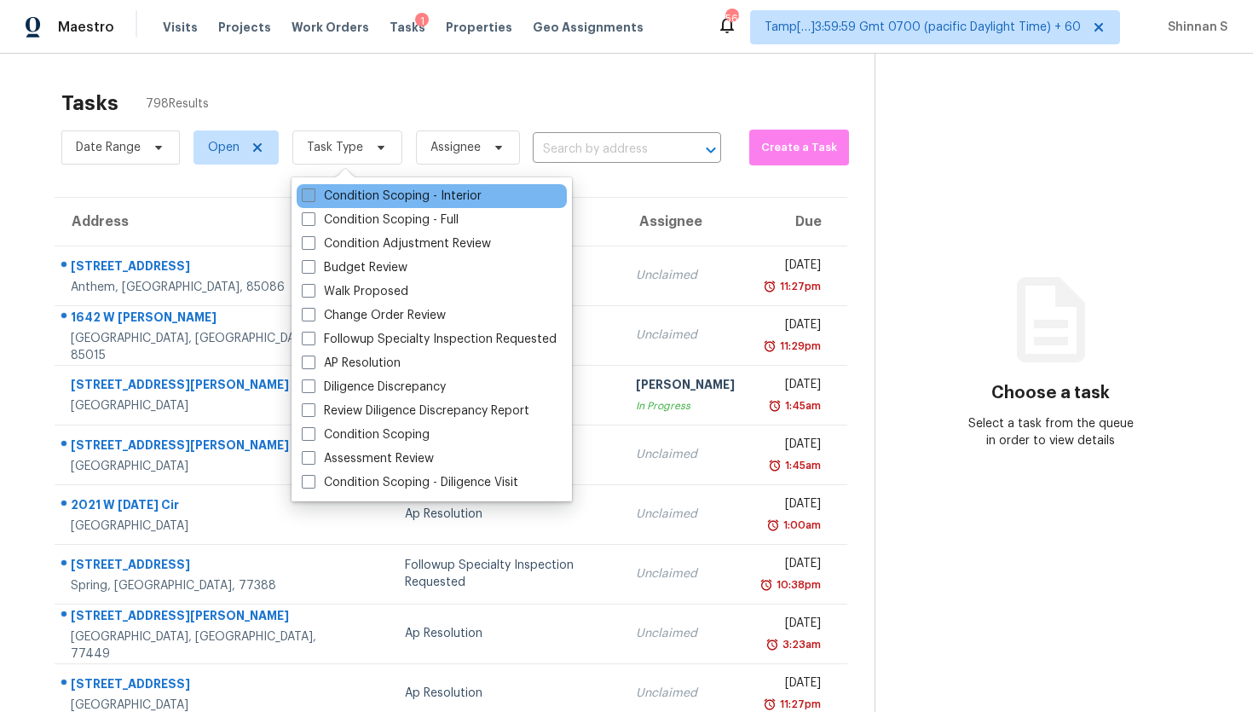
click at [364, 191] on label "Condition Scoping - Interior" at bounding box center [392, 195] width 180 height 17
click at [313, 191] on input "Condition Scoping - Interior" at bounding box center [307, 192] width 11 height 11
checkbox input "true"
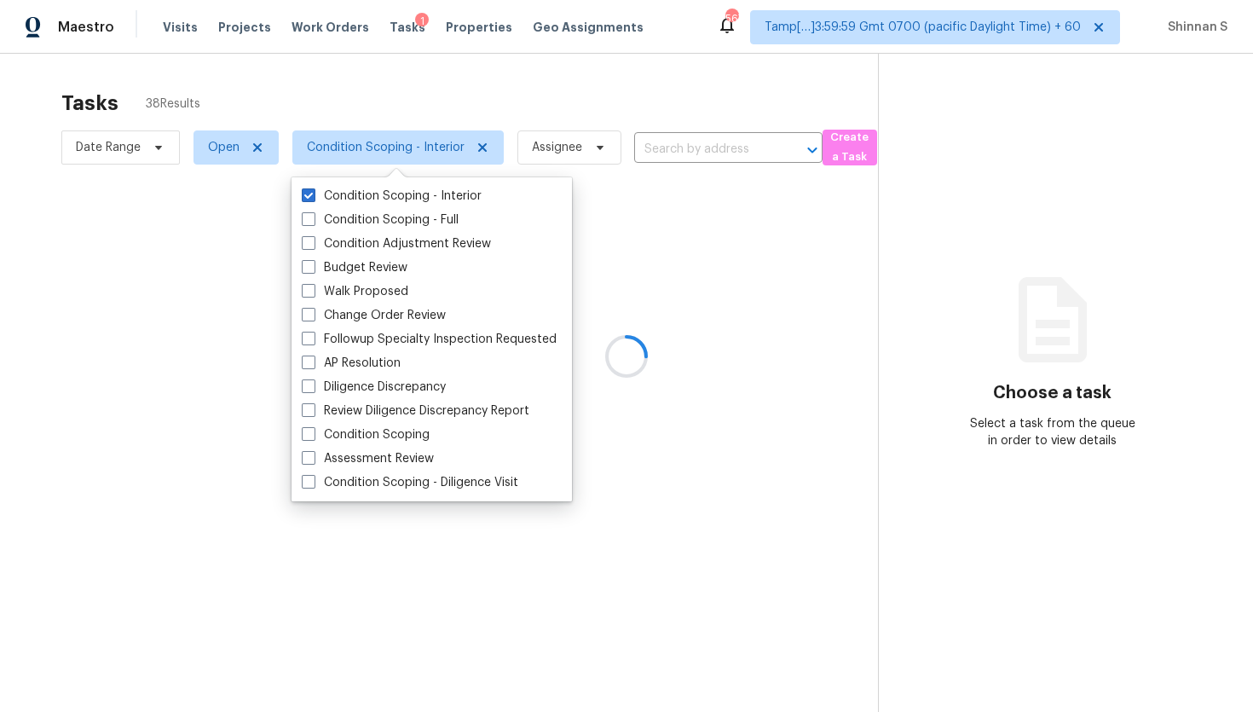
click at [426, 86] on div at bounding box center [626, 356] width 1253 height 712
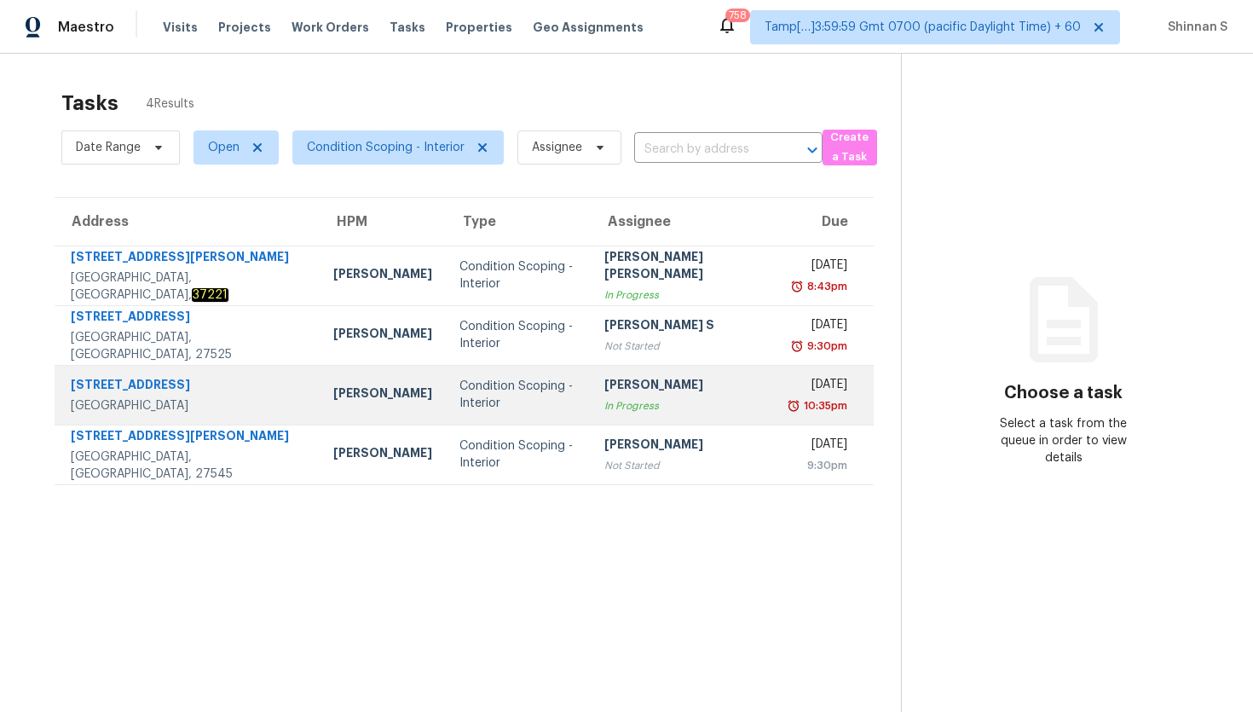
scroll to position [54, 0]
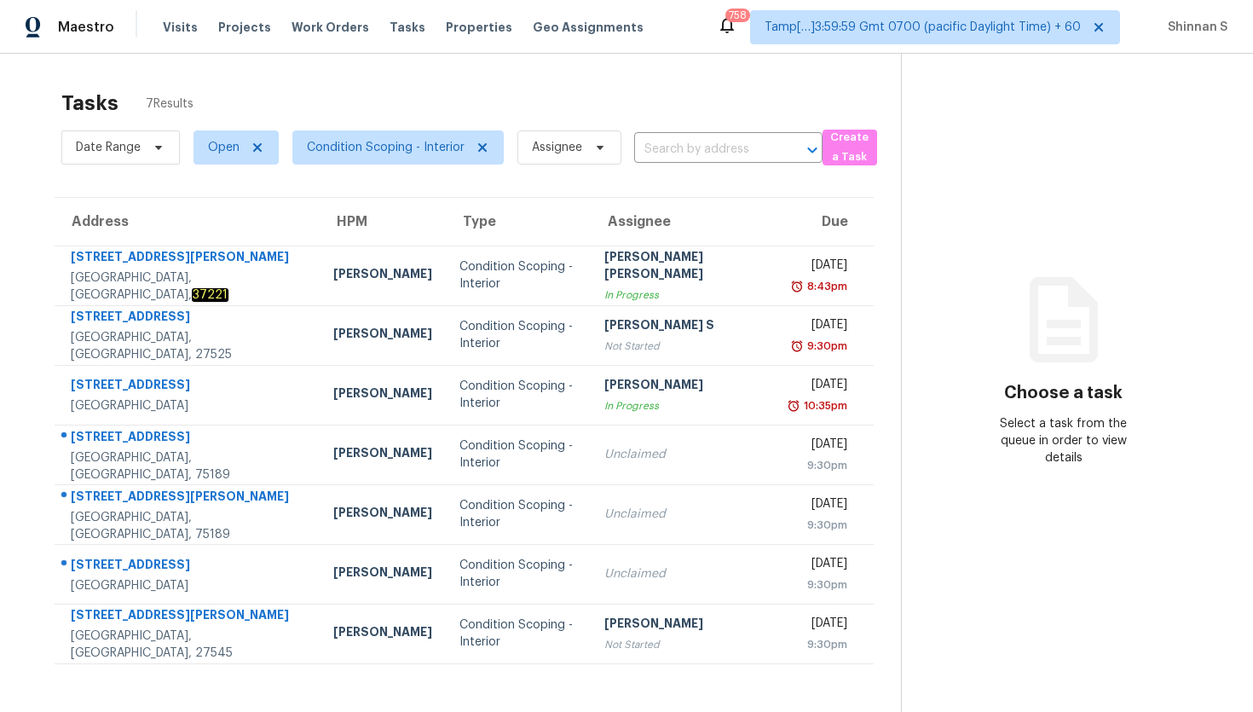
scroll to position [54, 0]
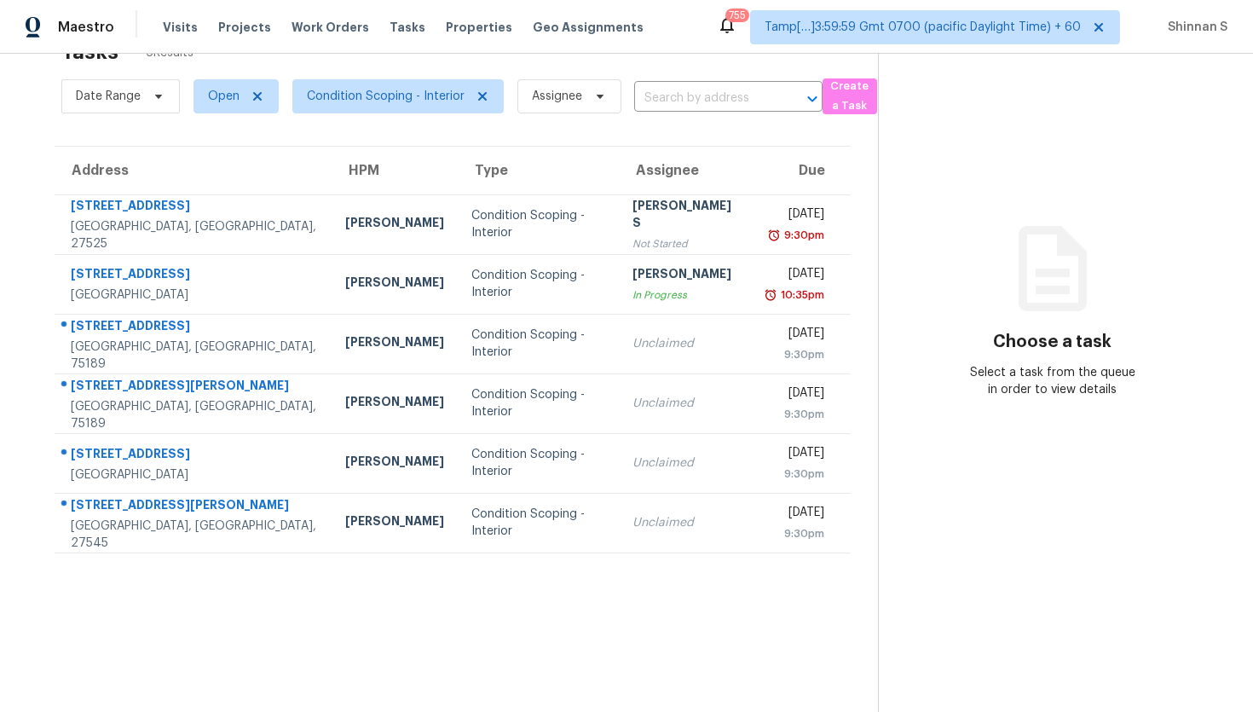
scroll to position [54, 0]
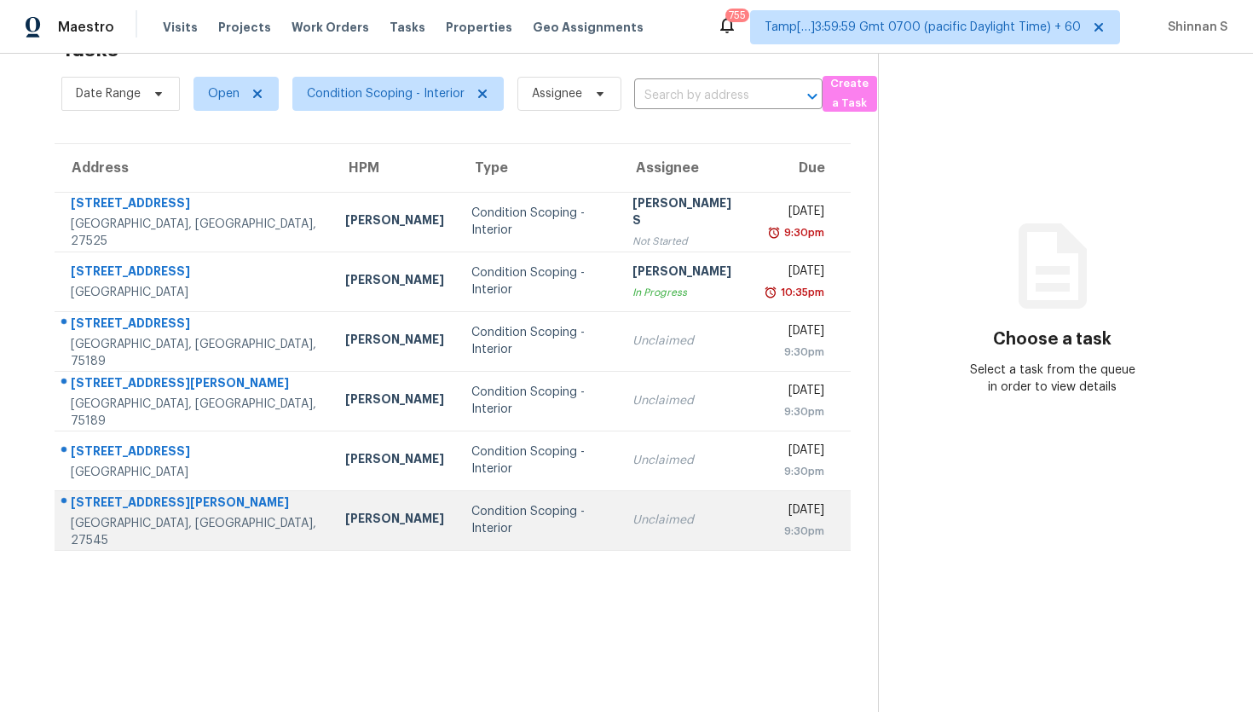
click at [463, 534] on td "Condition Scoping - Interior" at bounding box center [538, 520] width 161 height 60
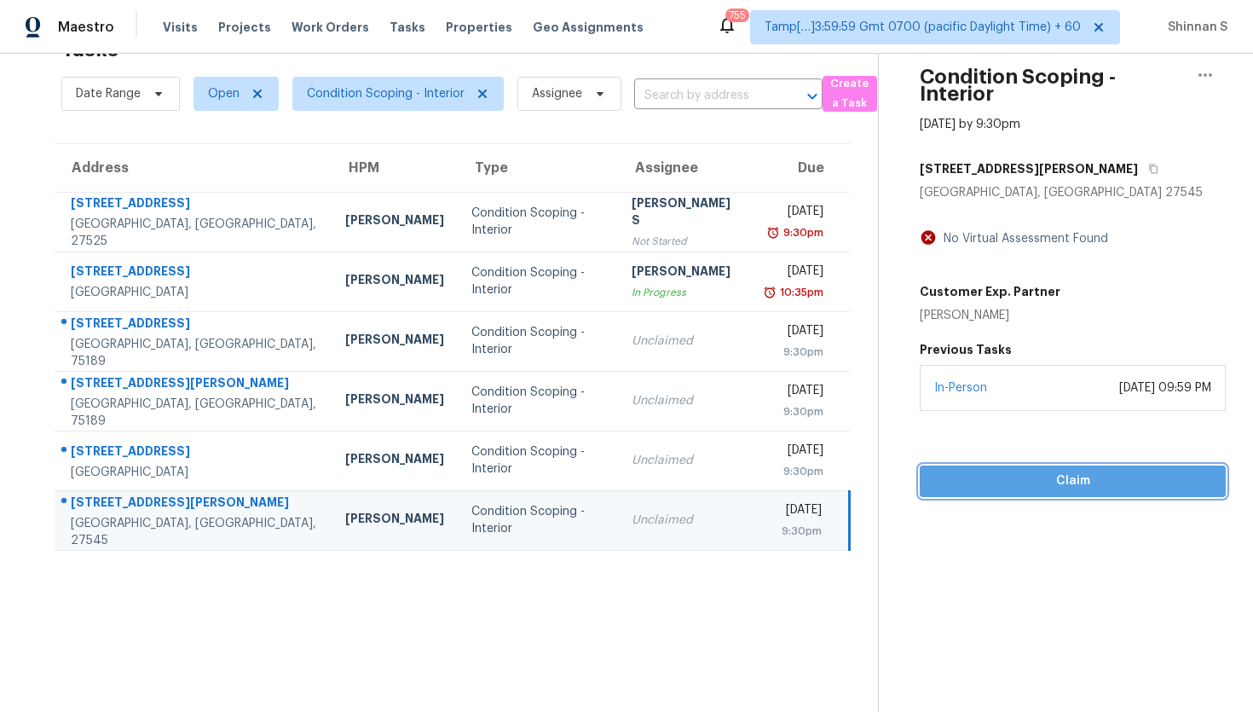
click at [1087, 488] on span "Claim" at bounding box center [1072, 480] width 279 height 21
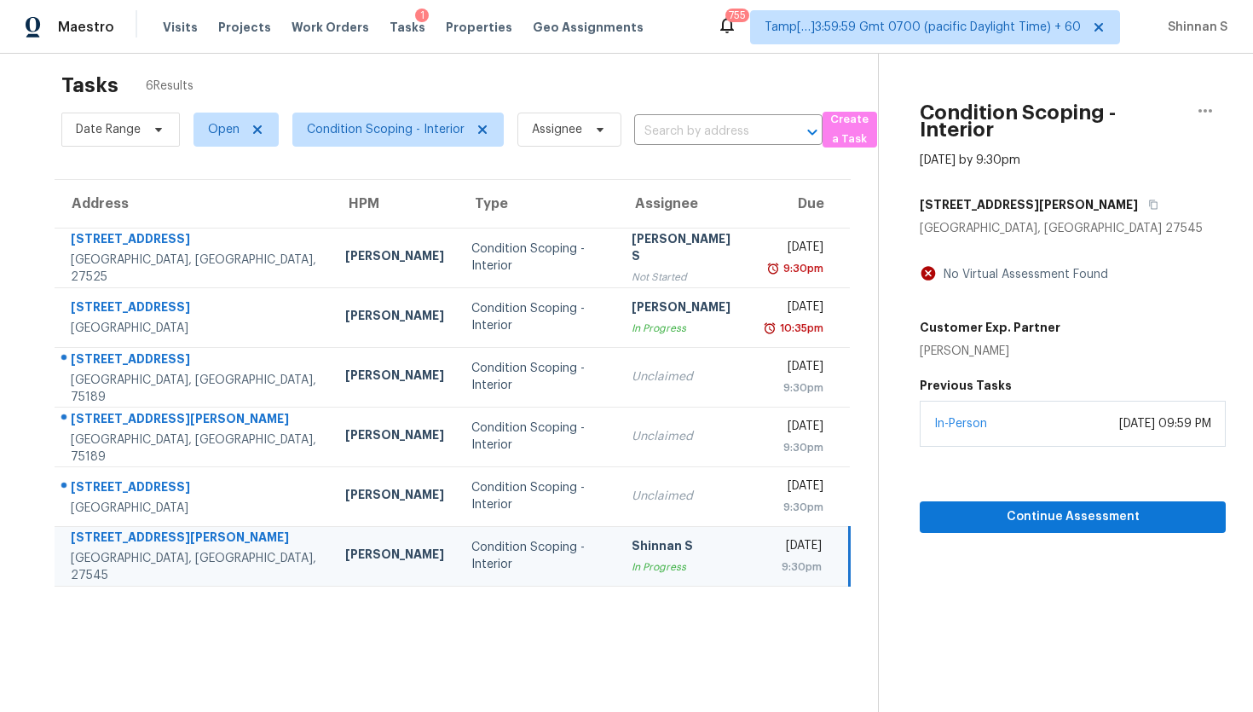
scroll to position [0, 0]
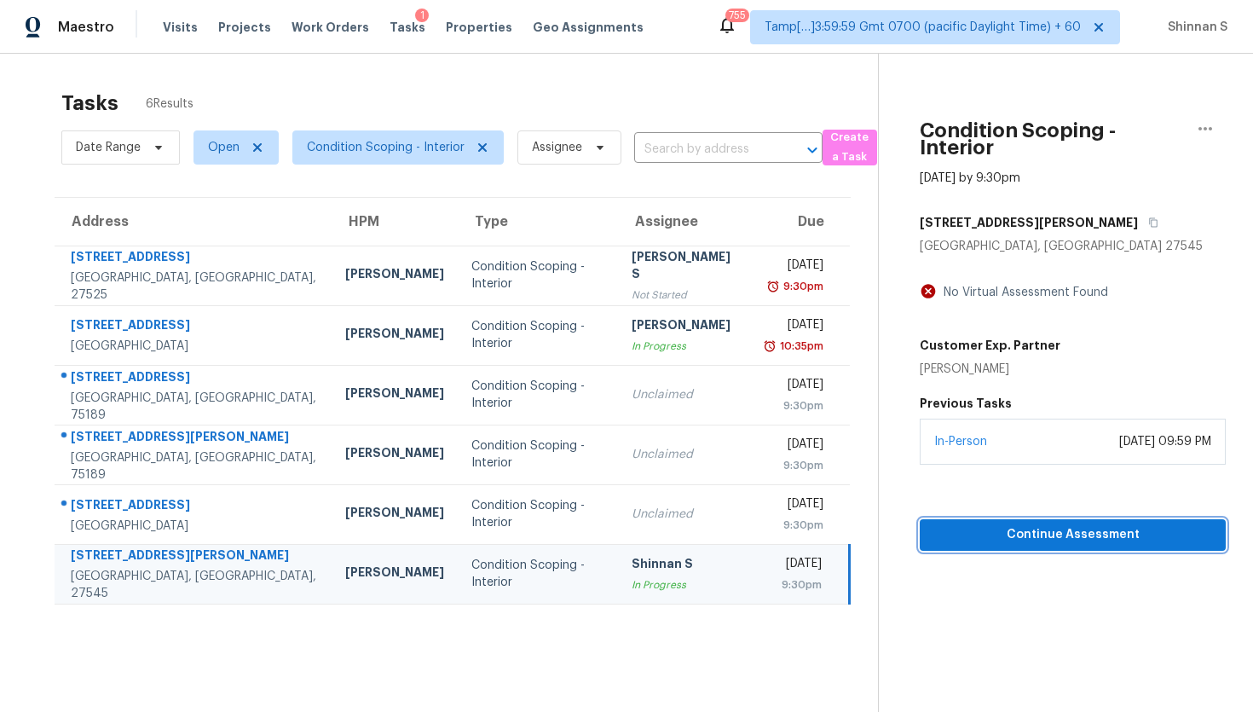
click at [1052, 539] on span "Continue Assessment" at bounding box center [1072, 534] width 279 height 21
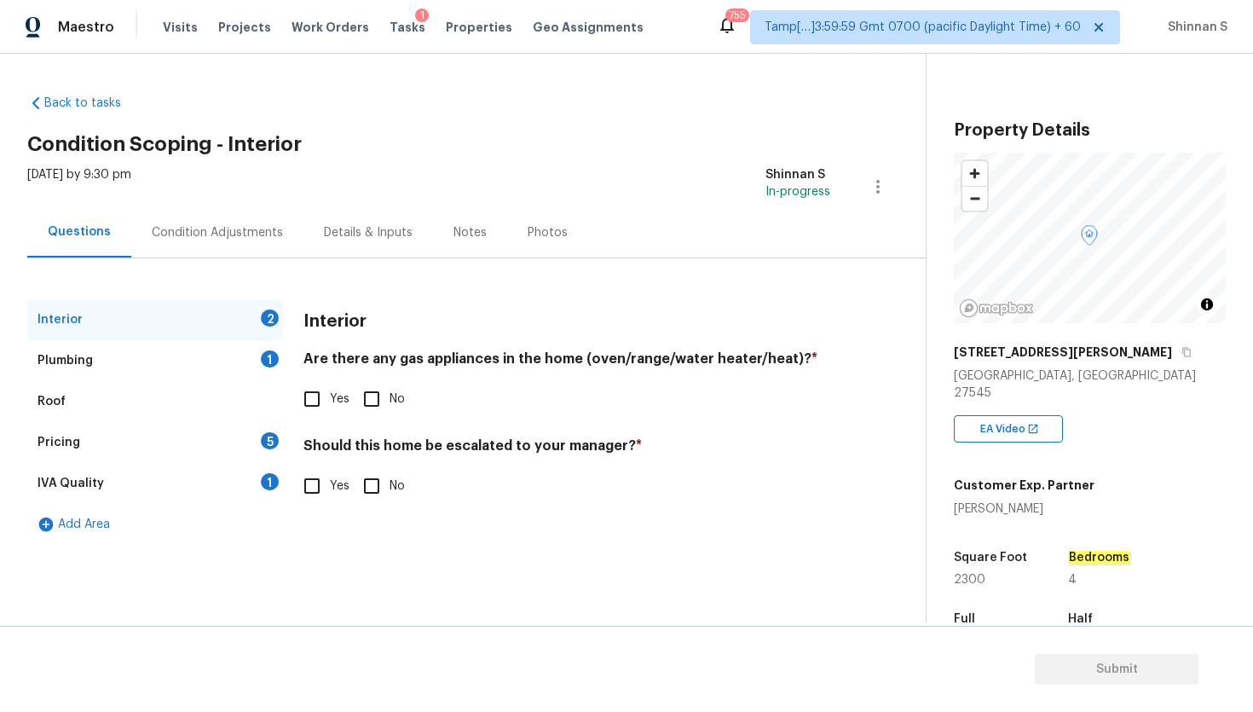
scroll to position [314, 0]
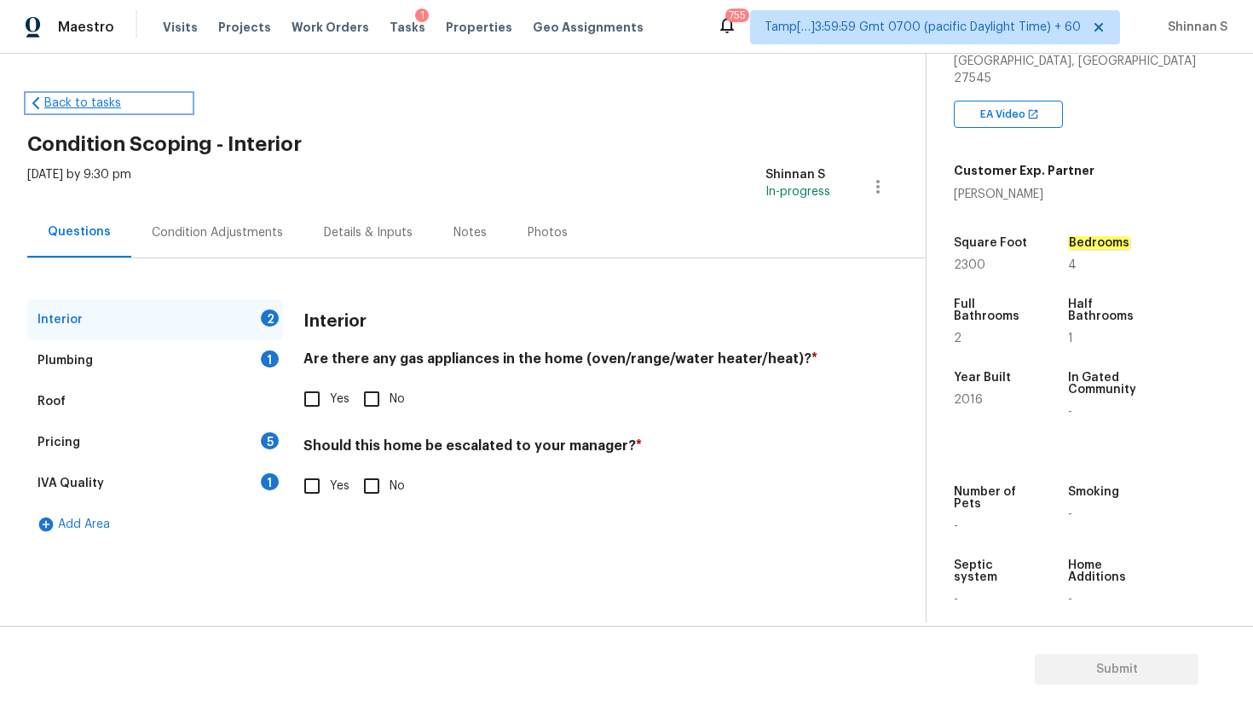
click at [66, 107] on link "Back to tasks" at bounding box center [109, 103] width 164 height 17
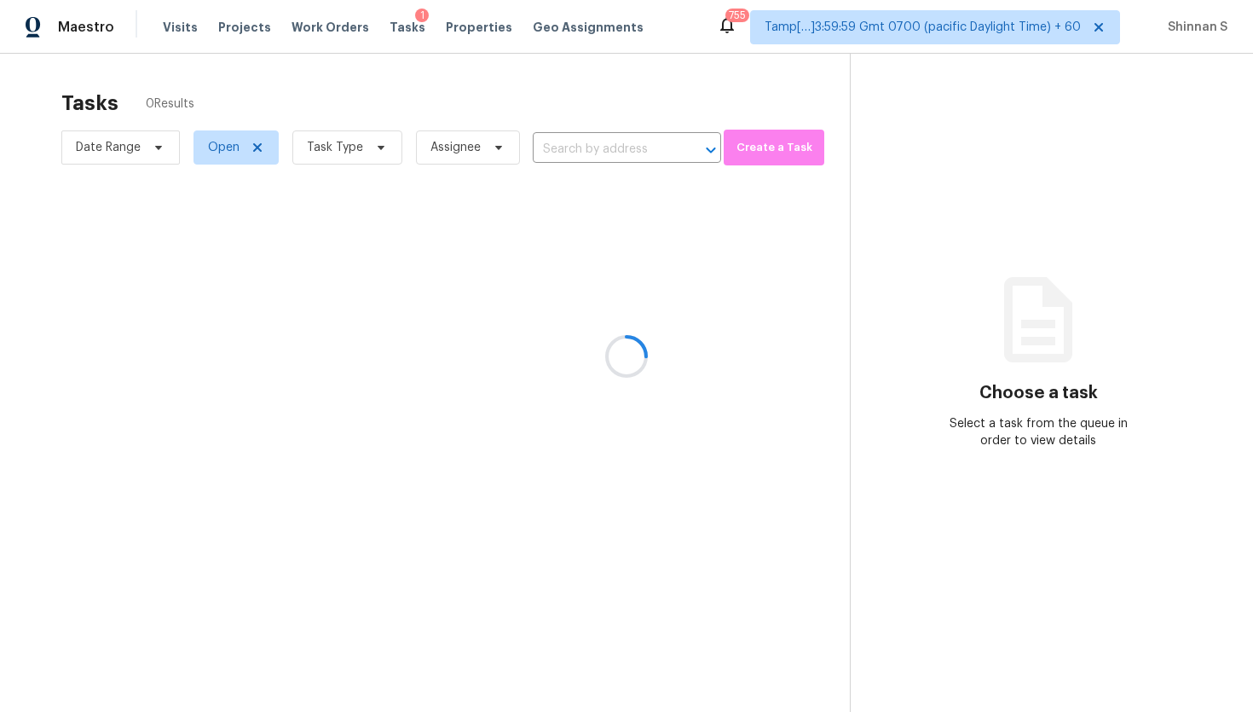
click at [341, 142] on div at bounding box center [626, 356] width 1253 height 712
click at [342, 151] on div at bounding box center [626, 356] width 1253 height 712
click at [345, 101] on div at bounding box center [626, 356] width 1253 height 712
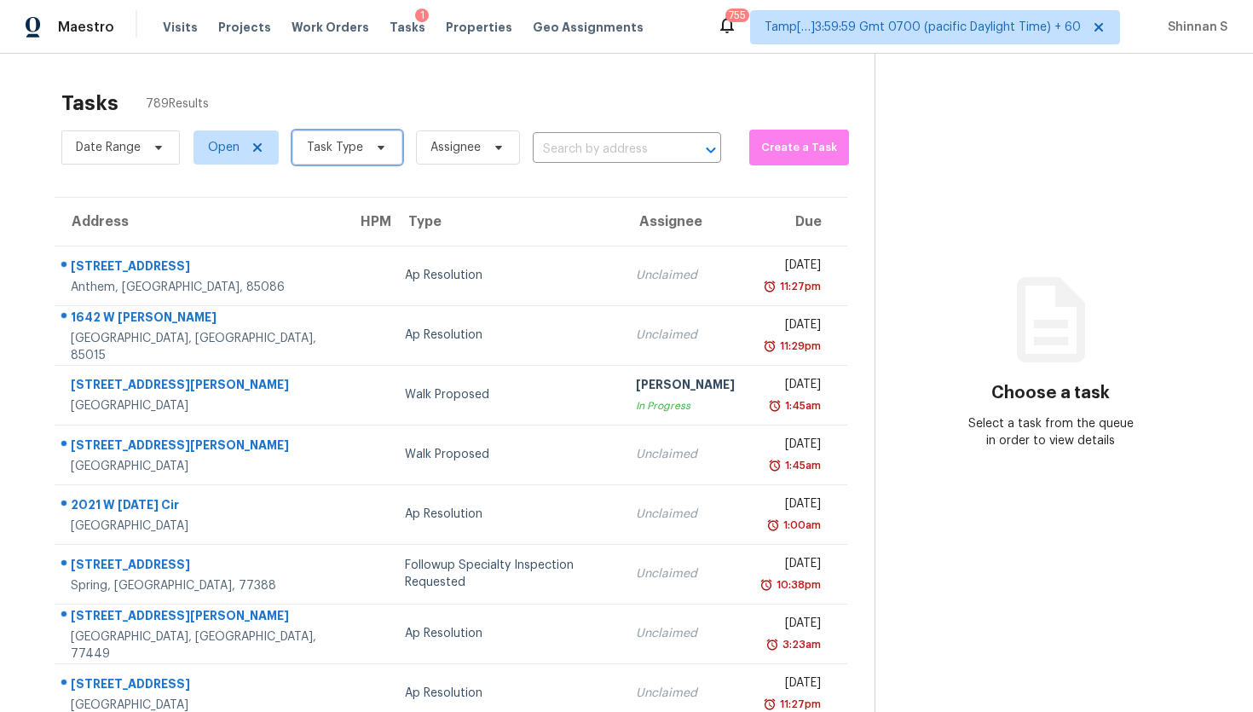
click at [332, 153] on span "Task Type" at bounding box center [335, 147] width 56 height 17
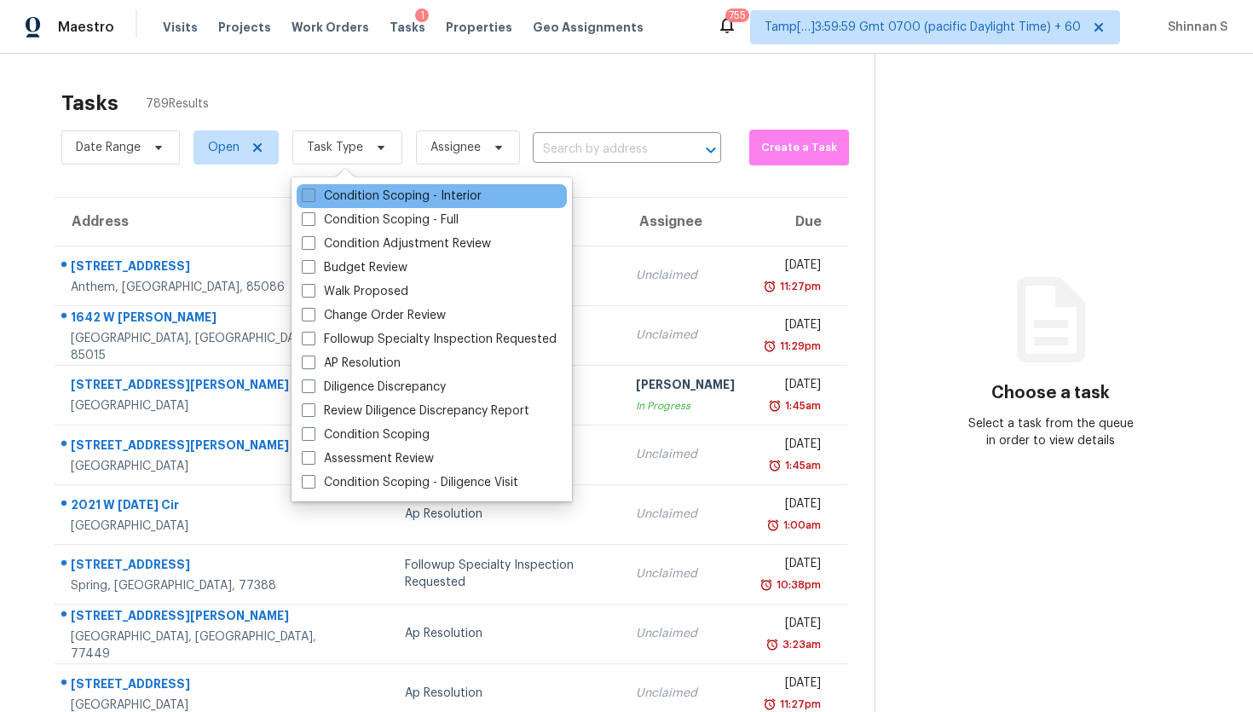
click at [395, 203] on label "Condition Scoping - Interior" at bounding box center [392, 195] width 180 height 17
click at [313, 199] on input "Condition Scoping - Interior" at bounding box center [307, 192] width 11 height 11
checkbox input "true"
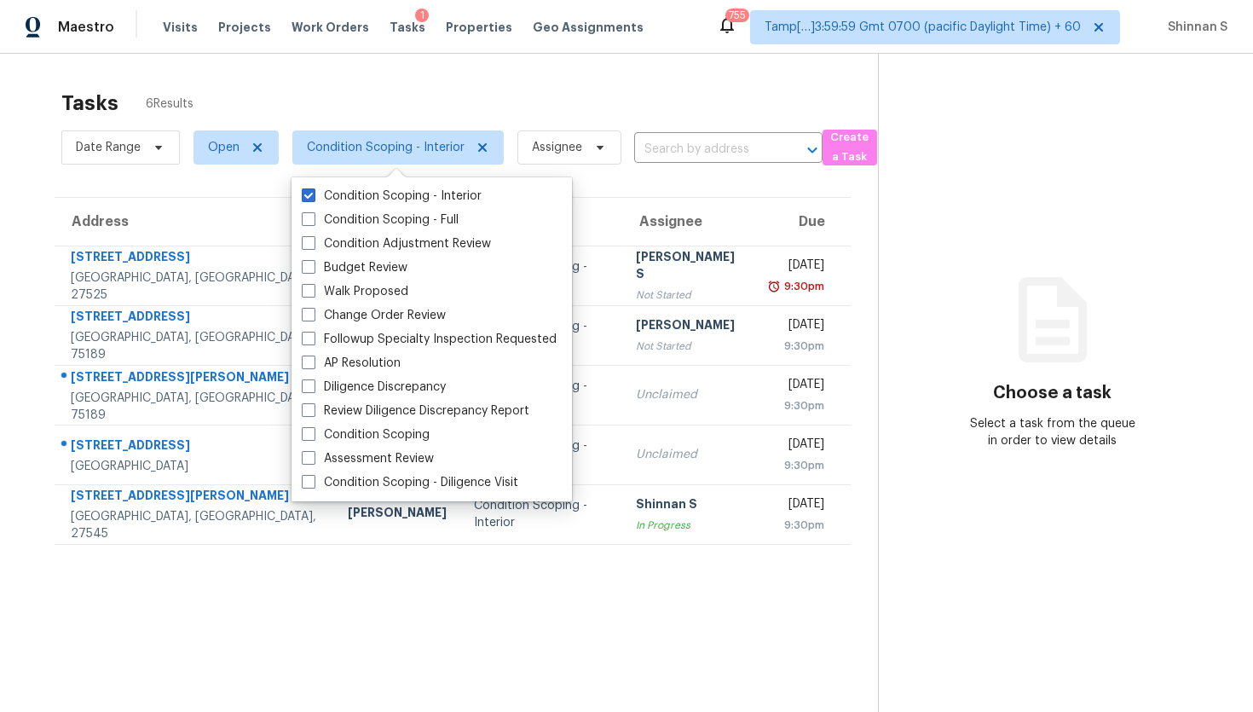
click at [0, 274] on div "Tasks 6 Results Date Range Open Condition Scoping - Interior Assignee ​ Create …" at bounding box center [626, 410] width 1253 height 712
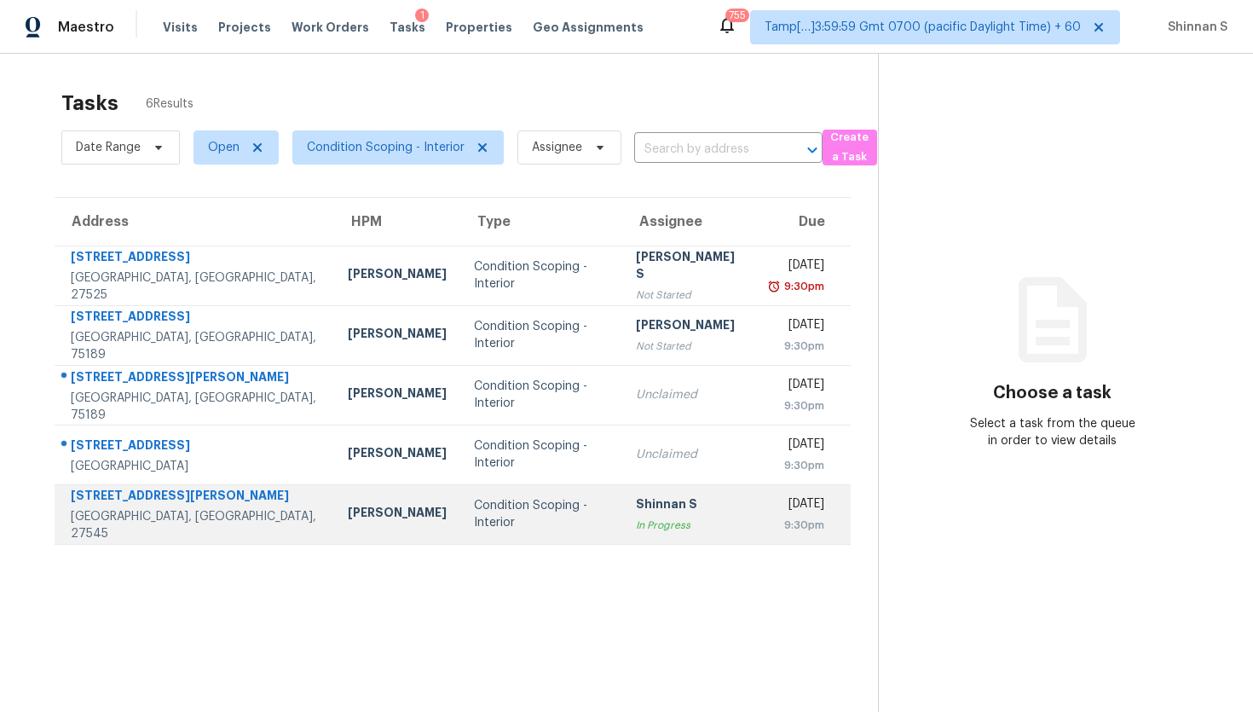
click at [636, 514] on div "Shinnan S" at bounding box center [689, 505] width 107 height 21
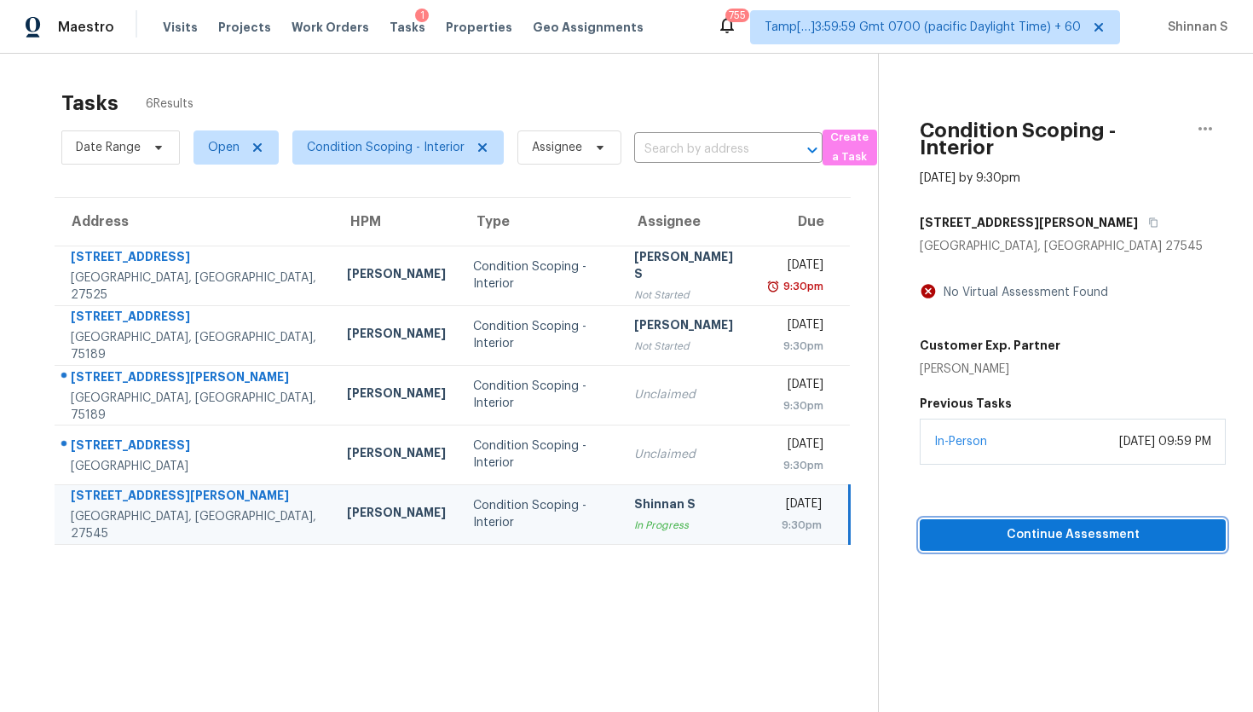
click at [1093, 540] on span "Continue Assessment" at bounding box center [1072, 534] width 279 height 21
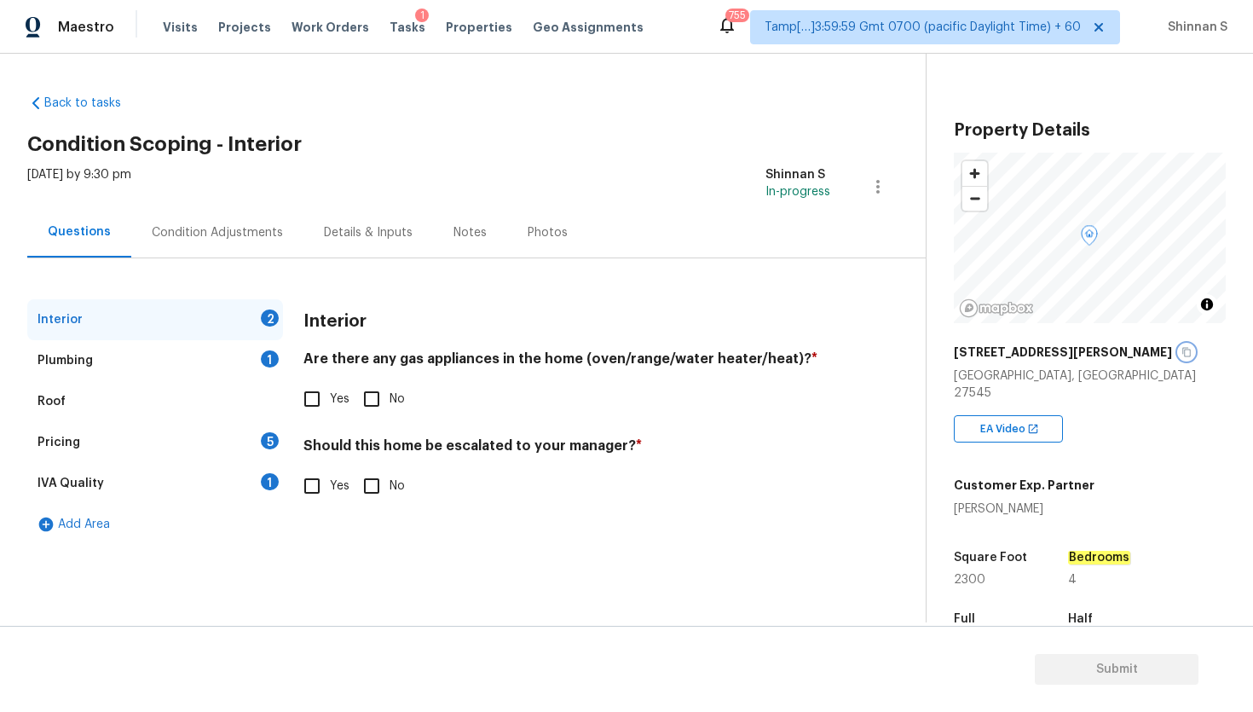
click at [1181, 354] on icon "button" at bounding box center [1186, 352] width 10 height 10
click at [380, 395] on input "No" at bounding box center [372, 399] width 36 height 36
checkbox input "true"
click at [481, 444] on h4 "Should this home be escalated to your manager? *" at bounding box center [566, 449] width 527 height 24
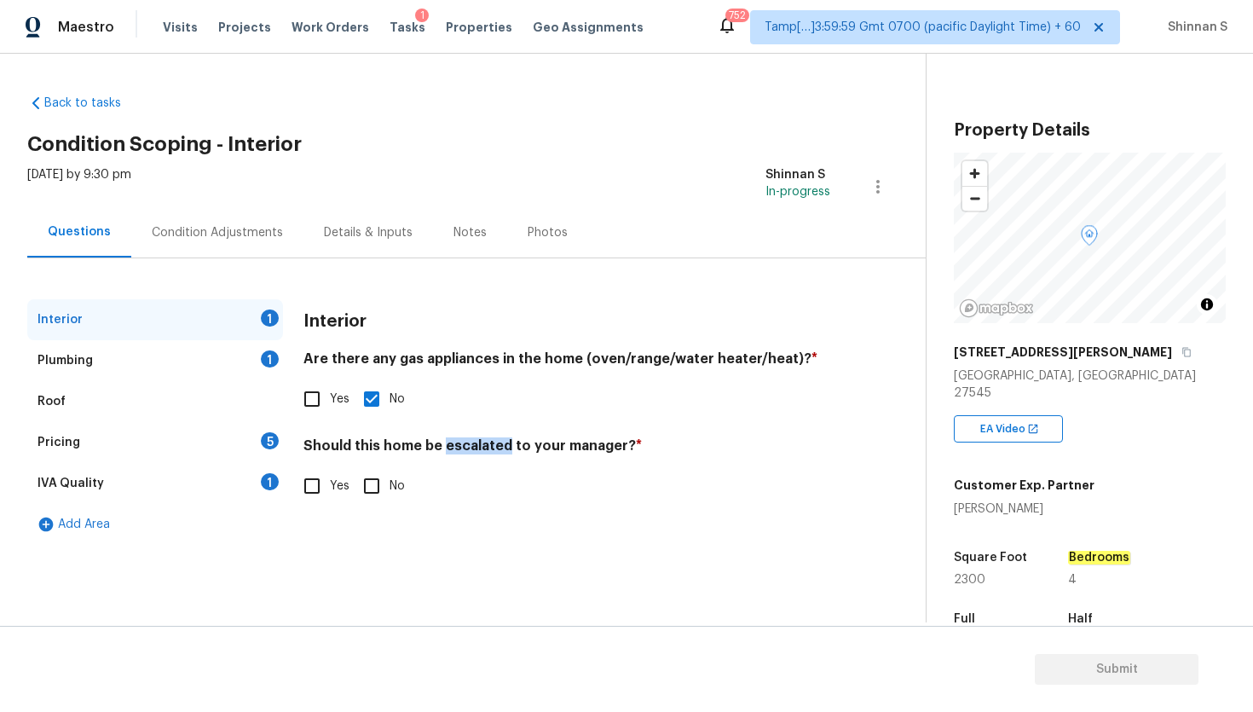
click at [481, 444] on h4 "Should this home be escalated to your manager? *" at bounding box center [566, 449] width 527 height 24
copy h4 "escalated"
click at [64, 363] on div "Plumbing" at bounding box center [64, 360] width 55 height 17
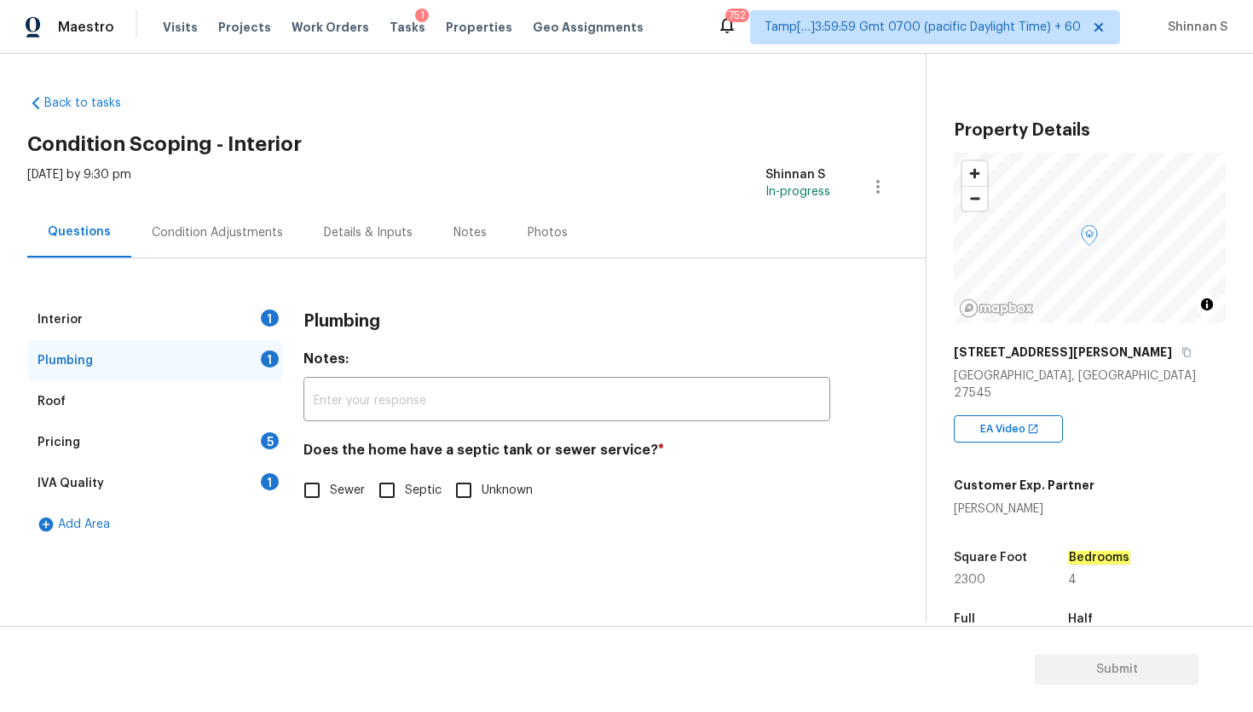
click at [563, 454] on h4 "Does the home have a septic tank or sewer service? *" at bounding box center [566, 453] width 527 height 24
copy h4 "sewer"
click at [331, 488] on span "Sewer" at bounding box center [347, 491] width 35 height 18
click at [330, 488] on input "Sewer" at bounding box center [312, 490] width 36 height 36
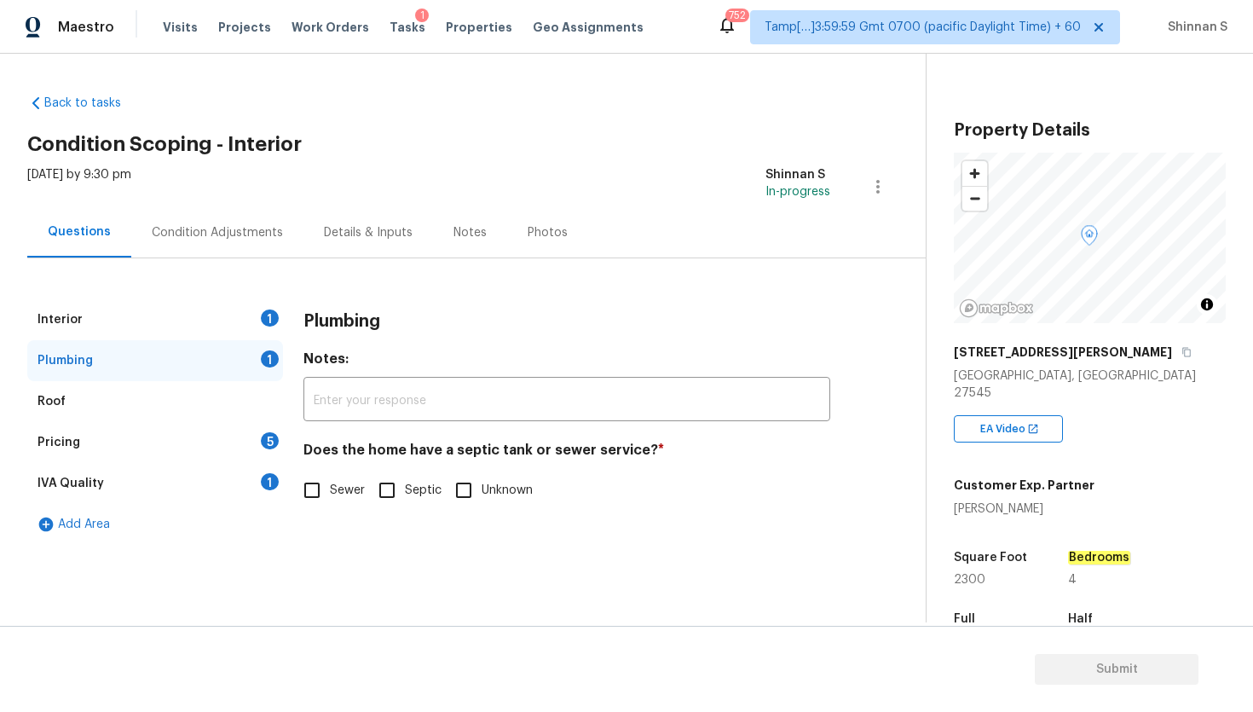
checkbox input "true"
click at [91, 390] on div "Roof" at bounding box center [155, 401] width 256 height 41
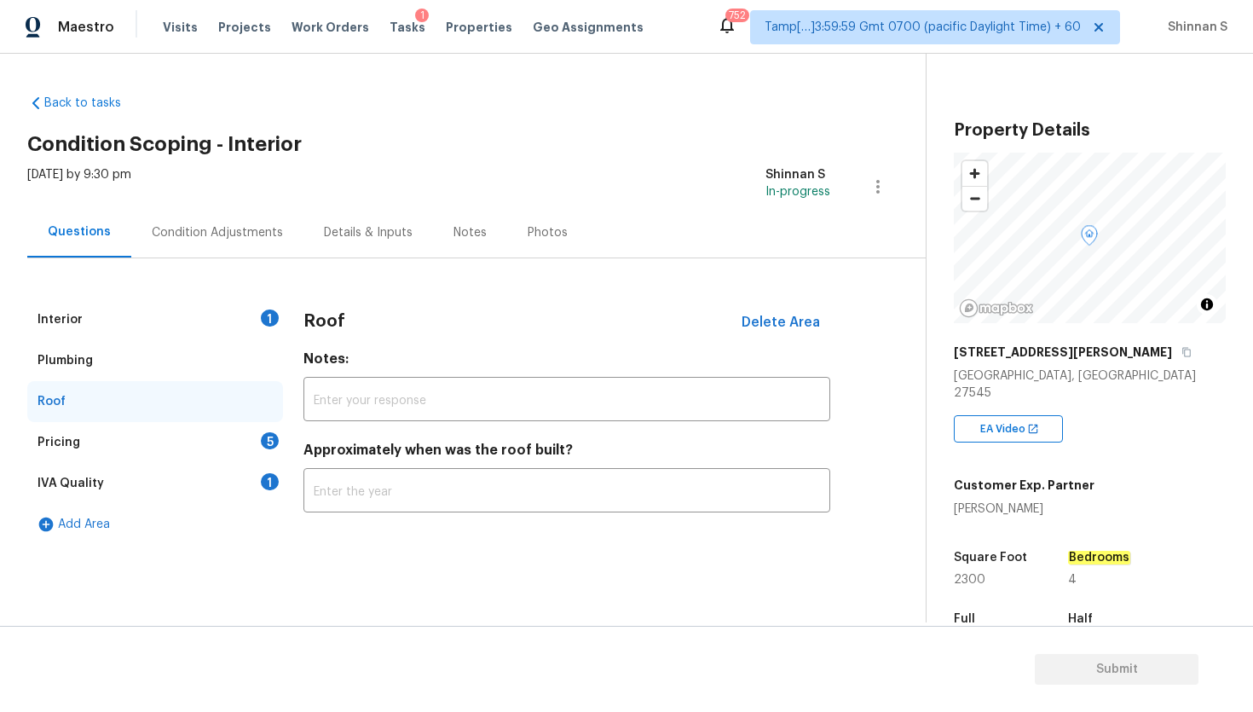
click at [89, 449] on div "Pricing 5" at bounding box center [155, 442] width 256 height 41
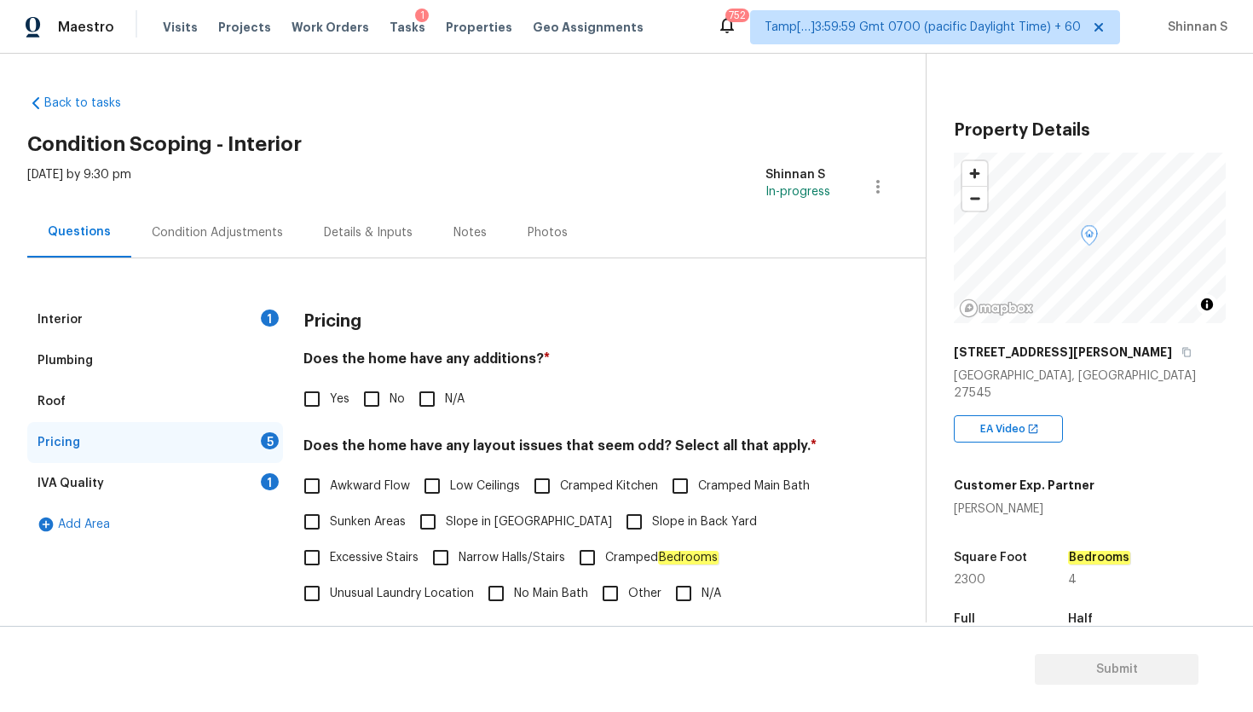
click at [494, 356] on h4 "Does the home have any additions? *" at bounding box center [566, 362] width 527 height 24
copy h4 "additions"
click at [377, 402] on input "No" at bounding box center [372, 399] width 36 height 36
checkbox input "true"
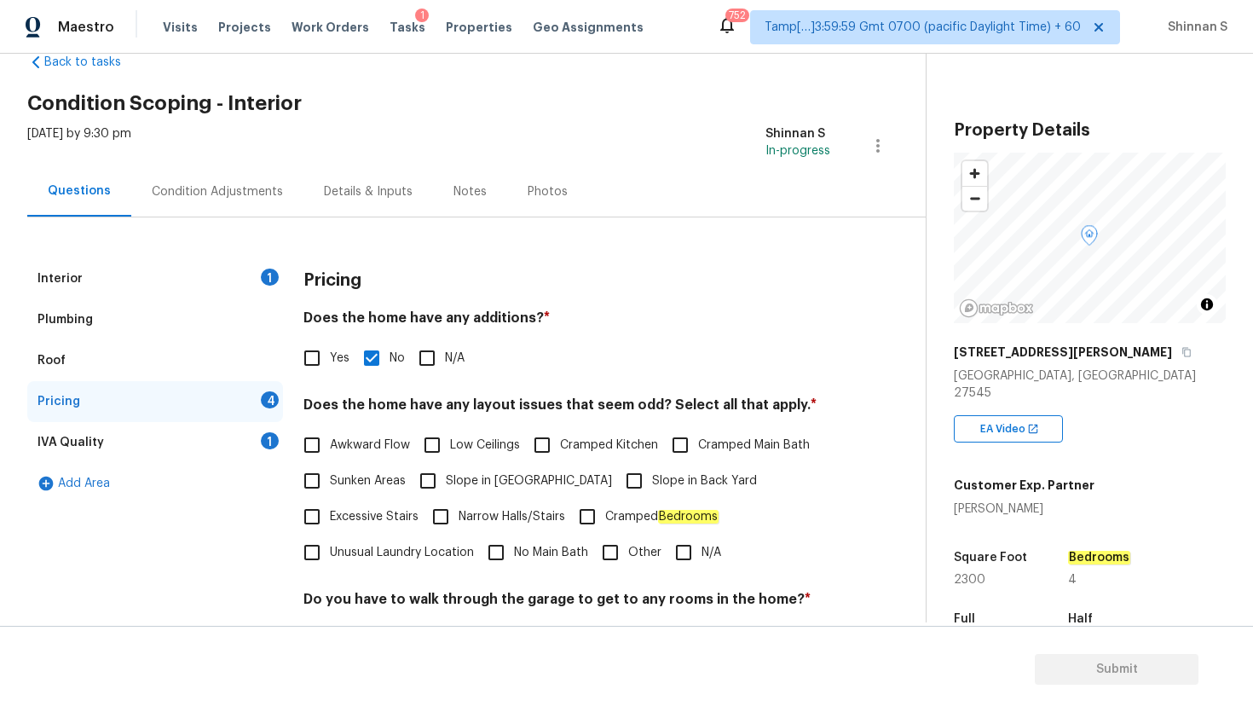
scroll to position [55, 0]
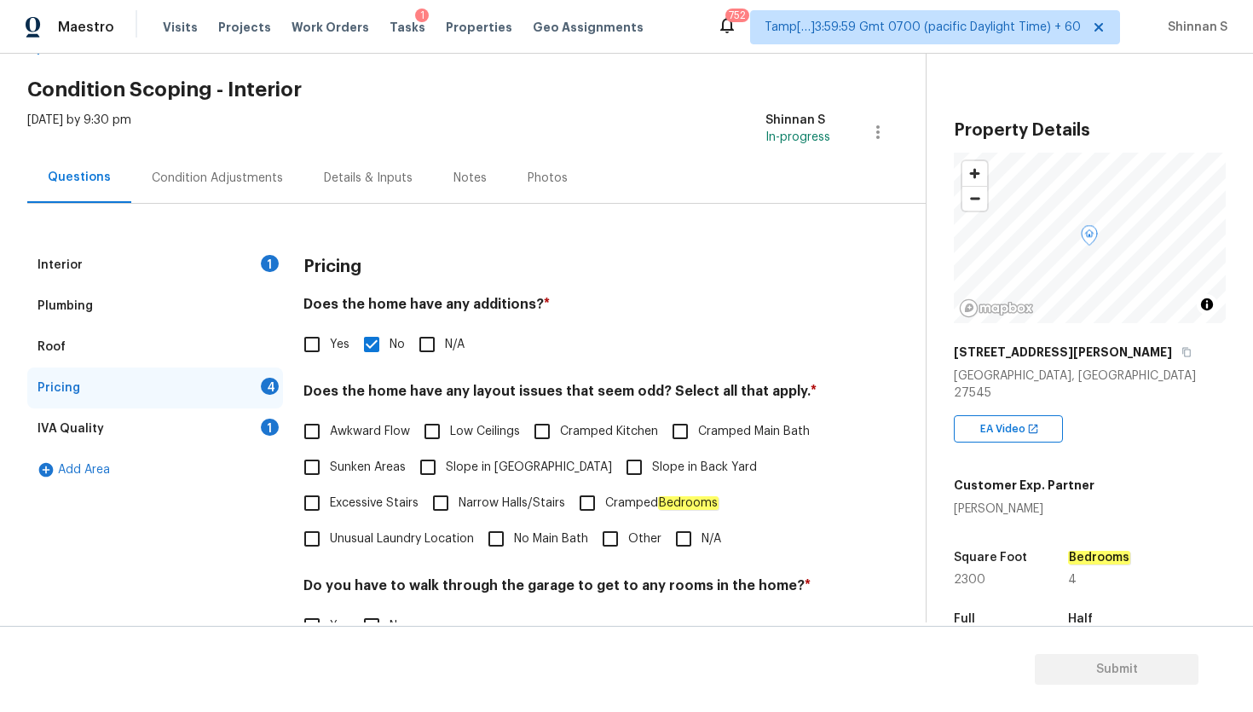
click at [633, 391] on h4 "Does the home have any layout issues that seem odd? Select all that apply. *" at bounding box center [566, 395] width 527 height 24
copy h4 "odd"
click at [441, 509] on input "Narrow Halls/Stairs" at bounding box center [441, 503] width 36 height 36
checkbox input "true"
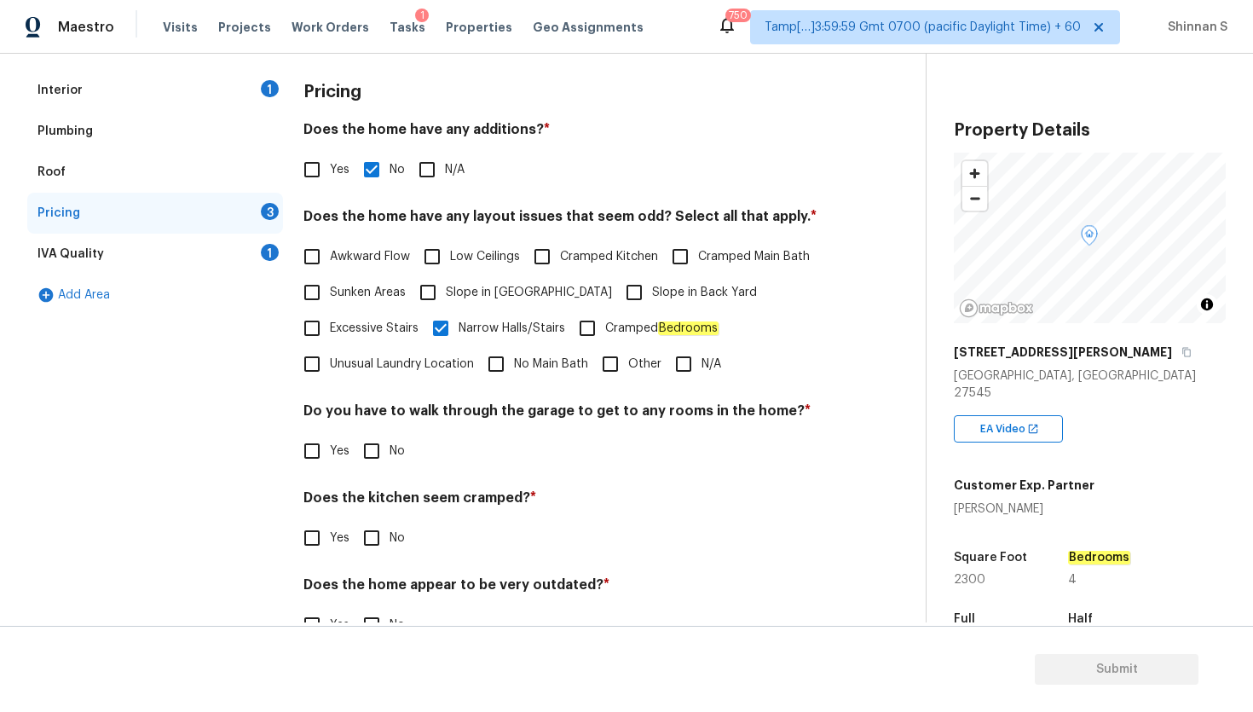
scroll to position [275, 0]
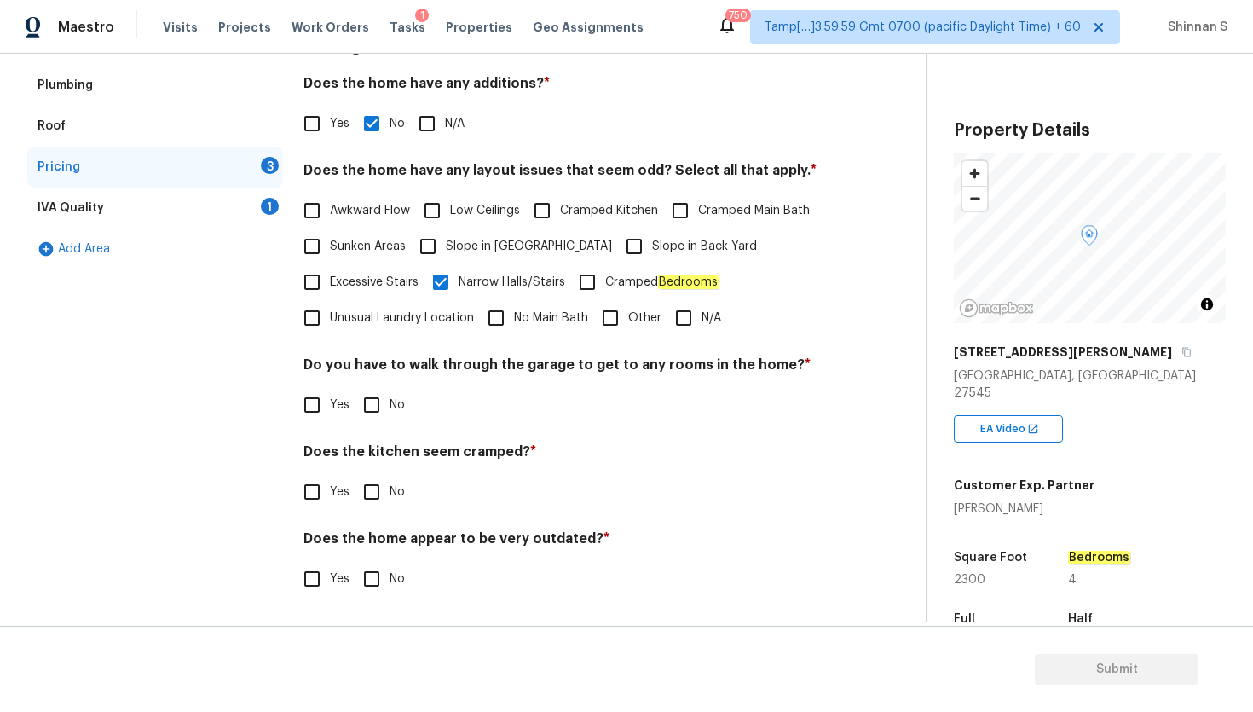
click at [487, 451] on h4 "Does the kitchen seem cramped? *" at bounding box center [566, 455] width 527 height 24
copy h4 "cramped"
drag, startPoint x: 956, startPoint y: 559, endPoint x: 999, endPoint y: 559, distance: 42.6
click at [999, 574] on div "2300" at bounding box center [994, 580] width 81 height 12
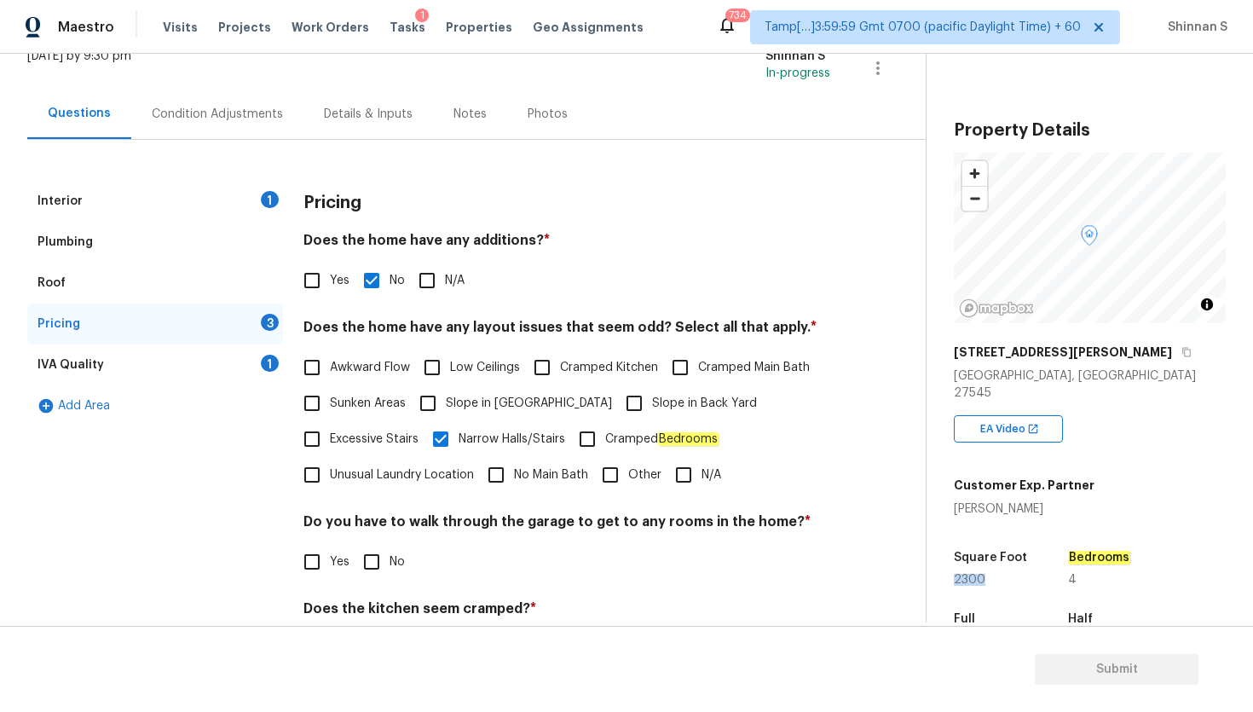
scroll to position [0, 0]
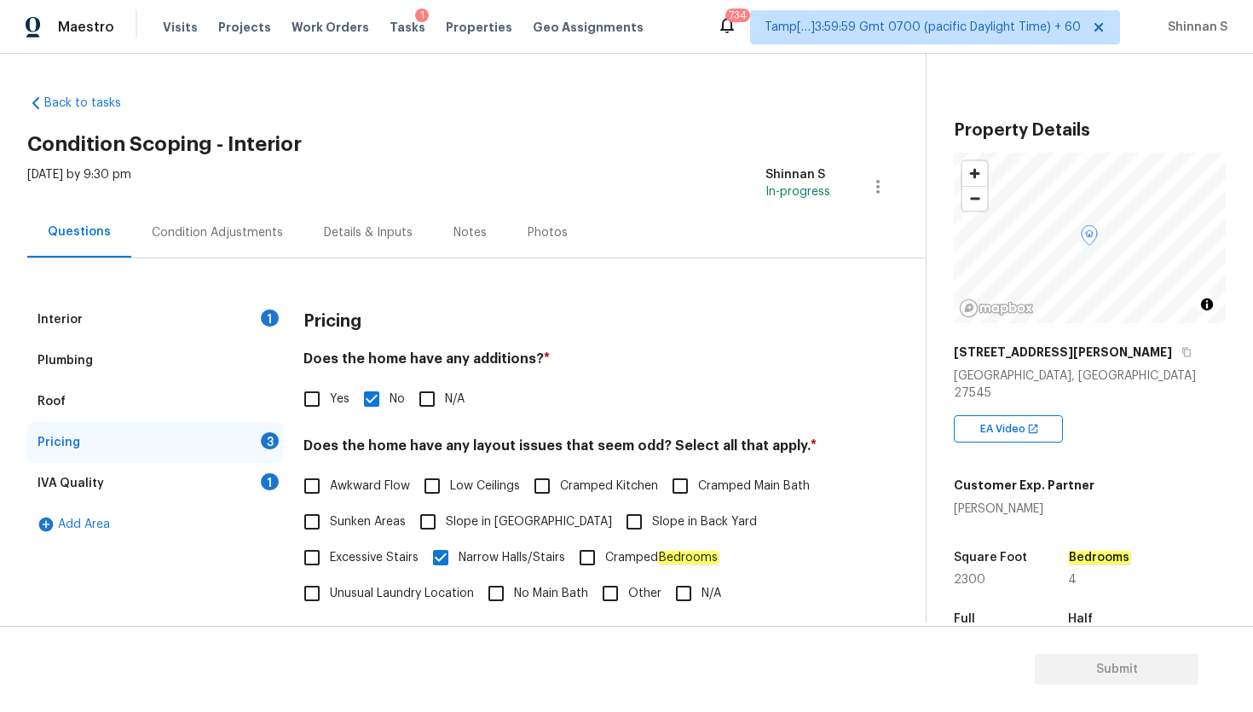
click at [216, 261] on div "Interior 1 Plumbing Roof Pricing 3 IVA Quality 1 Add Area Pricing Does the home…" at bounding box center [455, 575] width 857 height 634
click at [247, 228] on div "Condition Adjustments" at bounding box center [217, 232] width 131 height 17
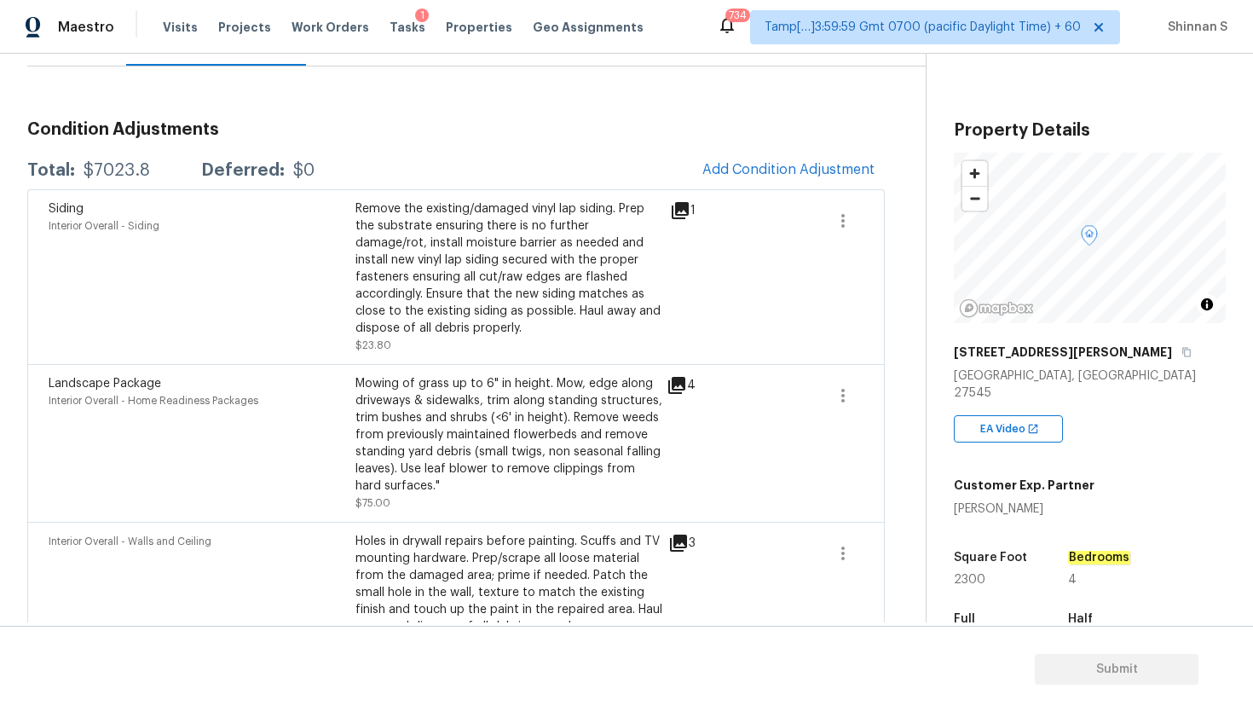
scroll to position [191, 0]
click at [753, 164] on span "Add Condition Adjustment" at bounding box center [788, 170] width 172 height 15
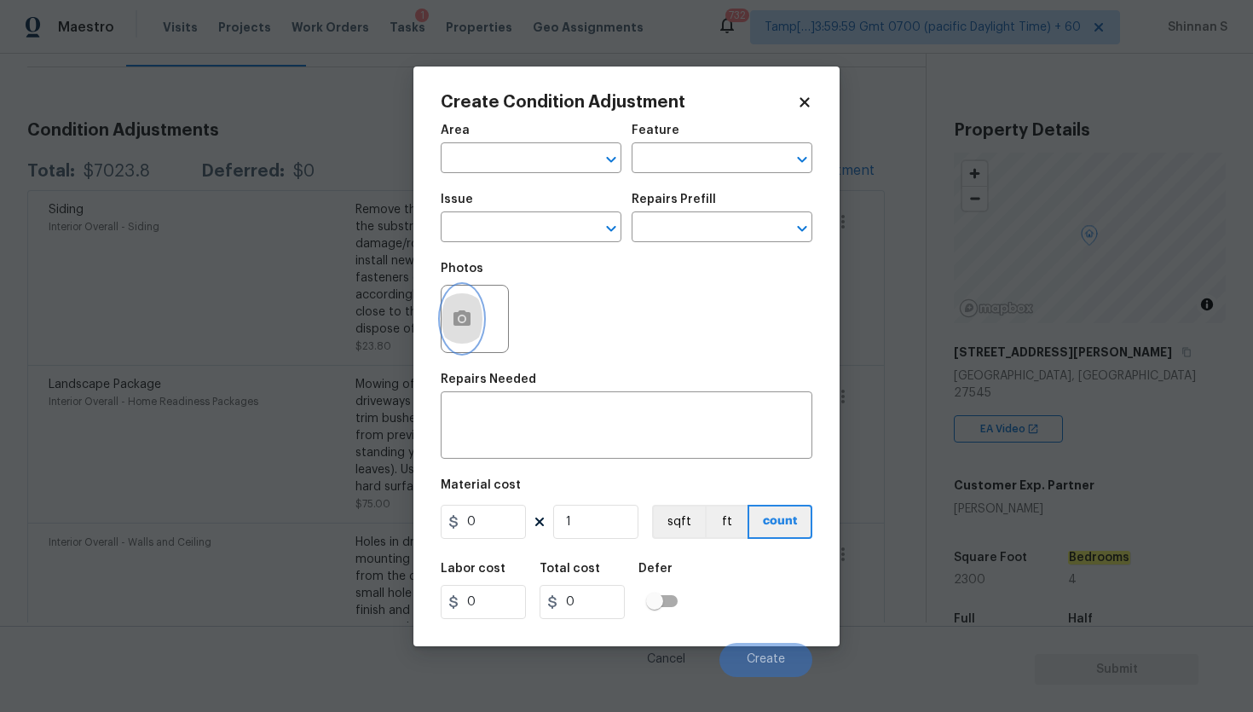
click at [472, 323] on button "button" at bounding box center [461, 319] width 41 height 66
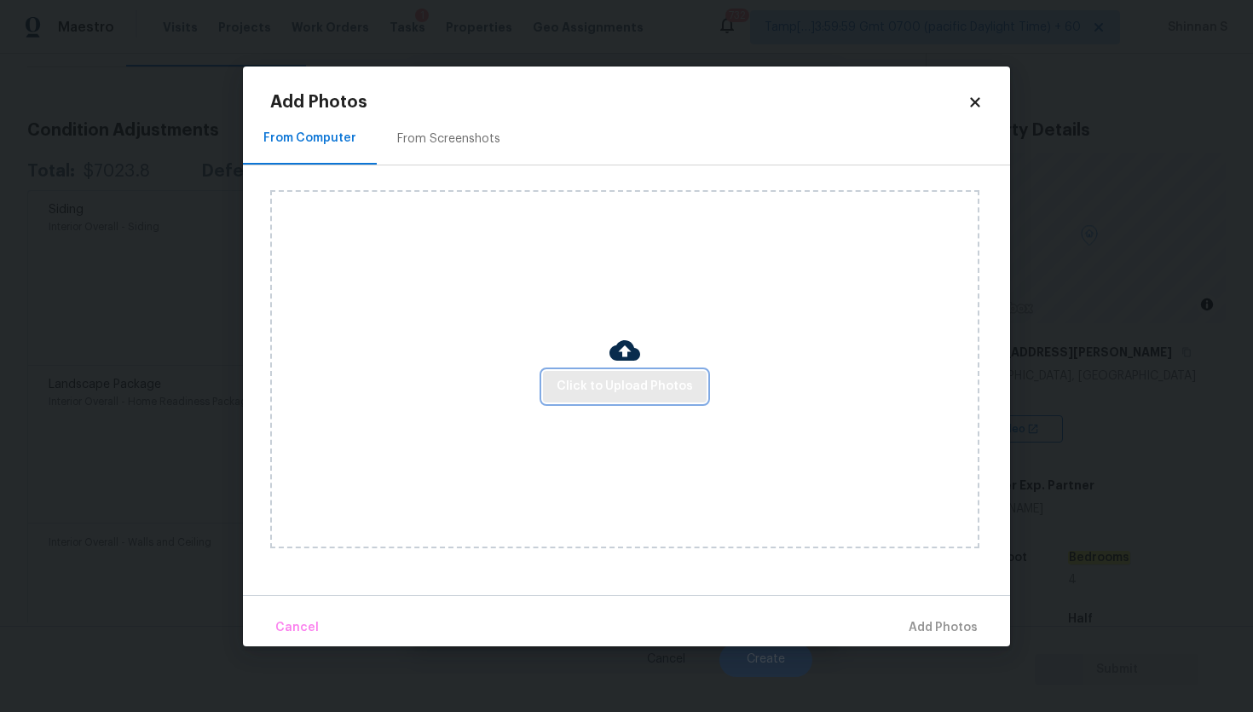
click at [632, 391] on span "Click to Upload Photos" at bounding box center [625, 386] width 136 height 21
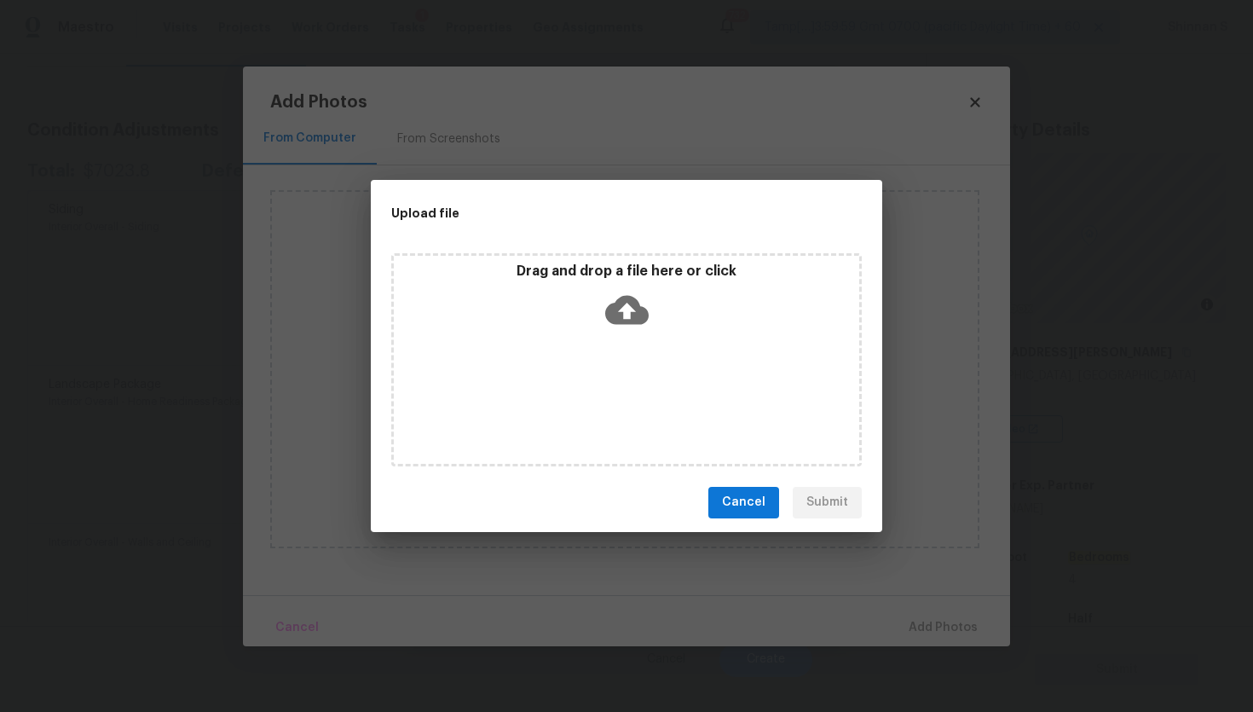
click at [622, 288] on icon at bounding box center [626, 309] width 43 height 43
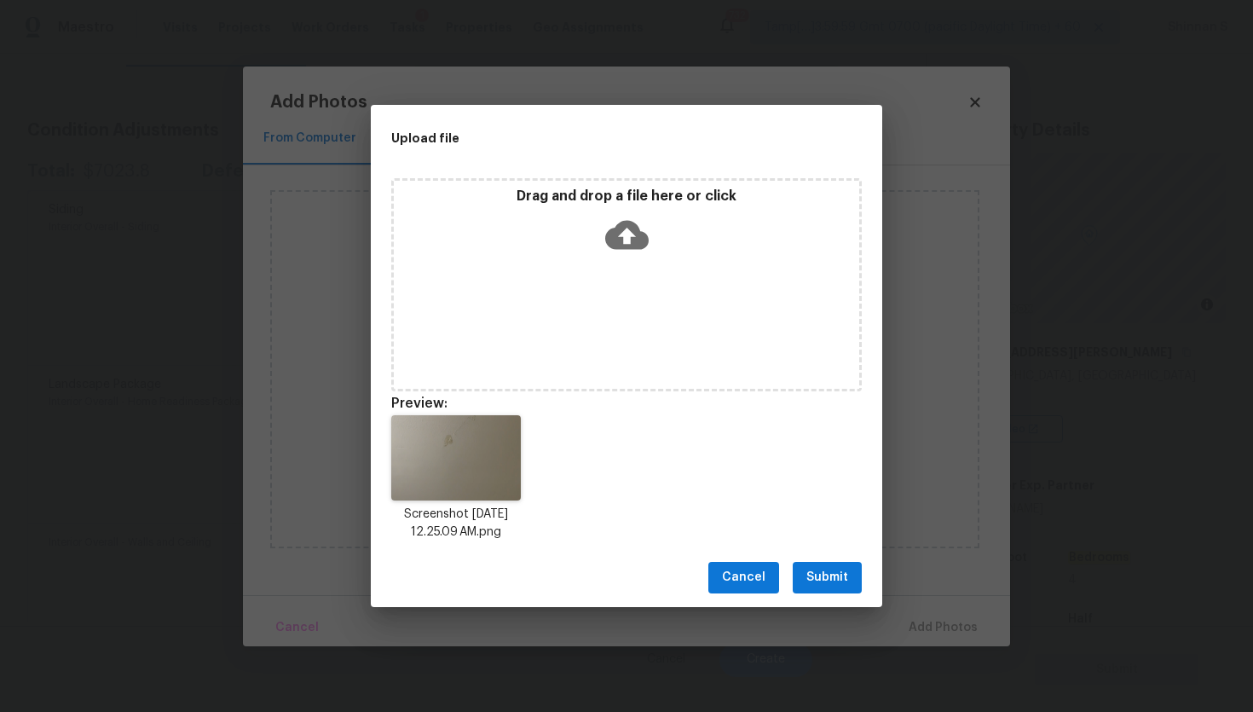
click at [828, 564] on button "Submit" at bounding box center [827, 578] width 69 height 32
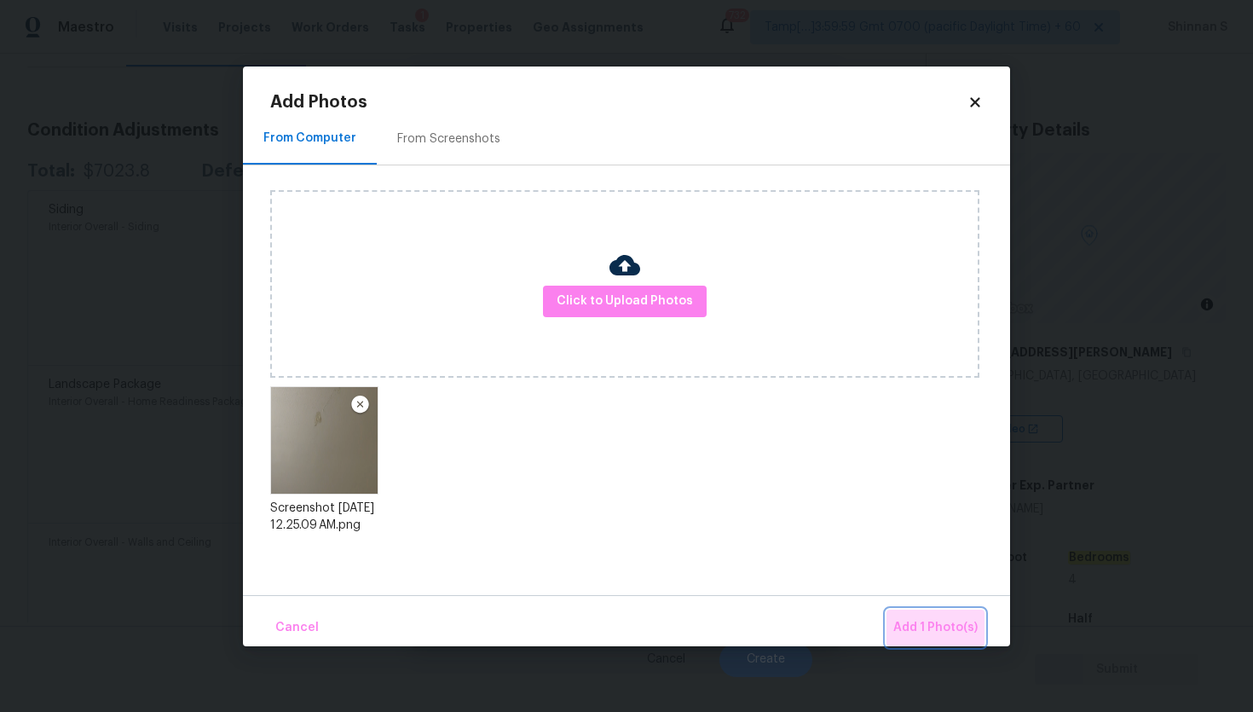
click at [942, 618] on span "Add 1 Photo(s)" at bounding box center [935, 627] width 84 height 21
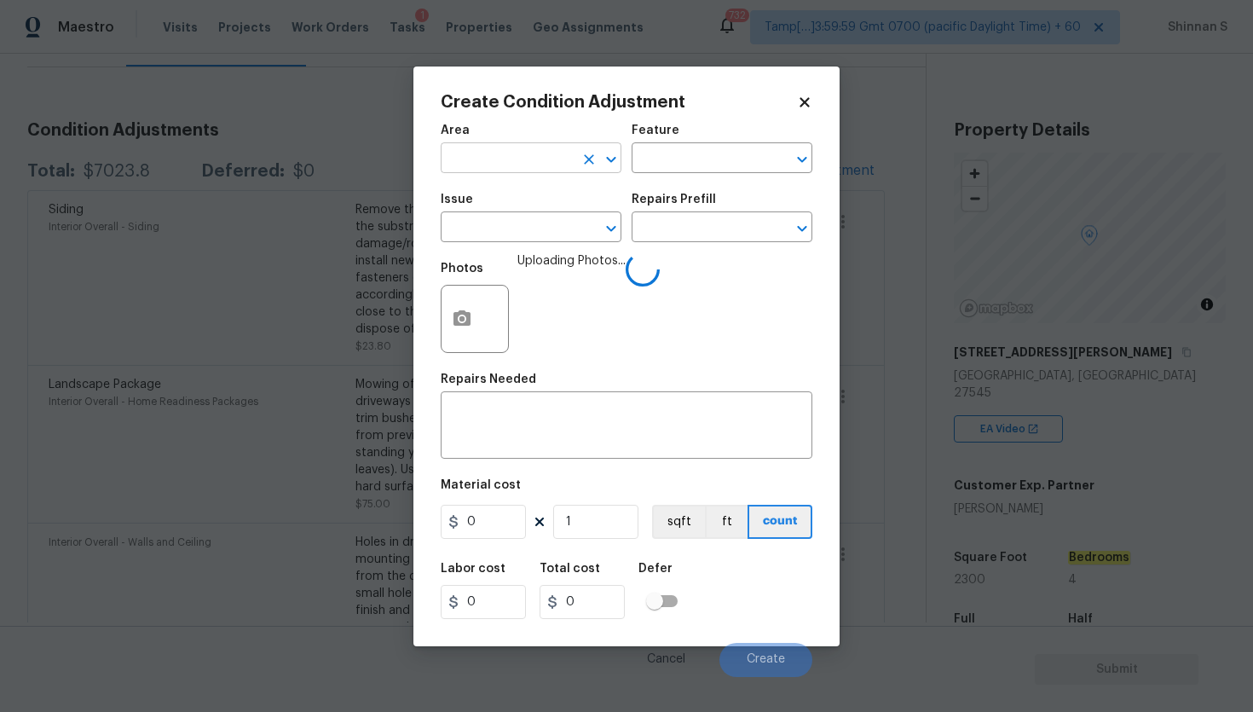
click at [476, 152] on input "text" at bounding box center [507, 160] width 133 height 26
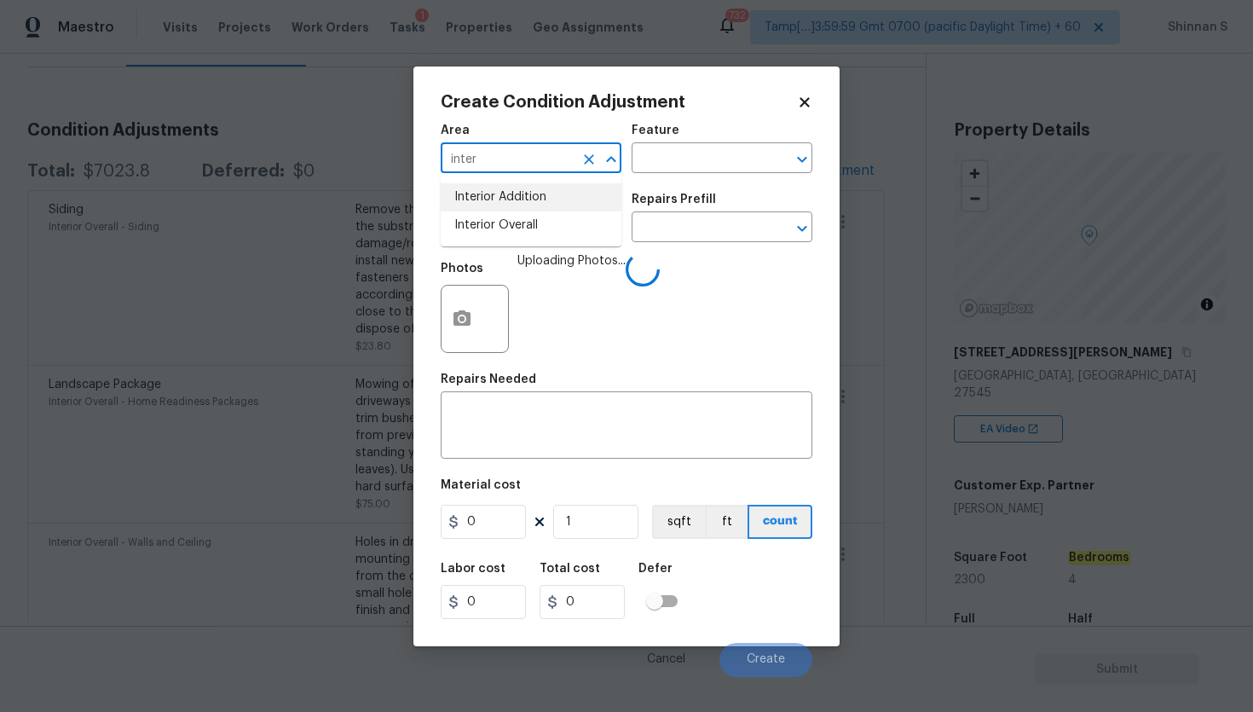
click at [472, 214] on li "Interior Overall" at bounding box center [531, 225] width 181 height 28
type input "Interior Overall"
click at [555, 227] on input "text" at bounding box center [507, 229] width 133 height 26
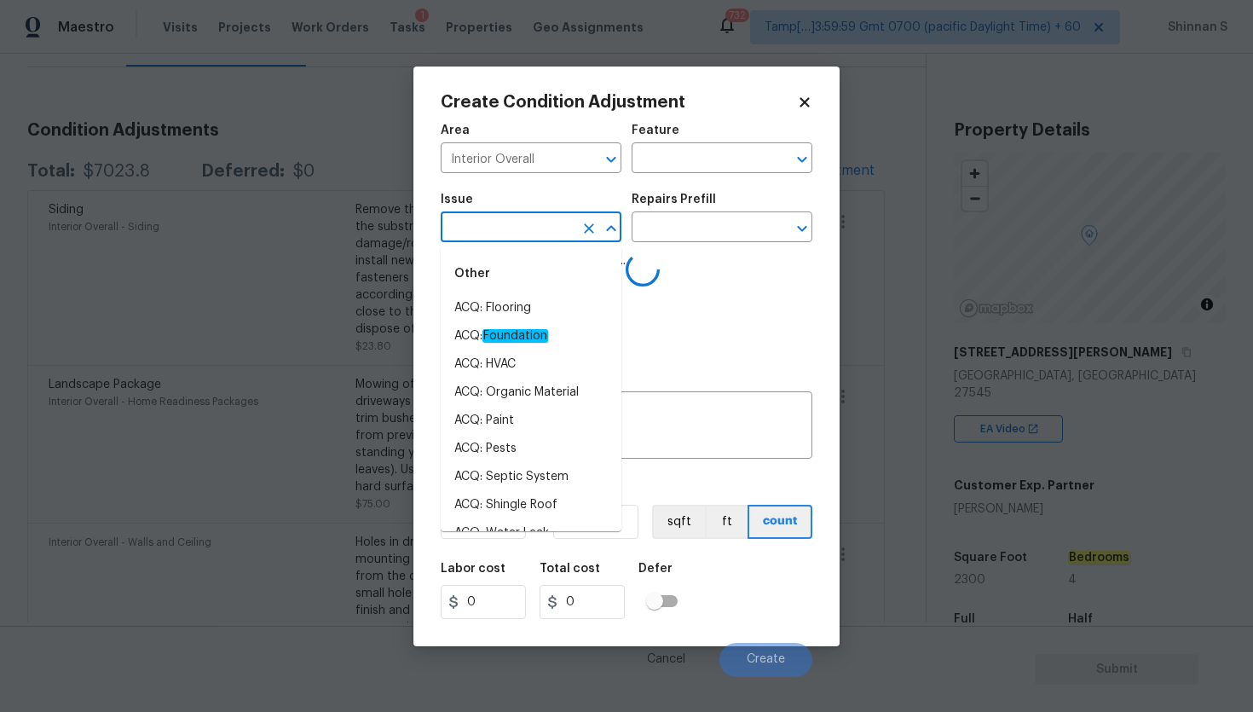
type input "r"
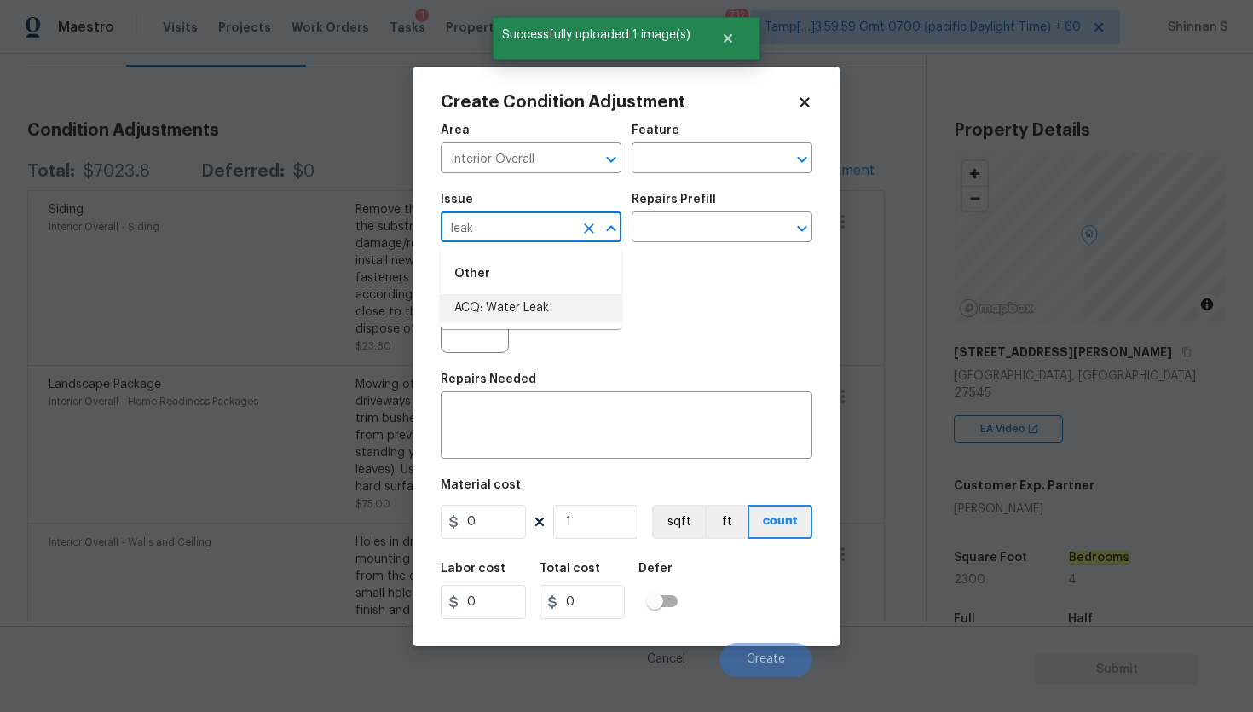
click at [524, 301] on li "ACQ: Water Leak" at bounding box center [531, 308] width 181 height 28
type input "ACQ: Water Leak"
click at [702, 229] on input "text" at bounding box center [698, 229] width 133 height 26
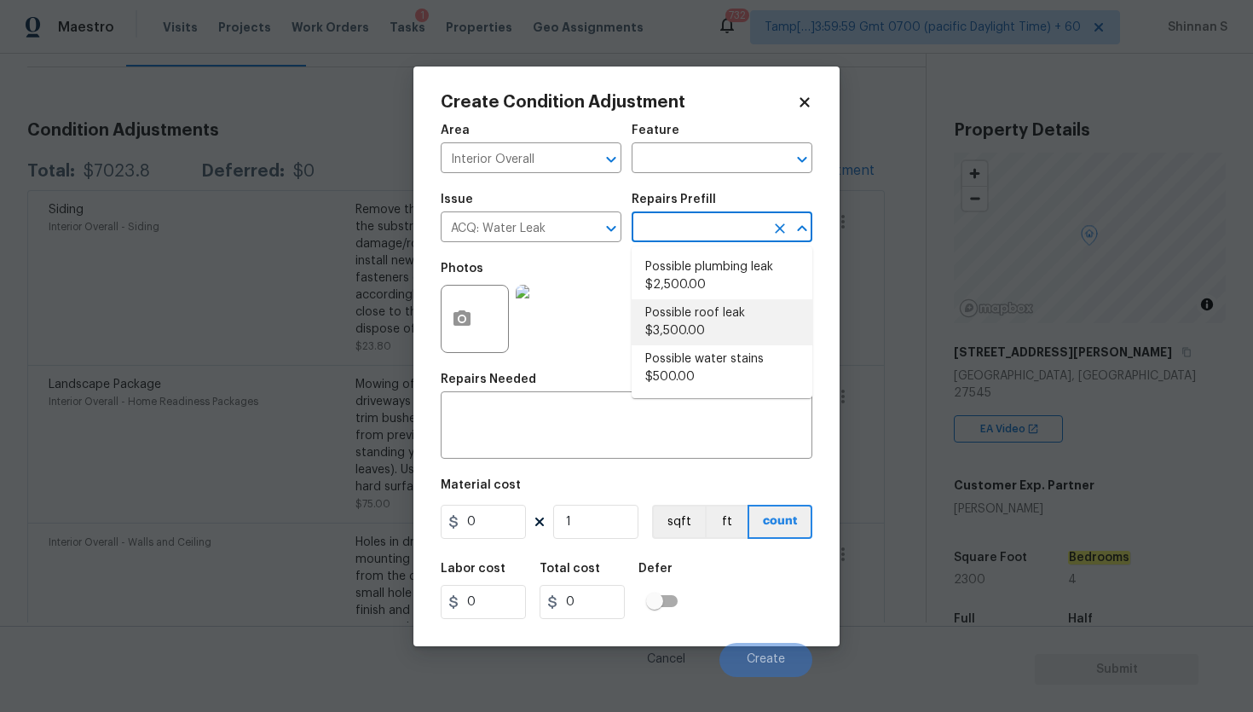
click at [678, 316] on li "Possible roof leak $3,500.00" at bounding box center [722, 322] width 181 height 46
type input "Acquisition"
type textarea "Acquisition Scope: Possible roof leak"
type input "3500"
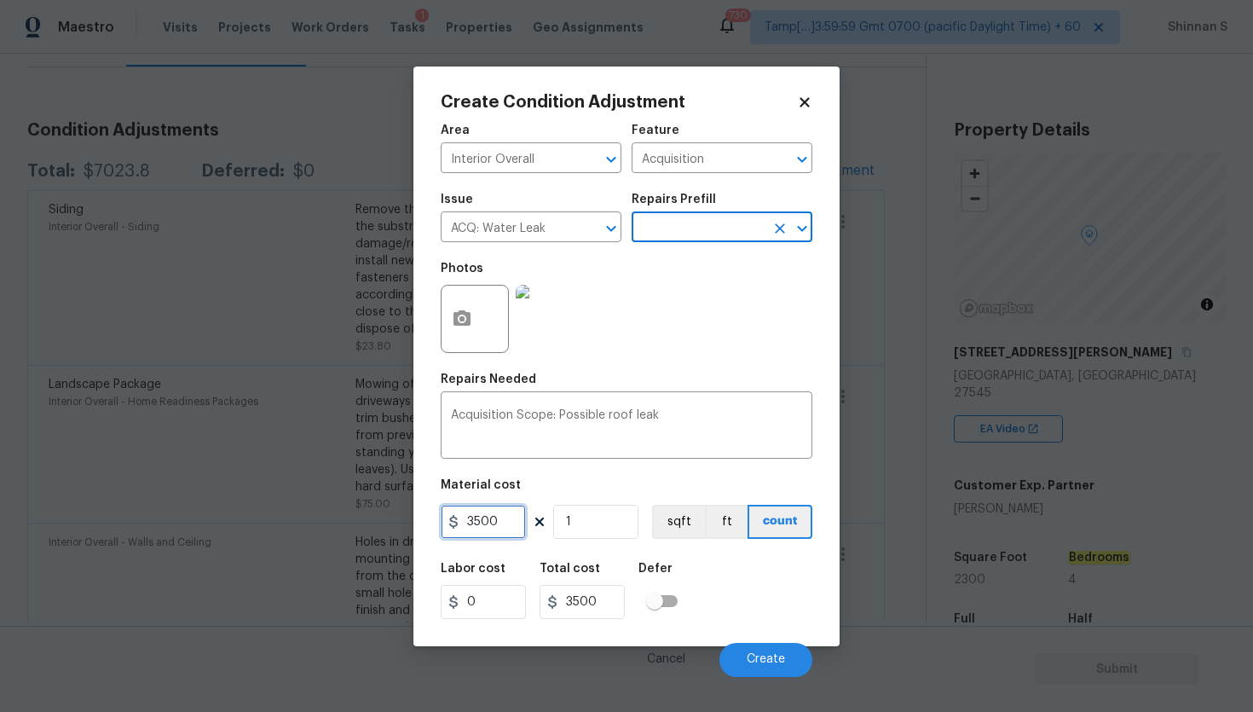
click at [474, 521] on input "3500" at bounding box center [483, 522] width 85 height 34
type input "2500"
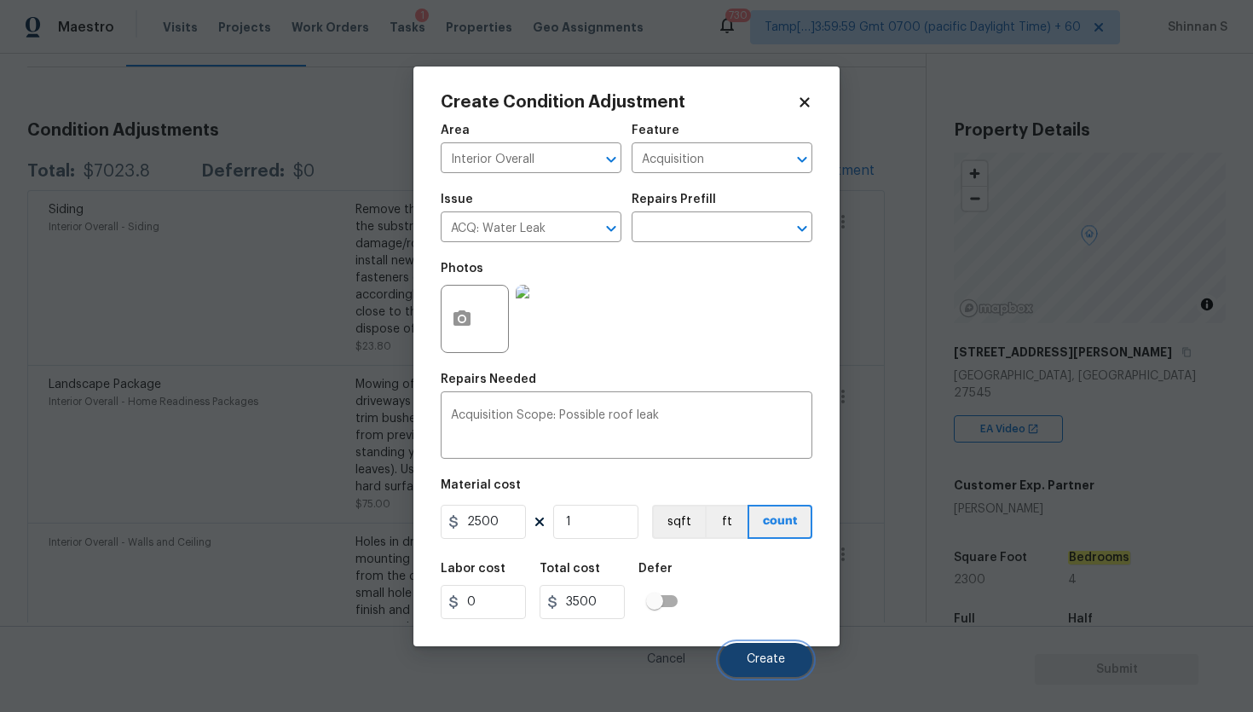
type input "2500"
click at [768, 664] on span "Create" at bounding box center [766, 659] width 38 height 13
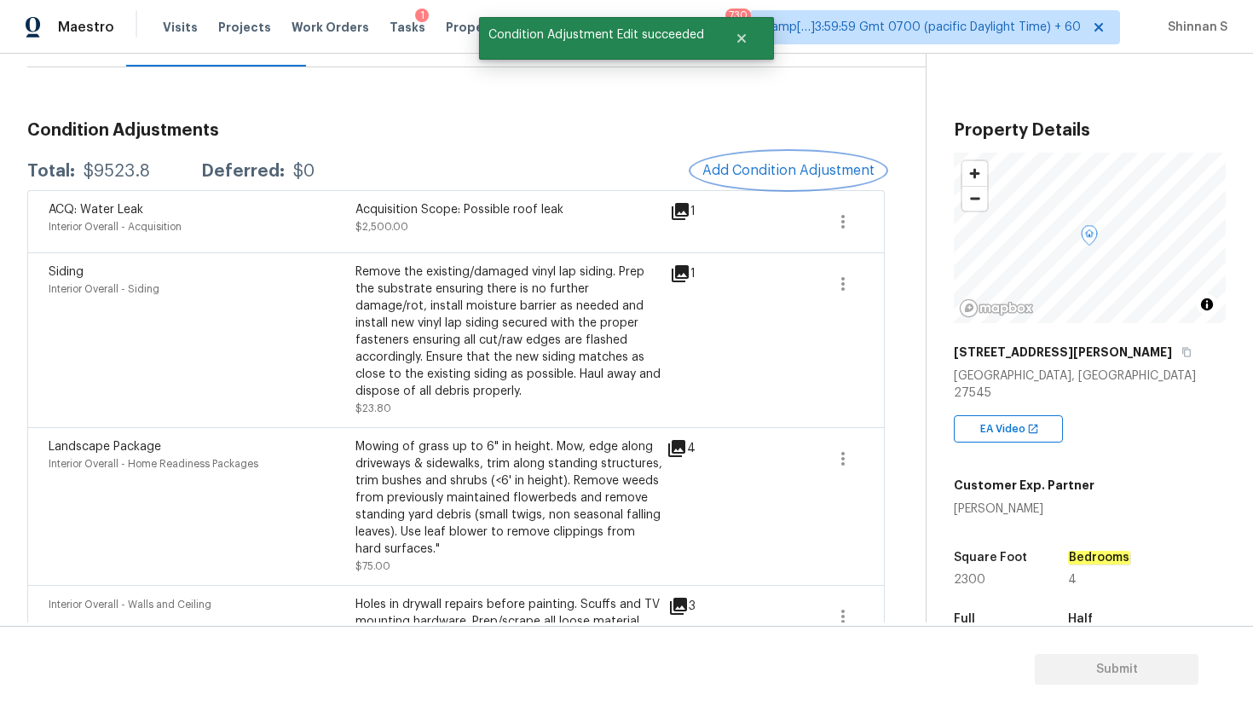
scroll to position [0, 0]
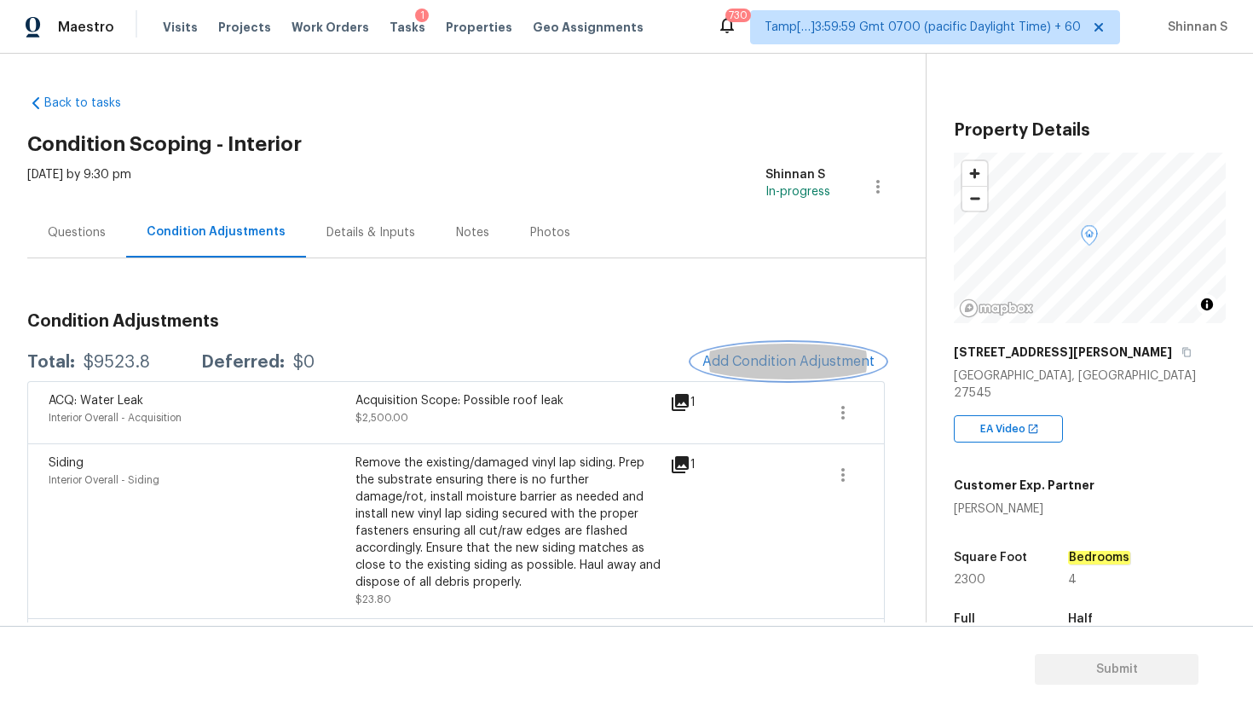
click at [750, 353] on button "Add Condition Adjustment" at bounding box center [788, 361] width 193 height 36
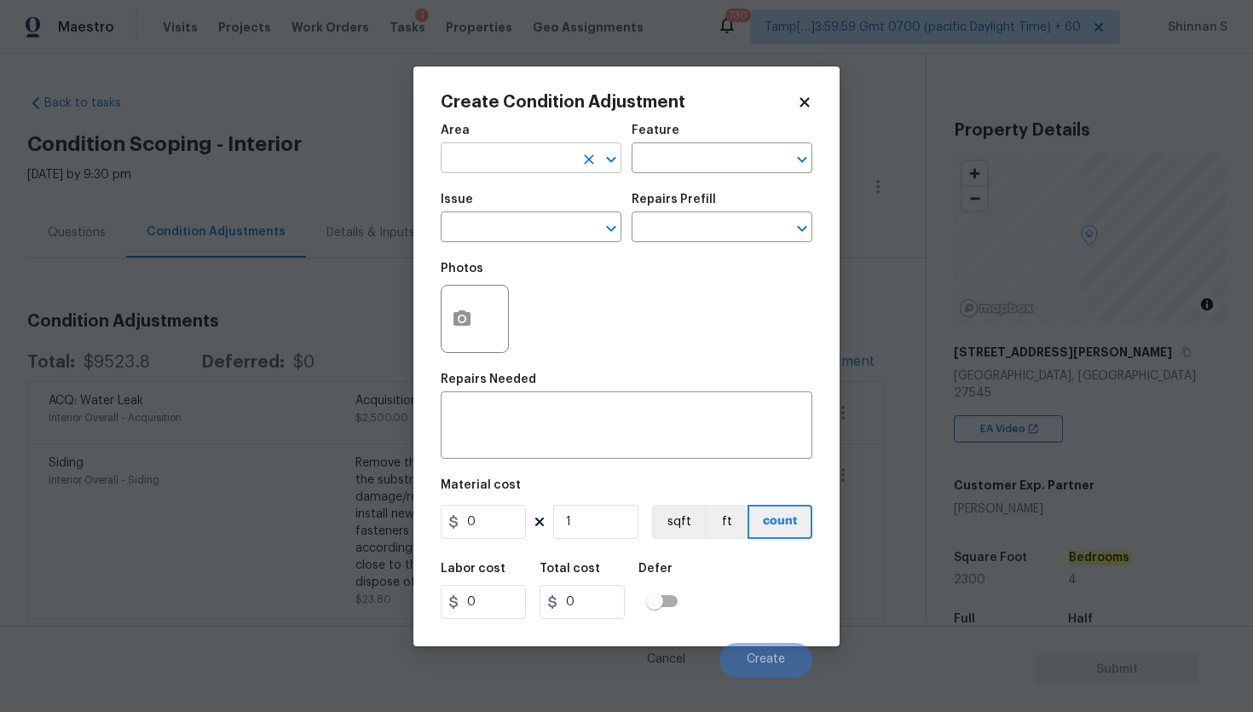
click at [547, 155] on input "text" at bounding box center [507, 160] width 133 height 26
type input "Interior Overall"
click at [527, 240] on input "text" at bounding box center [507, 229] width 133 height 26
type input "Flooring Extras"
click at [664, 226] on input "text" at bounding box center [698, 229] width 133 height 26
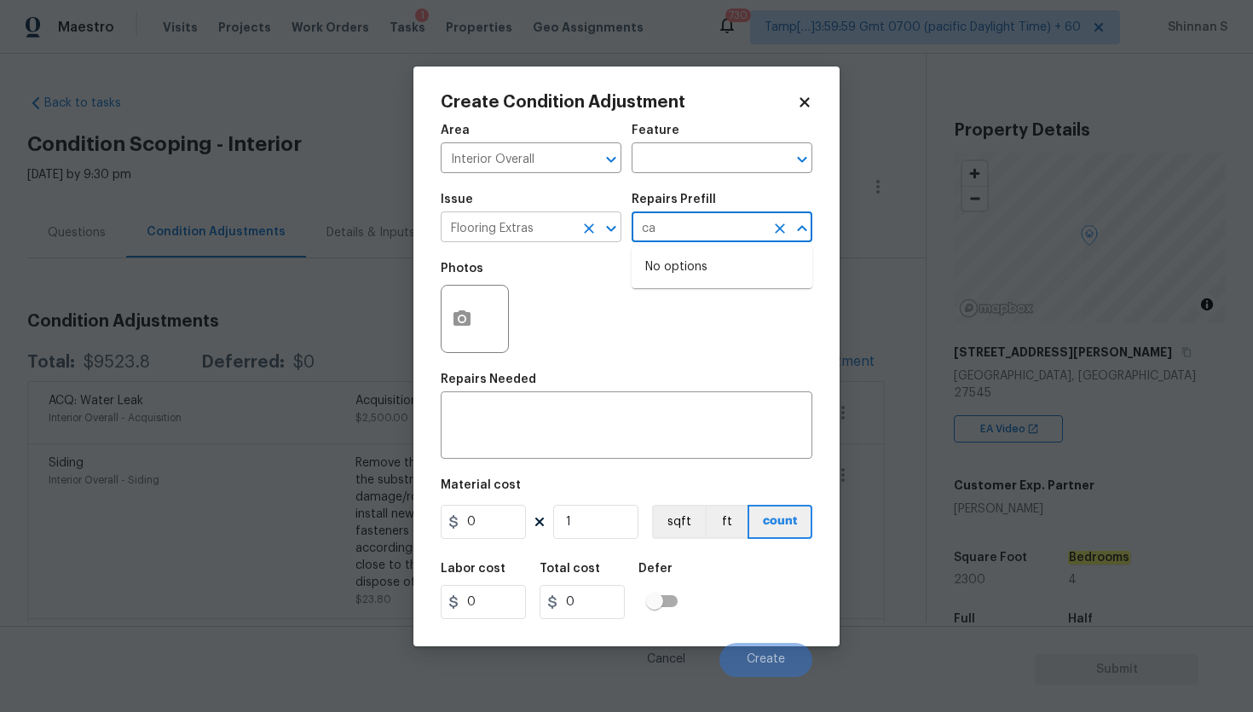
type input "ca"
click at [549, 225] on input "Flooring Extras" at bounding box center [507, 229] width 133 height 26
type input "Flooring General"
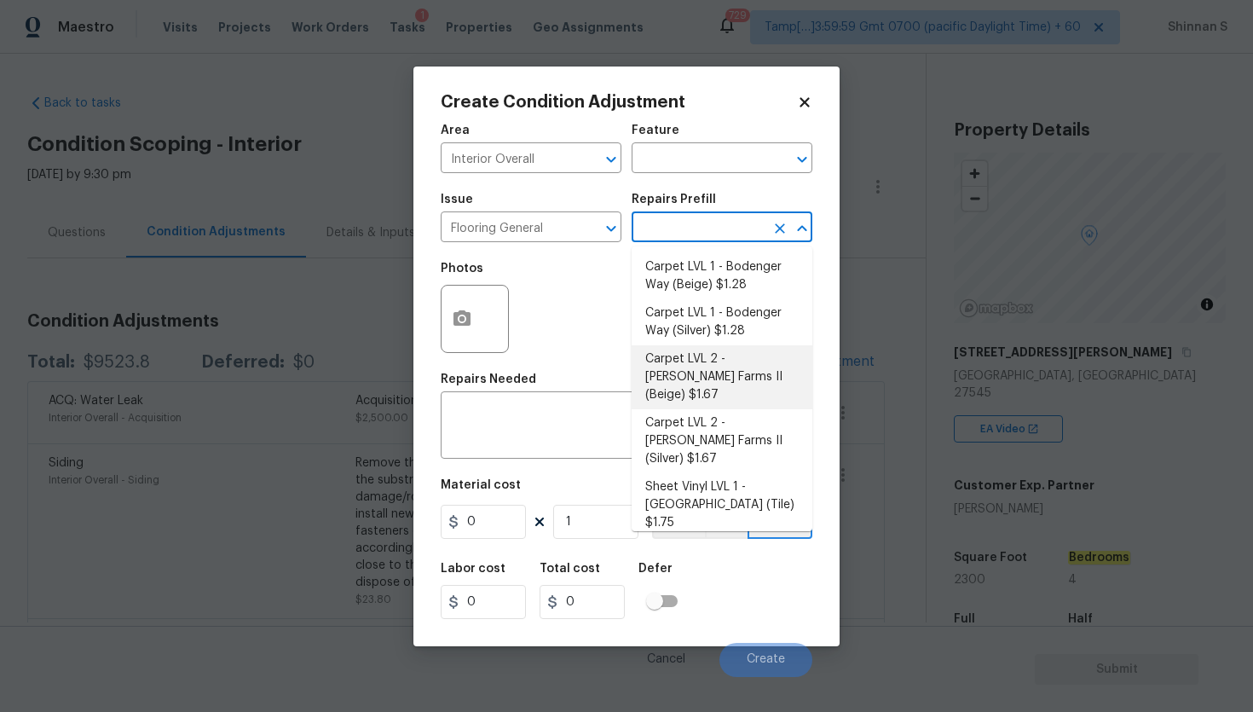
click at [716, 365] on li "Carpet LVL 2 - Abshire Farms II (Beige) $1.67" at bounding box center [722, 377] width 181 height 64
type input "Overall Flooring"
type textarea "Install new carpet ([PERSON_NAME] Farms II - 749 Stony Glade) at all previously…"
type input "1.67"
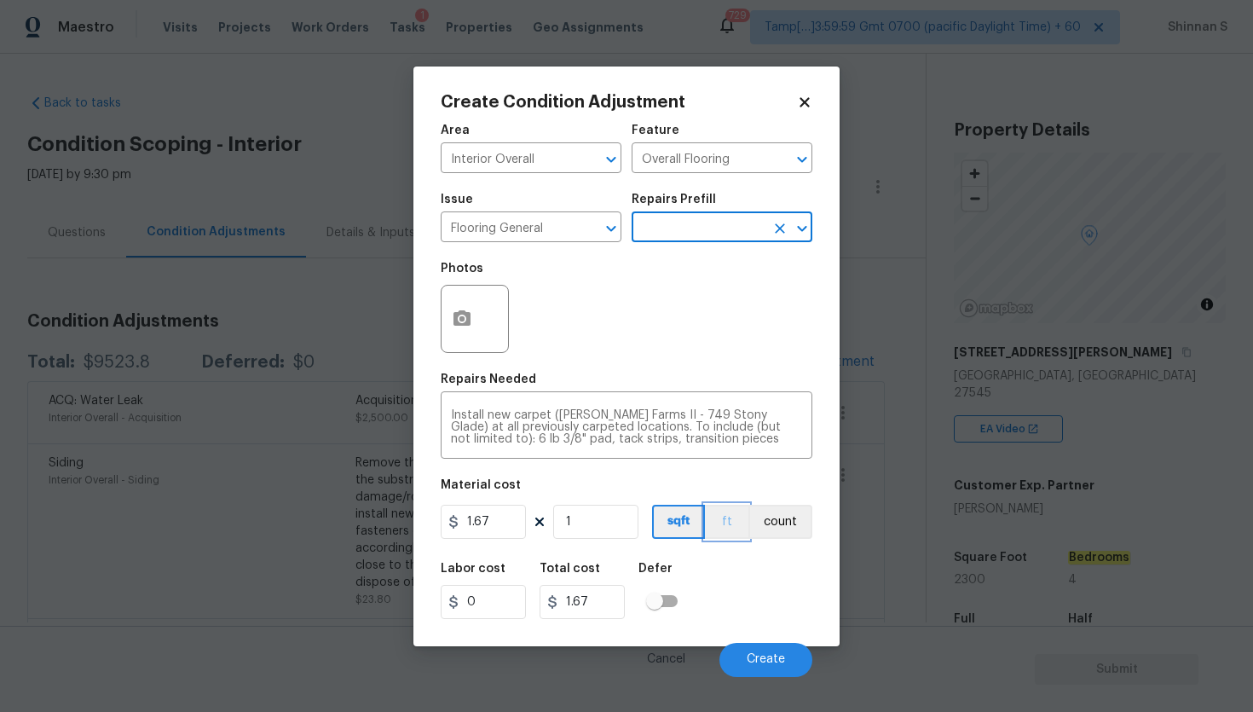
click at [735, 527] on button "ft" at bounding box center [726, 522] width 43 height 34
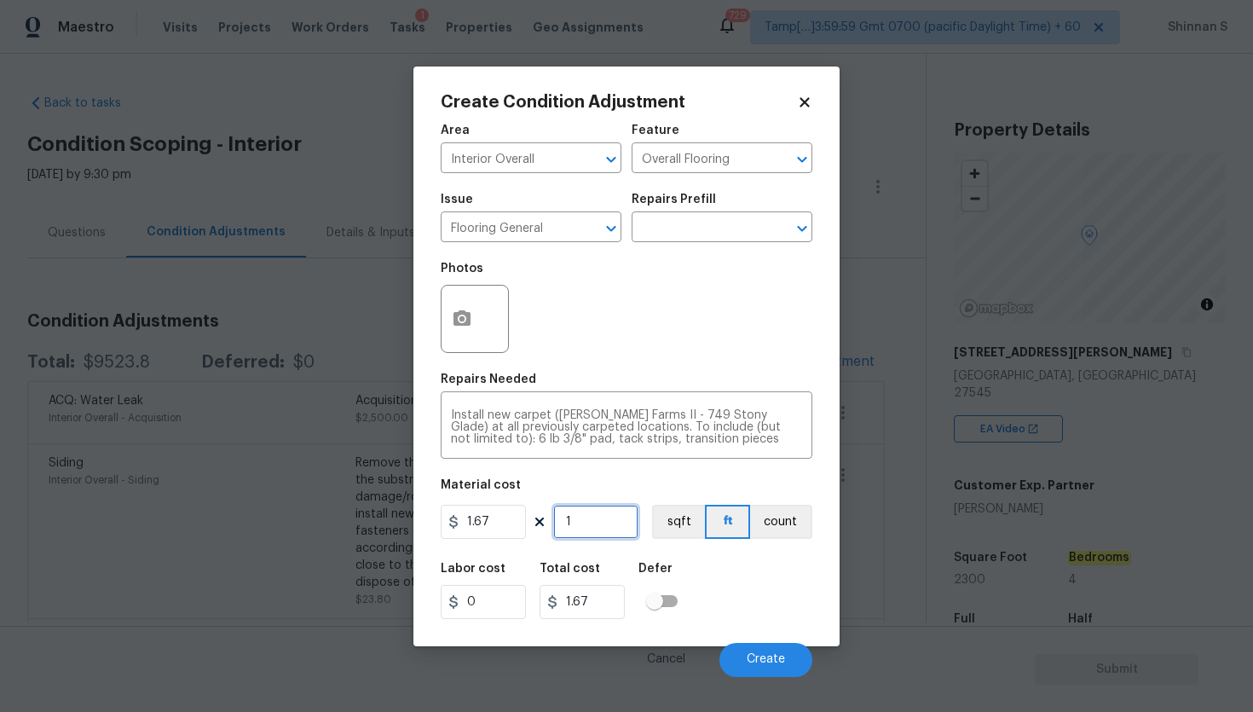
click at [584, 524] on input "1" at bounding box center [595, 522] width 85 height 34
type input "10"
type input "16.7"
type input "100"
type input "167"
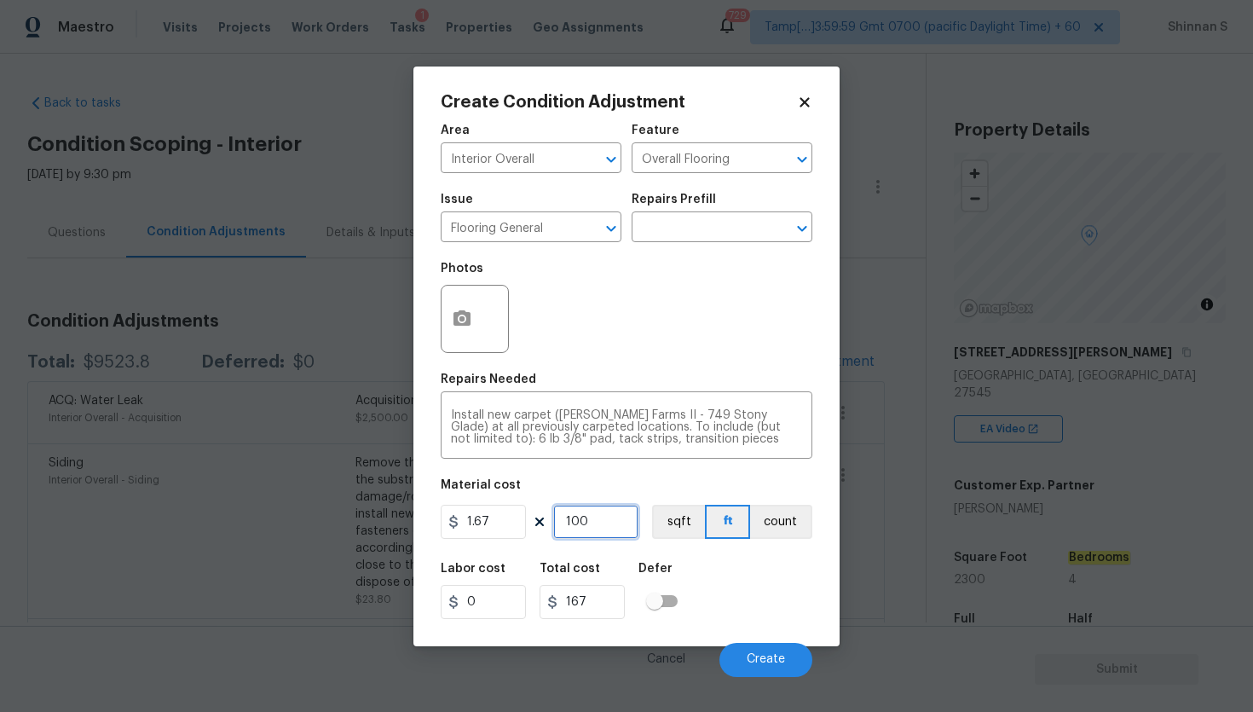
type input "1000"
type input "1670"
type input "100"
type input "167"
type input "10"
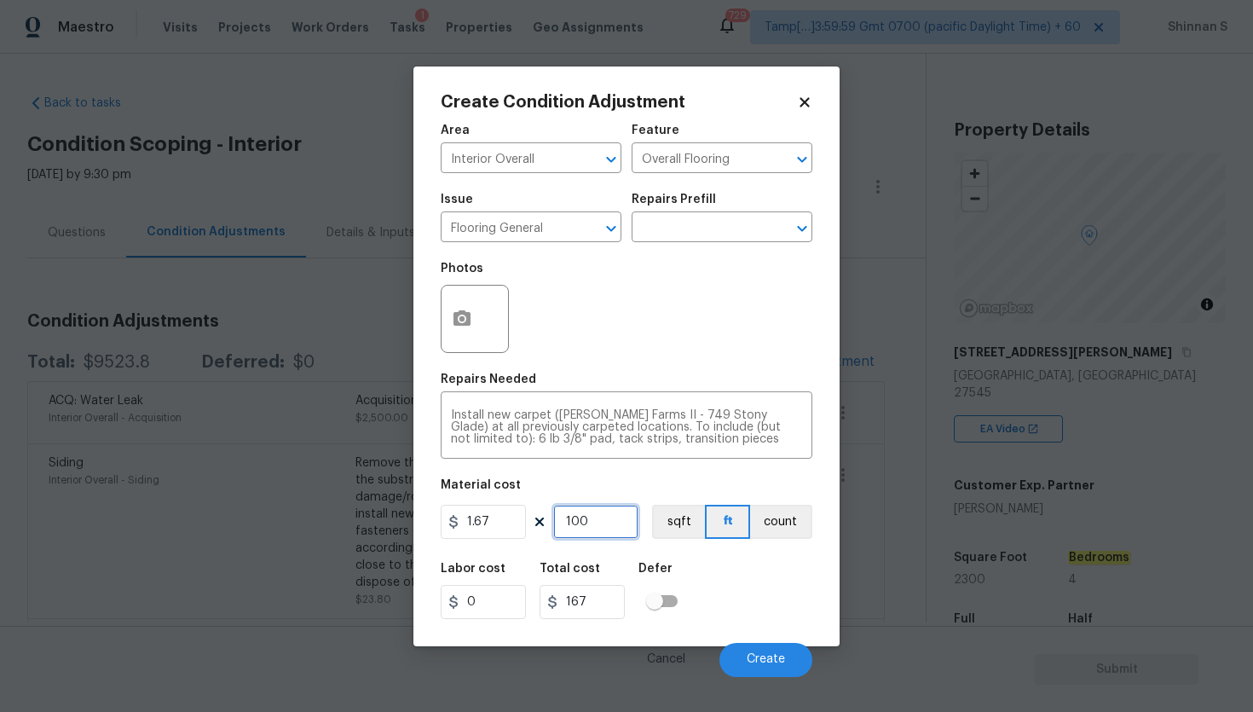
type input "16.7"
type input "1"
type input "1.67"
type input "12"
type input "20.04"
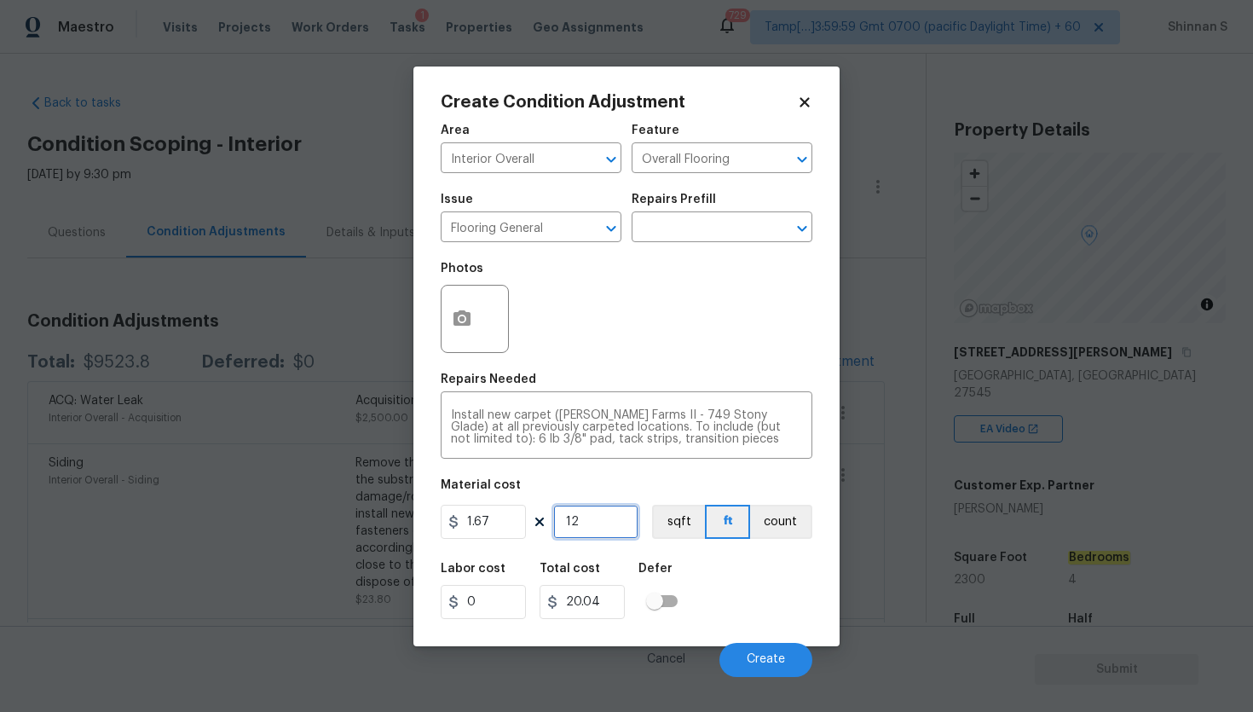
type input "120"
type input "200.4"
type input "1200"
type input "2004"
type input "120"
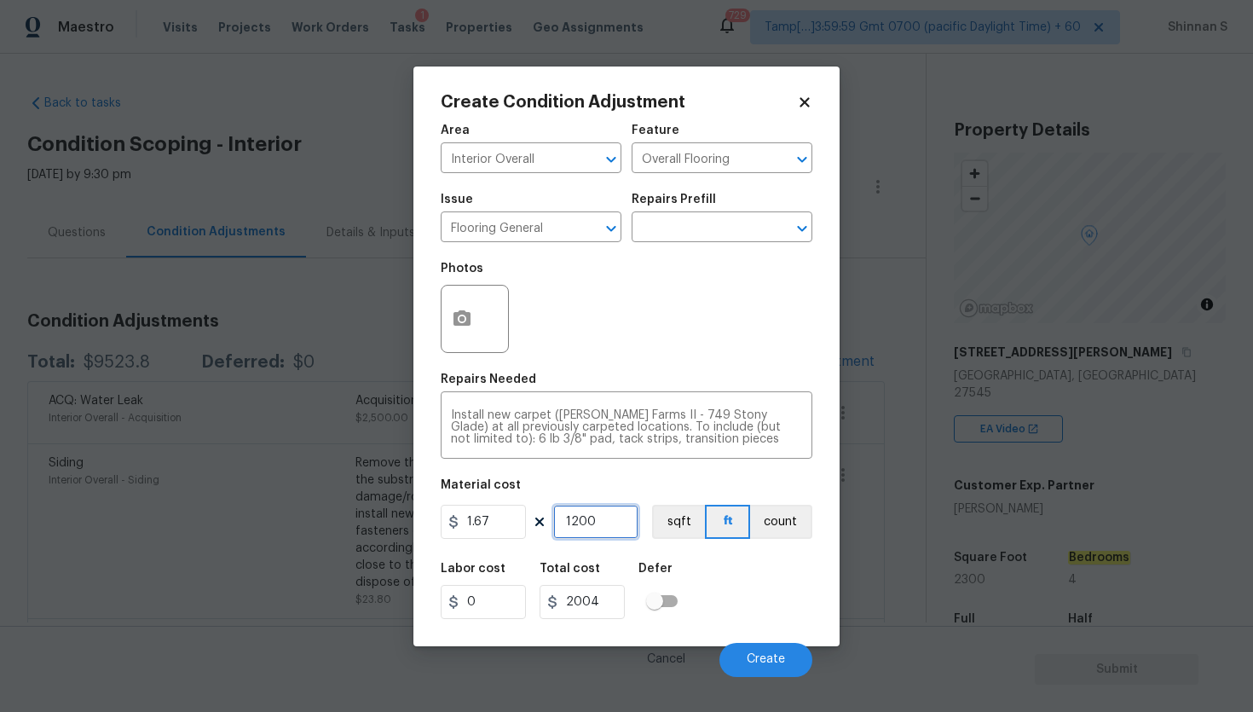
type input "200.4"
type input "12"
type input "20.04"
type input "1"
type input "1.67"
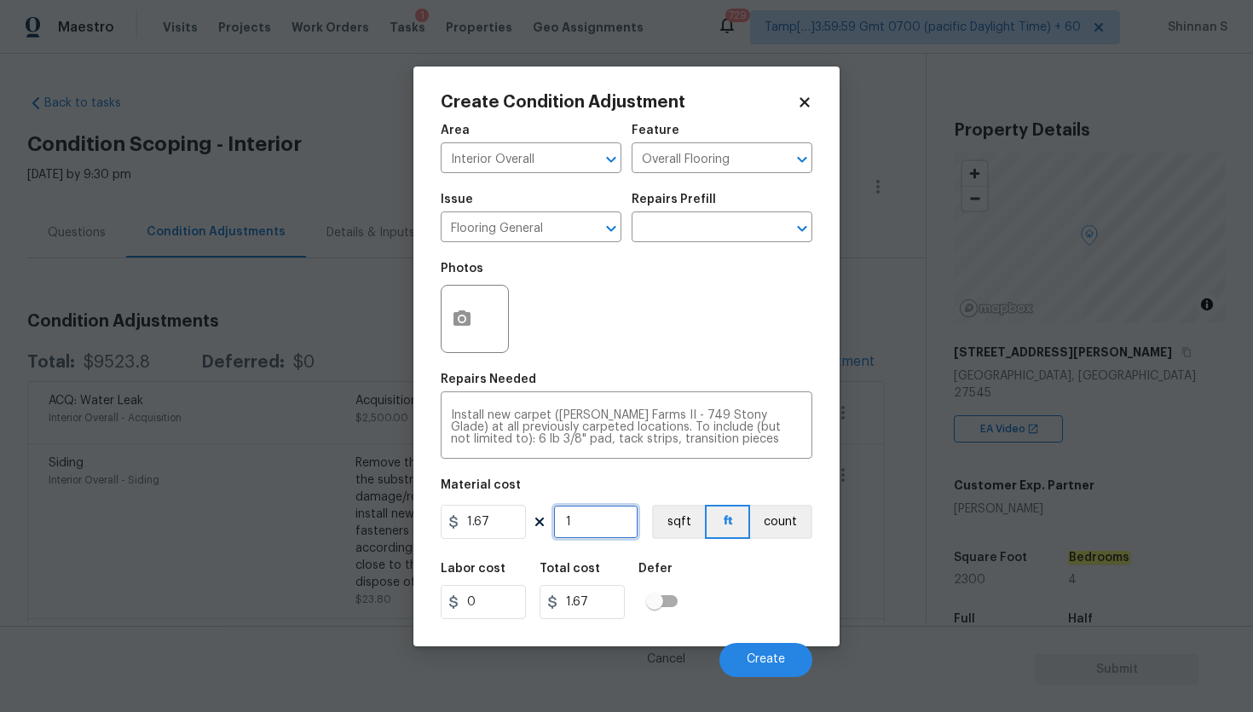
type input "12"
type input "20.04"
type input "1"
type input "1.67"
type input "11"
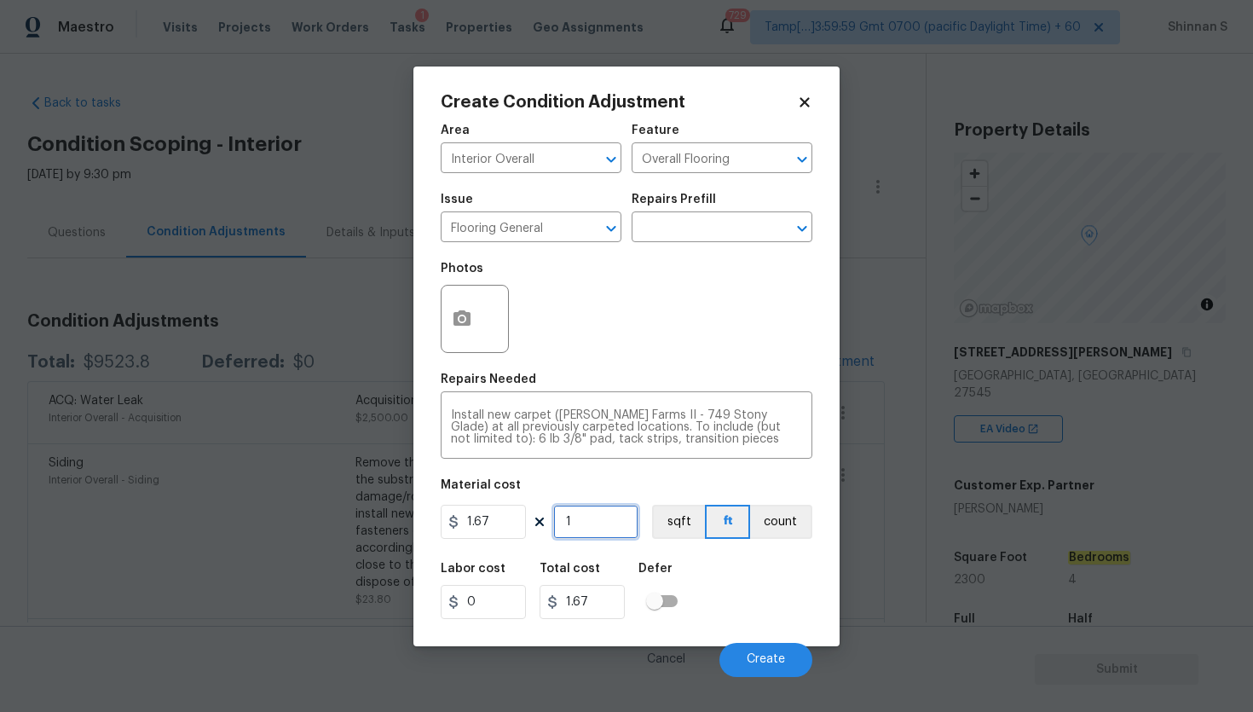
type input "18.37"
type input "115"
type input "192.05"
type input "1150"
type input "1920.5"
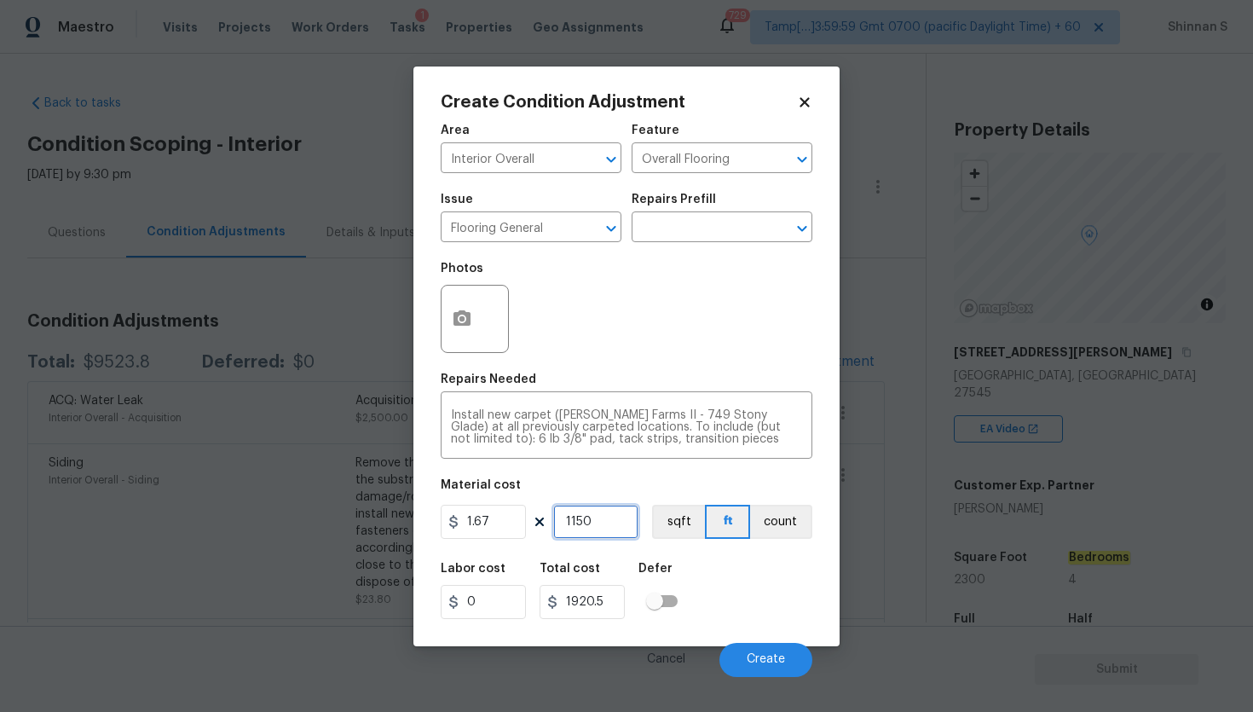
type input "1150"
click at [464, 324] on icon "button" at bounding box center [461, 317] width 17 height 15
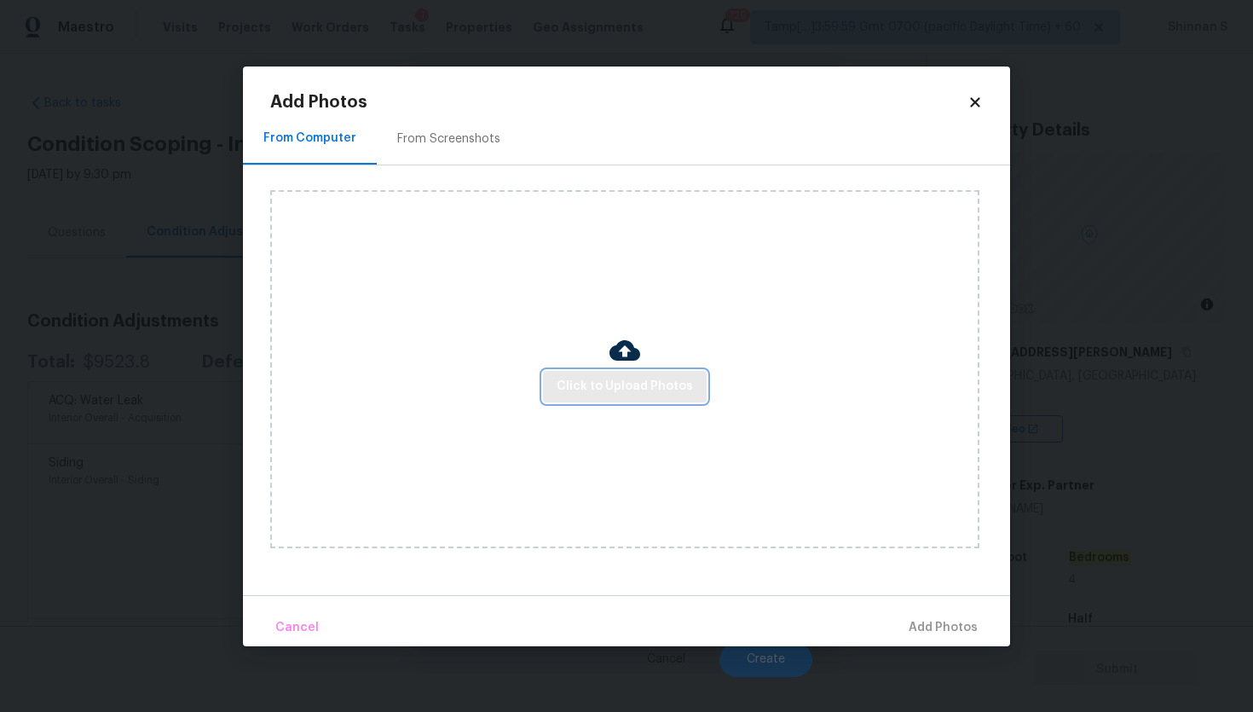
click at [633, 389] on span "Click to Upload Photos" at bounding box center [625, 386] width 136 height 21
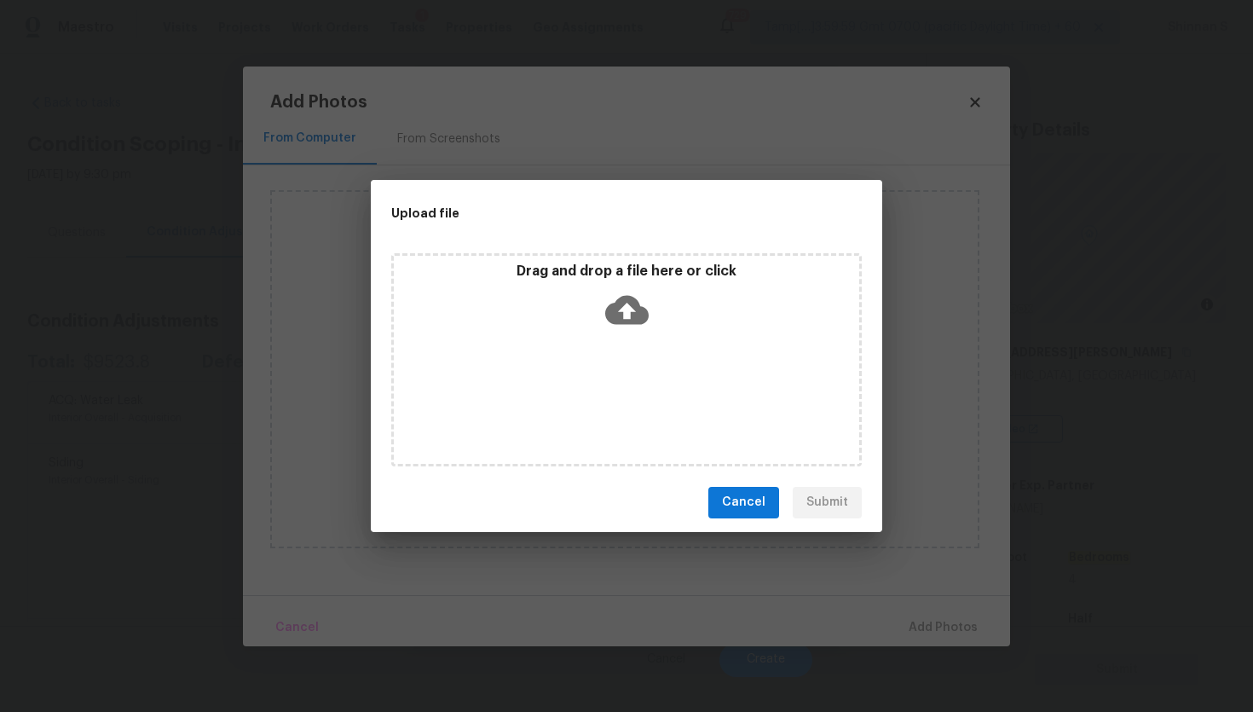
click at [620, 311] on icon at bounding box center [626, 309] width 43 height 29
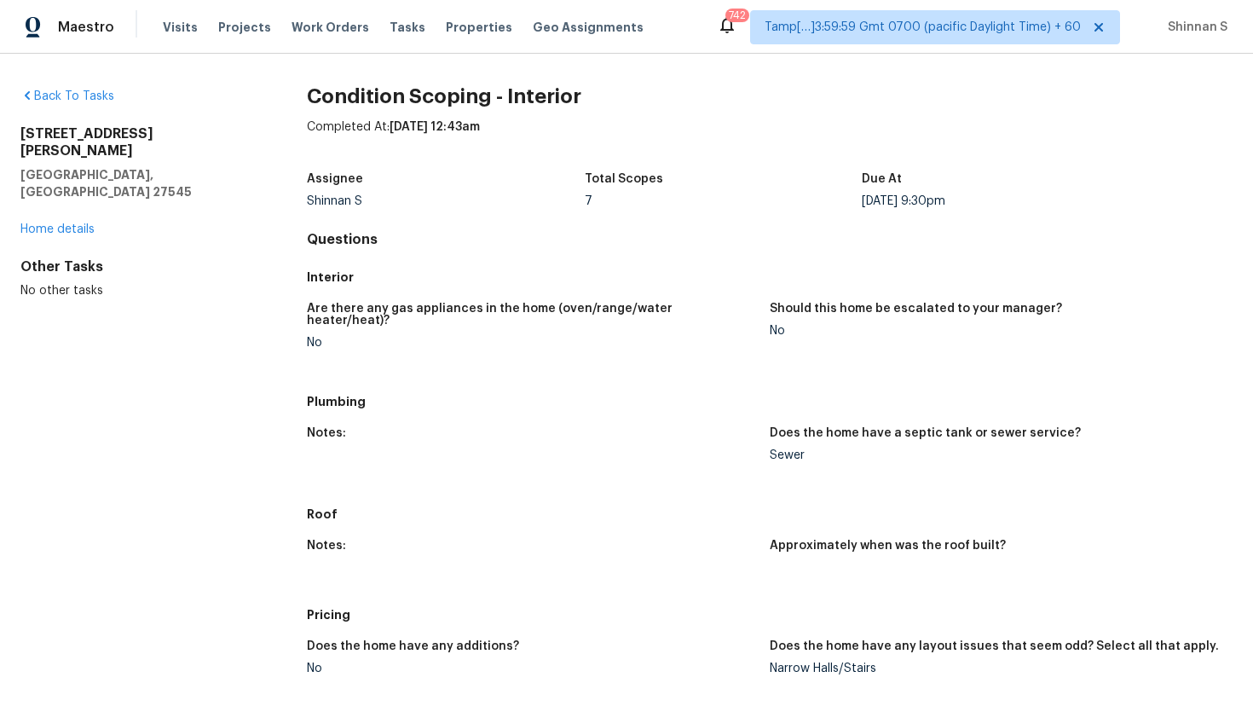
scroll to position [1034, 0]
